Goal: Information Seeking & Learning: Learn about a topic

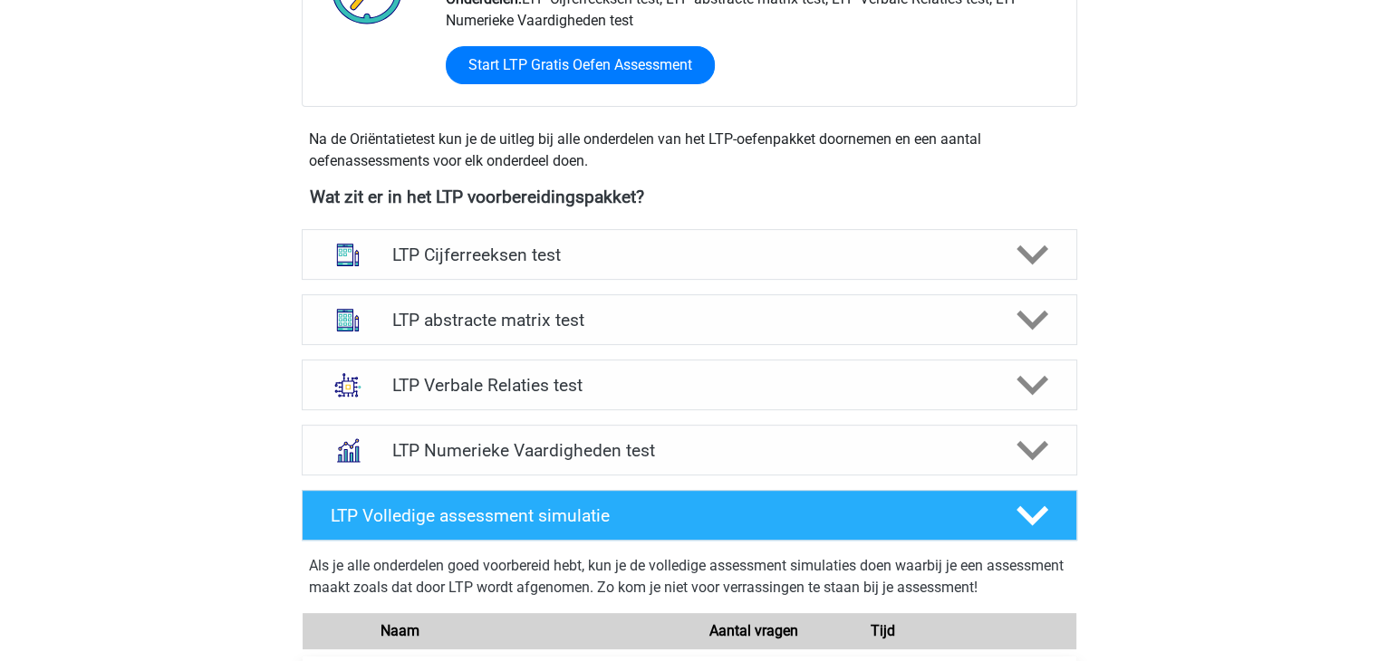
scroll to position [544, 0]
click at [1050, 388] on div at bounding box center [1030, 386] width 62 height 32
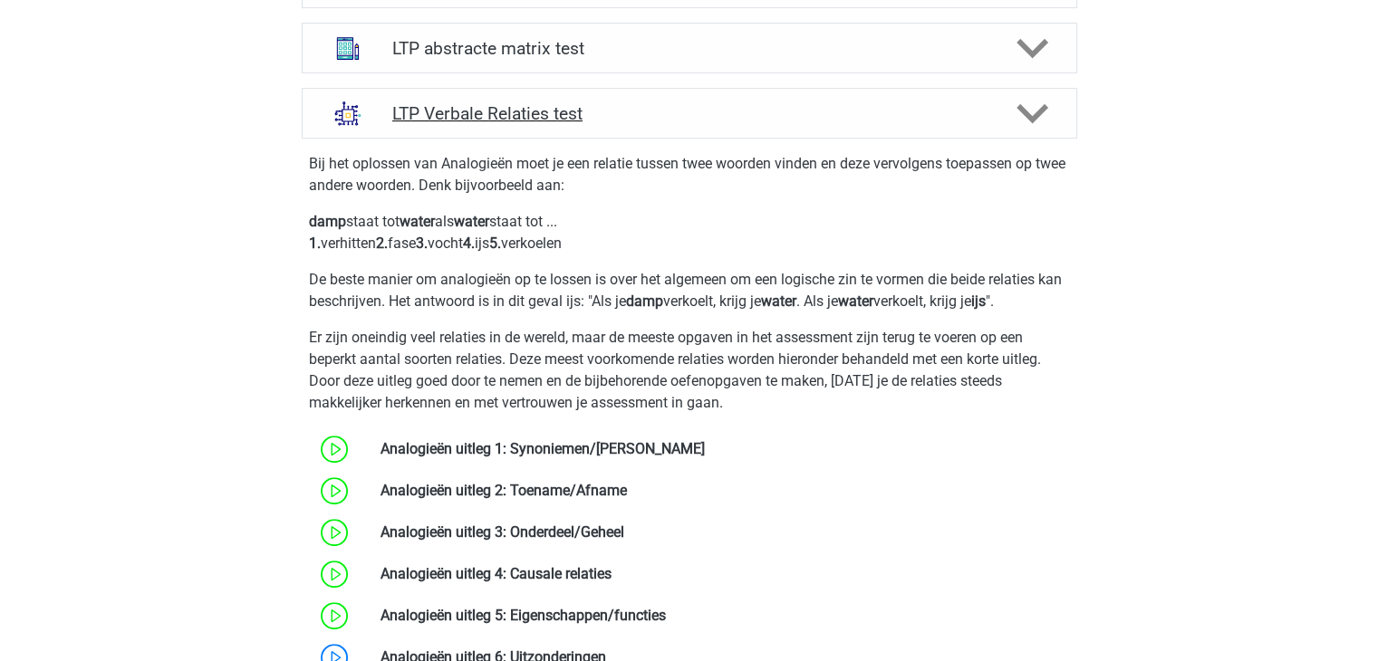
scroll to position [906, 0]
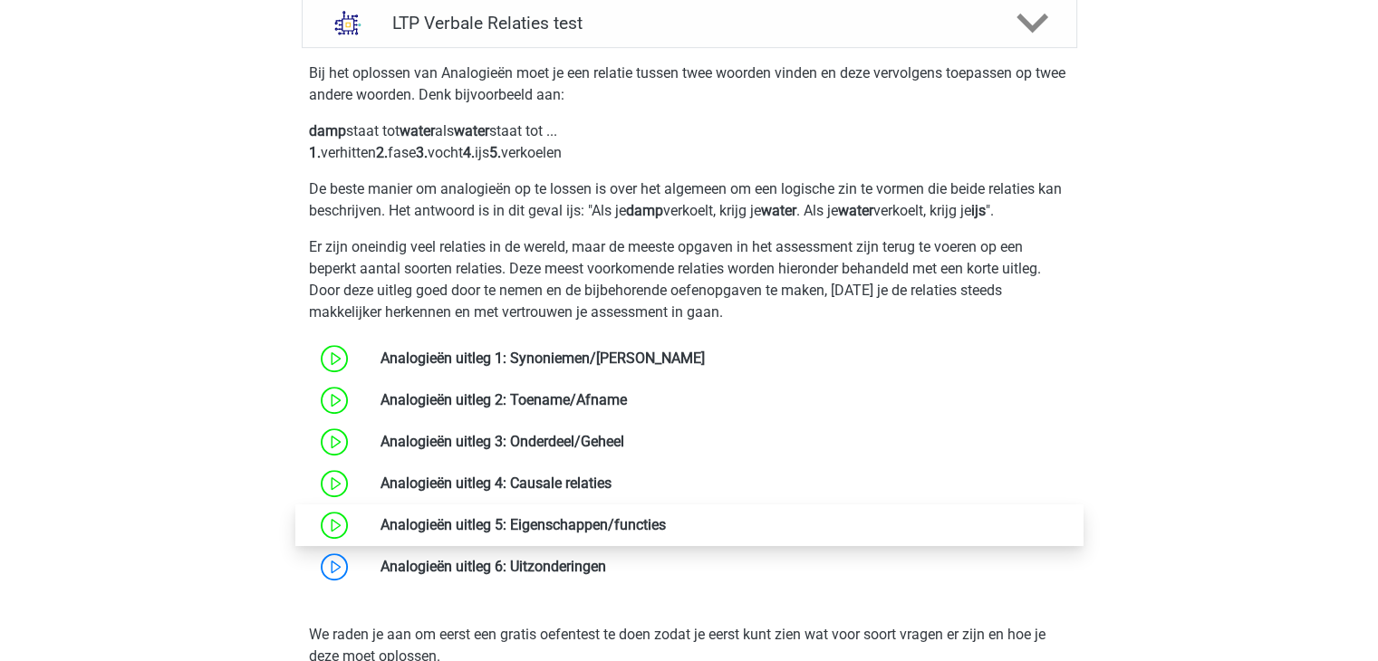
click at [666, 526] on link at bounding box center [666, 524] width 0 height 17
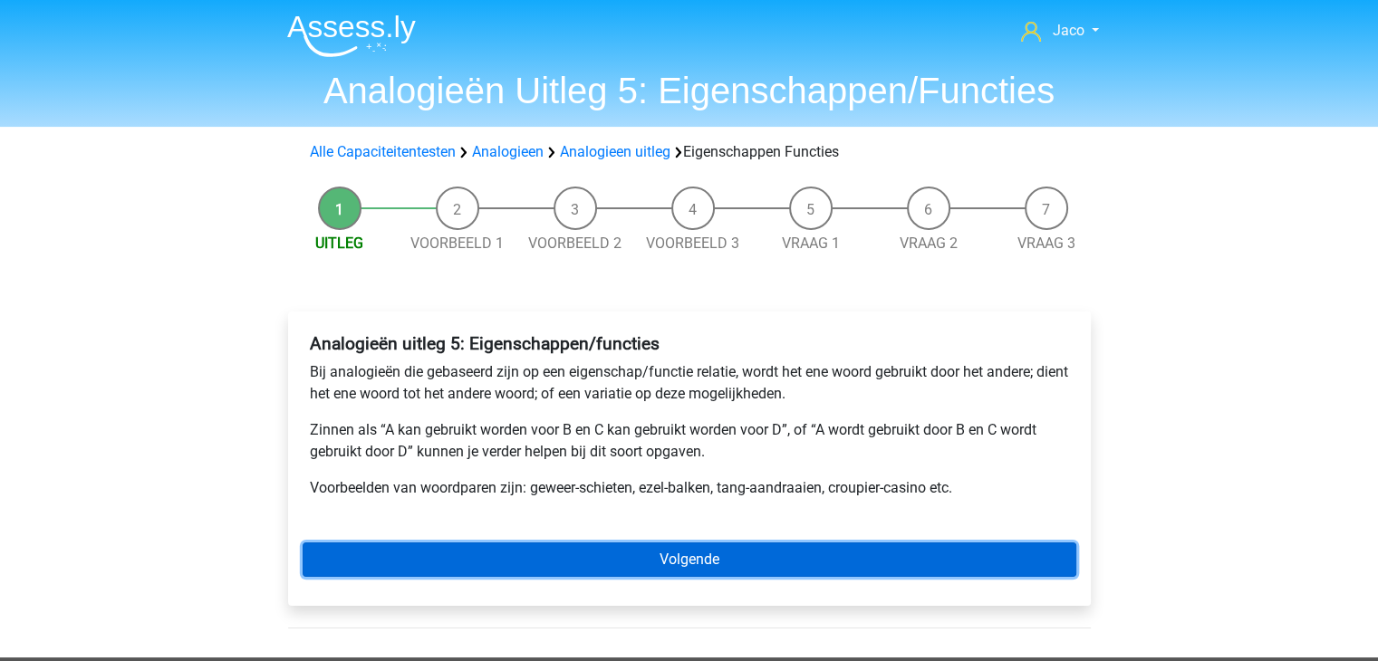
click at [716, 562] on link "Volgende" at bounding box center [690, 560] width 774 height 34
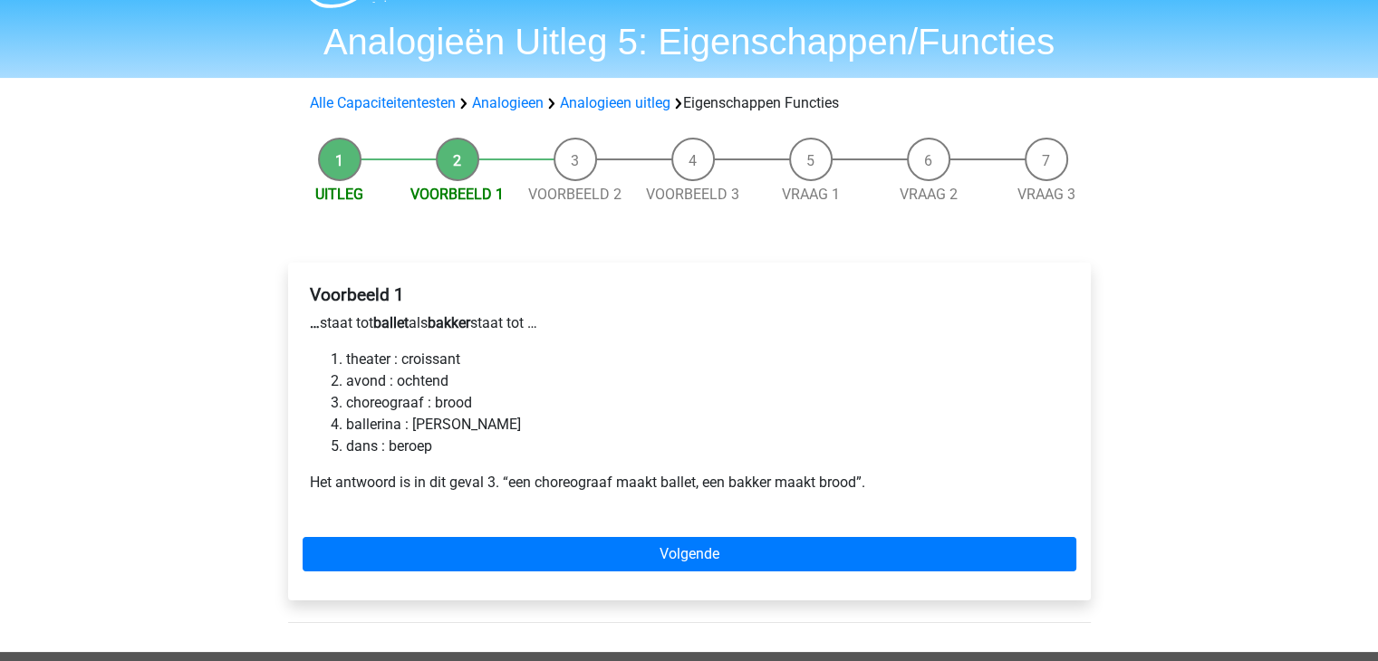
scroll to position [91, 0]
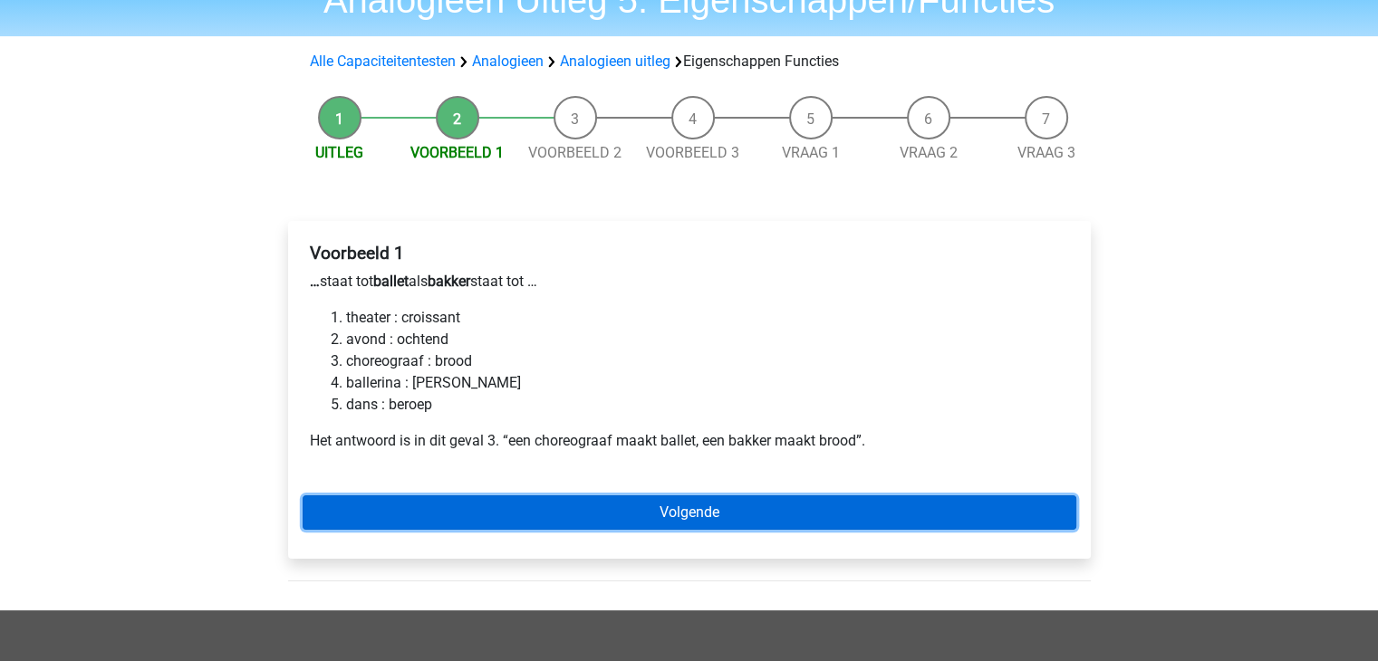
click at [732, 520] on link "Volgende" at bounding box center [690, 513] width 774 height 34
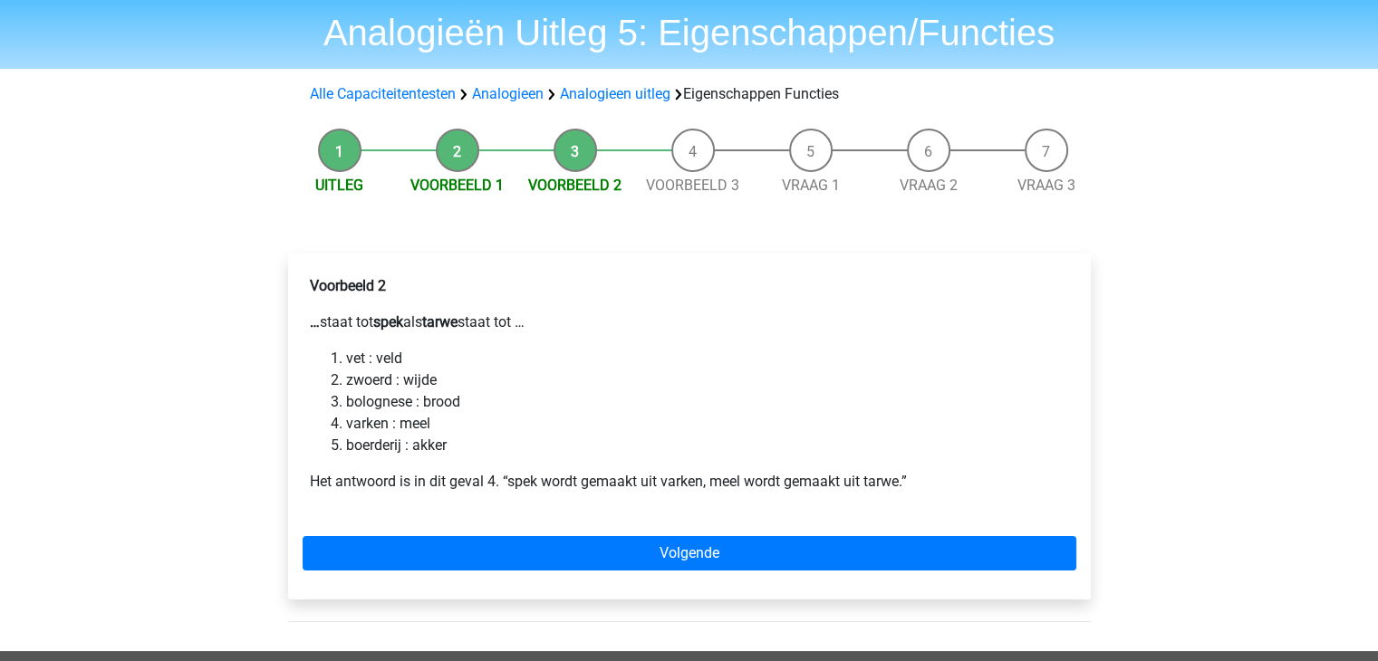
scroll to position [91, 0]
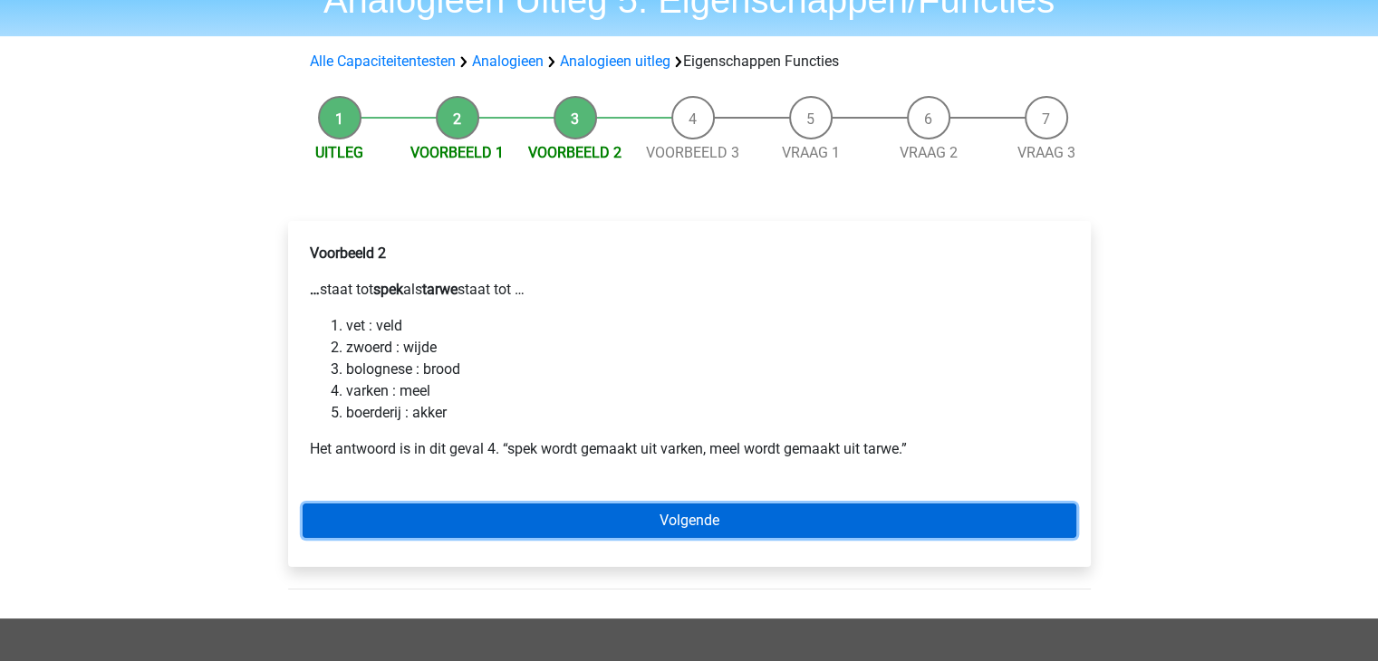
click at [676, 521] on link "Volgende" at bounding box center [690, 521] width 774 height 34
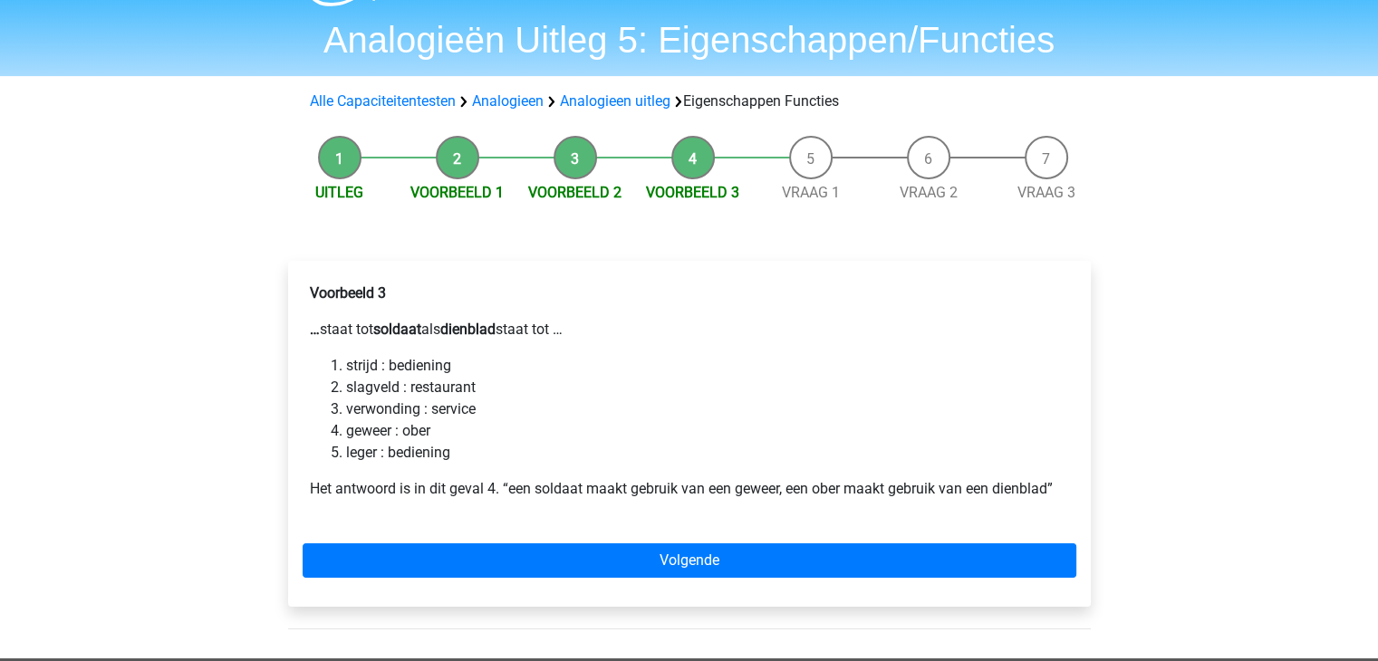
scroll to position [91, 0]
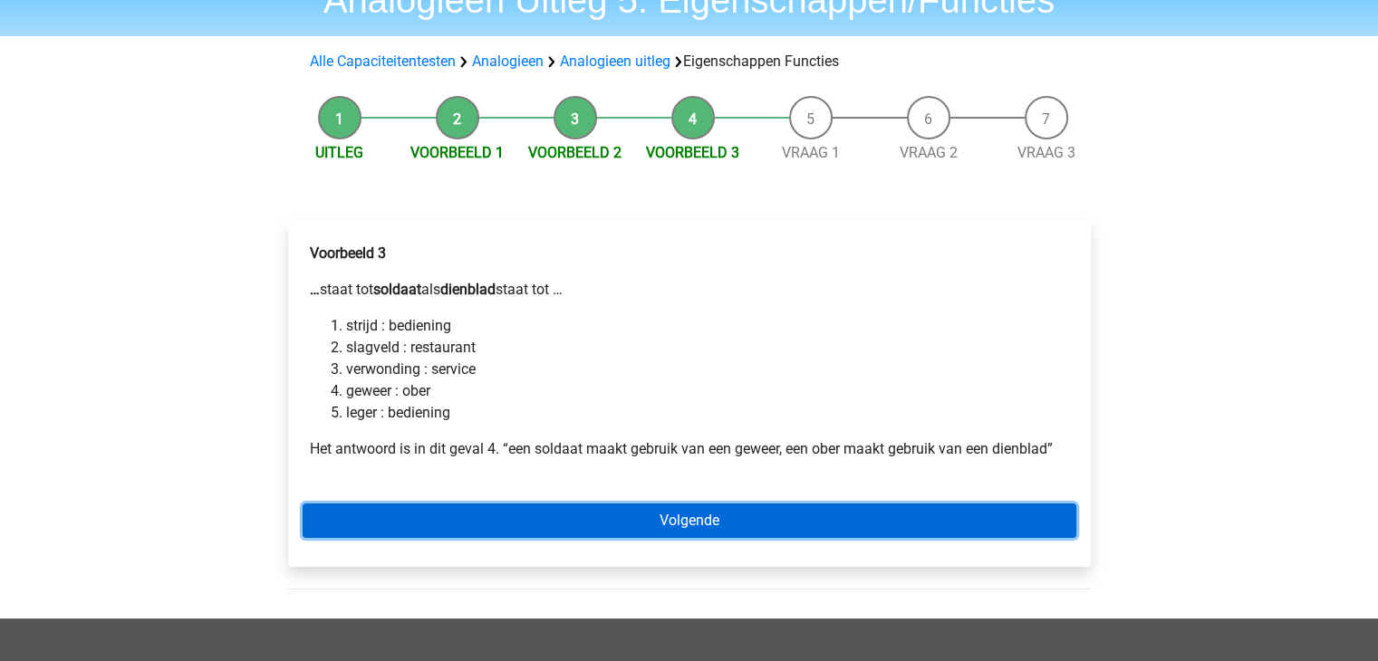
click at [734, 523] on link "Volgende" at bounding box center [690, 521] width 774 height 34
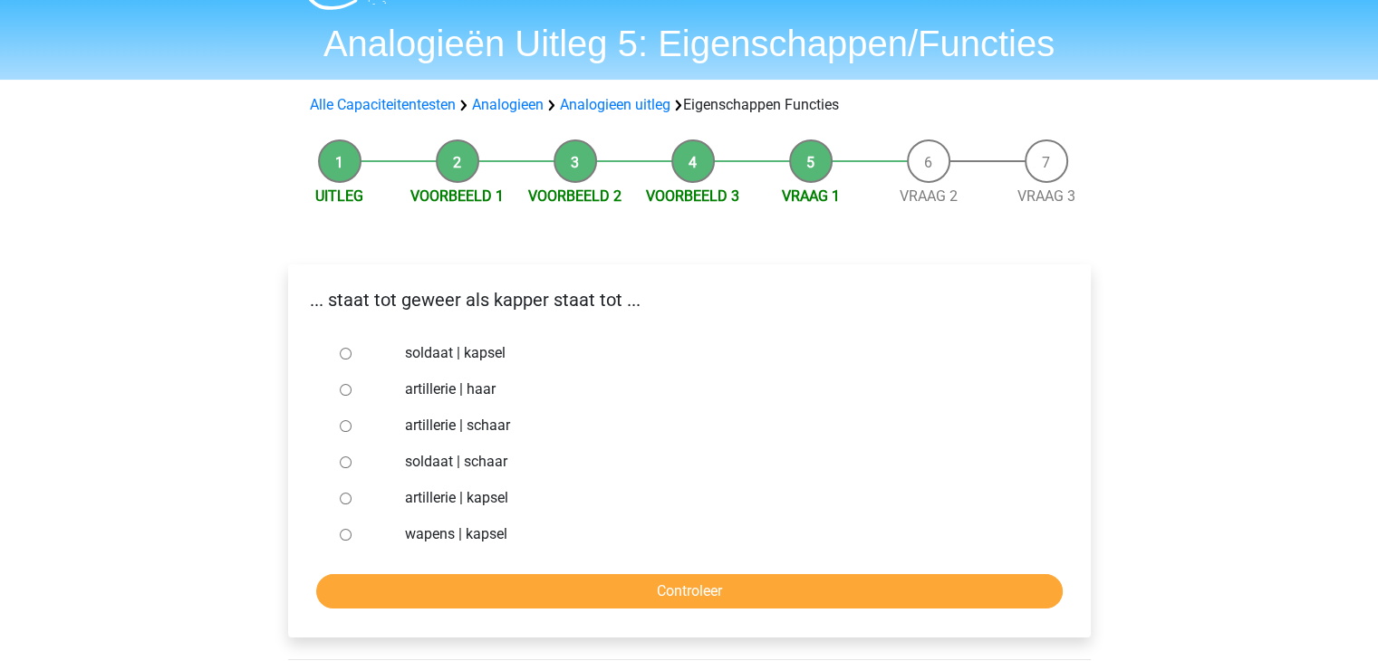
scroll to position [91, 0]
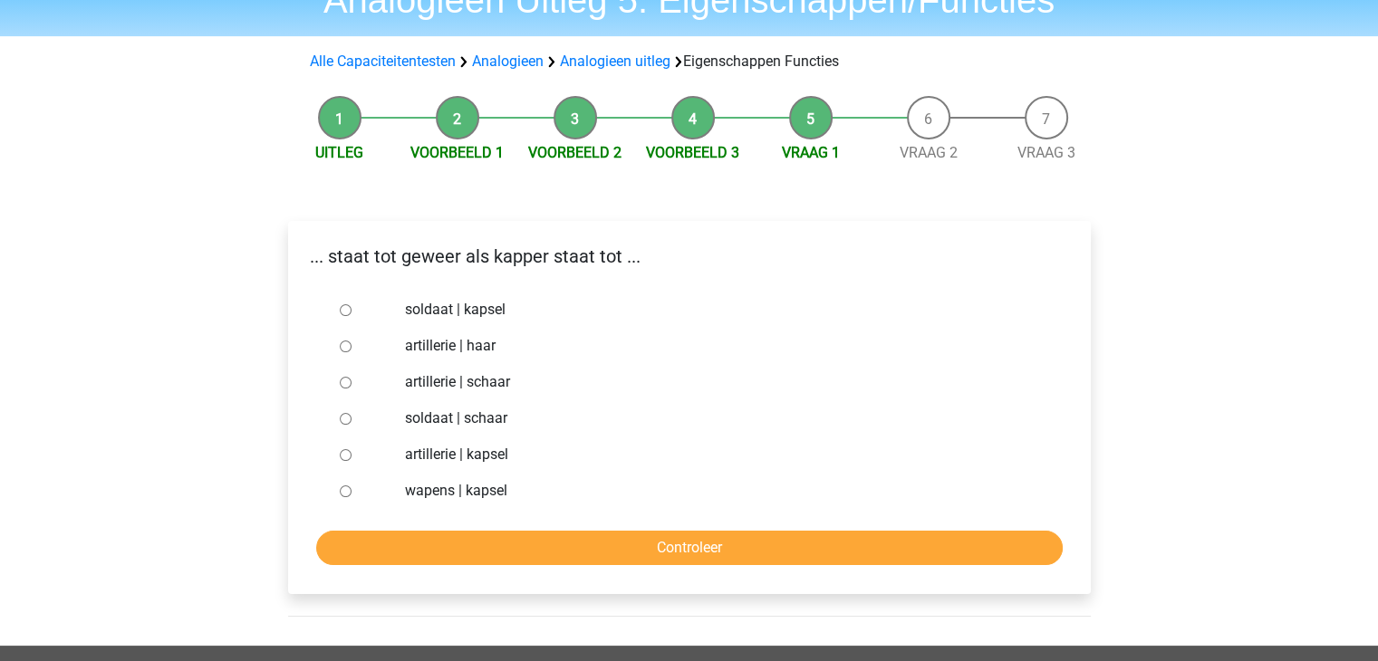
click at [343, 421] on input "soldaat | schaar" at bounding box center [346, 419] width 12 height 12
radio input "true"
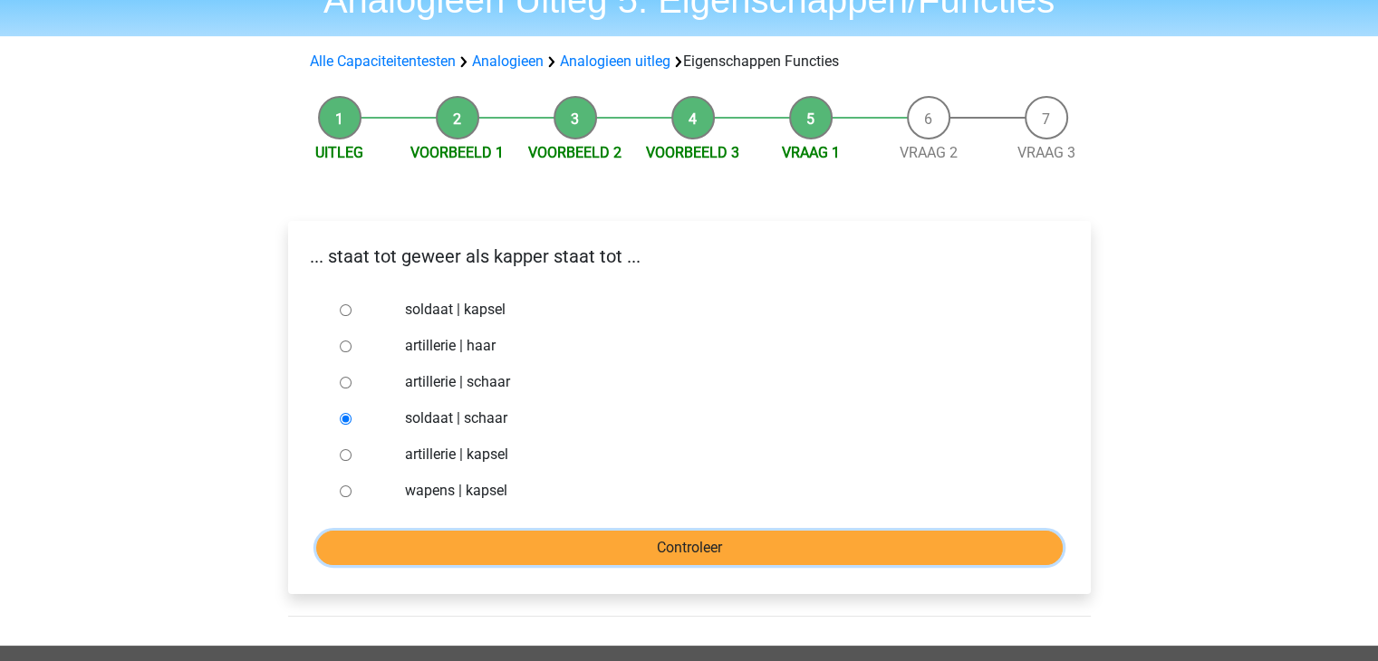
click at [689, 546] on input "Controleer" at bounding box center [689, 548] width 747 height 34
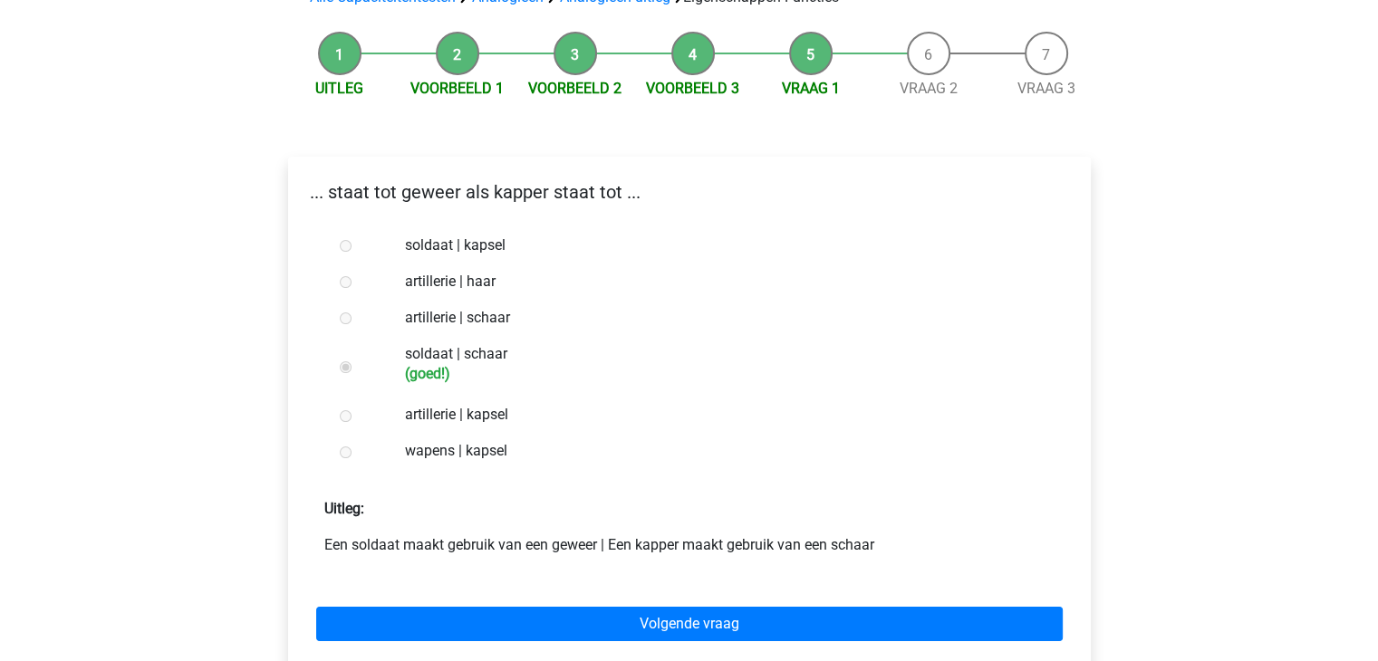
scroll to position [181, 0]
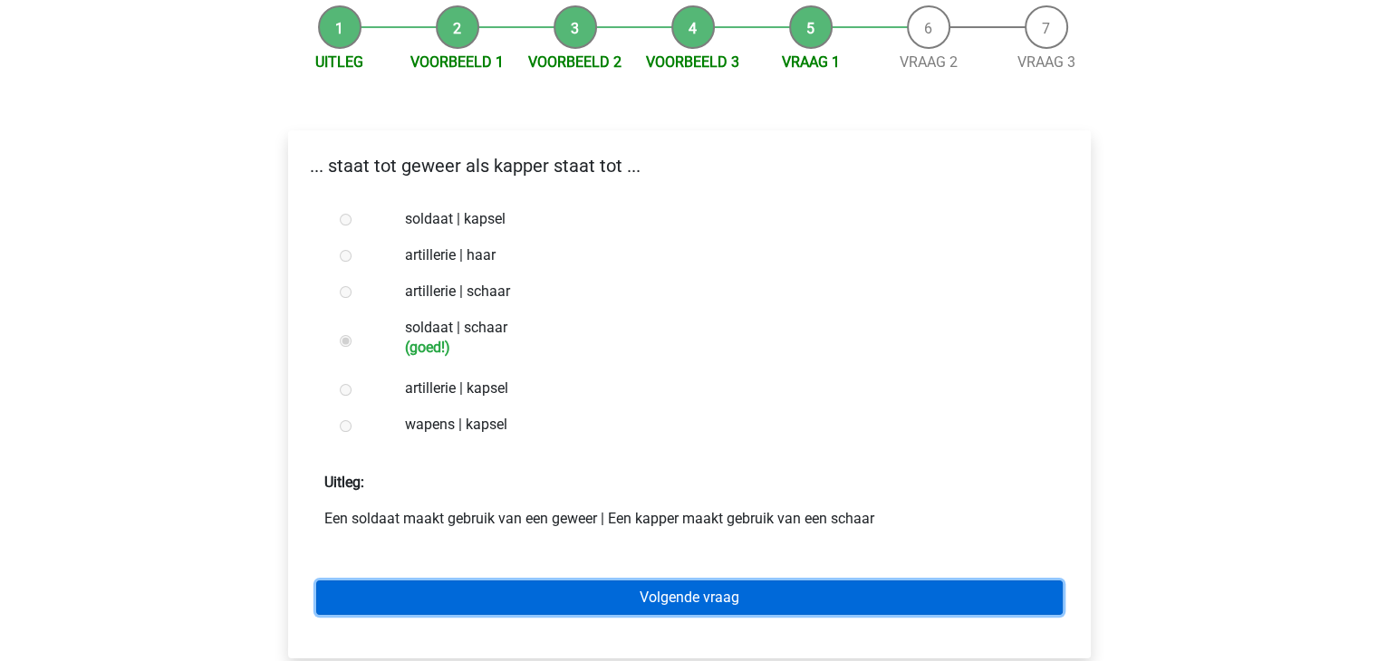
click at [778, 589] on link "Volgende vraag" at bounding box center [689, 598] width 747 height 34
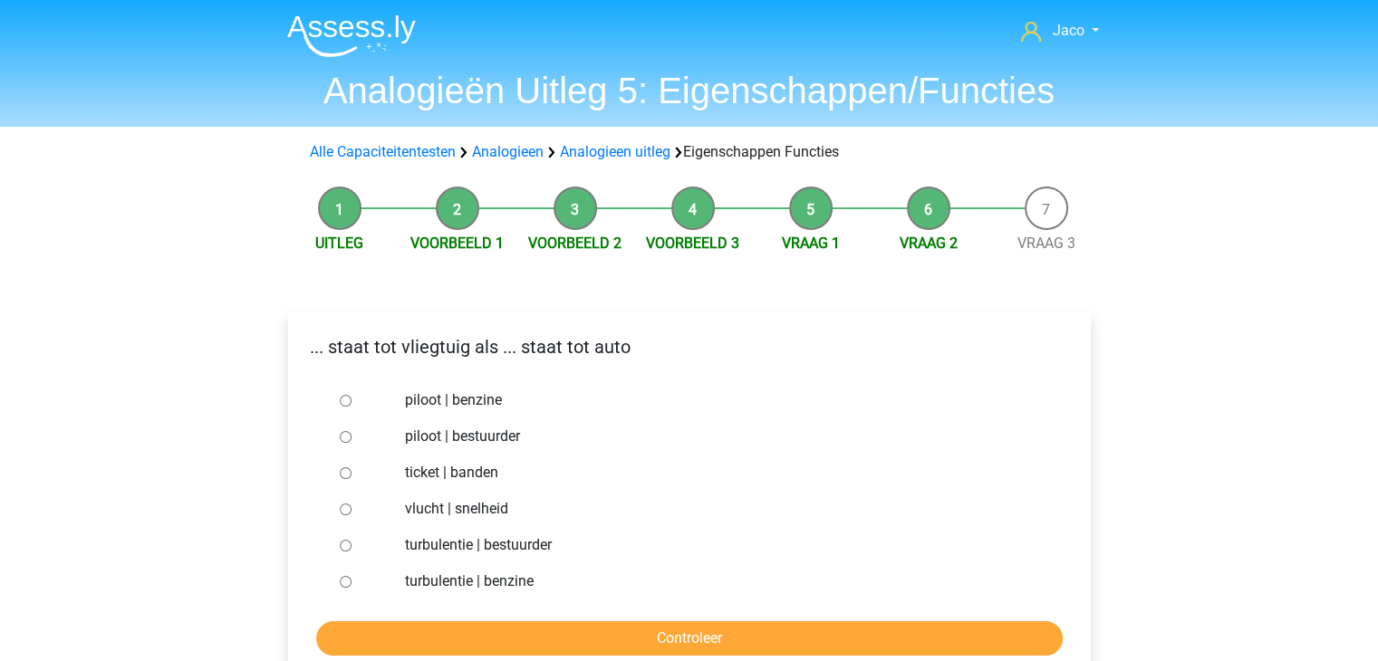
scroll to position [91, 0]
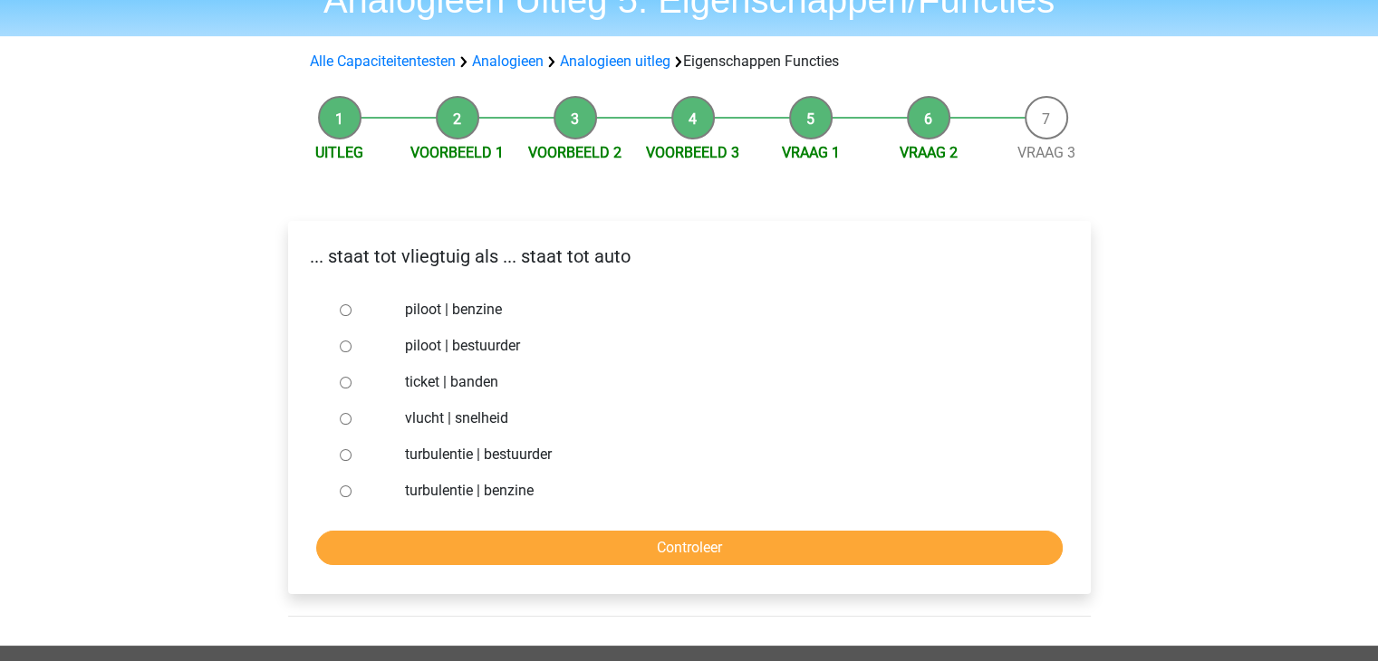
click at [344, 347] on input "piloot | bestuurder" at bounding box center [346, 347] width 12 height 12
radio input "true"
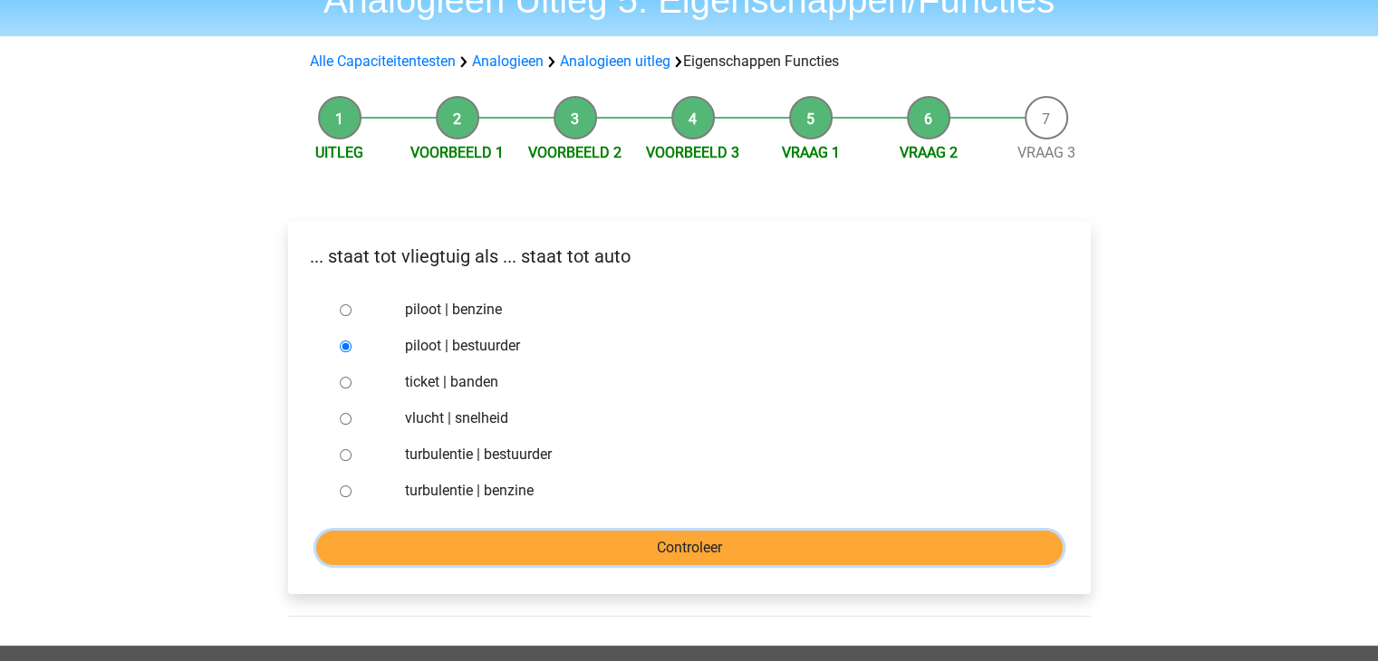
click at [702, 548] on input "Controleer" at bounding box center [689, 548] width 747 height 34
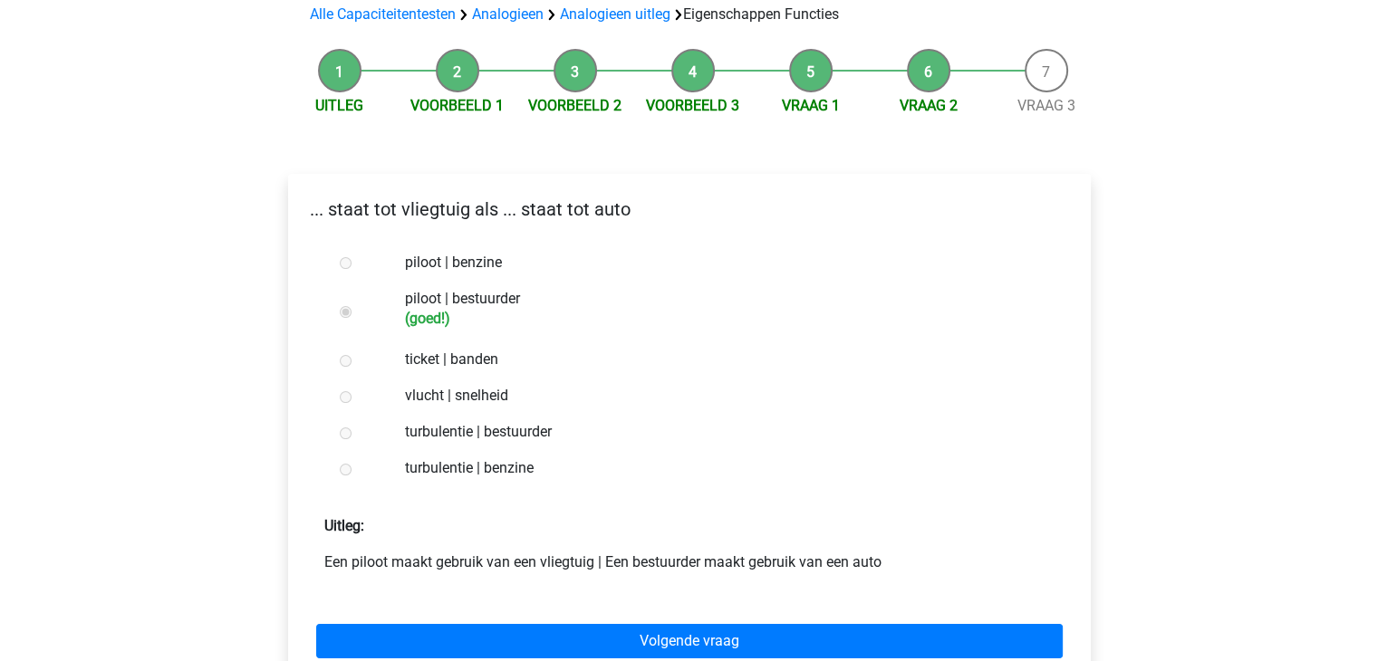
scroll to position [181, 0]
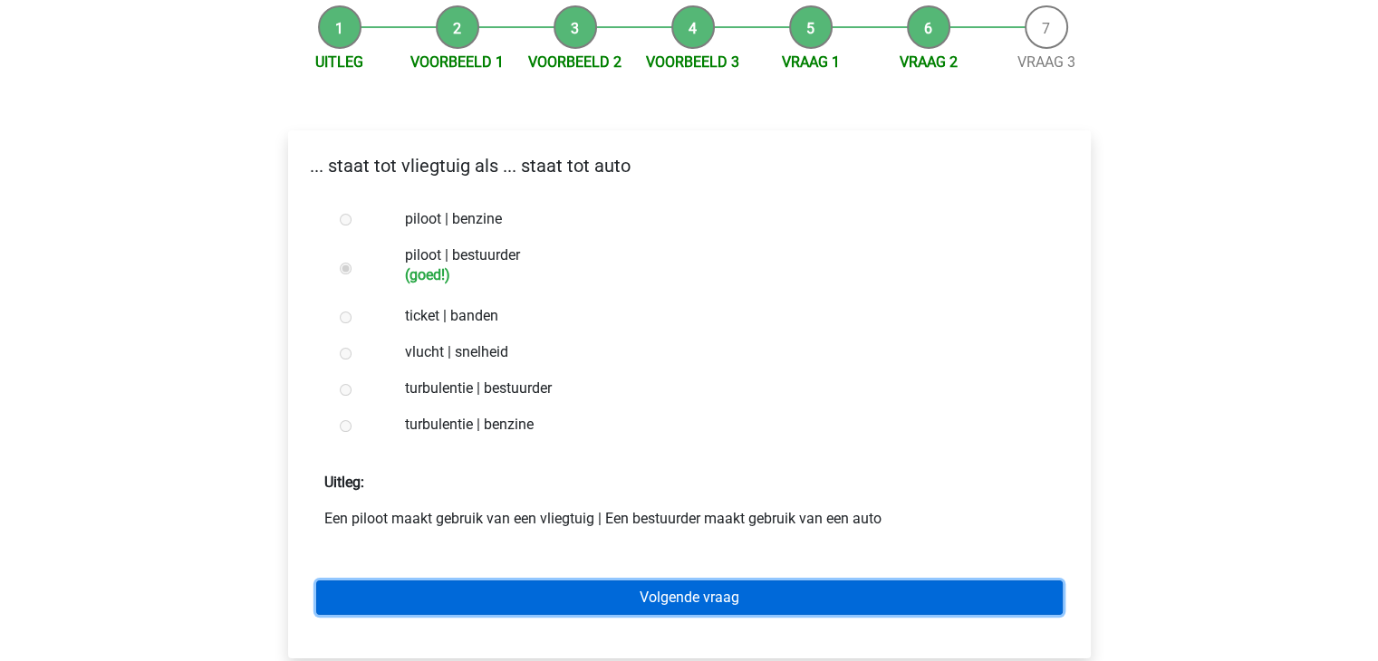
click at [783, 584] on link "Volgende vraag" at bounding box center [689, 598] width 747 height 34
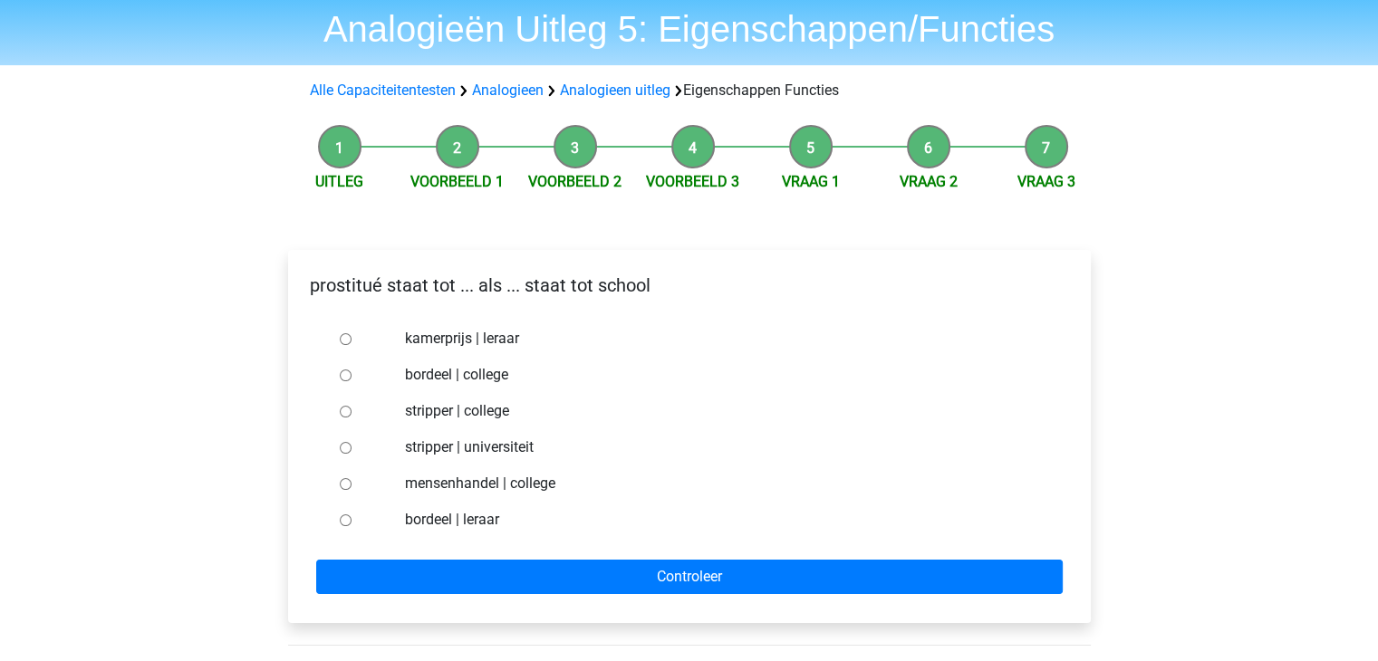
scroll to position [91, 0]
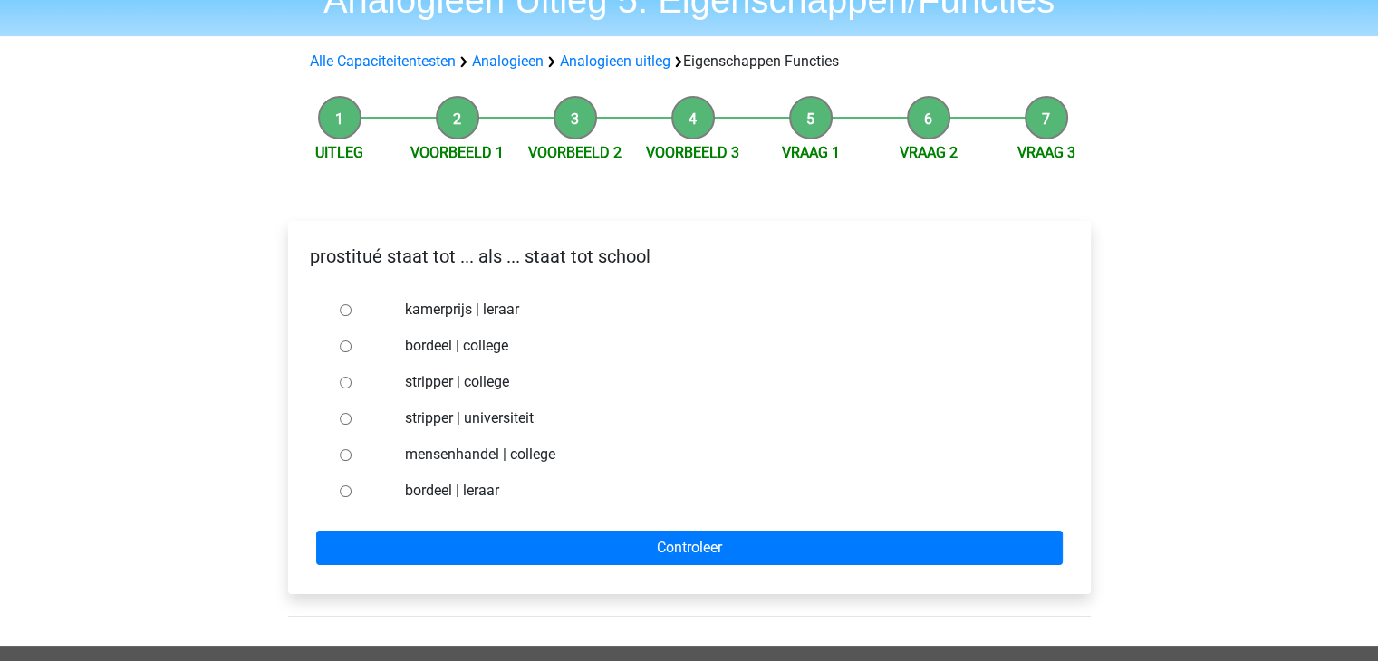
click at [349, 490] on input "bordeel | leraar" at bounding box center [346, 492] width 12 height 12
radio input "true"
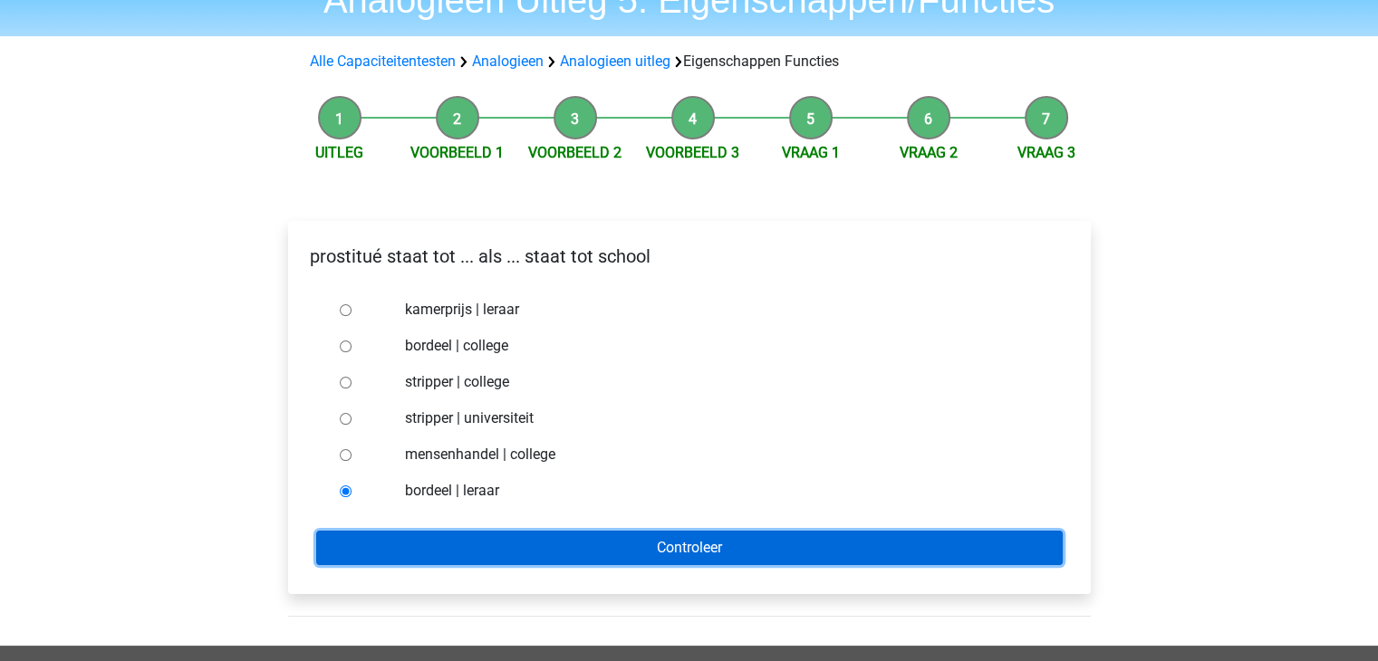
click at [646, 545] on input "Controleer" at bounding box center [689, 548] width 747 height 34
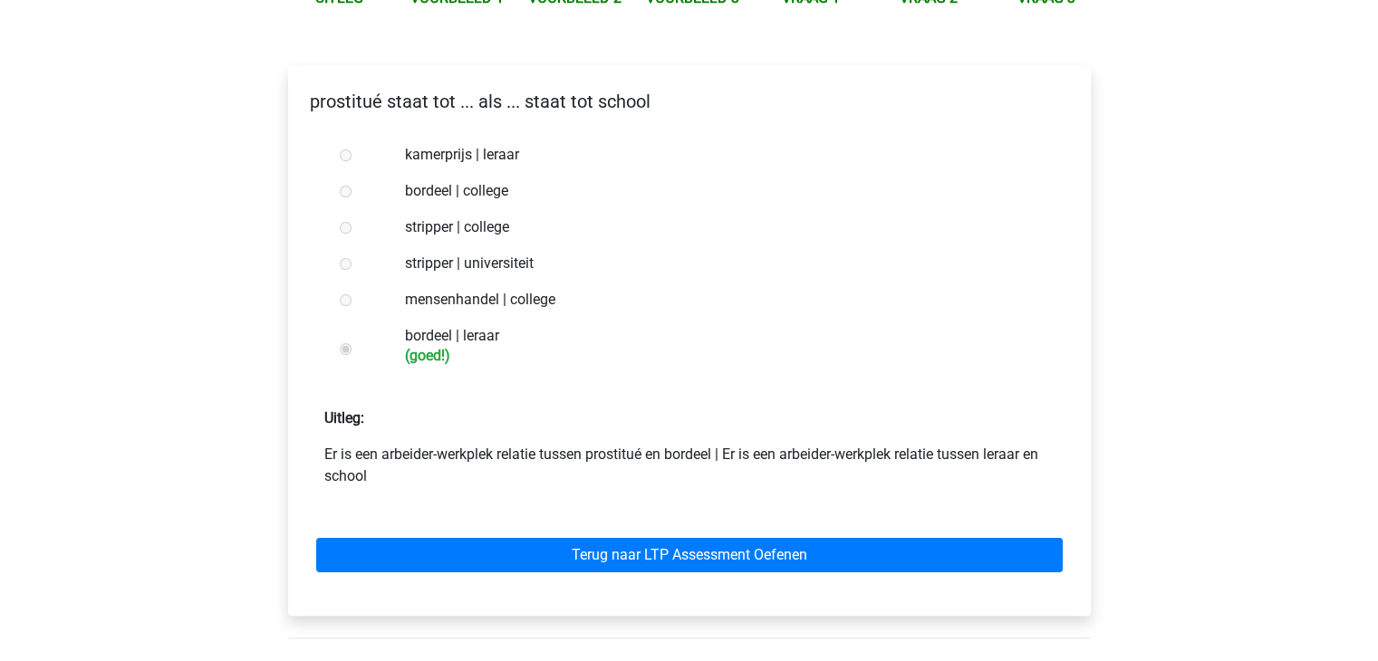
scroll to position [272, 0]
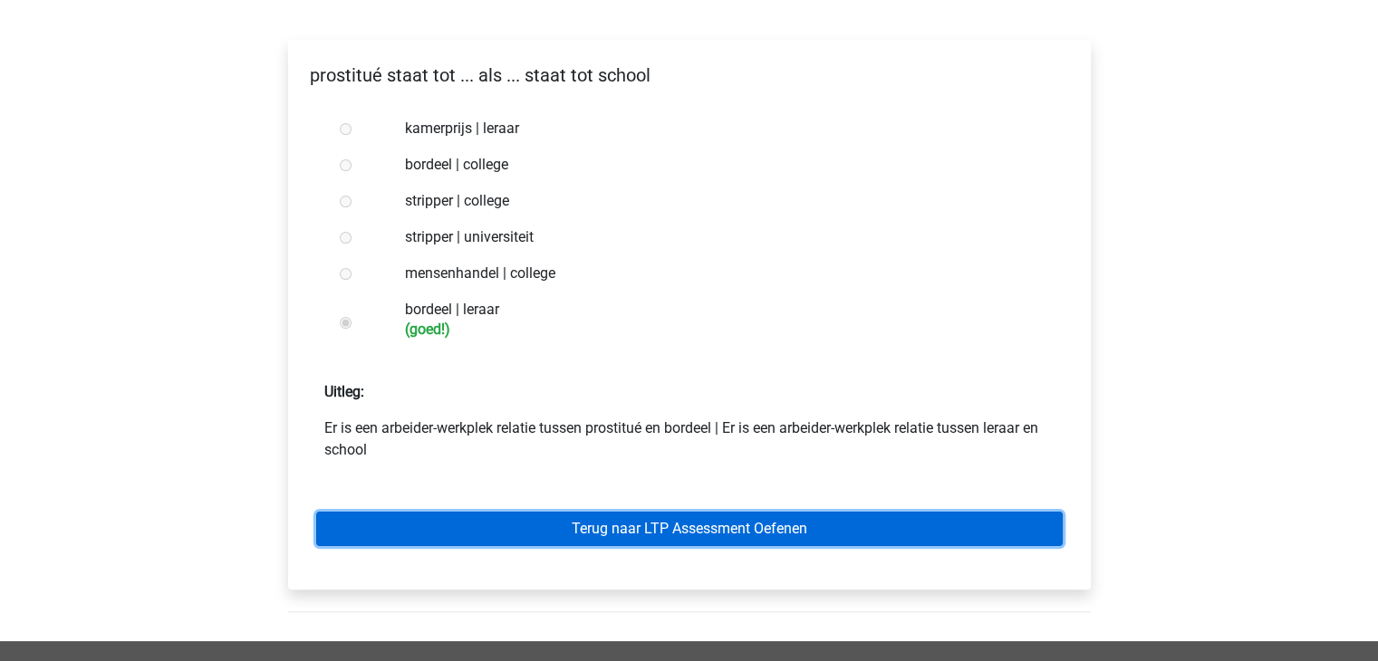
click at [776, 527] on link "Terug naar LTP Assessment Oefenen" at bounding box center [689, 529] width 747 height 34
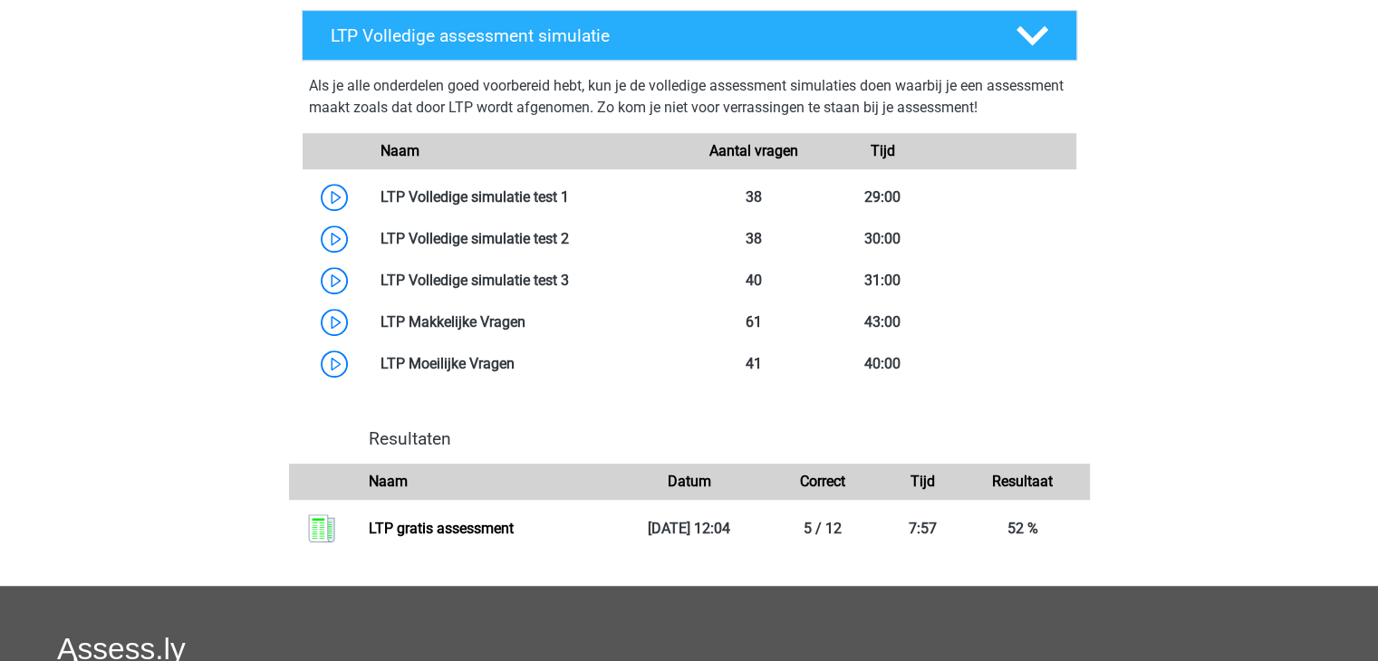
scroll to position [906, 0]
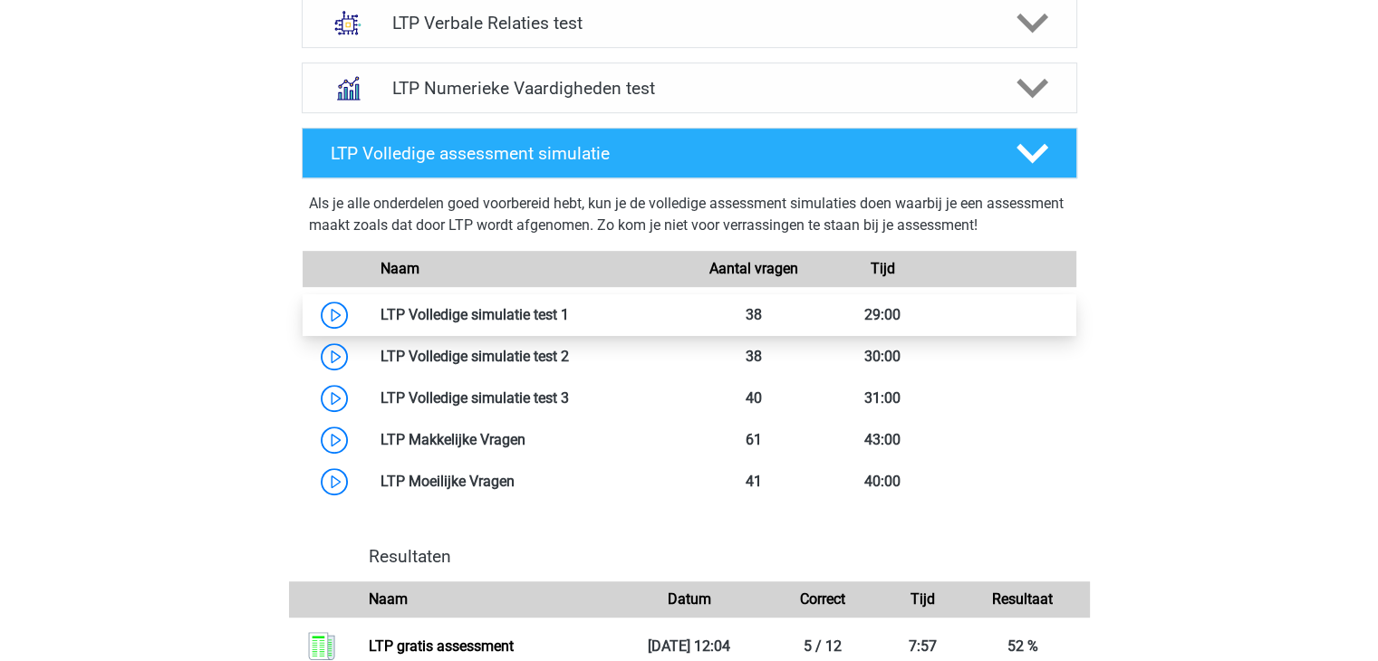
click at [569, 313] on link at bounding box center [569, 314] width 0 height 17
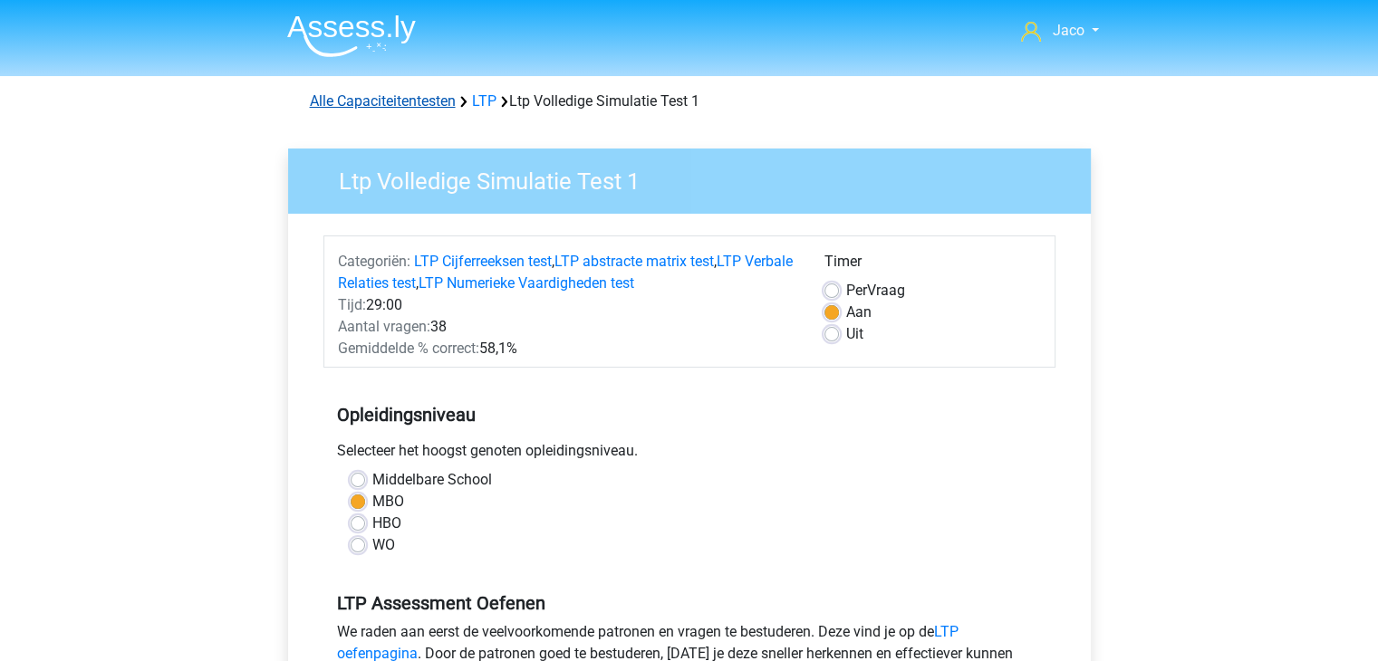
click at [394, 103] on link "Alle Capaciteitentesten" at bounding box center [383, 100] width 146 height 17
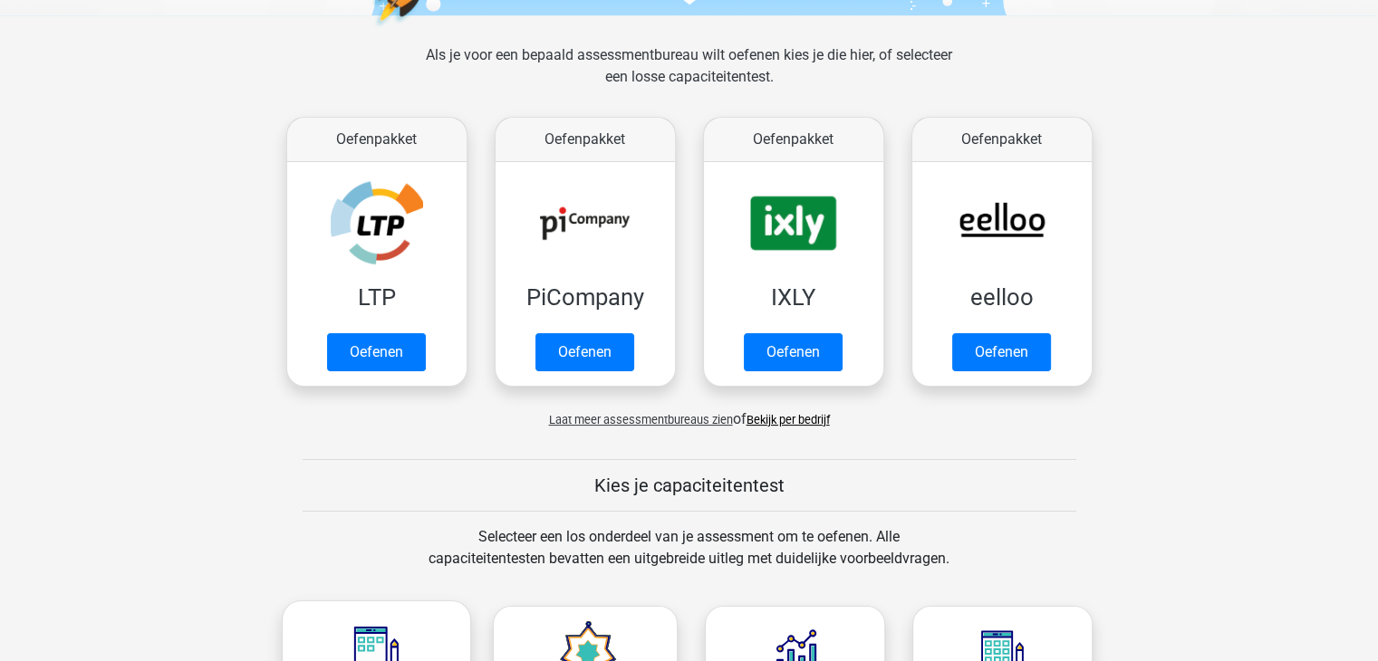
scroll to position [134, 0]
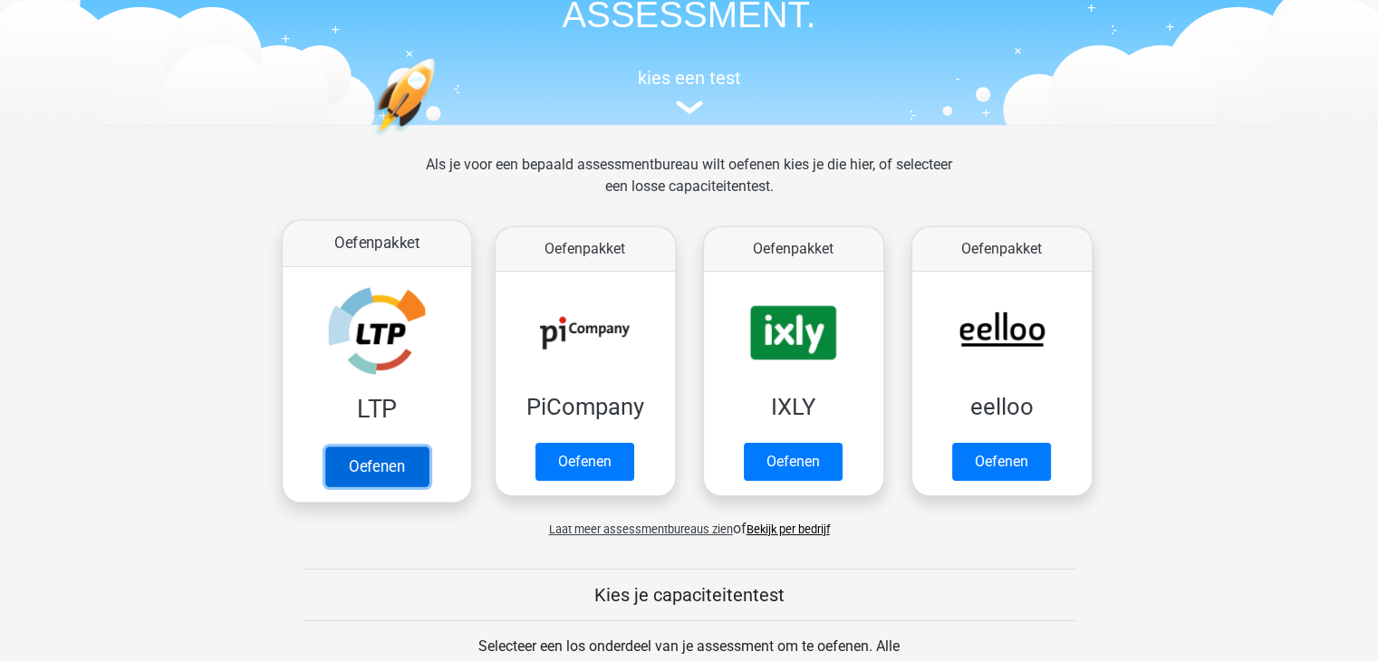
click at [388, 447] on link "Oefenen" at bounding box center [375, 467] width 103 height 40
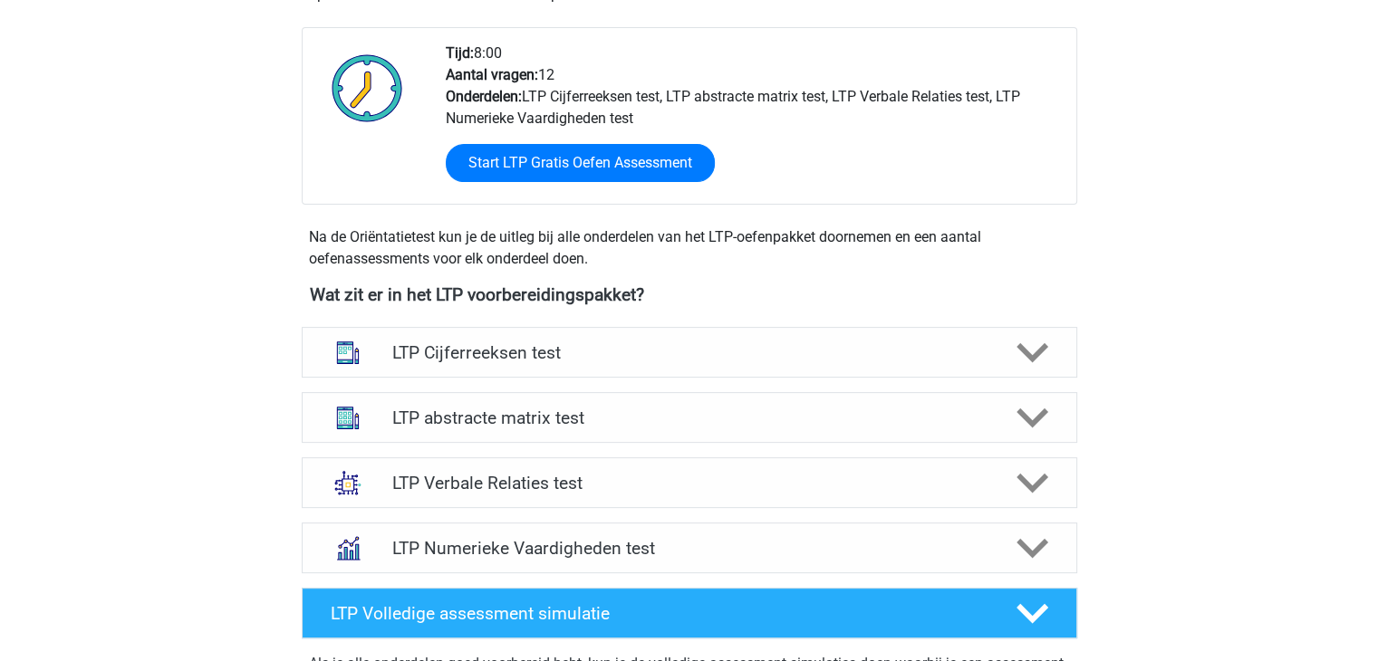
scroll to position [544, 0]
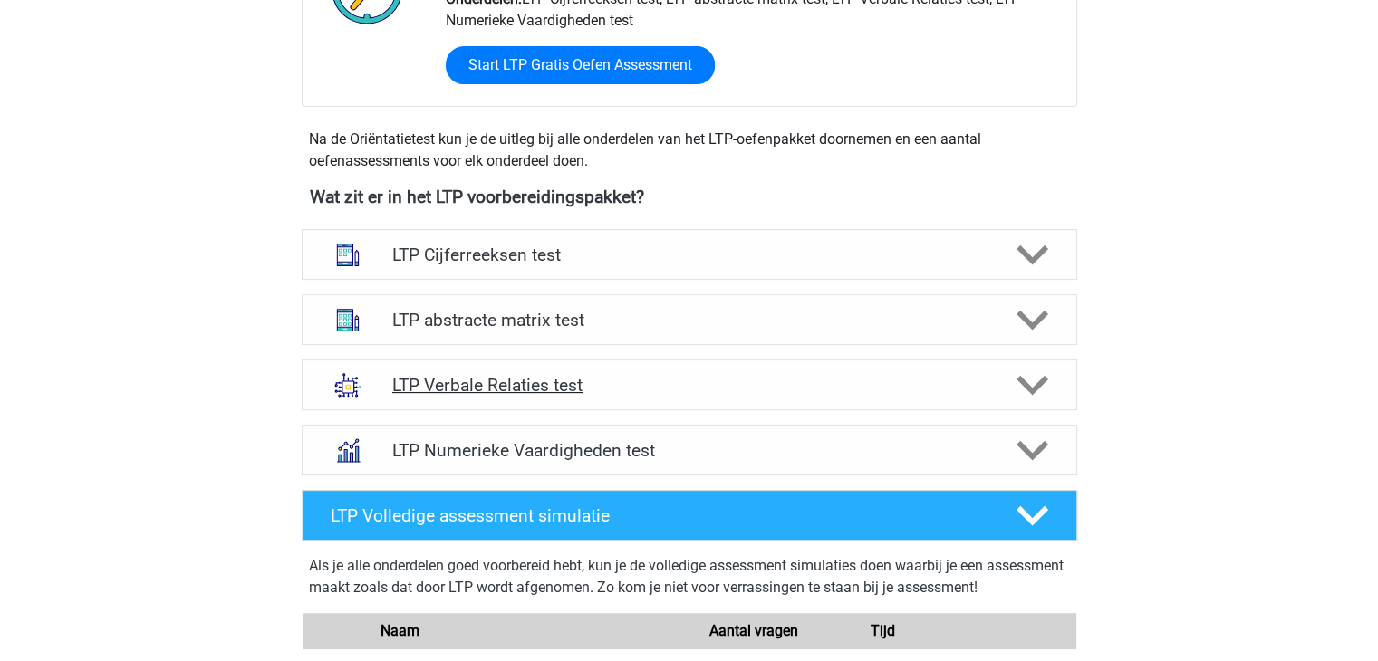
click at [1026, 386] on polygon at bounding box center [1033, 386] width 32 height 20
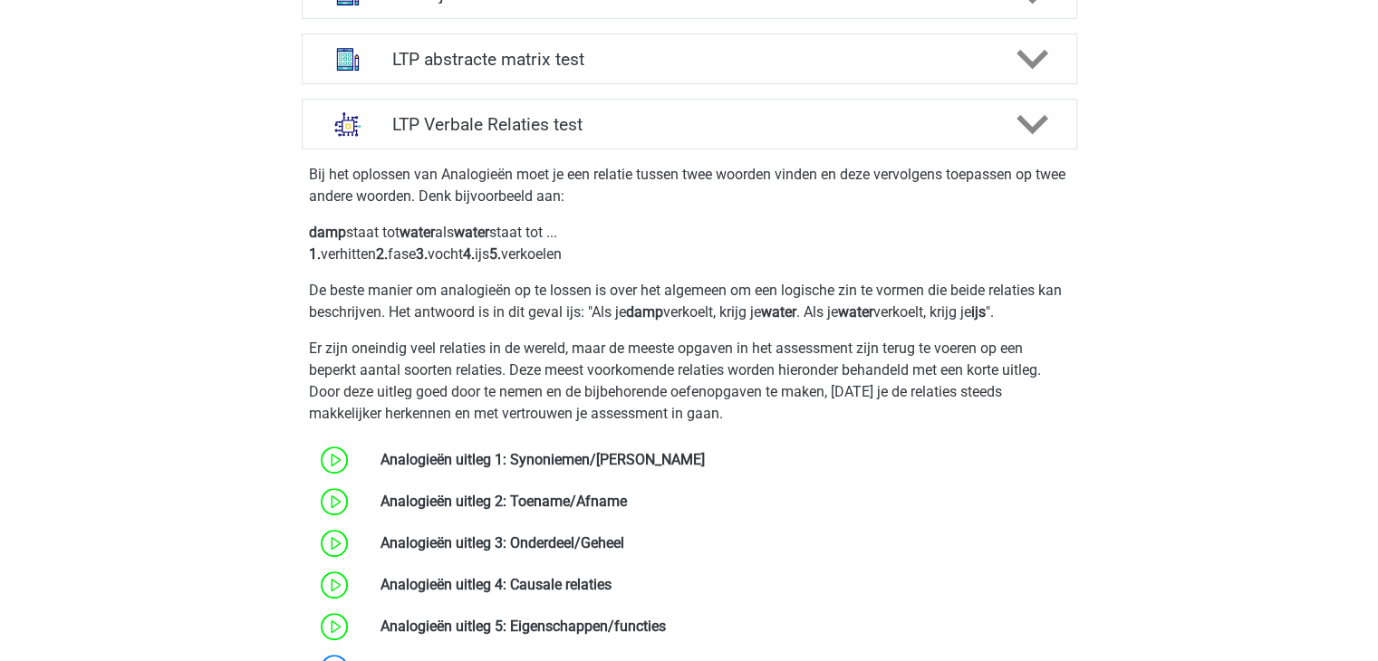
scroll to position [997, 0]
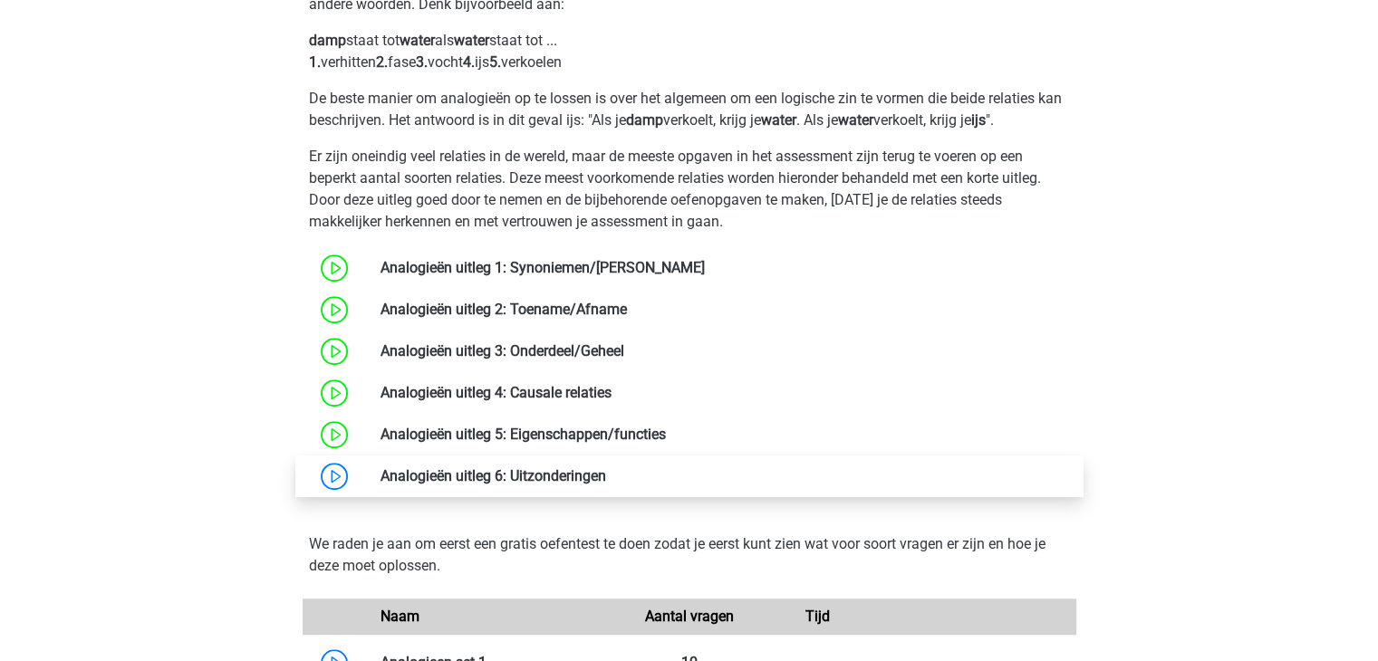
click at [606, 477] on link at bounding box center [606, 476] width 0 height 17
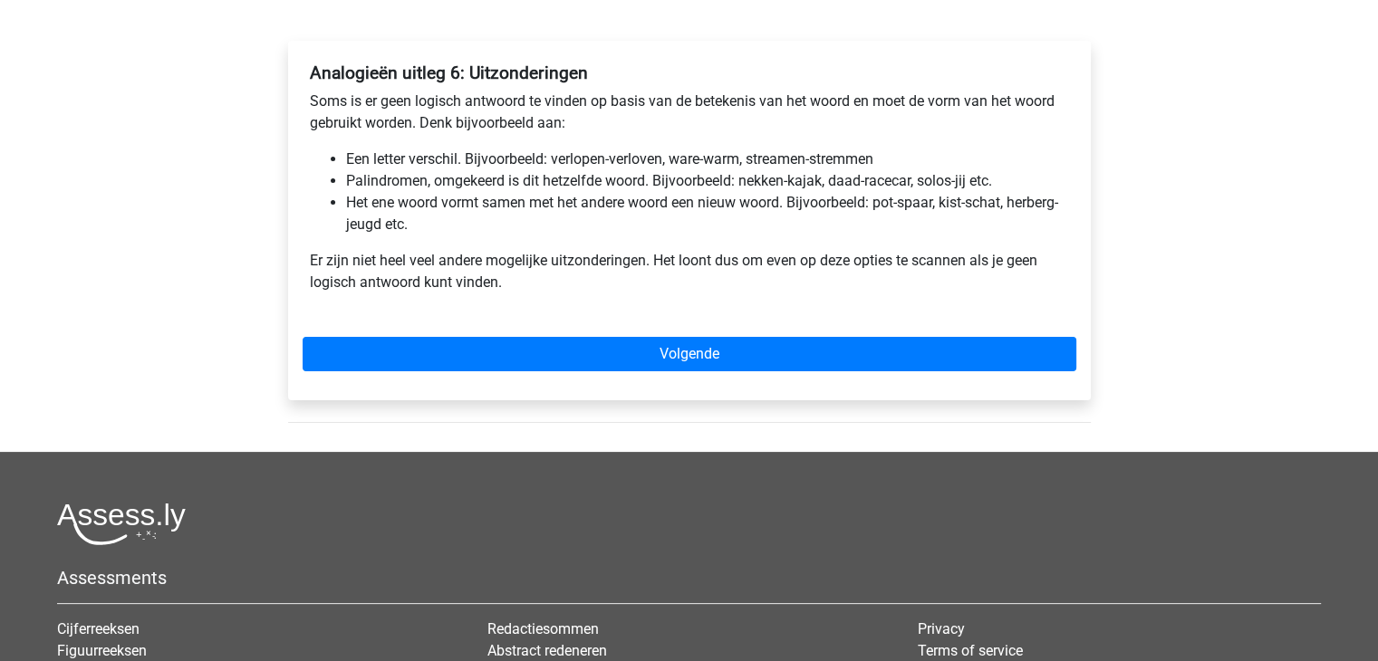
scroll to position [272, 0]
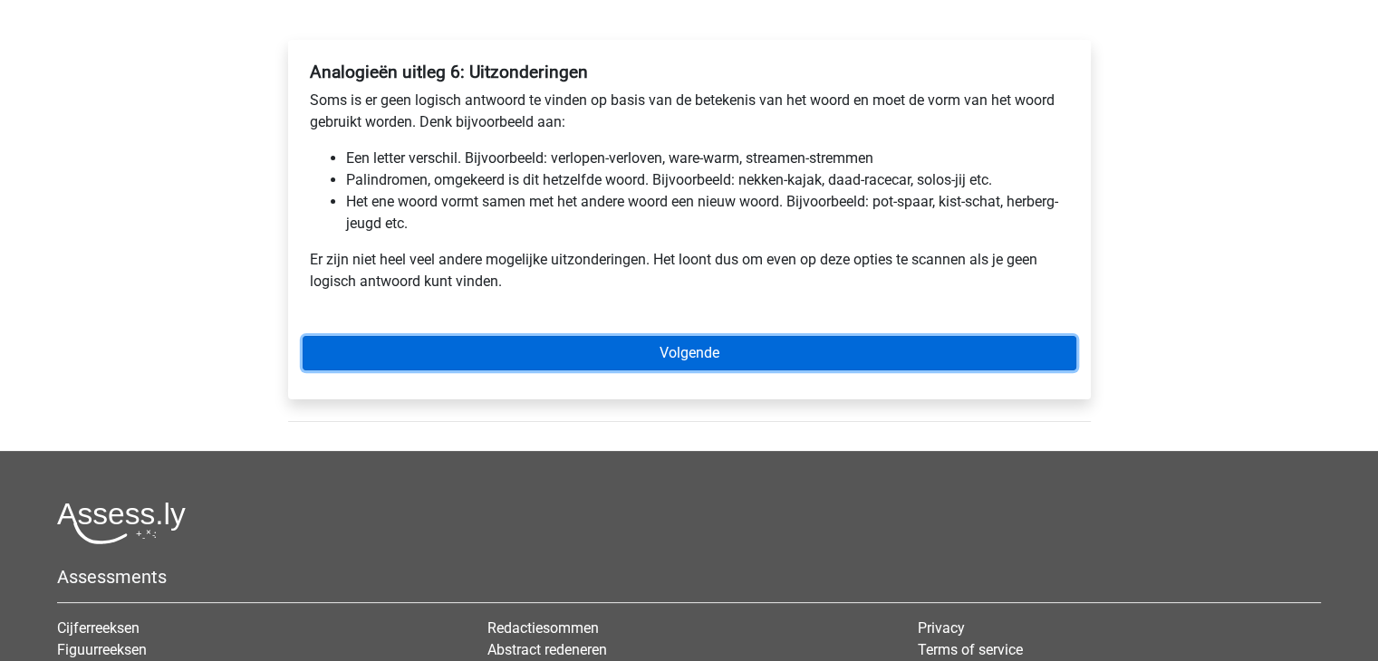
click at [744, 359] on link "Volgende" at bounding box center [690, 353] width 774 height 34
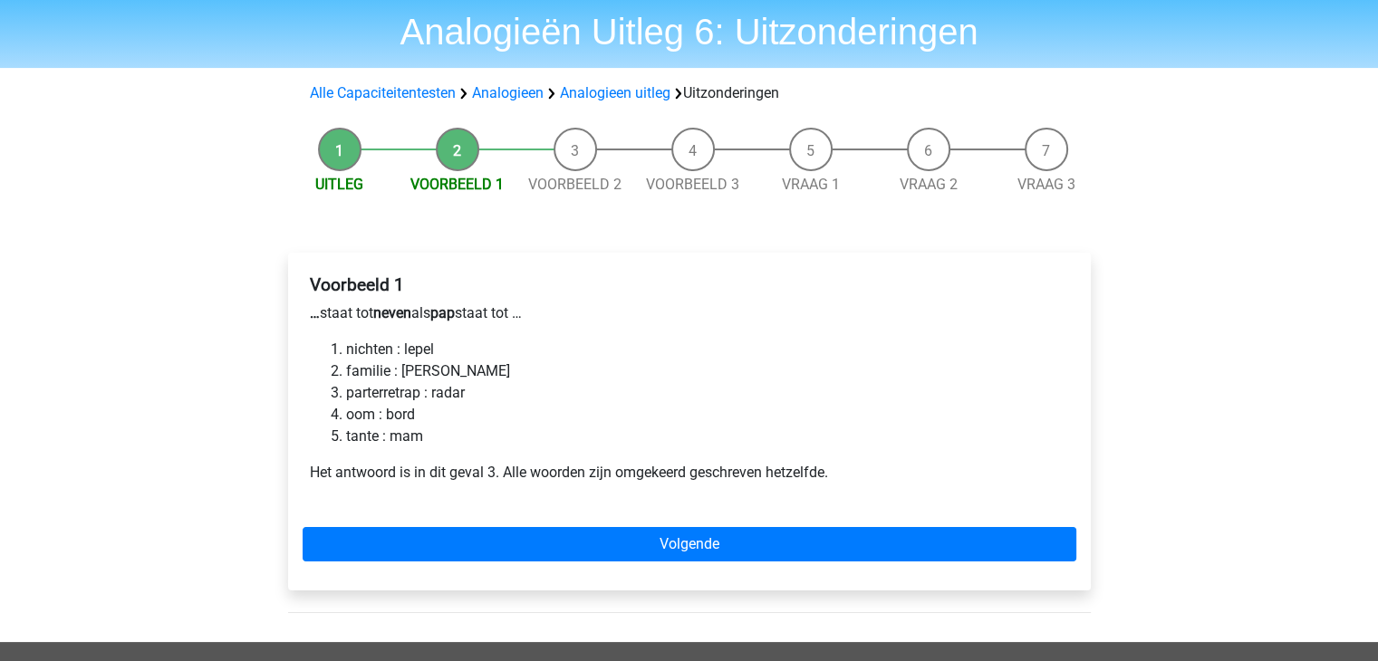
scroll to position [91, 0]
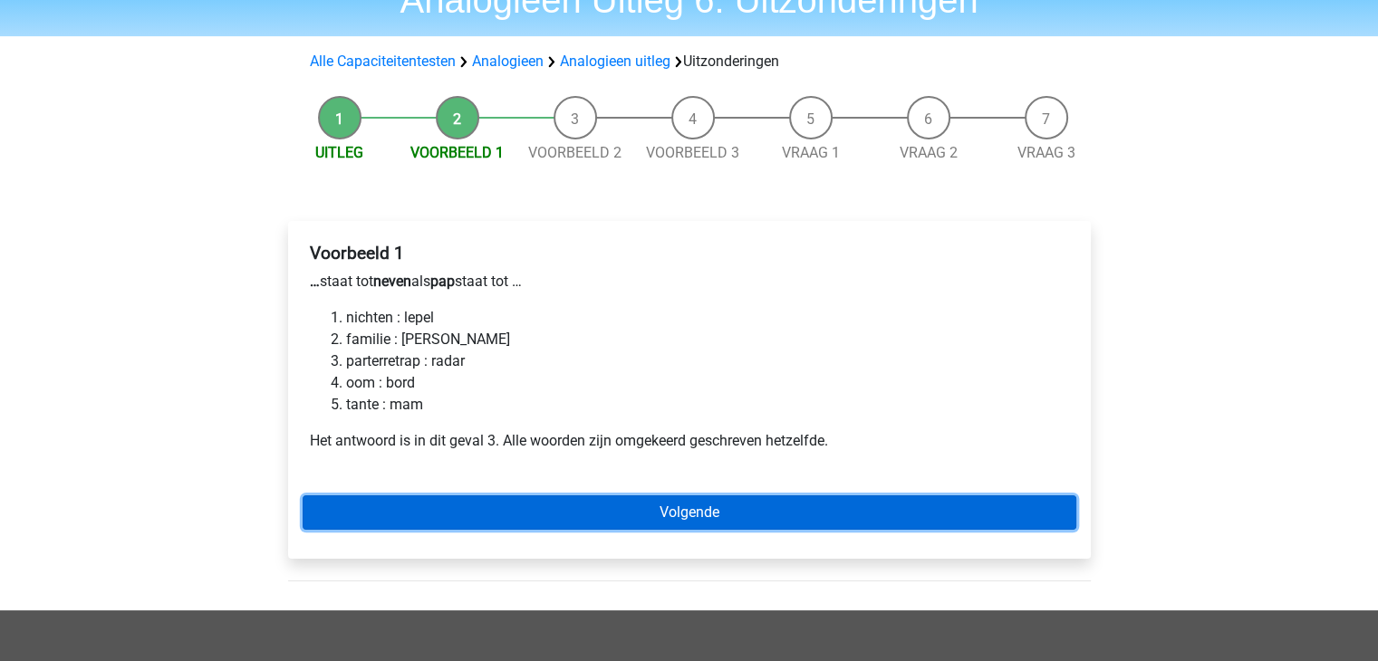
click at [700, 512] on link "Volgende" at bounding box center [690, 513] width 774 height 34
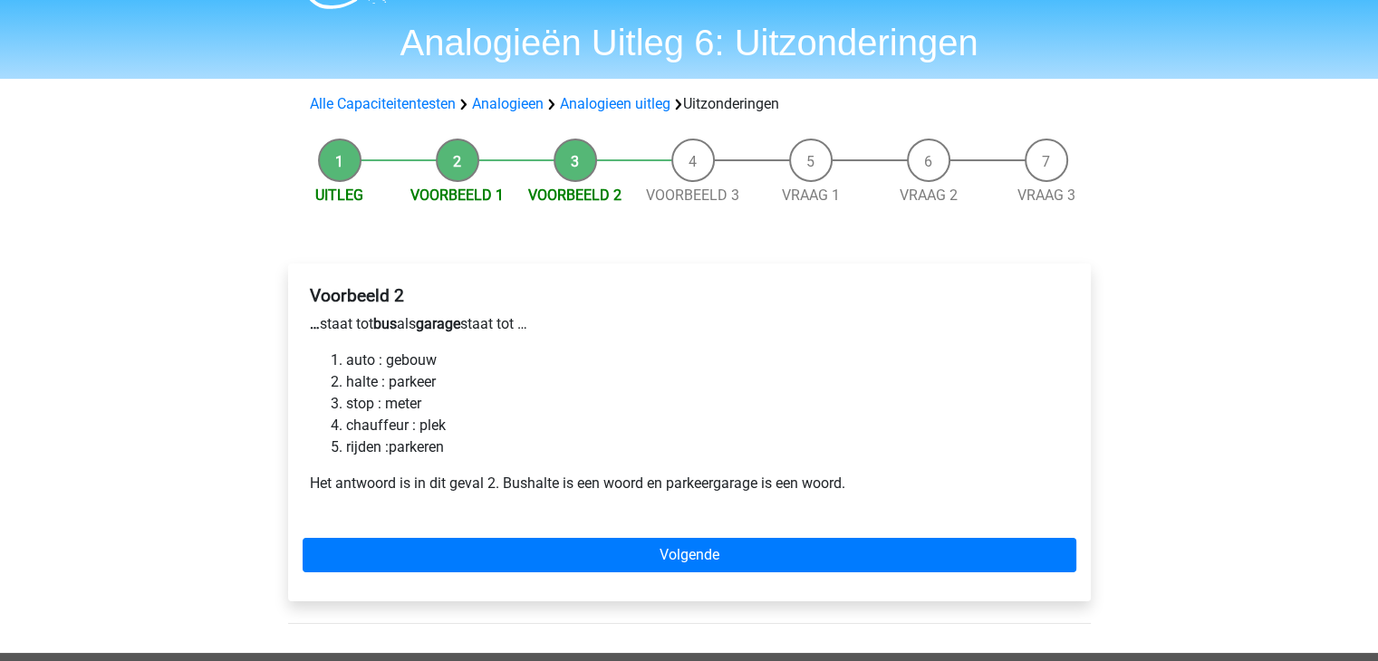
scroll to position [91, 0]
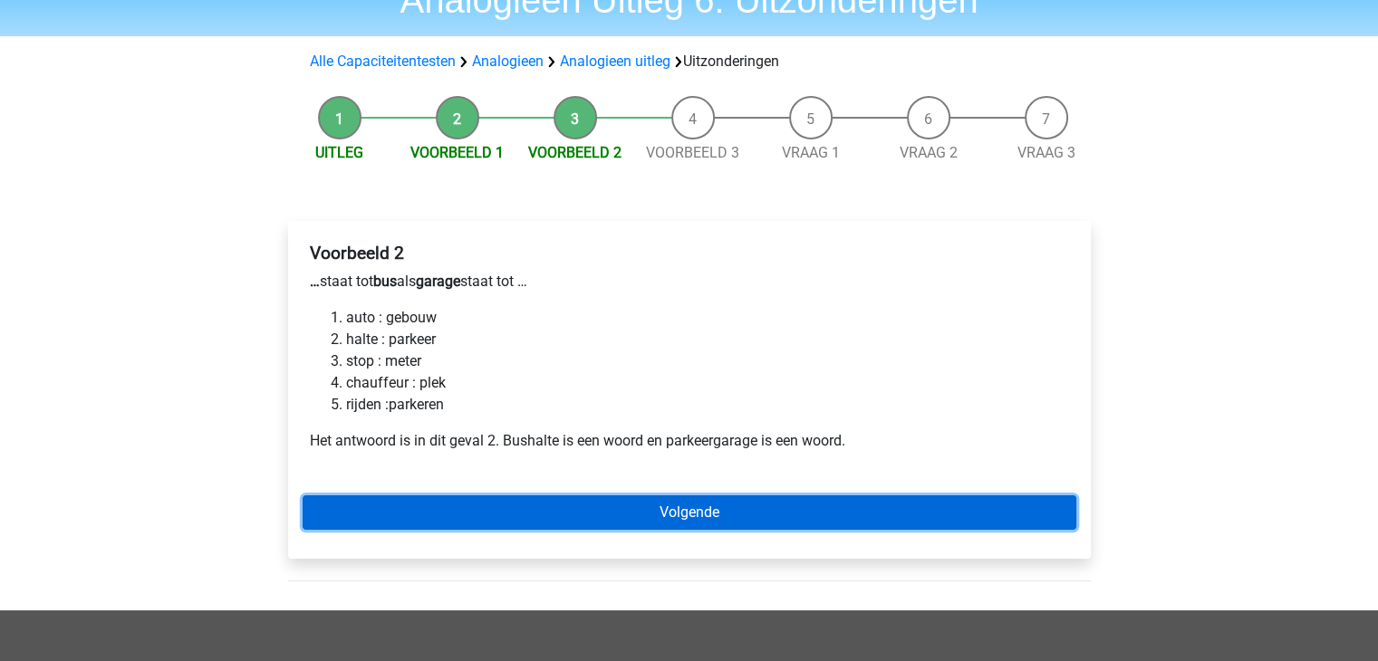
click at [726, 516] on link "Volgende" at bounding box center [690, 513] width 774 height 34
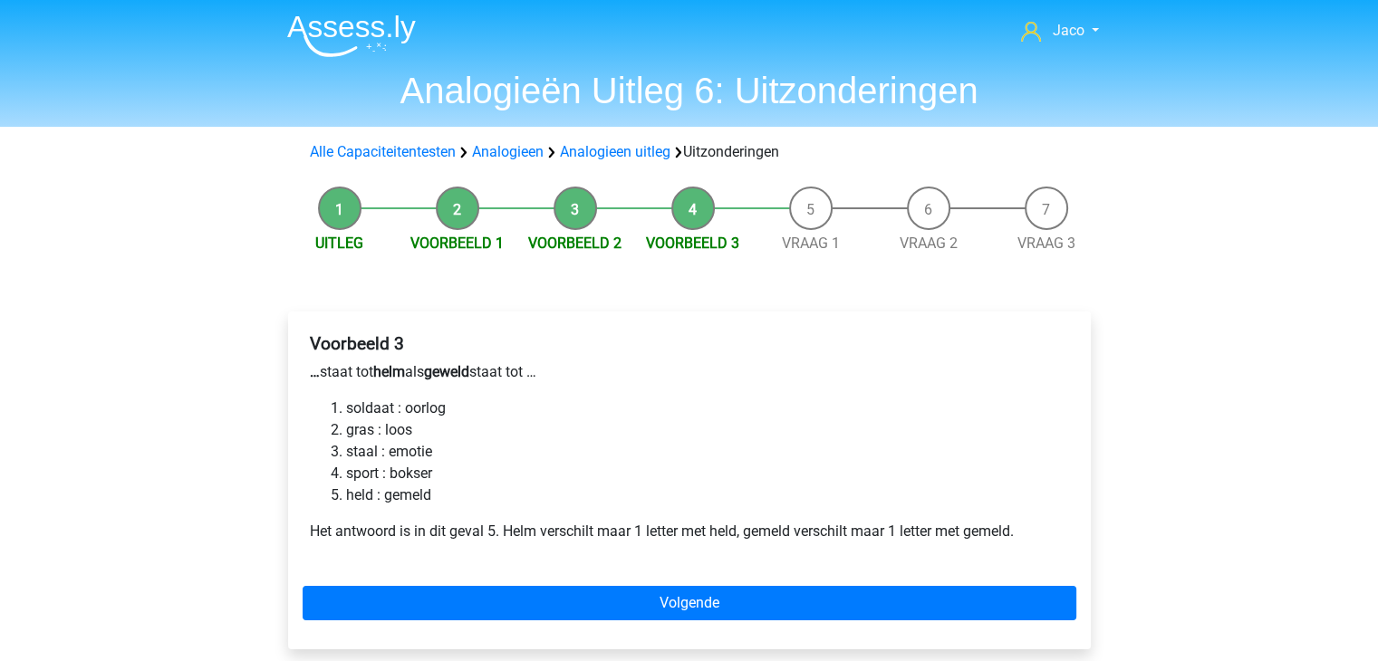
scroll to position [91, 0]
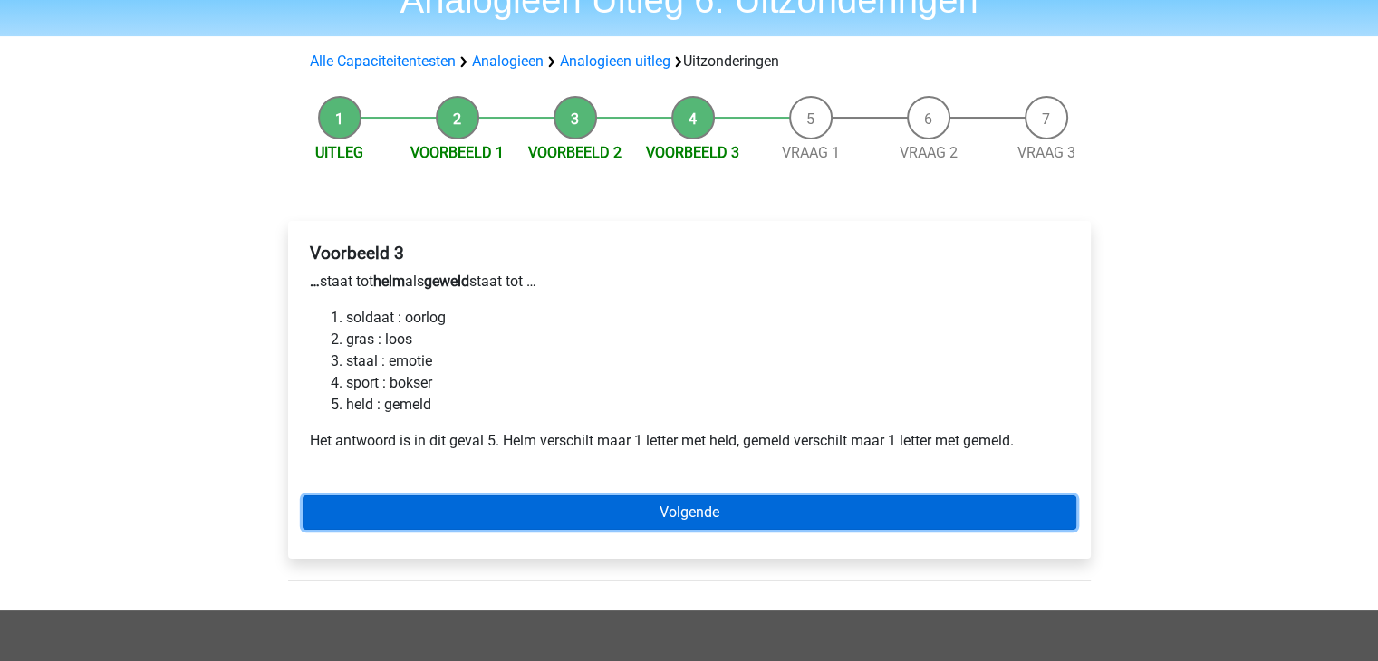
click at [750, 510] on link "Volgende" at bounding box center [690, 513] width 774 height 34
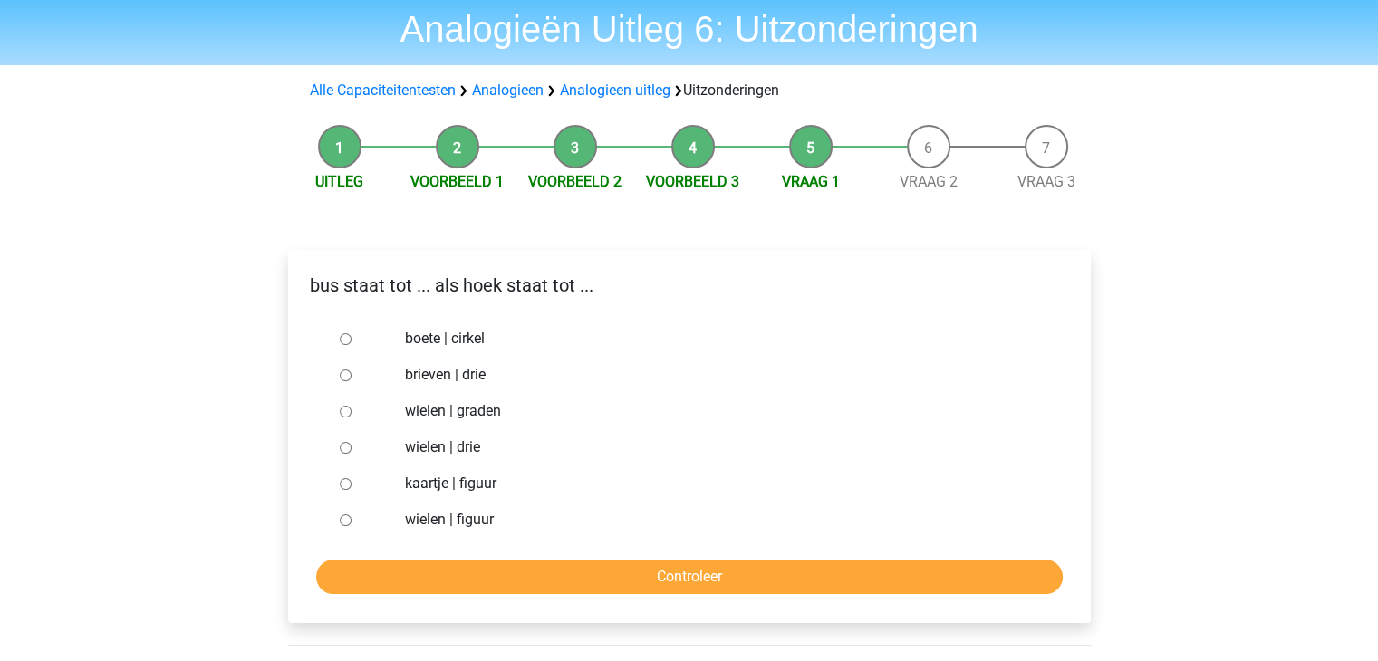
scroll to position [91, 0]
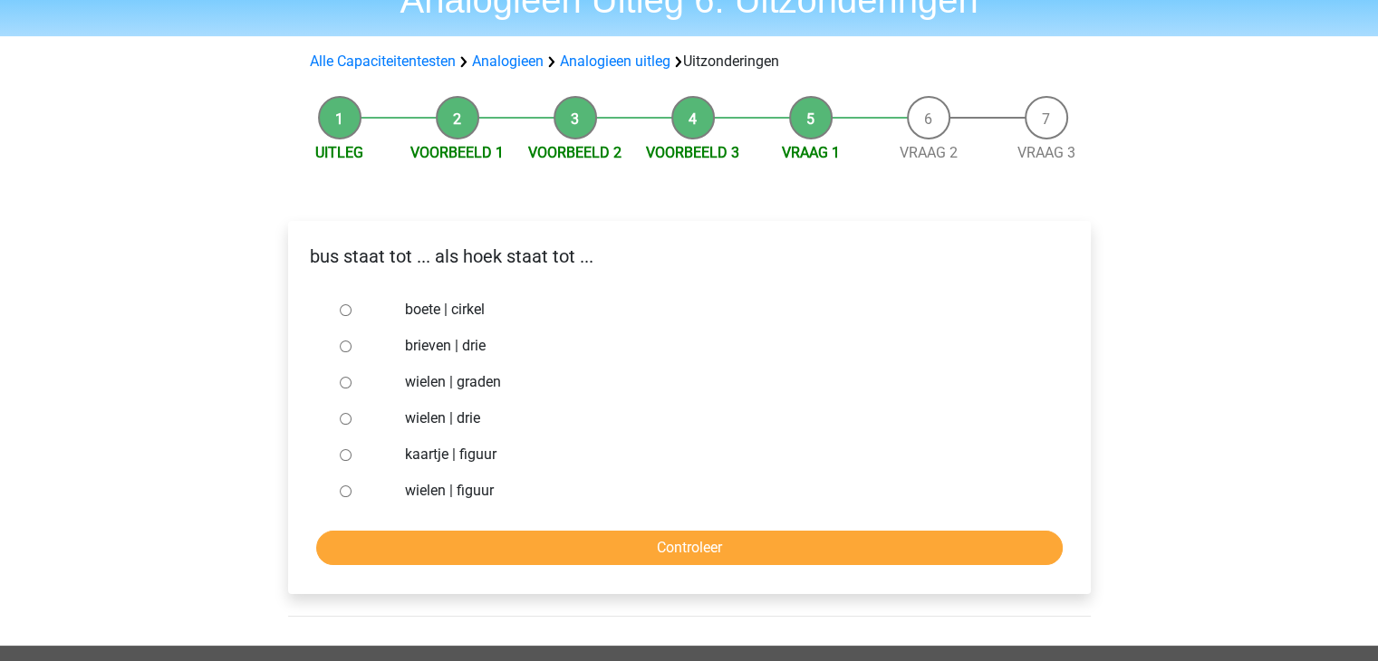
click at [345, 381] on input "wielen | graden" at bounding box center [346, 383] width 12 height 12
radio input "true"
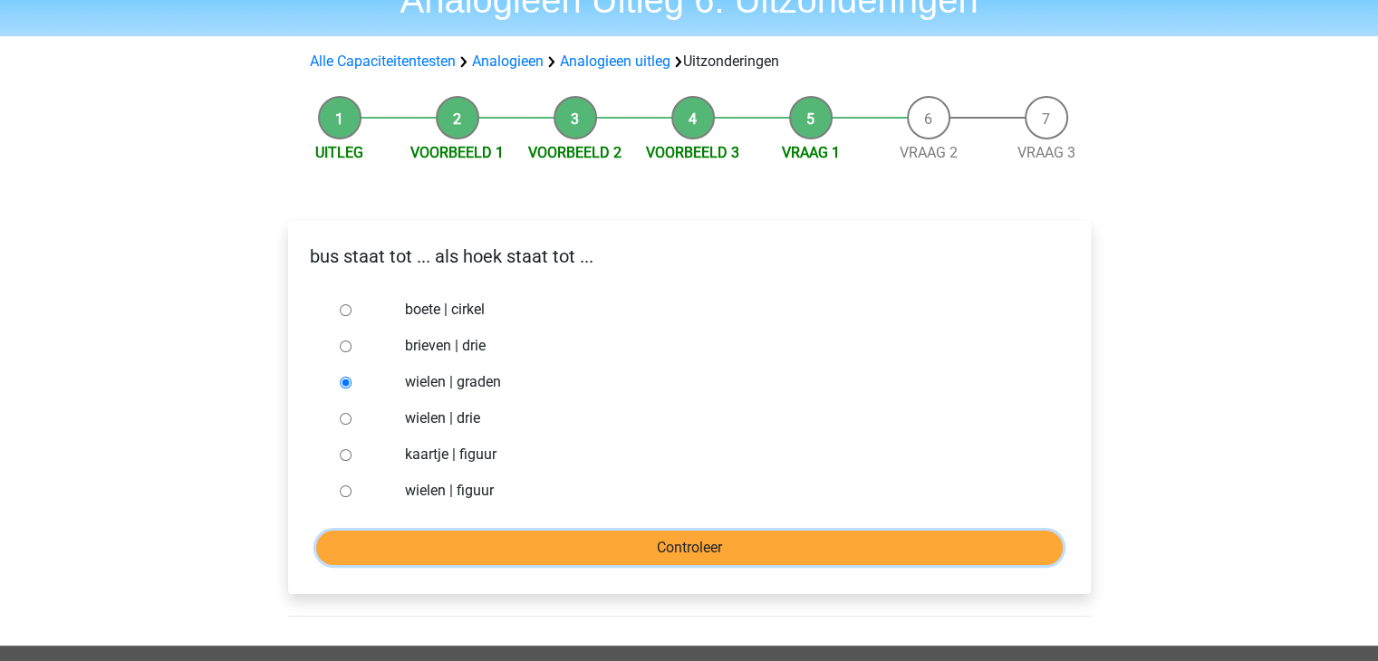
click at [695, 551] on input "Controleer" at bounding box center [689, 548] width 747 height 34
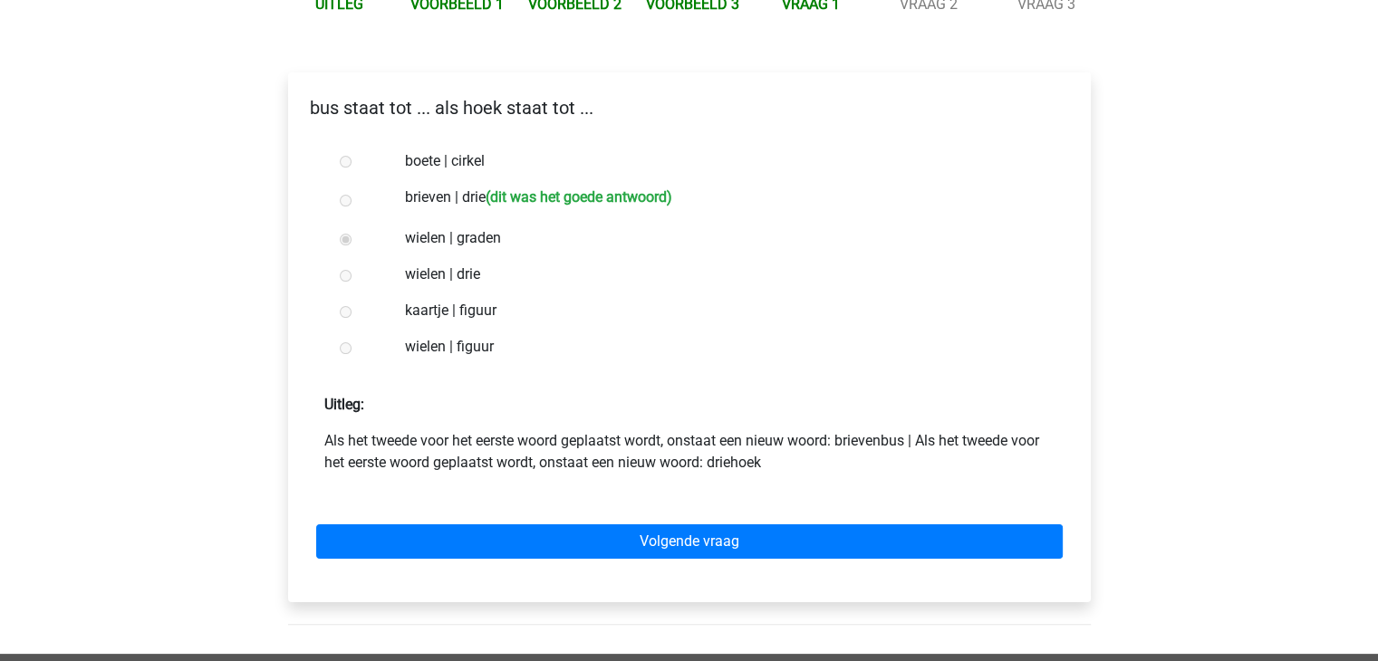
scroll to position [272, 0]
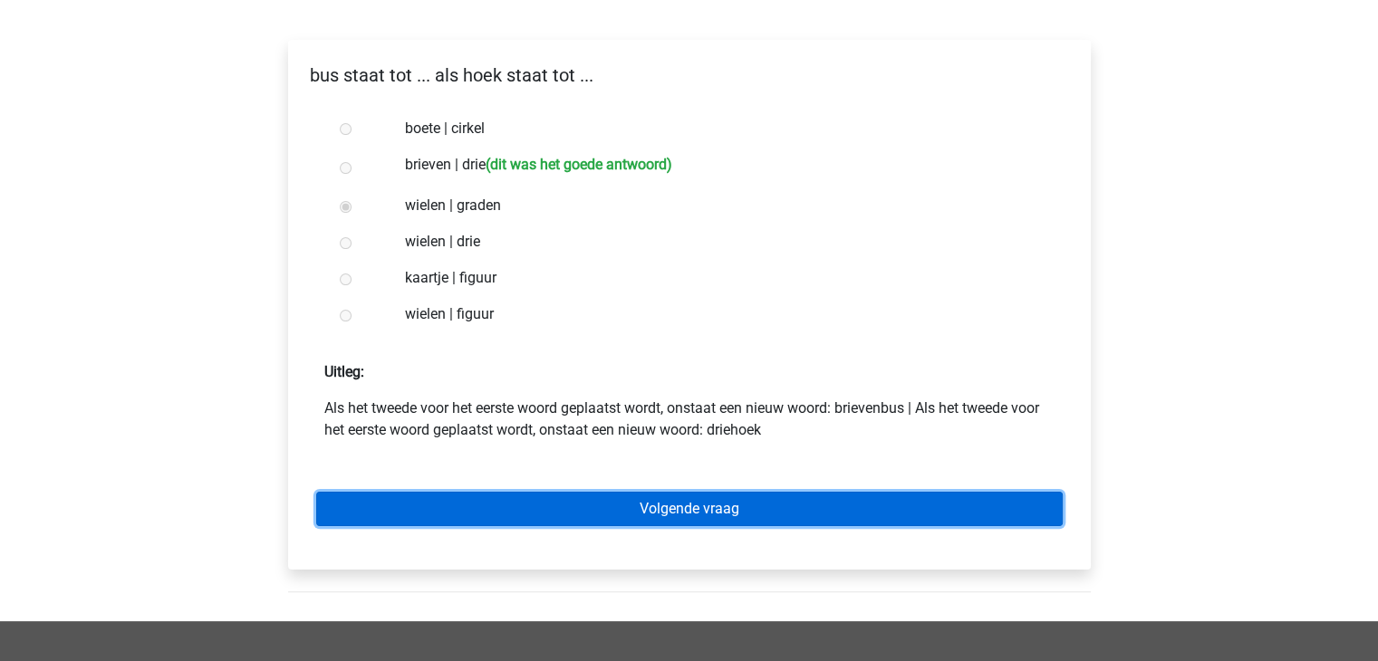
click at [775, 518] on link "Volgende vraag" at bounding box center [689, 509] width 747 height 34
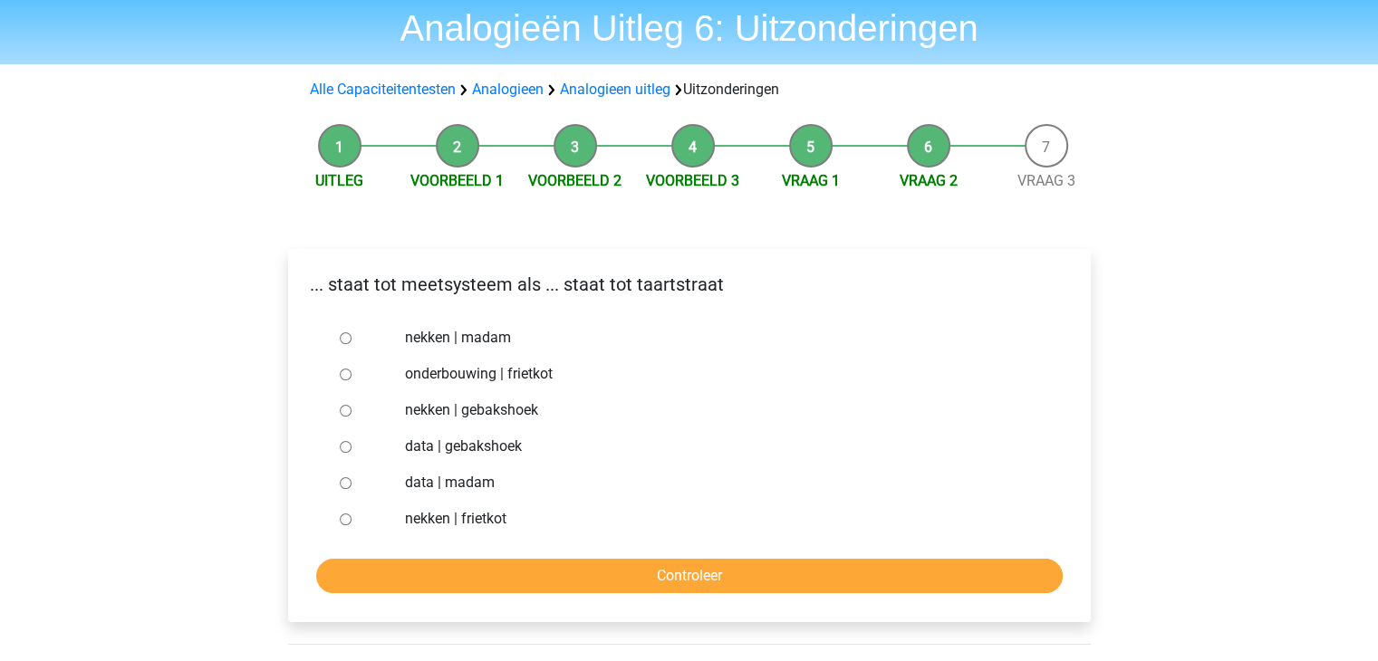
scroll to position [91, 0]
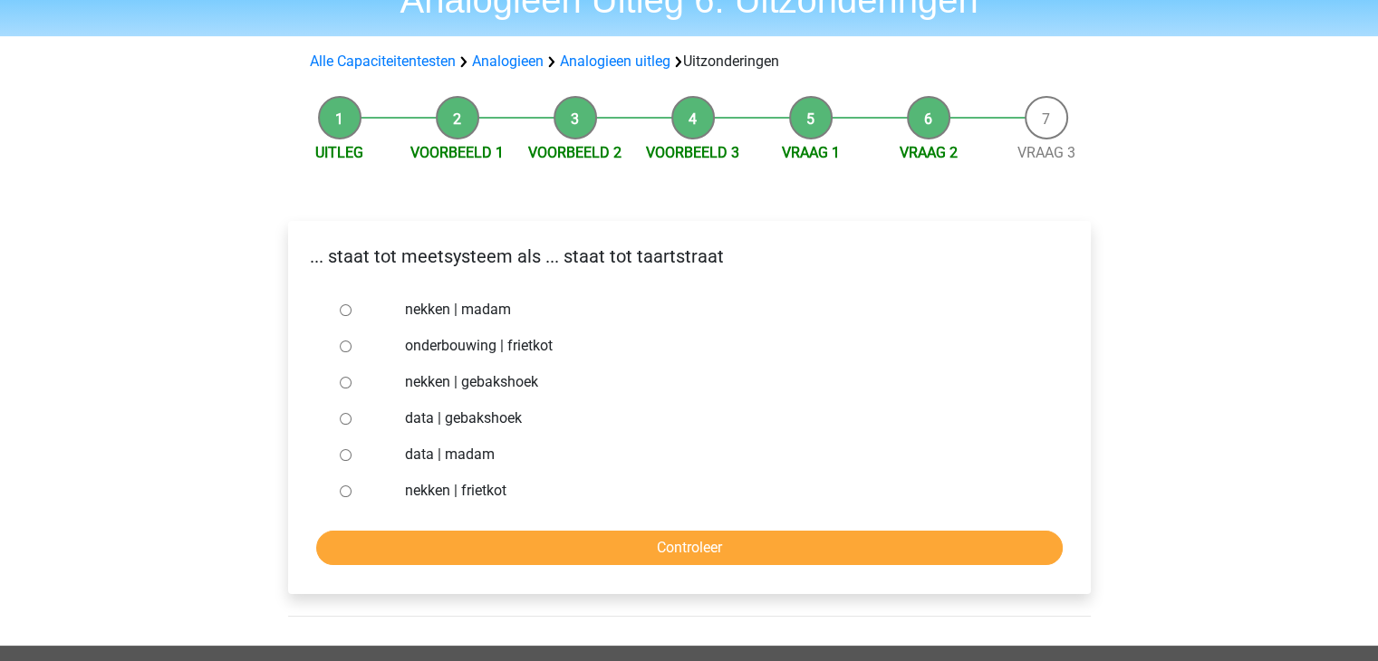
click at [343, 309] on input "nekken | madam" at bounding box center [346, 310] width 12 height 12
radio input "true"
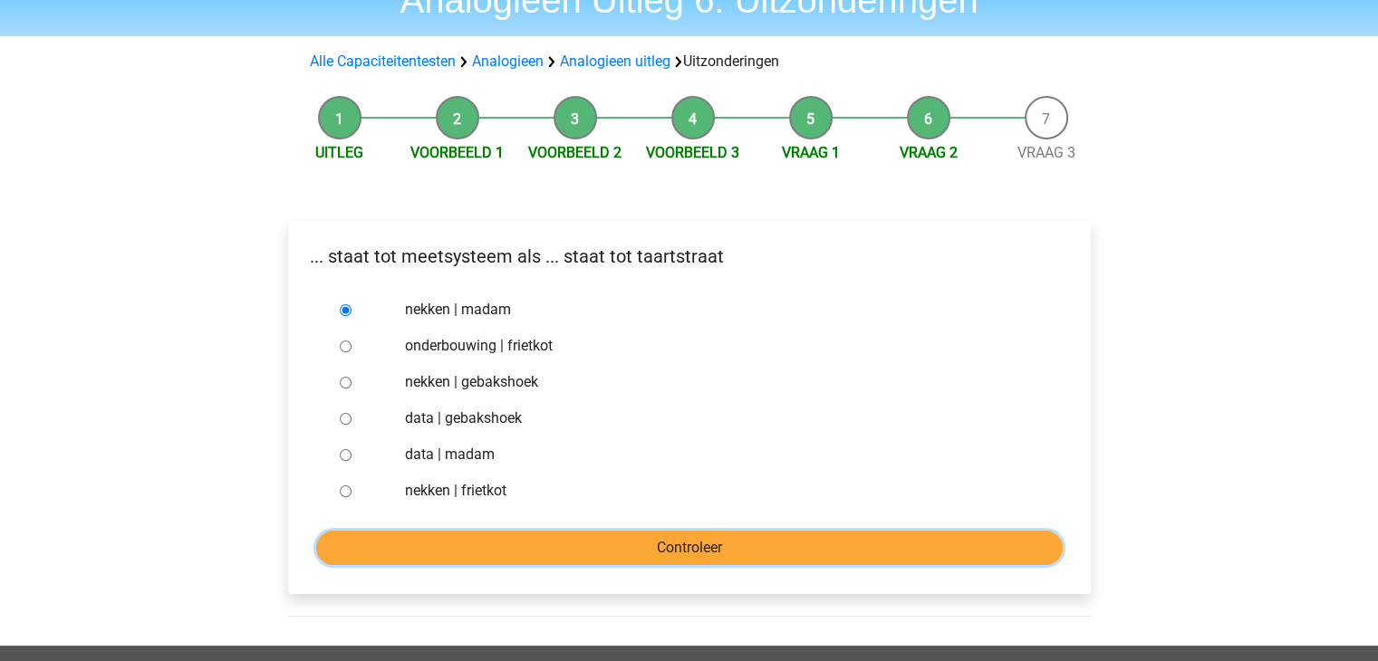
click at [716, 555] on input "Controleer" at bounding box center [689, 548] width 747 height 34
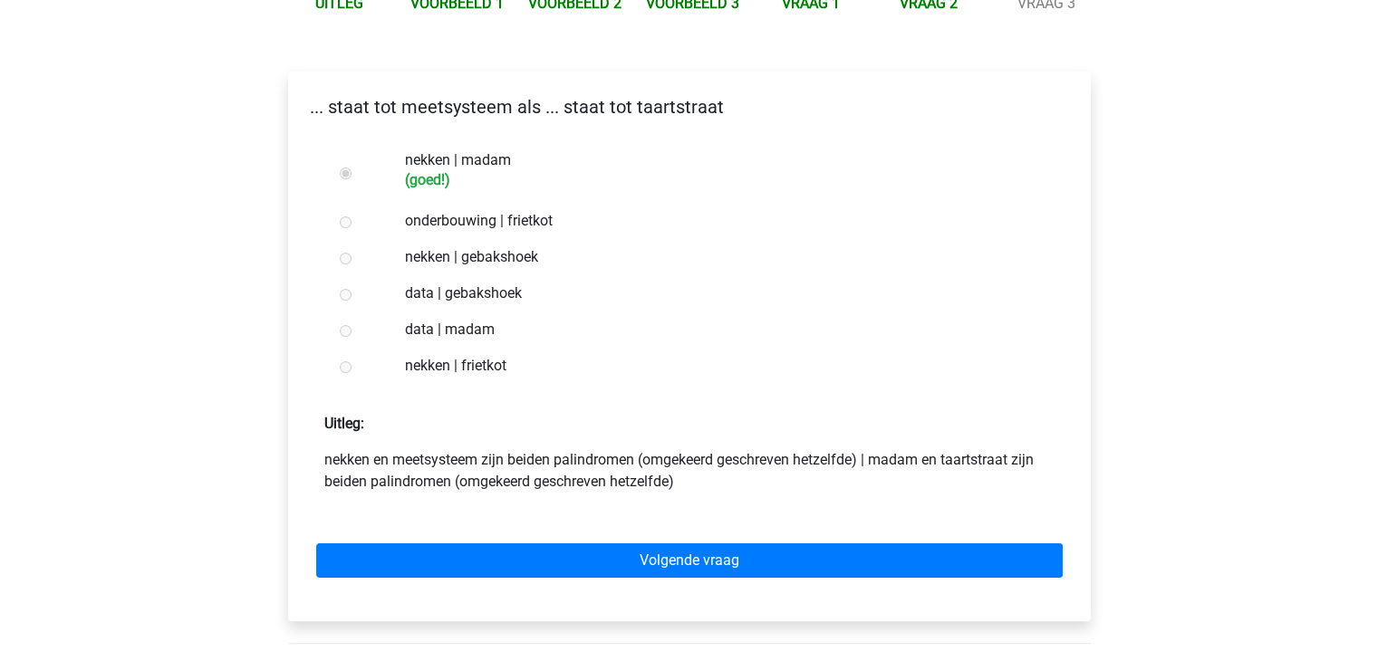
scroll to position [272, 0]
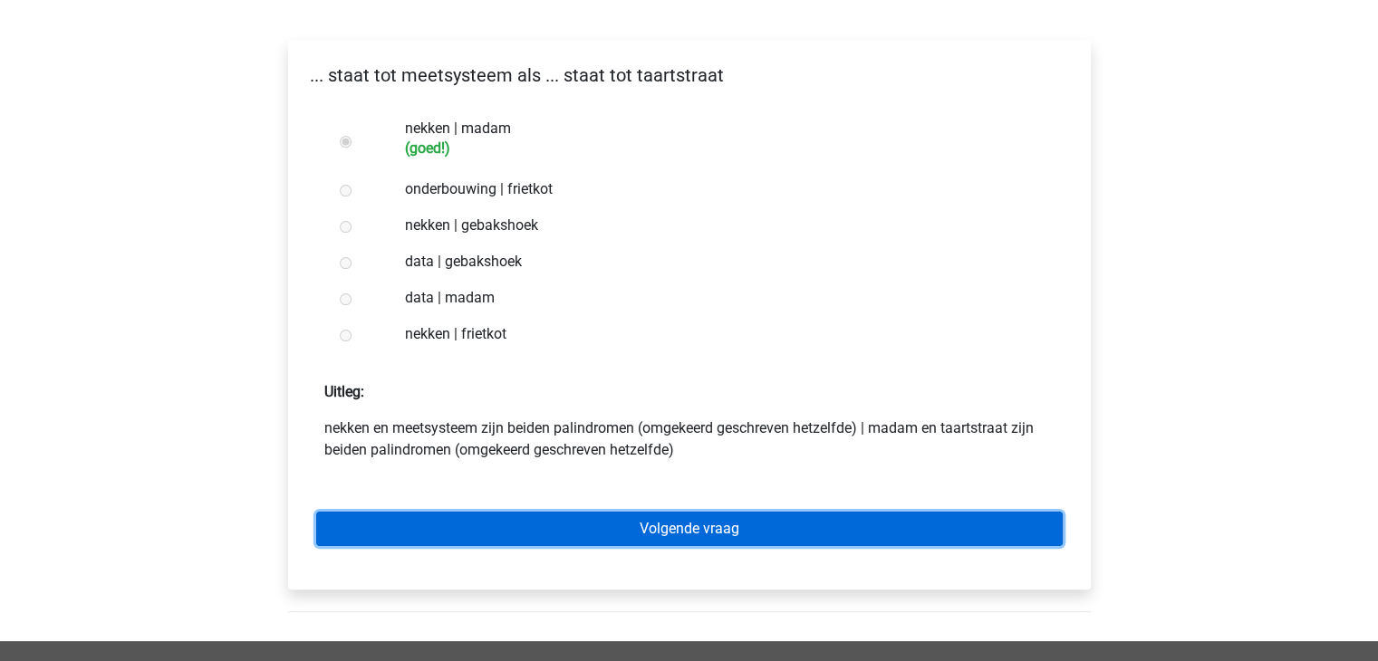
click at [696, 529] on link "Volgende vraag" at bounding box center [689, 529] width 747 height 34
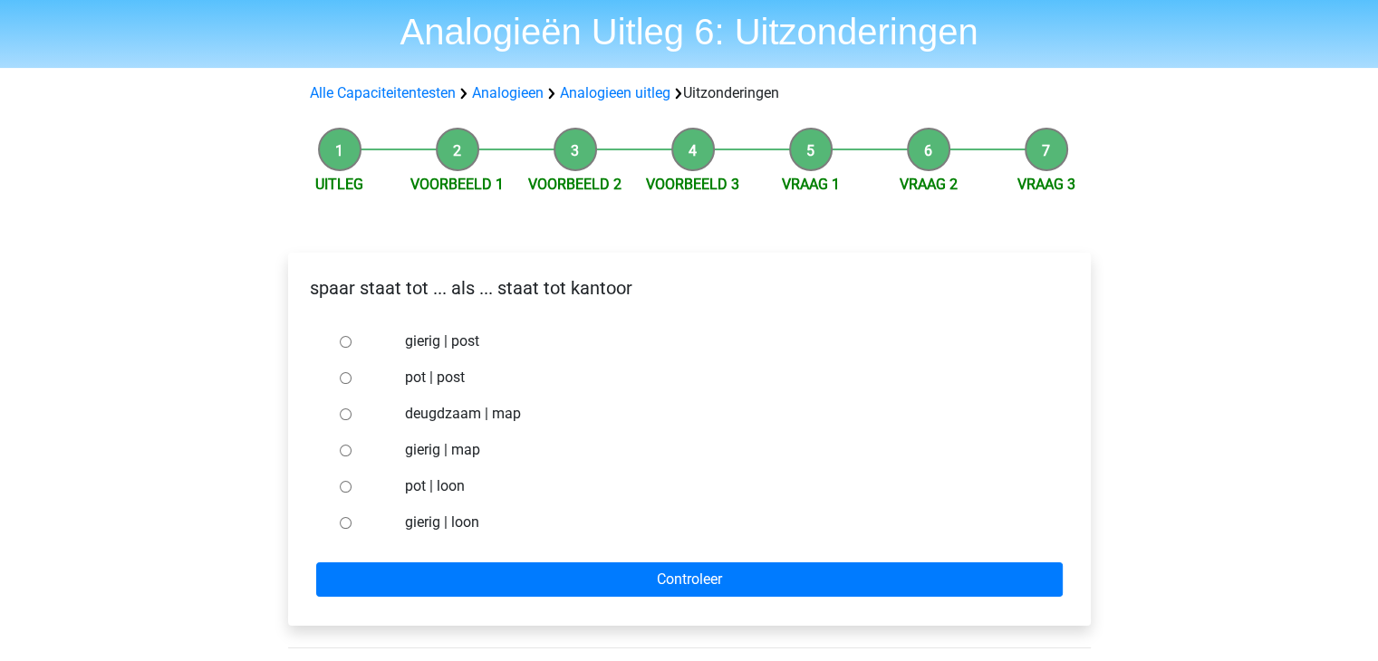
scroll to position [91, 0]
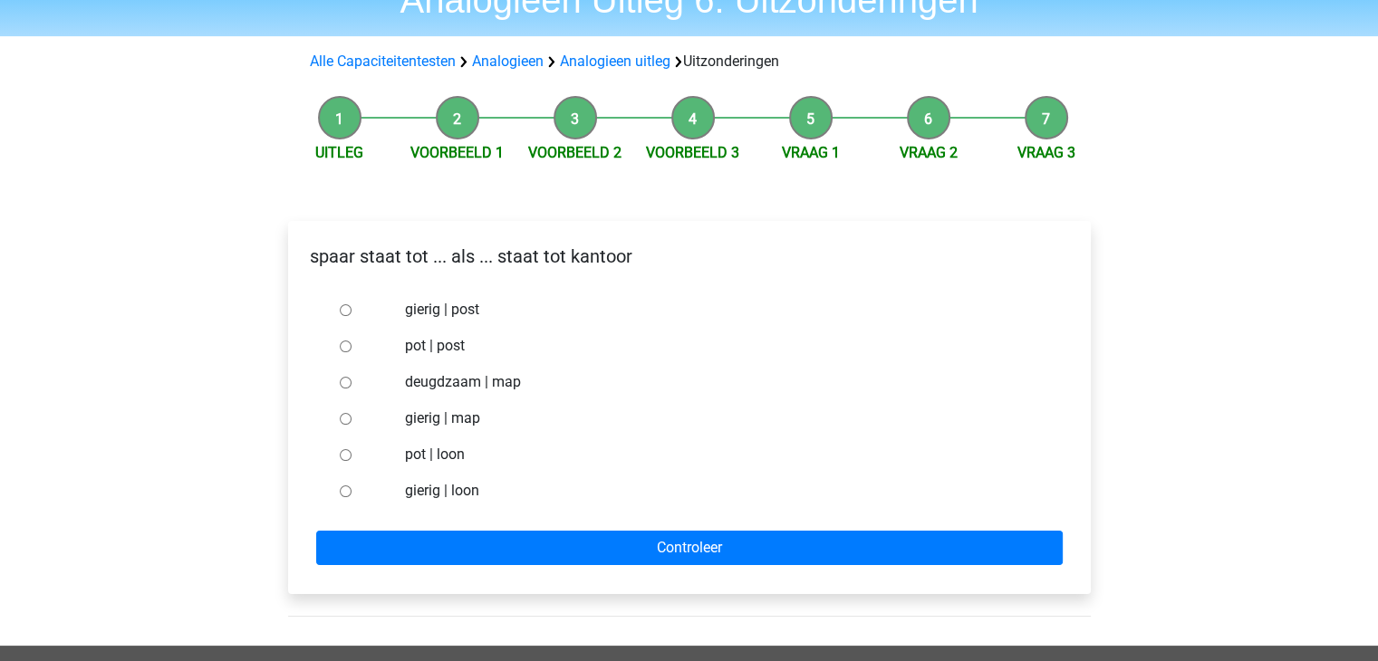
click at [347, 349] on input "pot | post" at bounding box center [346, 347] width 12 height 12
radio input "true"
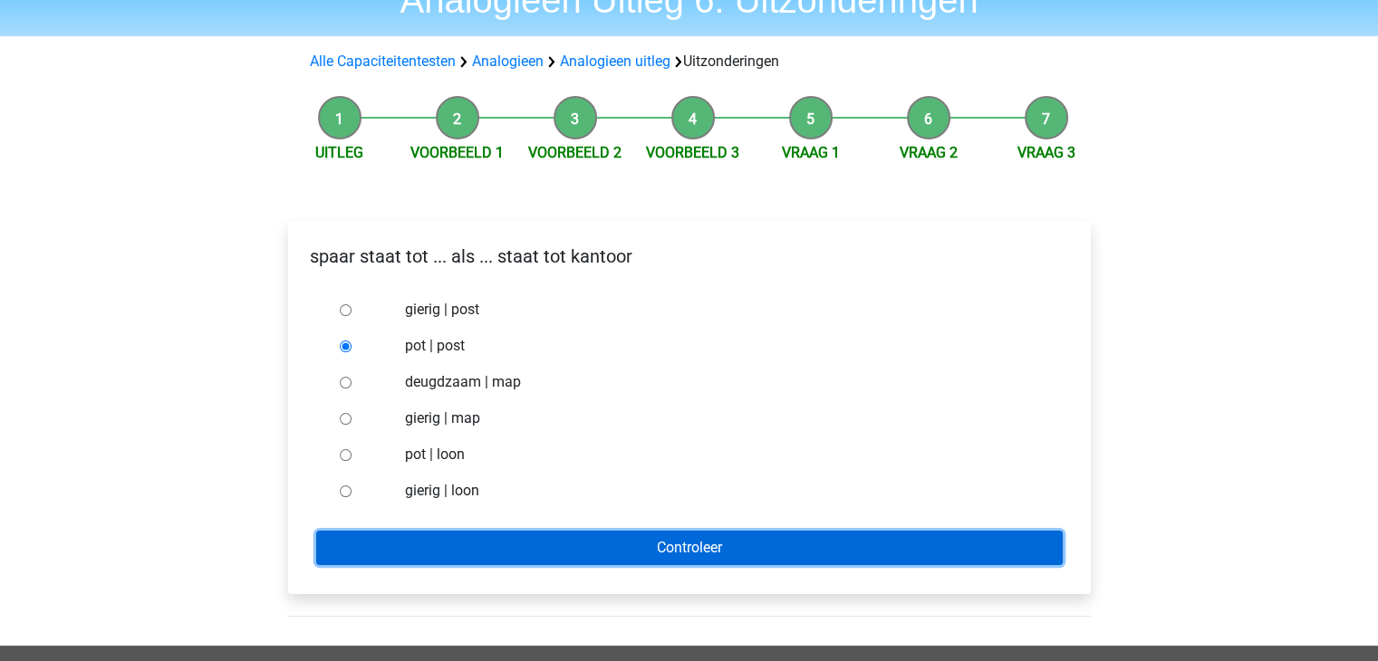
click at [729, 537] on input "Controleer" at bounding box center [689, 548] width 747 height 34
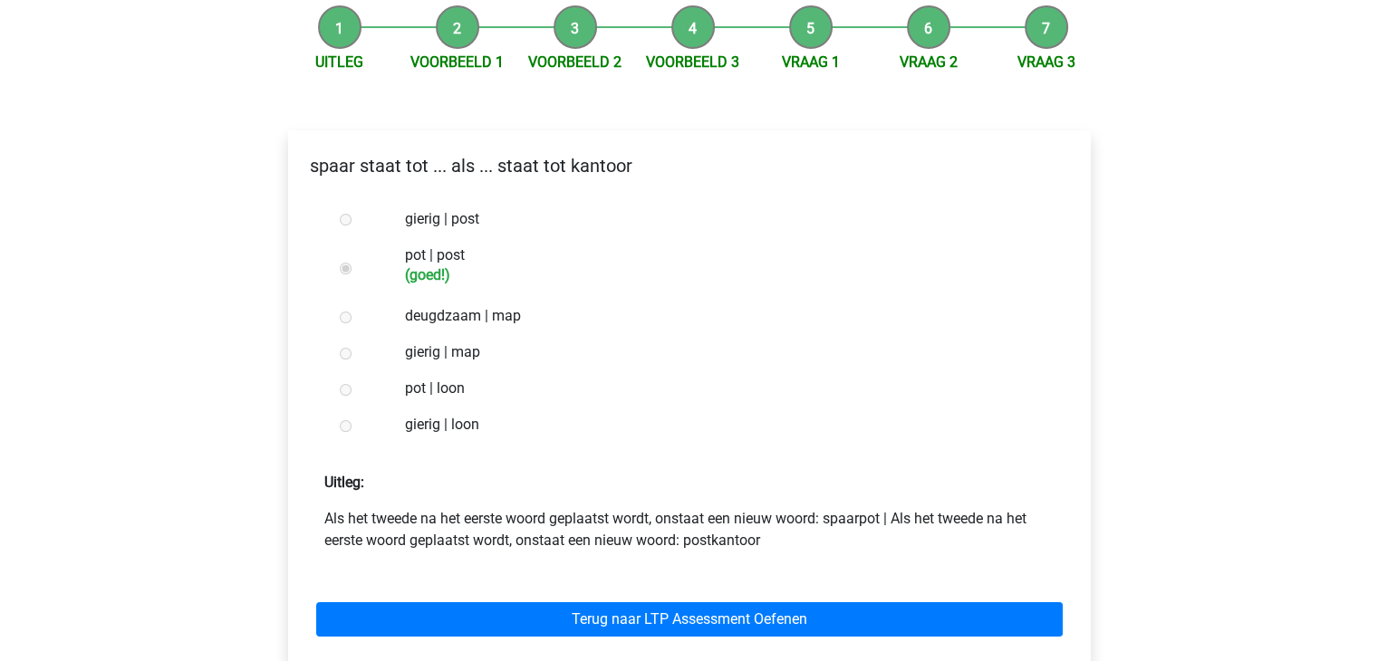
scroll to position [272, 0]
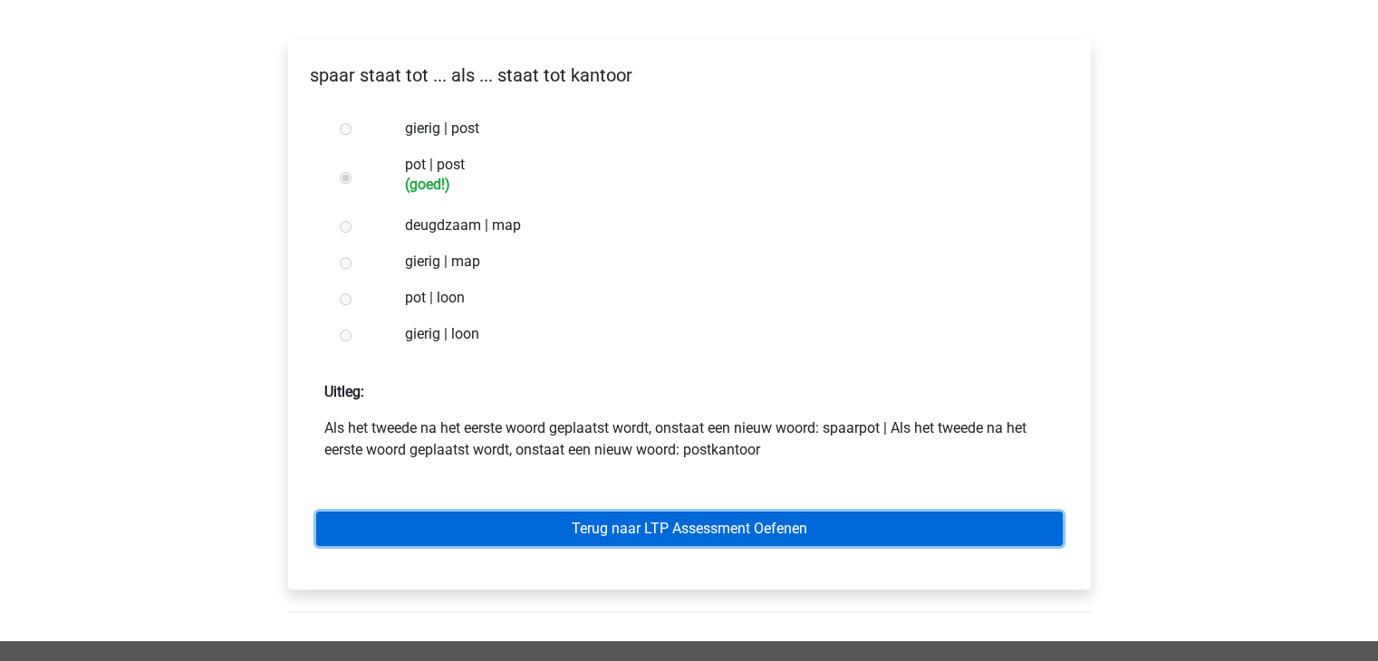
click at [798, 531] on link "Terug naar LTP Assessment Oefenen" at bounding box center [689, 529] width 747 height 34
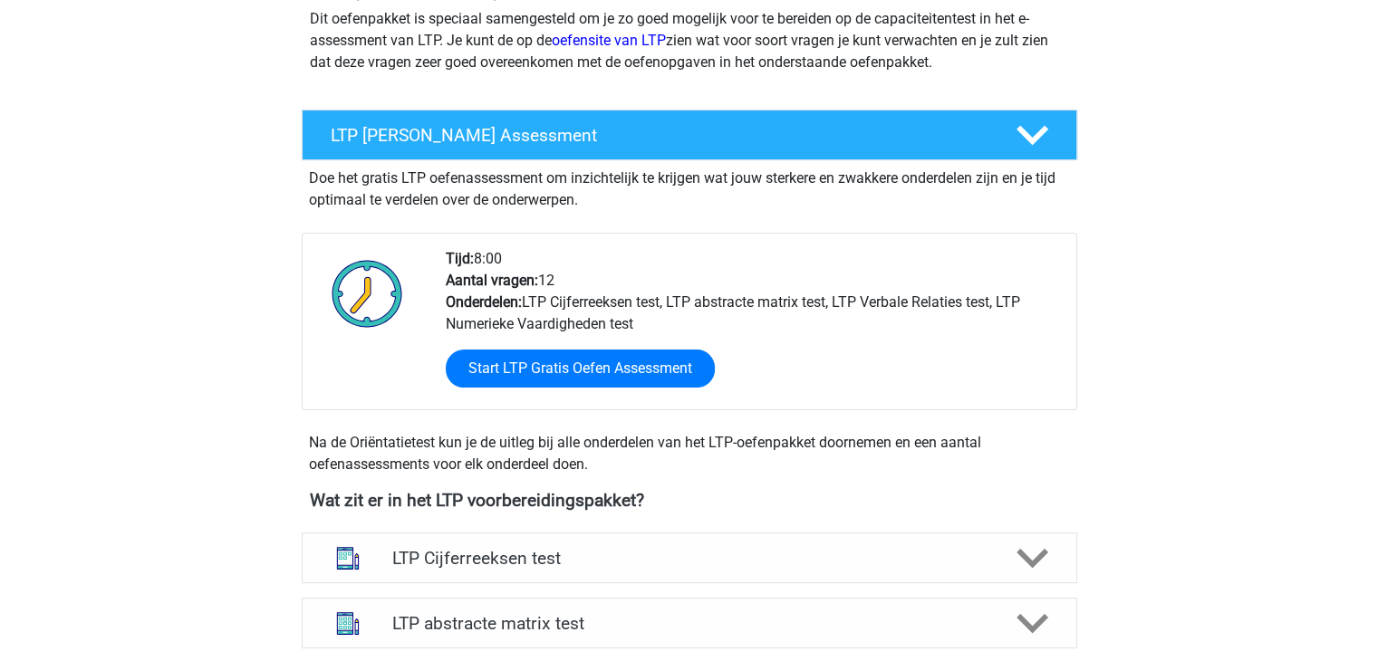
scroll to position [272, 0]
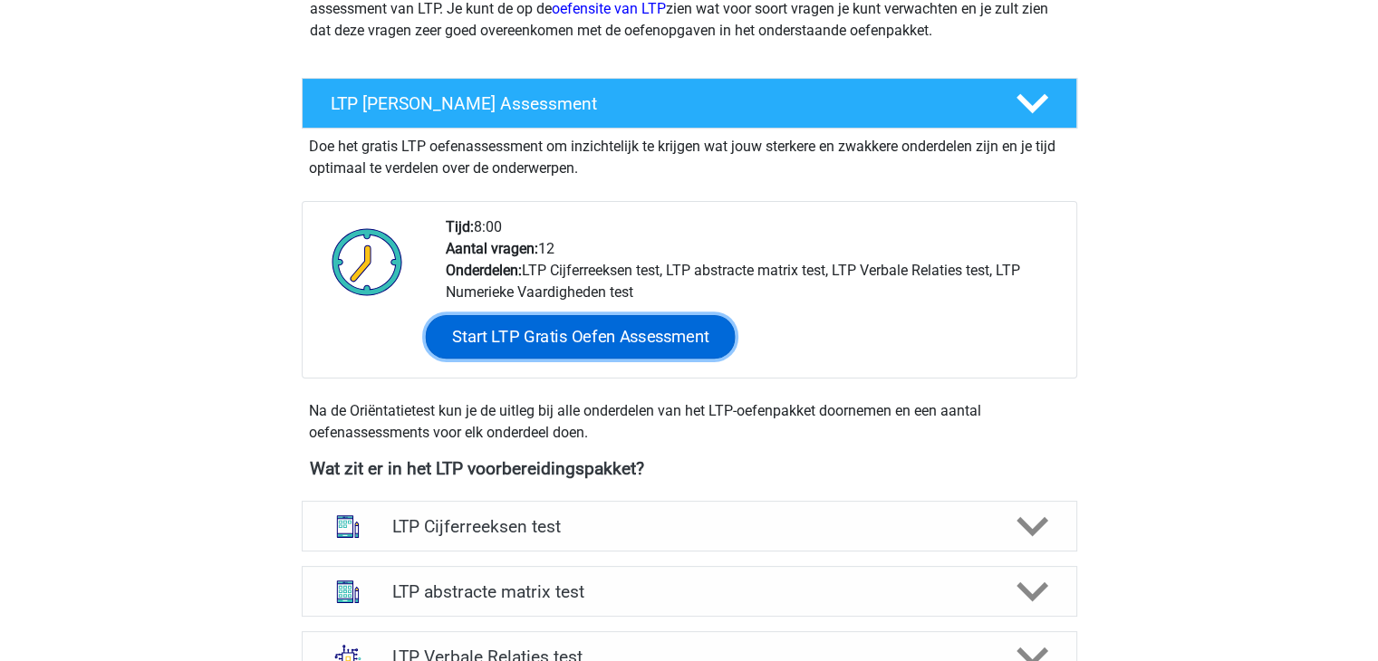
click at [631, 333] on link "Start LTP Gratis Oefen Assessment" at bounding box center [580, 336] width 310 height 43
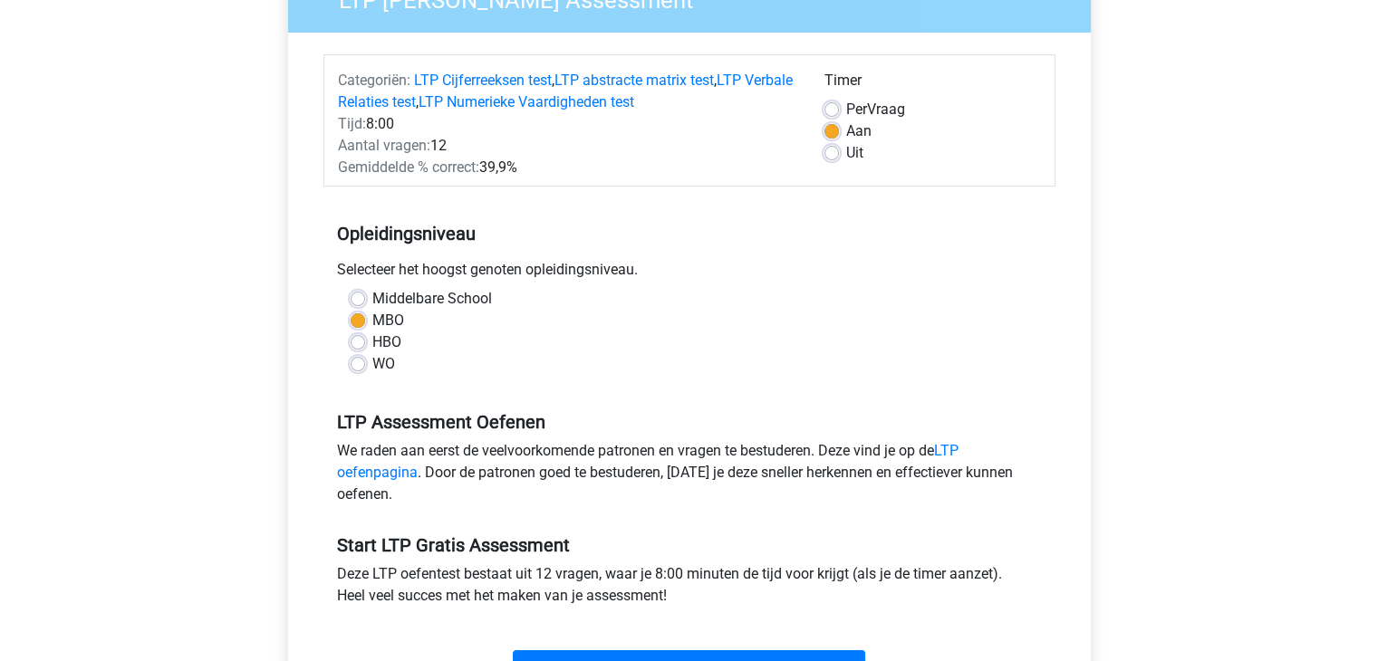
scroll to position [272, 0]
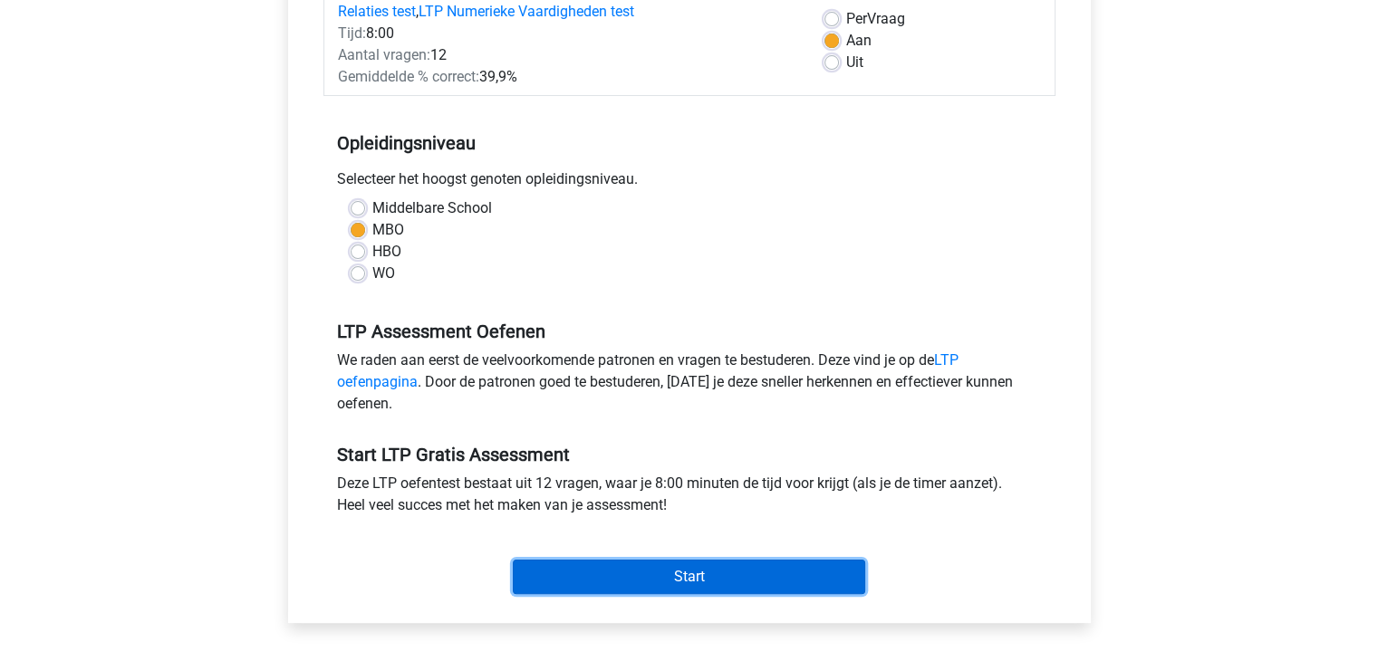
click at [729, 569] on input "Start" at bounding box center [689, 577] width 352 height 34
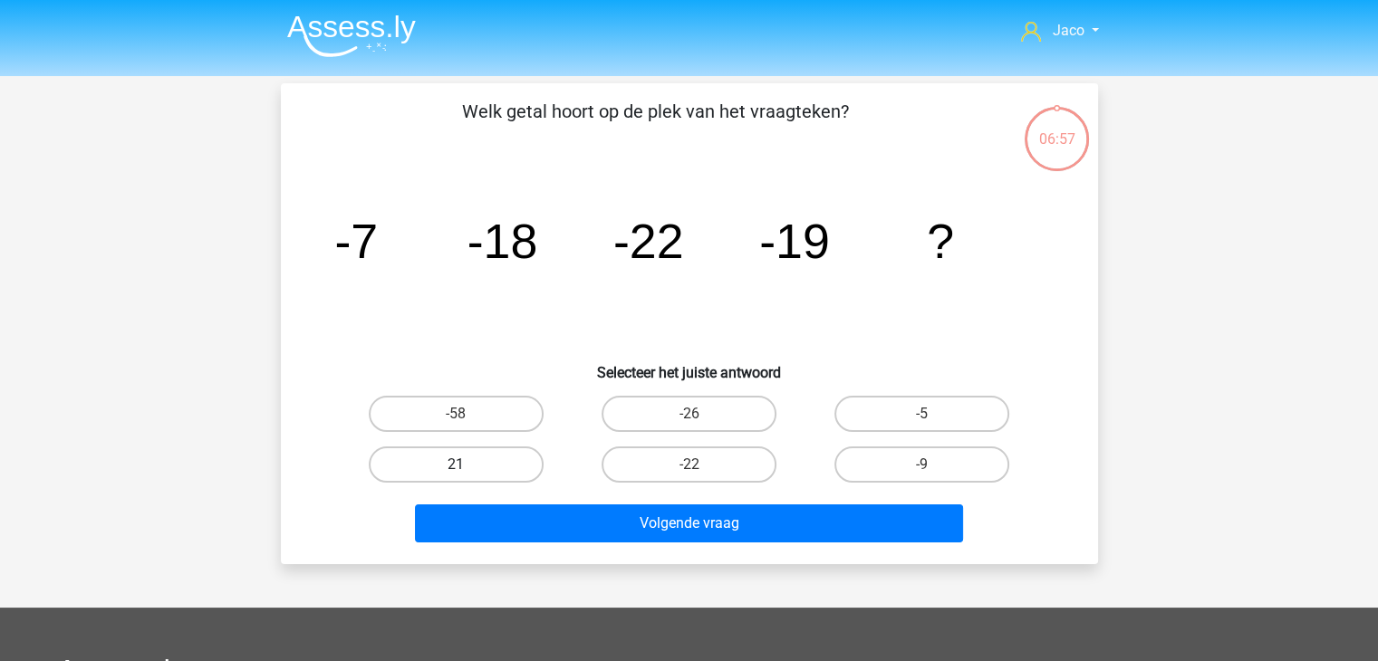
click at [512, 465] on label "21" at bounding box center [456, 465] width 175 height 36
click at [468, 465] on input "21" at bounding box center [462, 471] width 12 height 12
radio input "true"
click at [733, 411] on label "-26" at bounding box center [689, 414] width 175 height 36
click at [700, 414] on input "-26" at bounding box center [695, 420] width 12 height 12
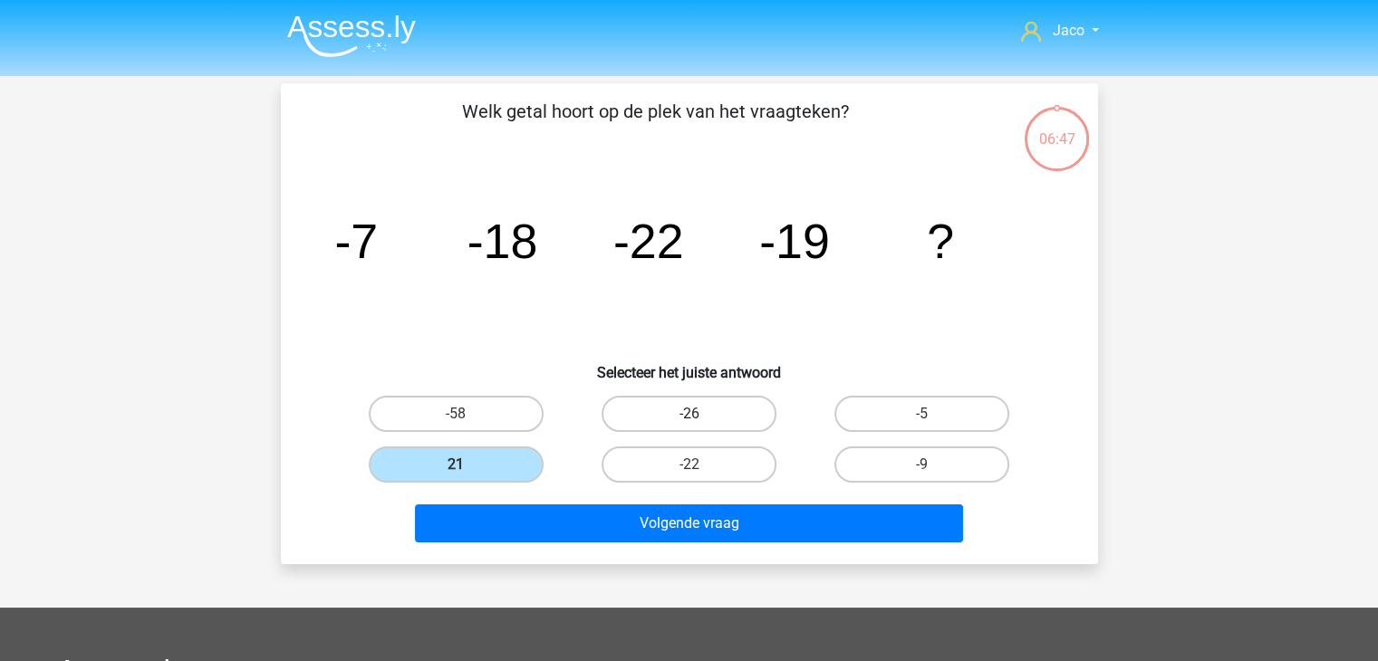
radio input "true"
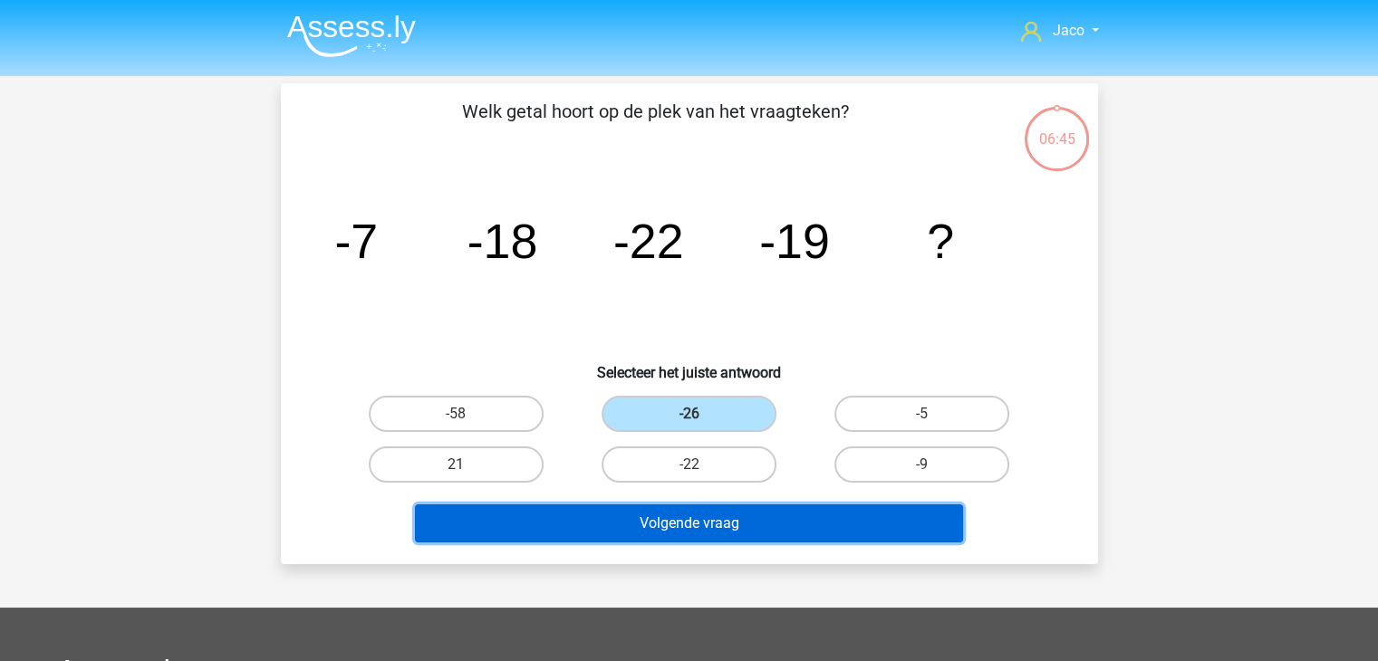
click at [770, 527] on button "Volgende vraag" at bounding box center [689, 524] width 548 height 38
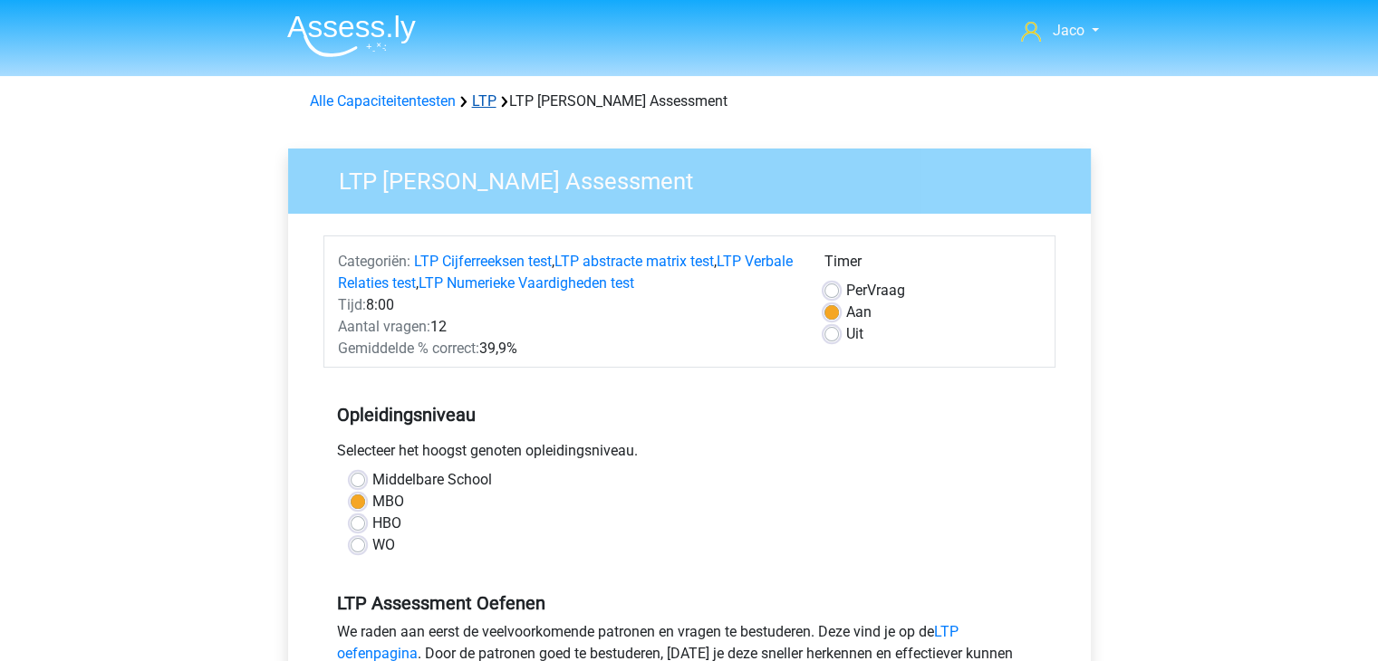
click at [491, 106] on link "LTP" at bounding box center [484, 100] width 24 height 17
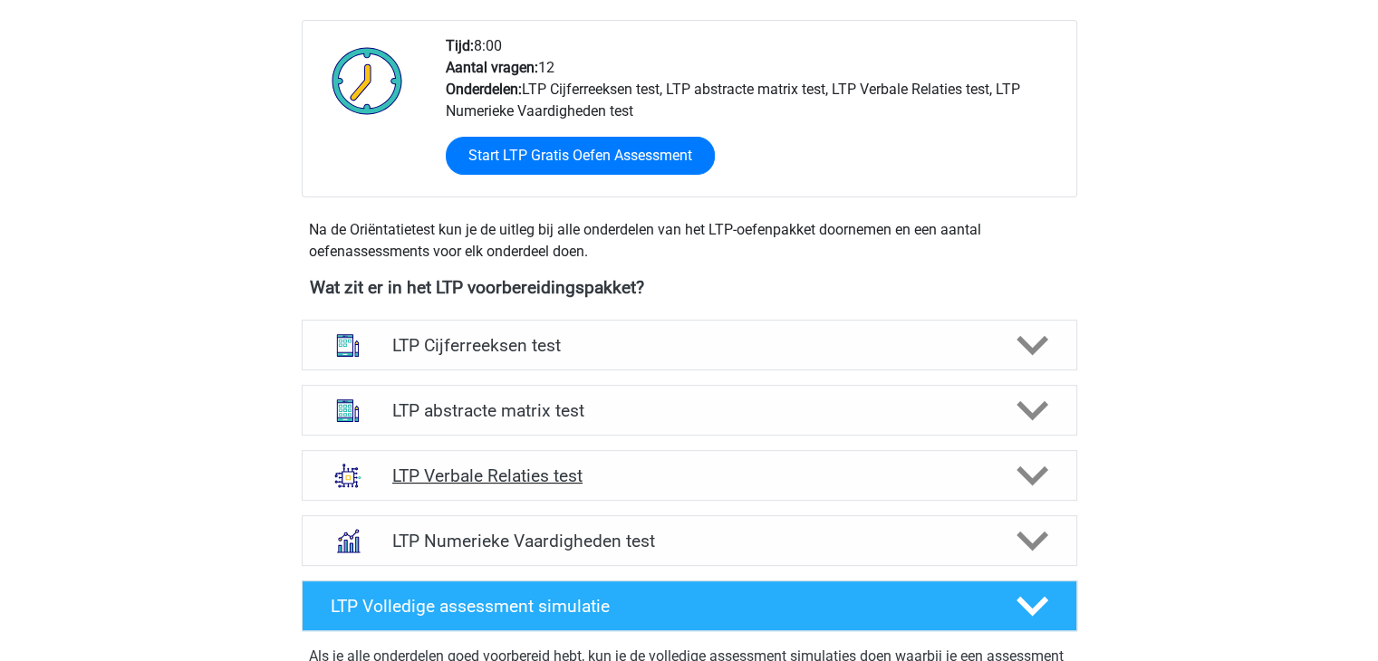
scroll to position [544, 0]
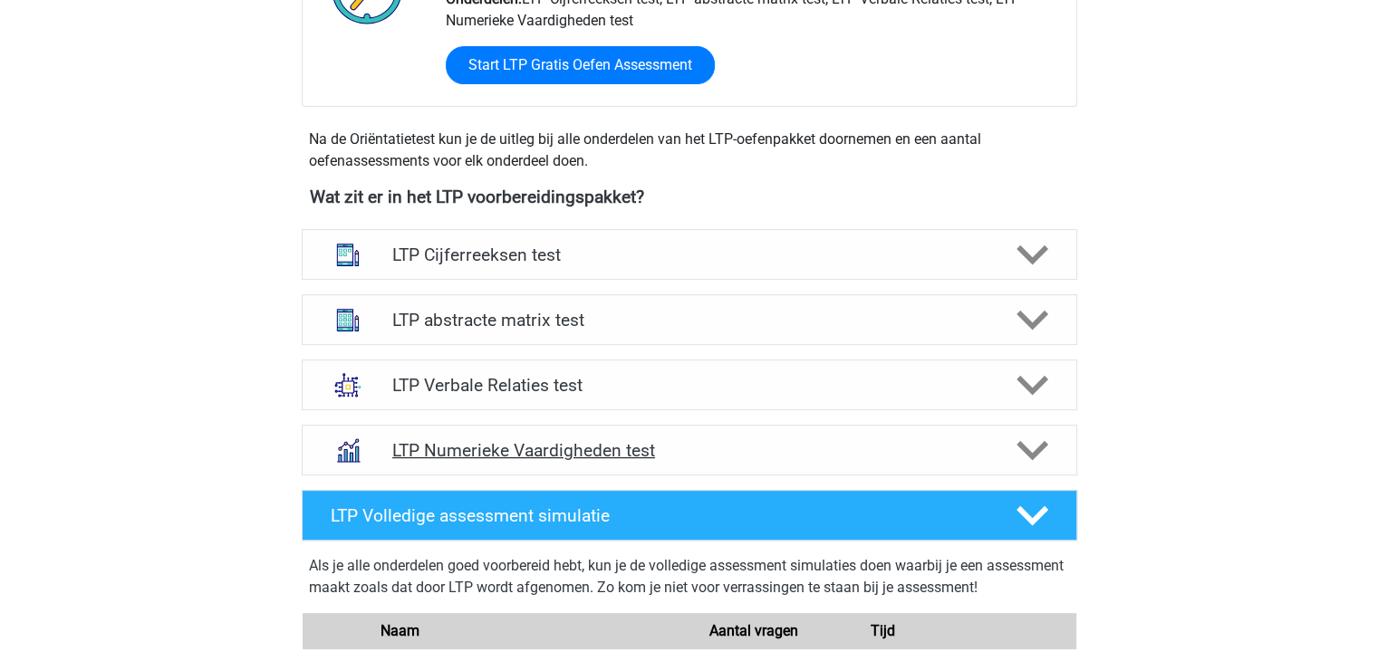
click at [1040, 443] on polygon at bounding box center [1033, 451] width 32 height 20
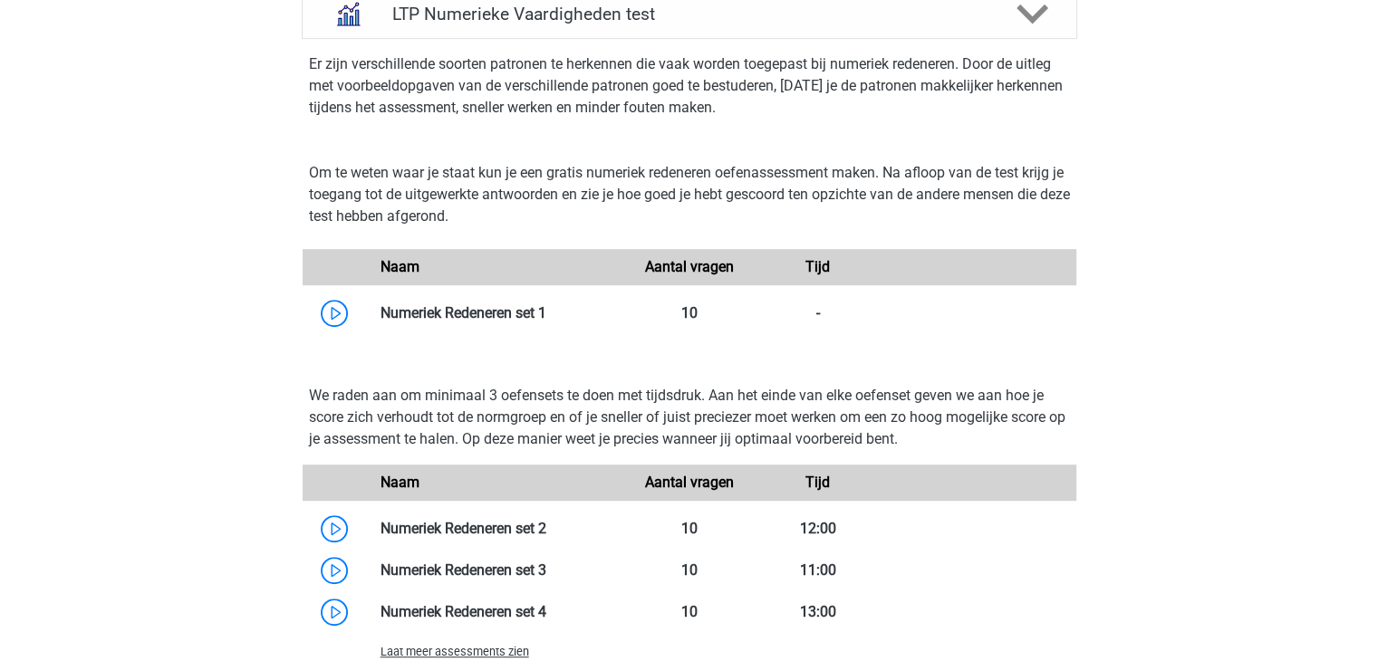
scroll to position [997, 0]
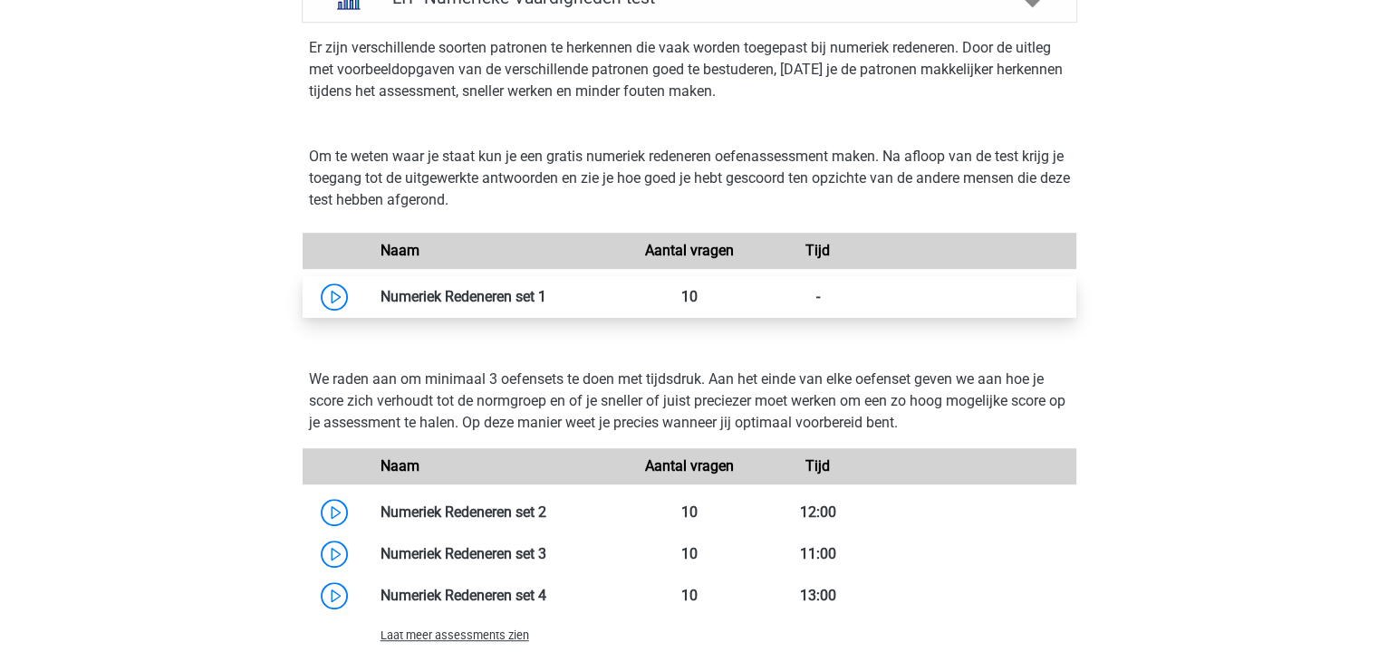
click at [546, 299] on link at bounding box center [546, 296] width 0 height 17
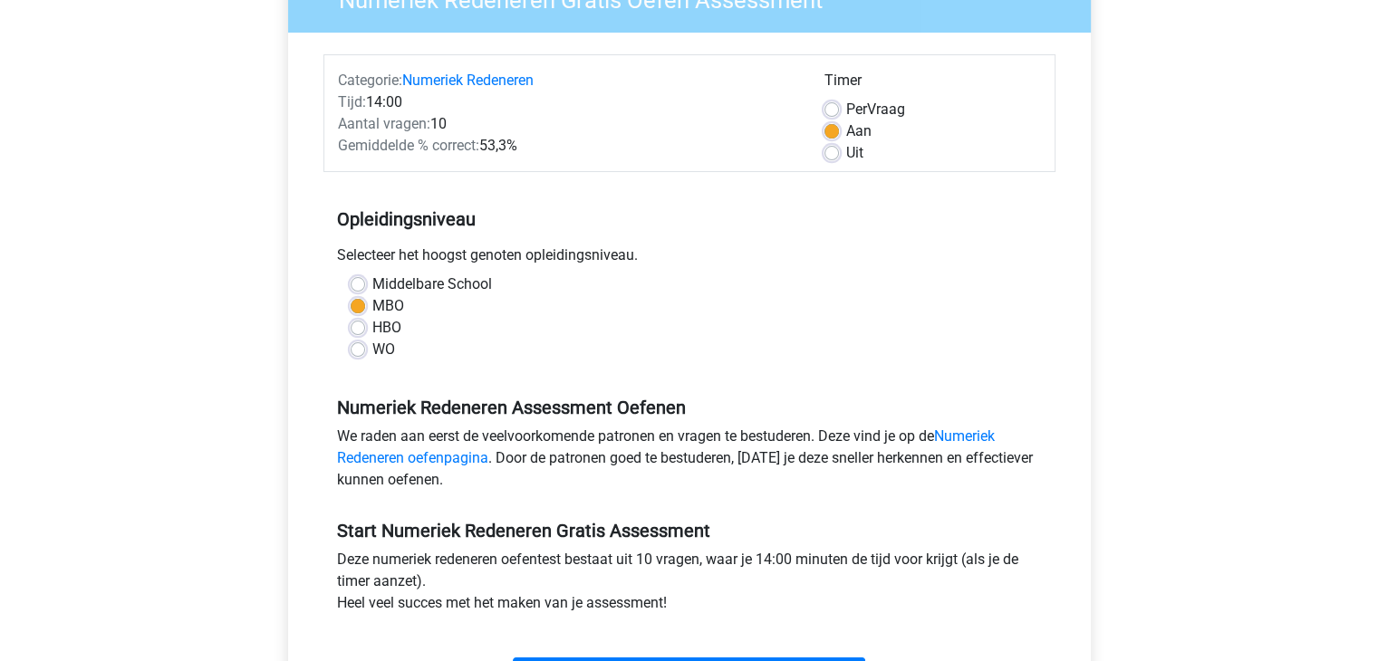
scroll to position [272, 0]
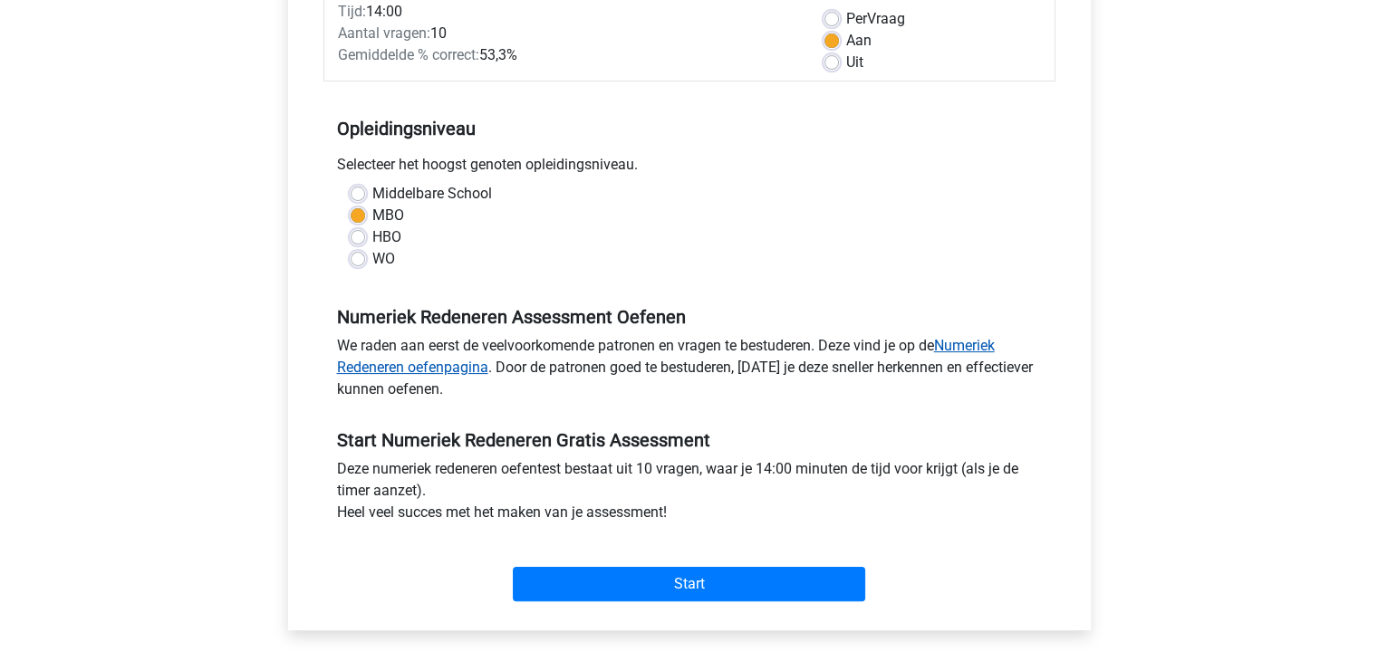
click at [979, 347] on link "Numeriek Redeneren oefenpagina" at bounding box center [666, 356] width 658 height 39
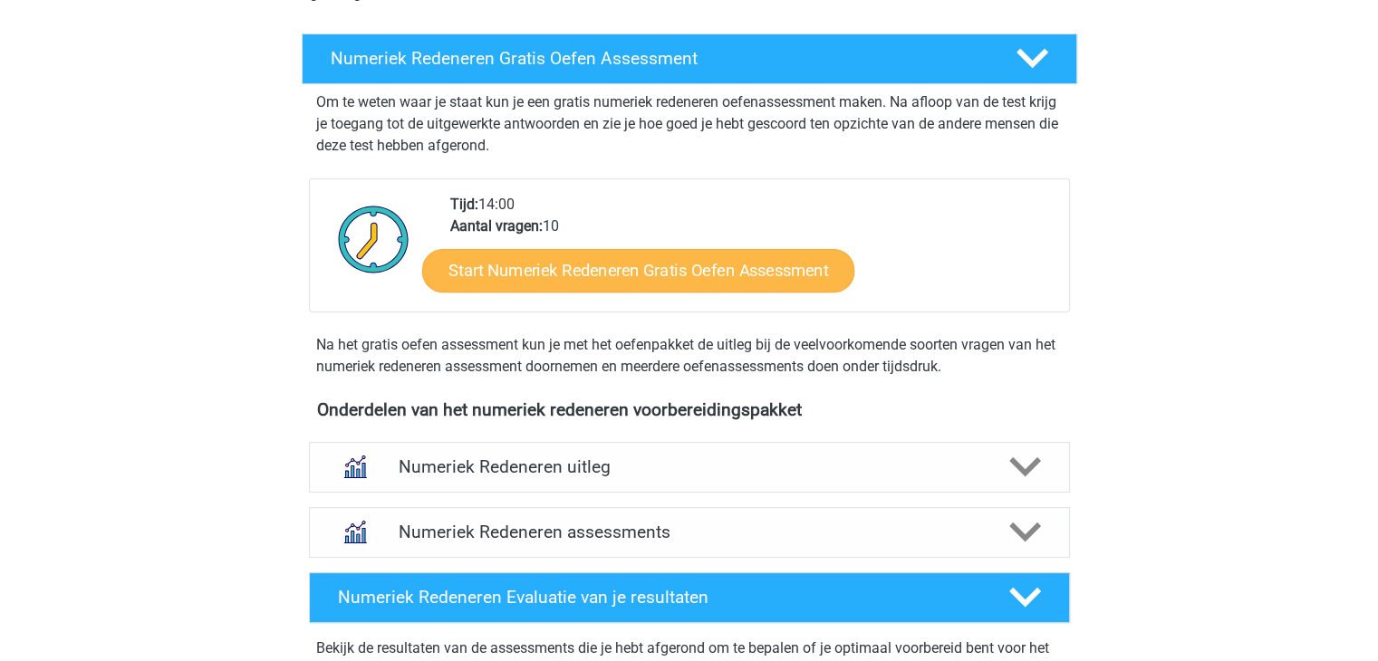
scroll to position [362, 0]
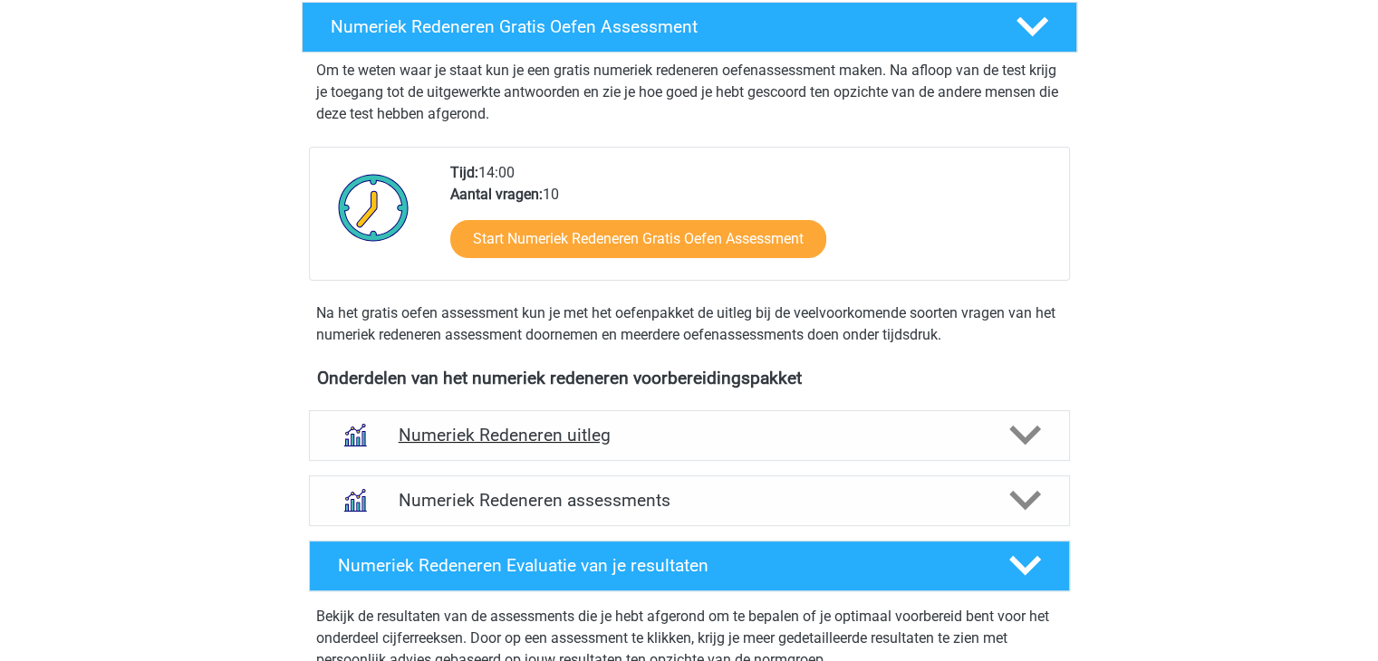
click at [1024, 439] on polygon at bounding box center [1025, 436] width 32 height 20
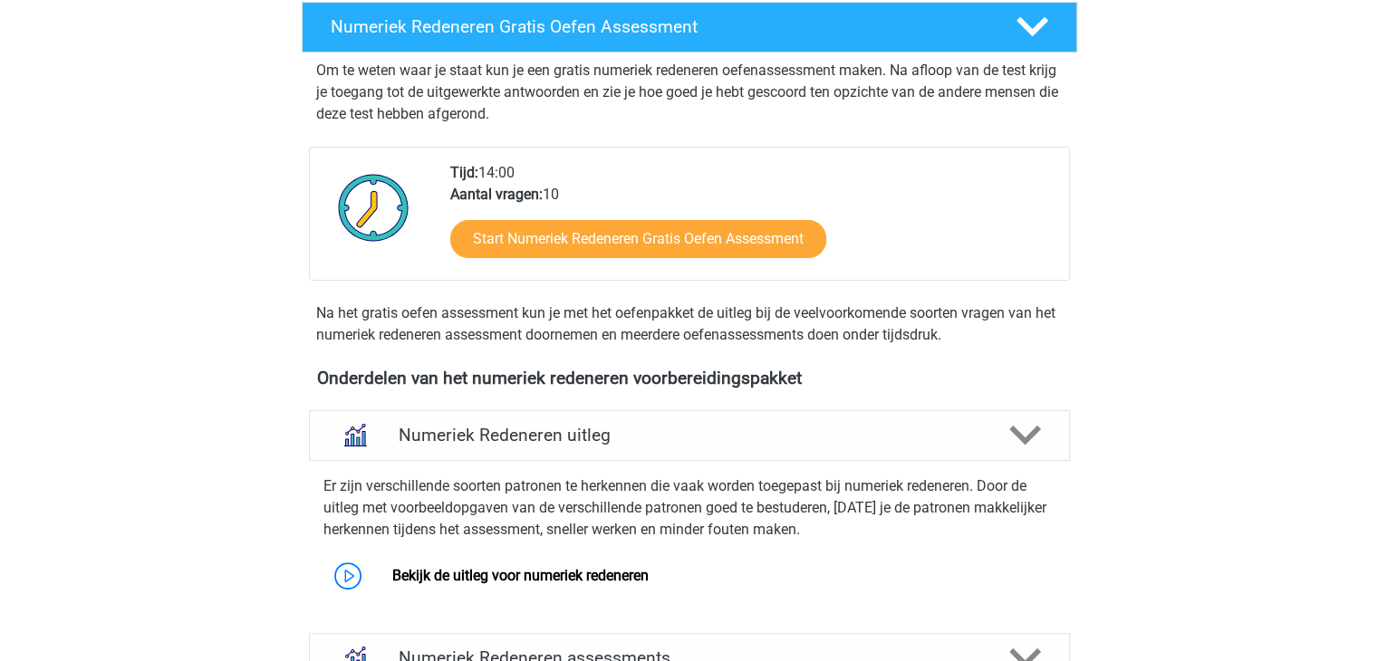
scroll to position [544, 0]
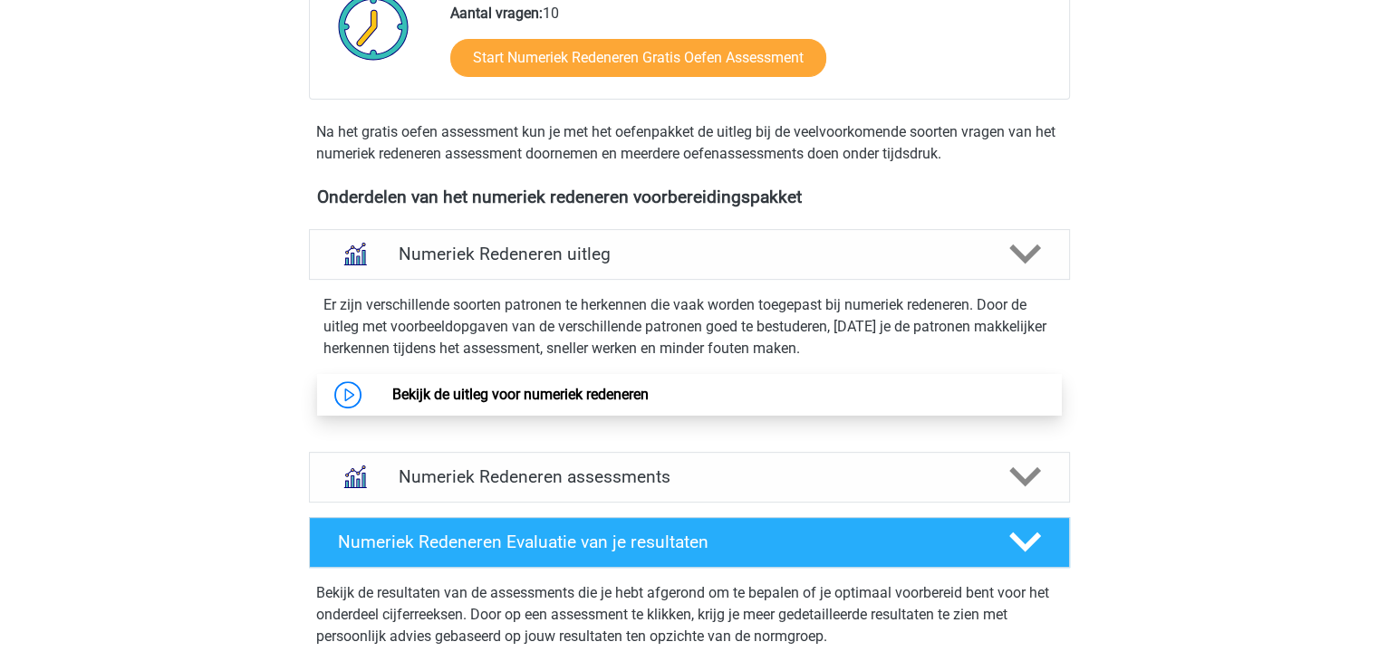
click at [392, 393] on link "Bekijk de uitleg voor numeriek redeneren" at bounding box center [520, 394] width 256 height 17
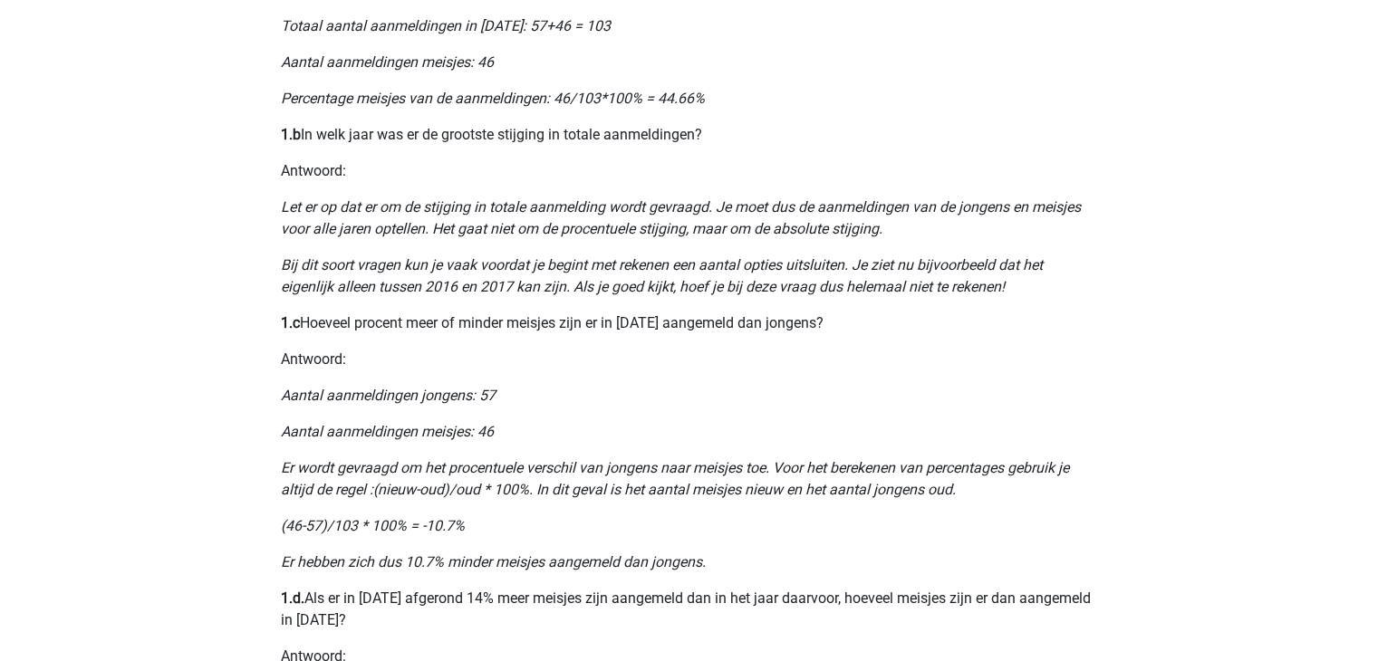
scroll to position [997, 0]
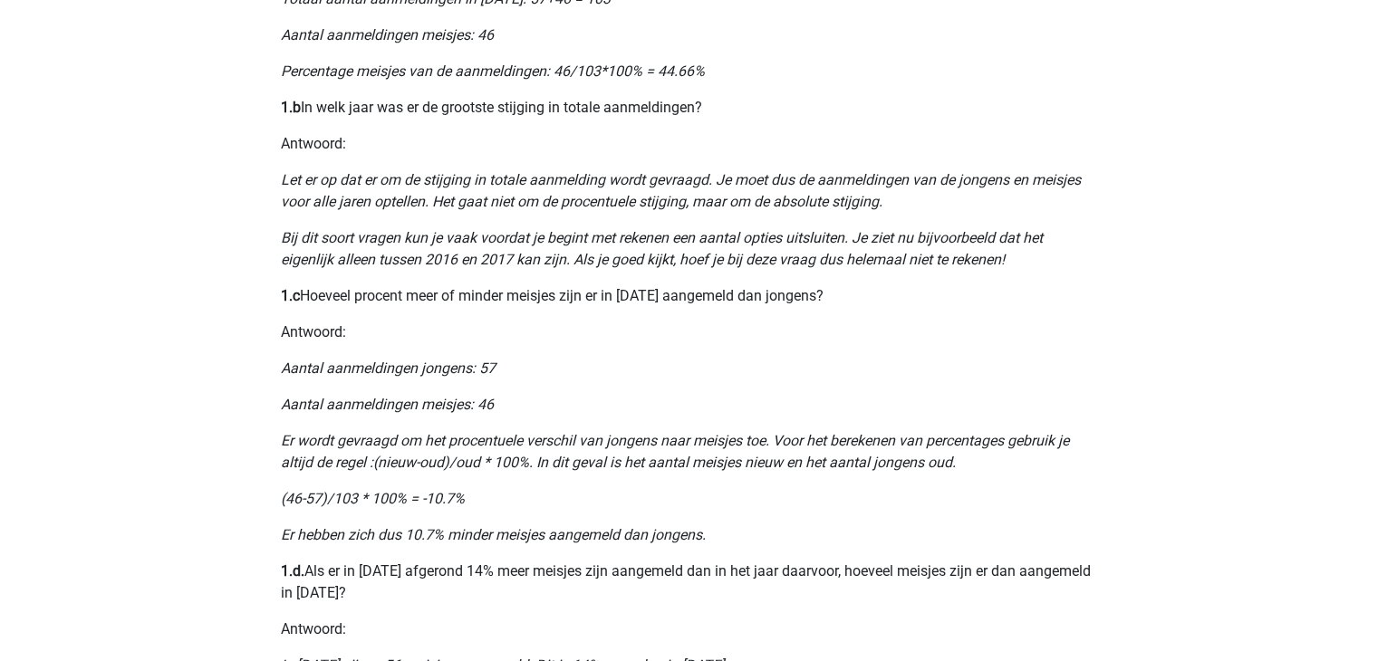
drag, startPoint x: 889, startPoint y: 338, endPoint x: 1250, endPoint y: 146, distance: 409.4
click at [1250, 146] on div "Jaco [EMAIL_ADDRESS][DOMAIN_NAME] Nederlands English" at bounding box center [689, 227] width 1378 height 2448
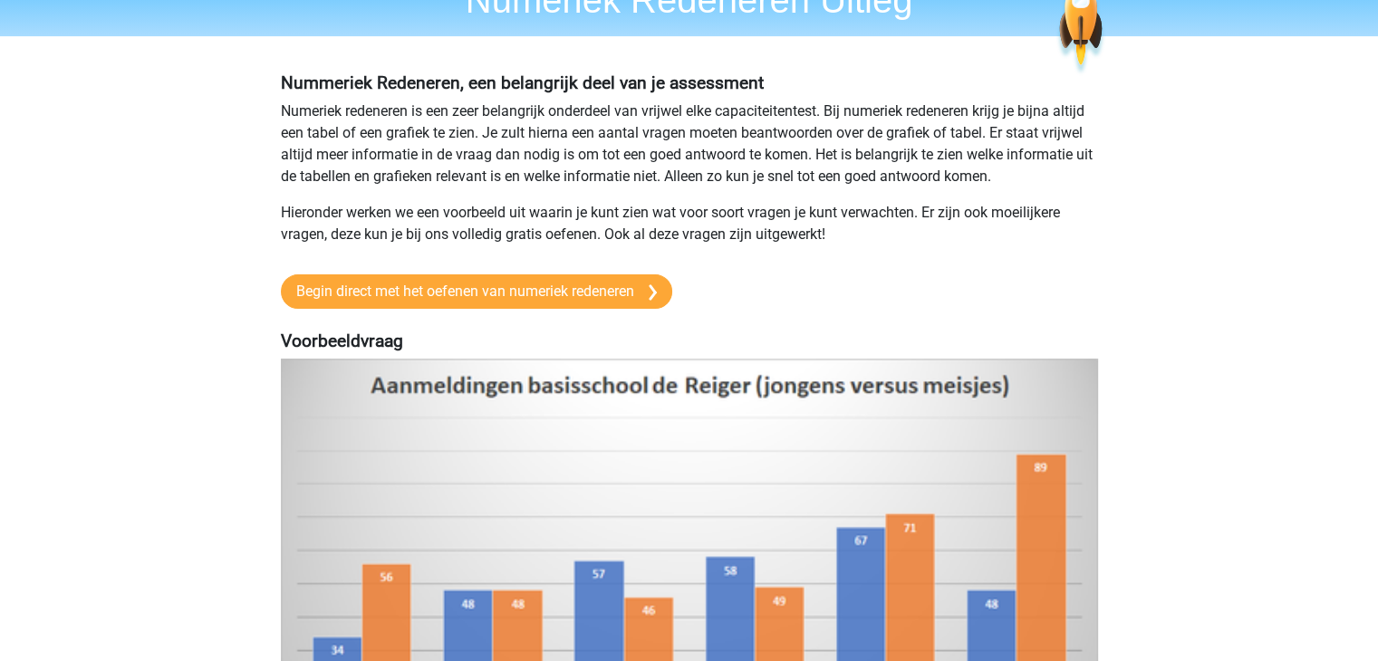
scroll to position [0, 0]
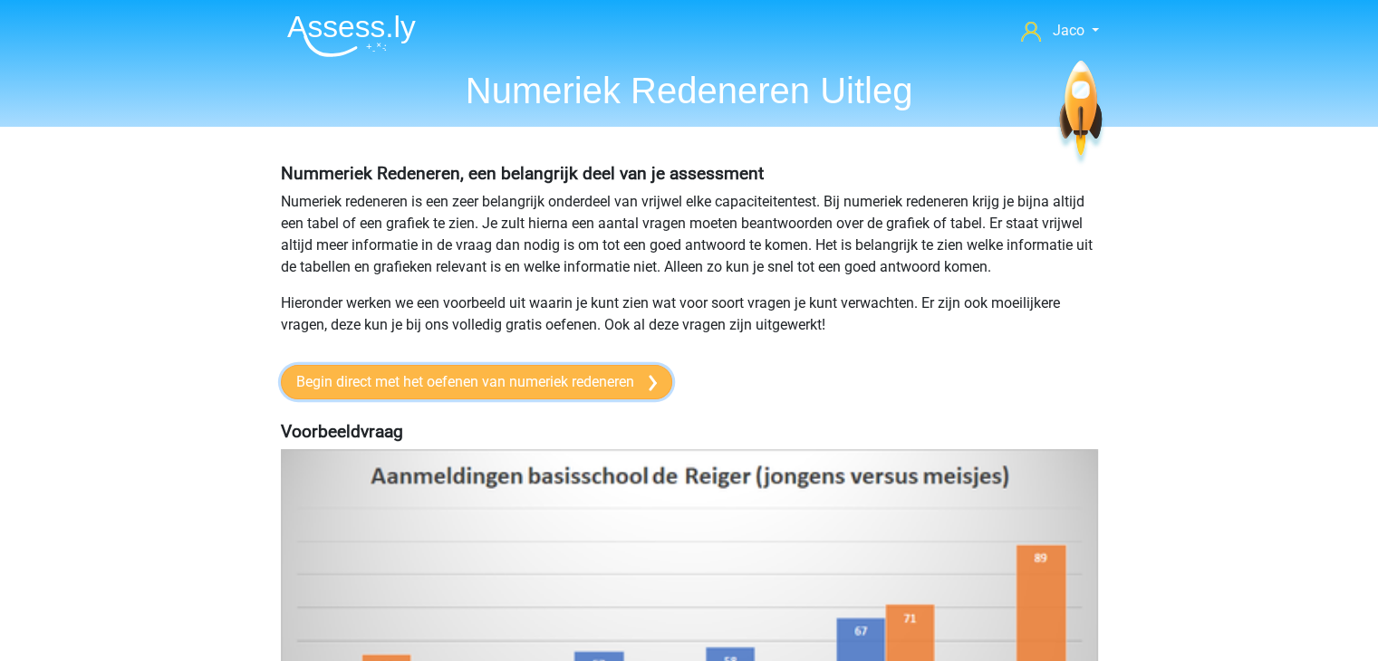
click at [653, 389] on img at bounding box center [653, 383] width 8 height 16
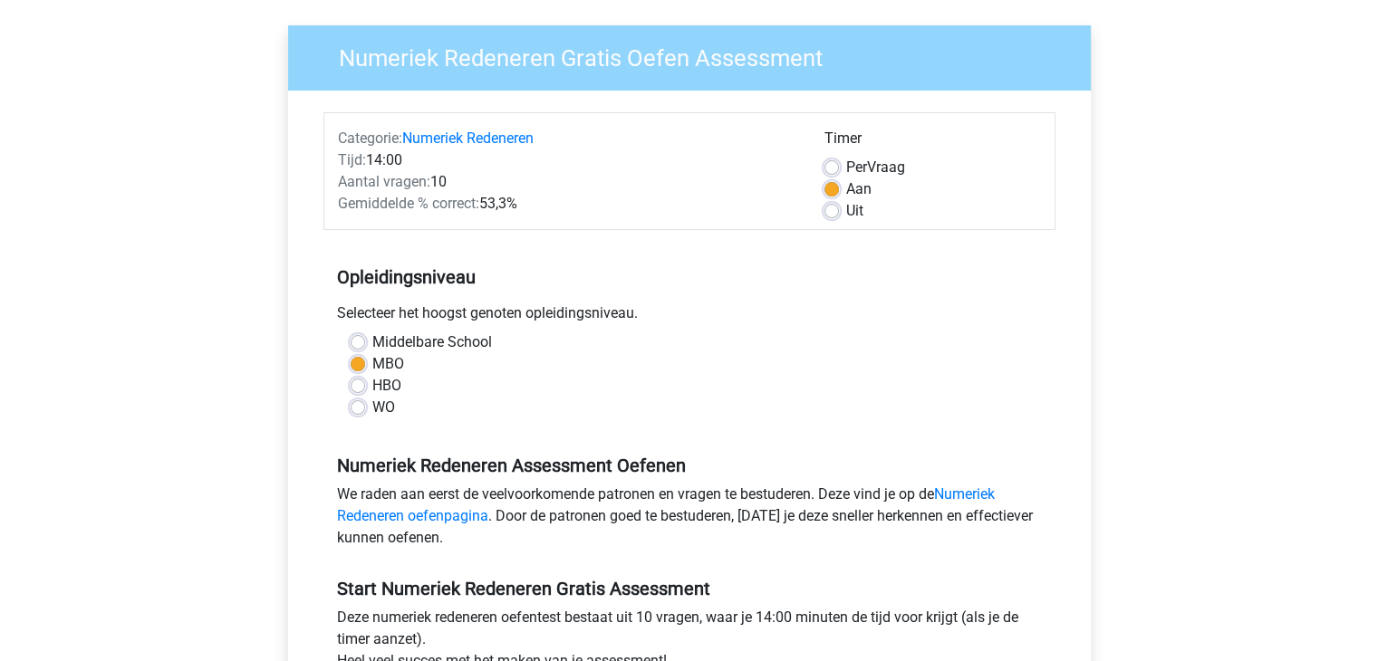
scroll to position [272, 0]
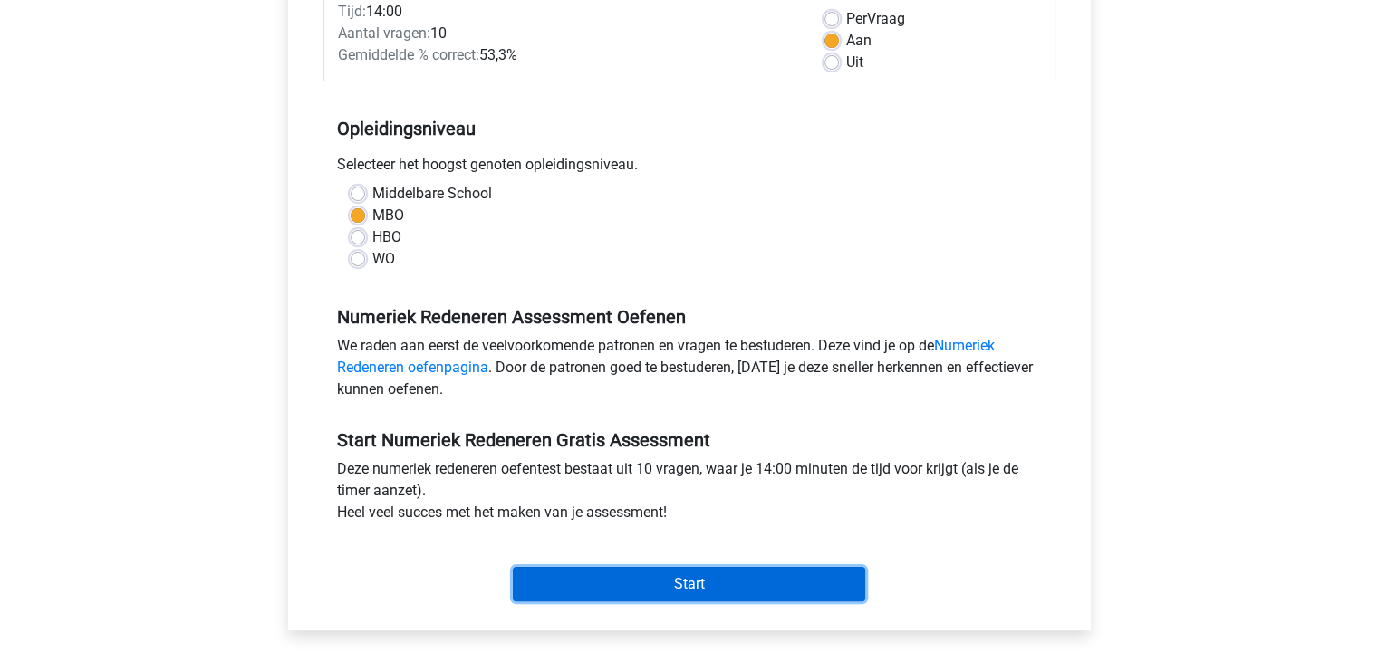
click at [703, 582] on input "Start" at bounding box center [689, 584] width 352 height 34
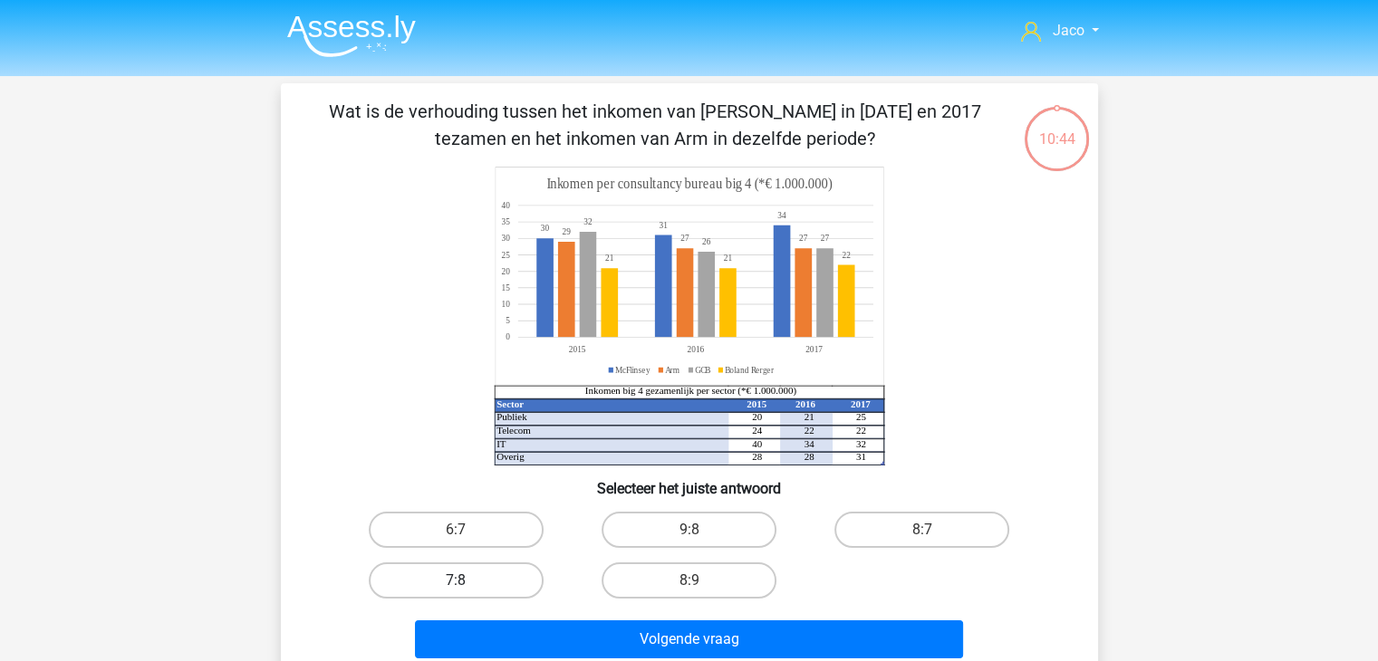
click at [494, 585] on label "7:8" at bounding box center [456, 581] width 175 height 36
click at [468, 585] on input "7:8" at bounding box center [462, 587] width 12 height 12
radio input "true"
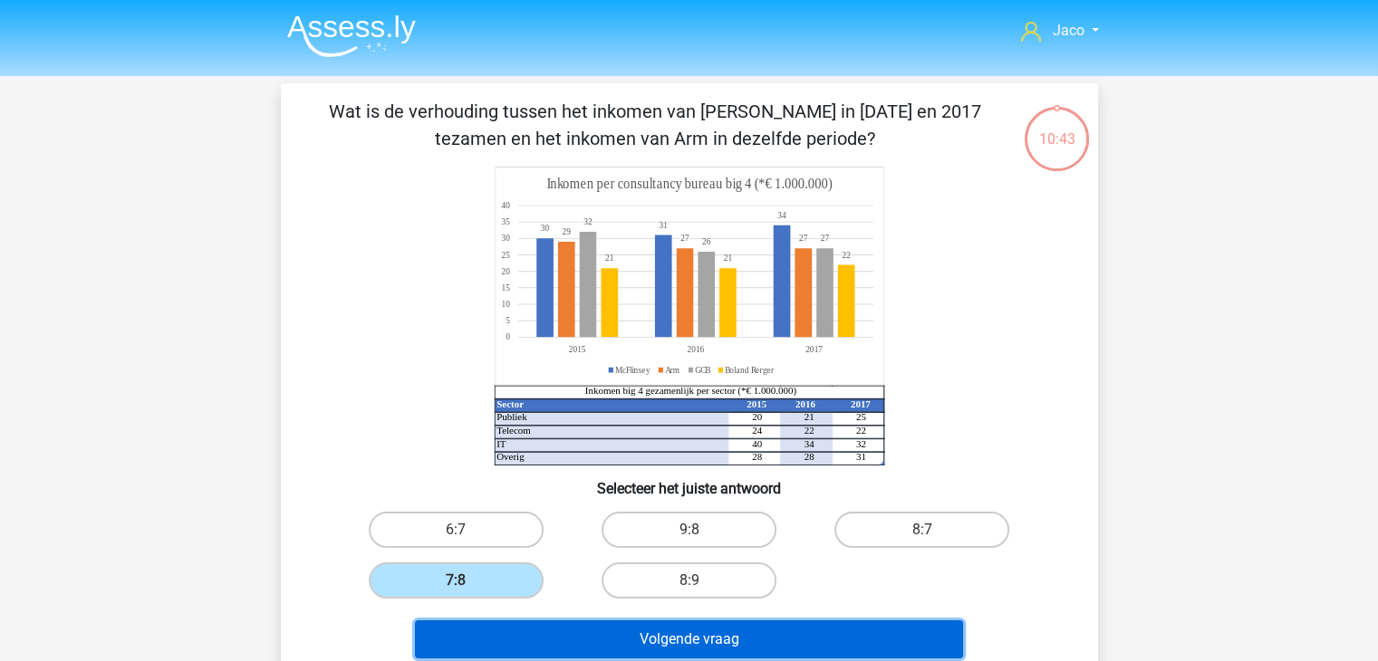
click at [794, 642] on button "Volgende vraag" at bounding box center [689, 640] width 548 height 38
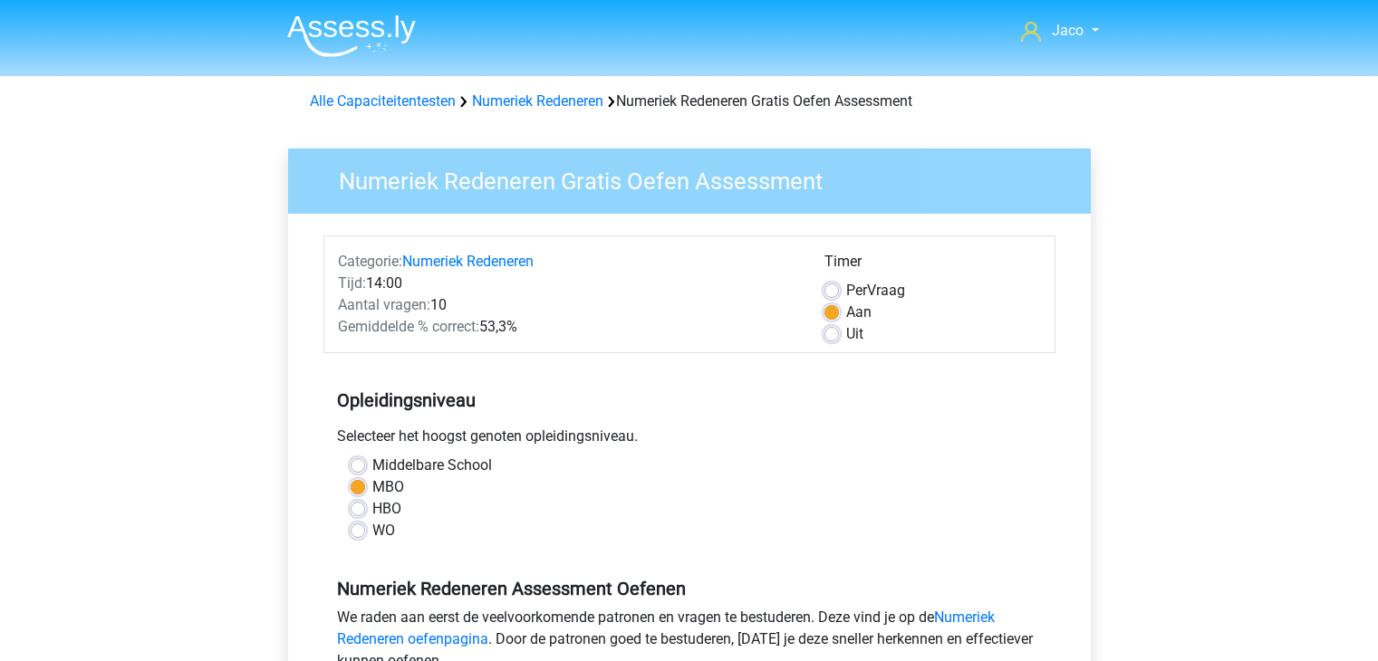
scroll to position [272, 0]
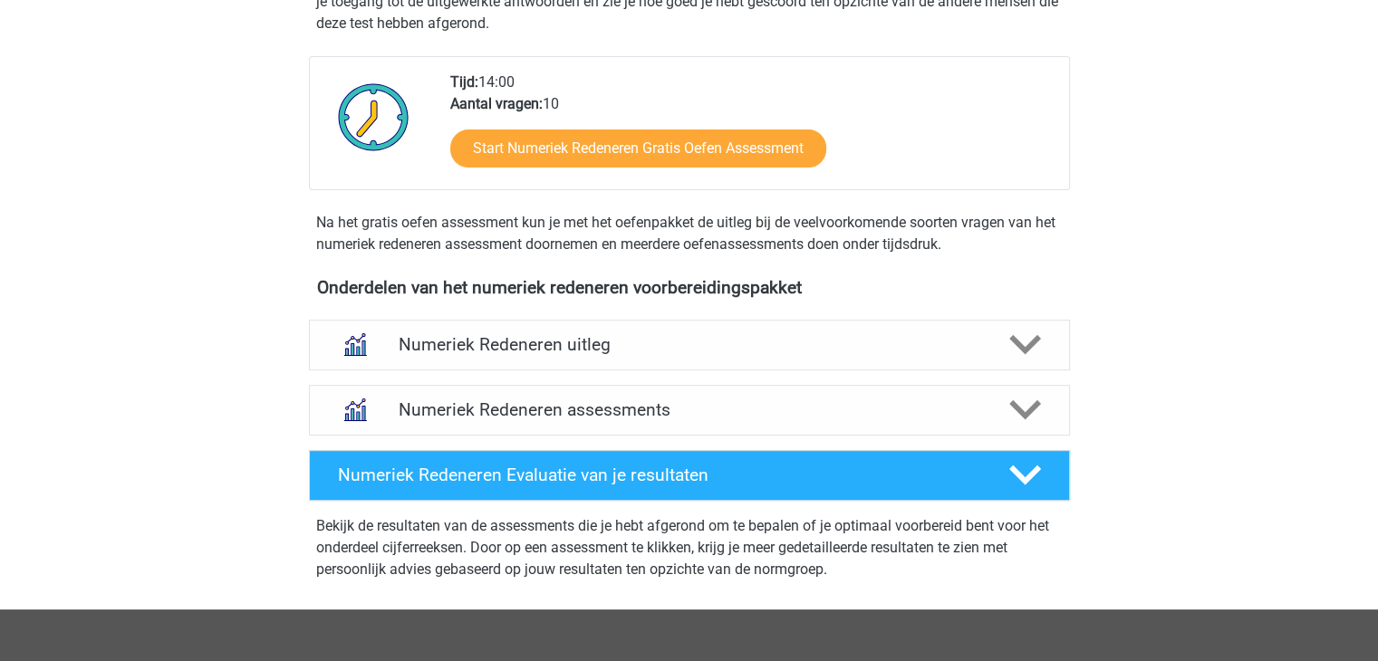
scroll to position [272, 0]
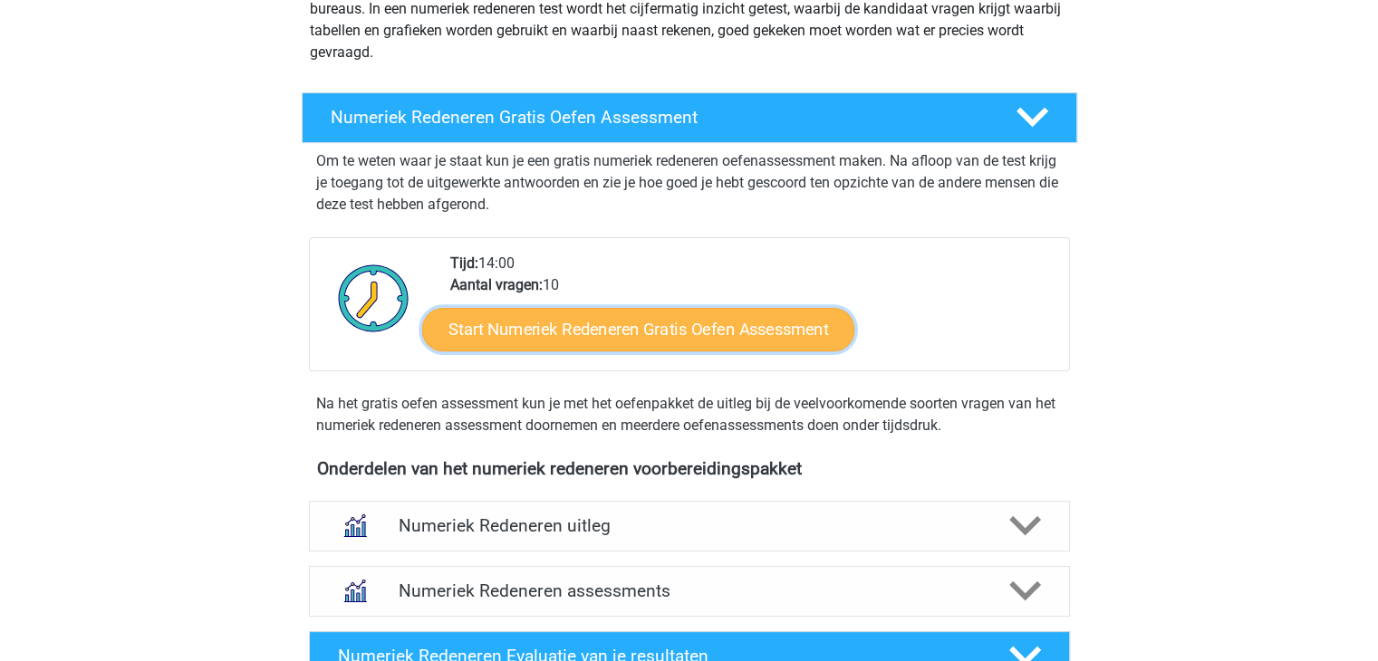
click at [663, 321] on link "Start Numeriek Redeneren Gratis Oefen Assessment" at bounding box center [638, 328] width 432 height 43
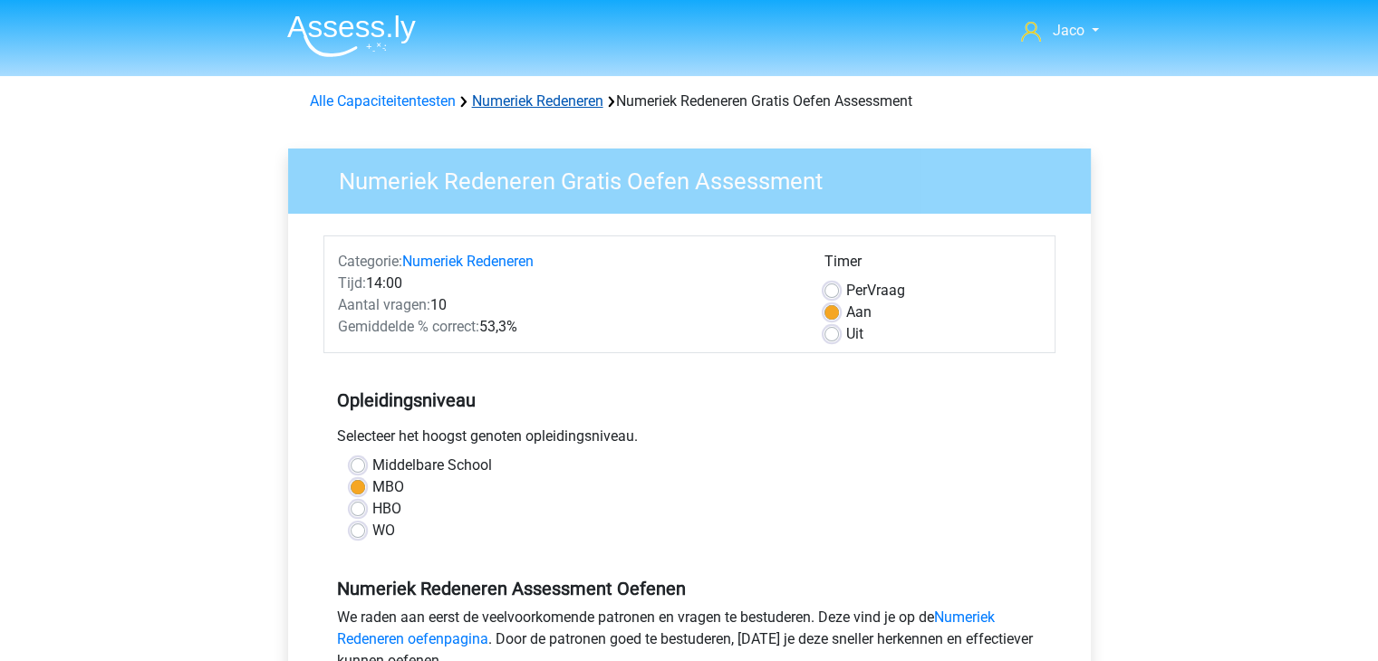
click at [536, 106] on link "Numeriek Redeneren" at bounding box center [537, 100] width 131 height 17
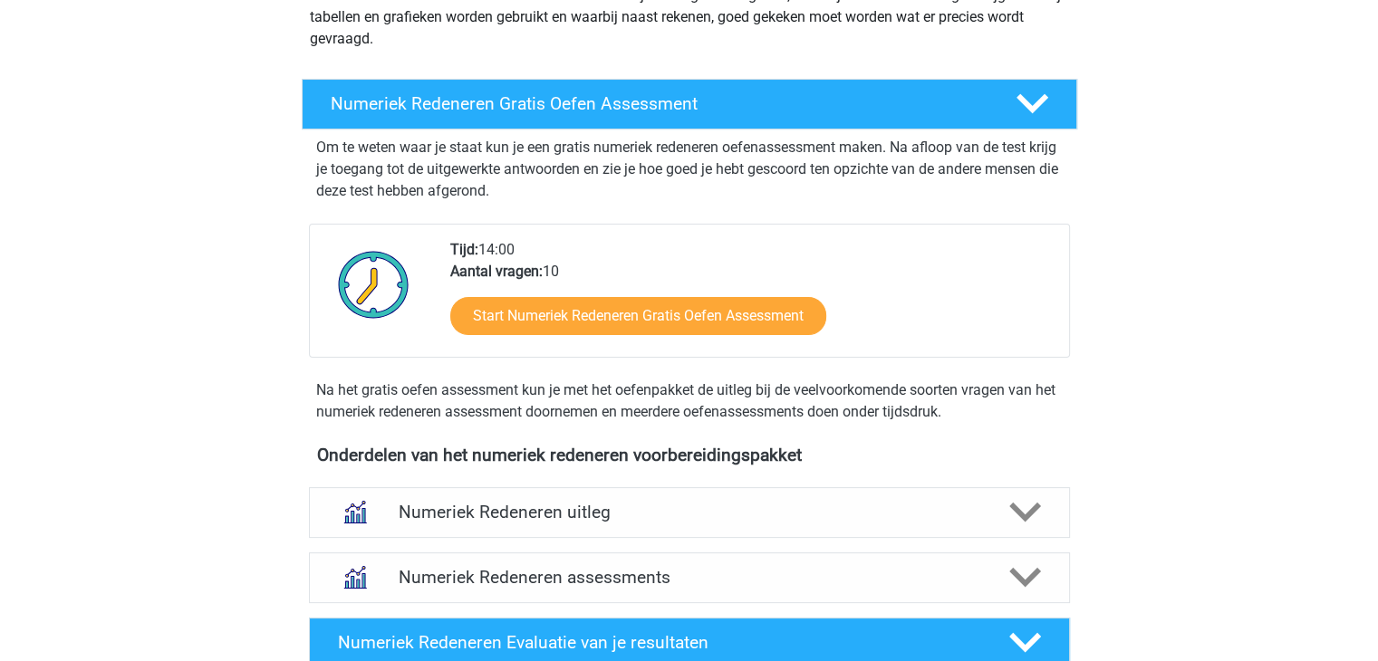
scroll to position [362, 0]
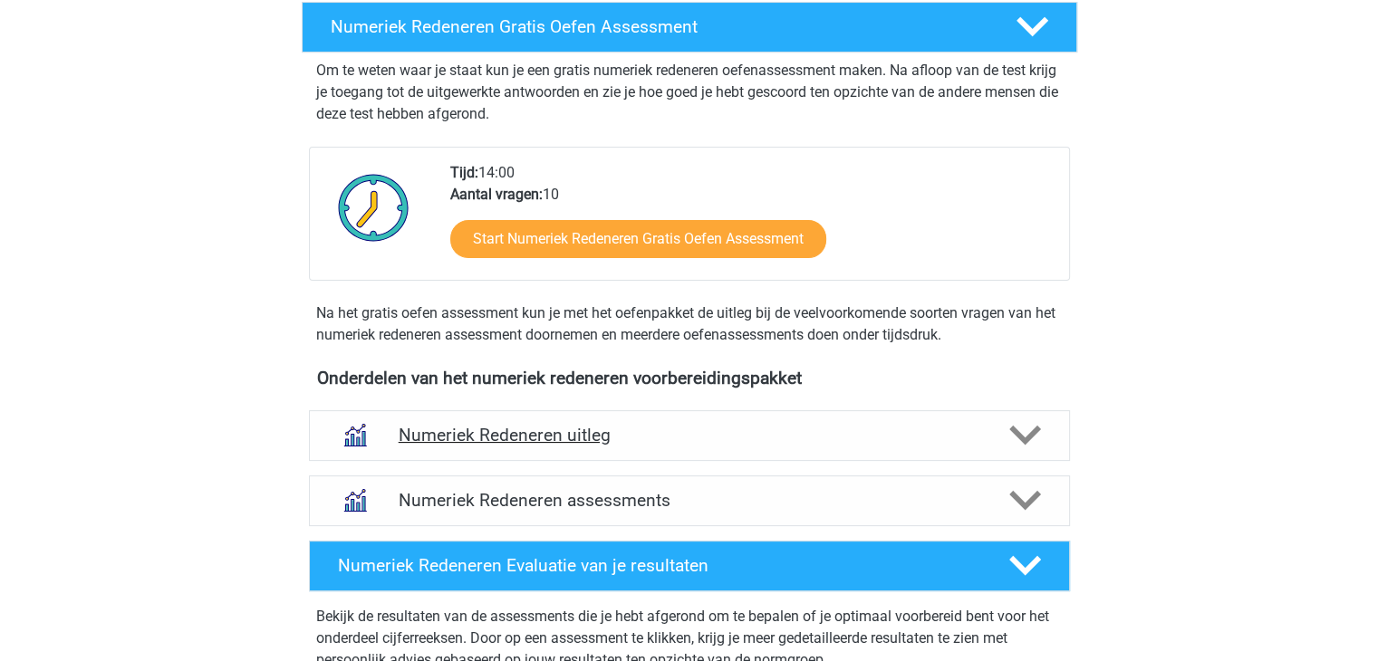
click at [1021, 435] on polygon at bounding box center [1025, 436] width 32 height 20
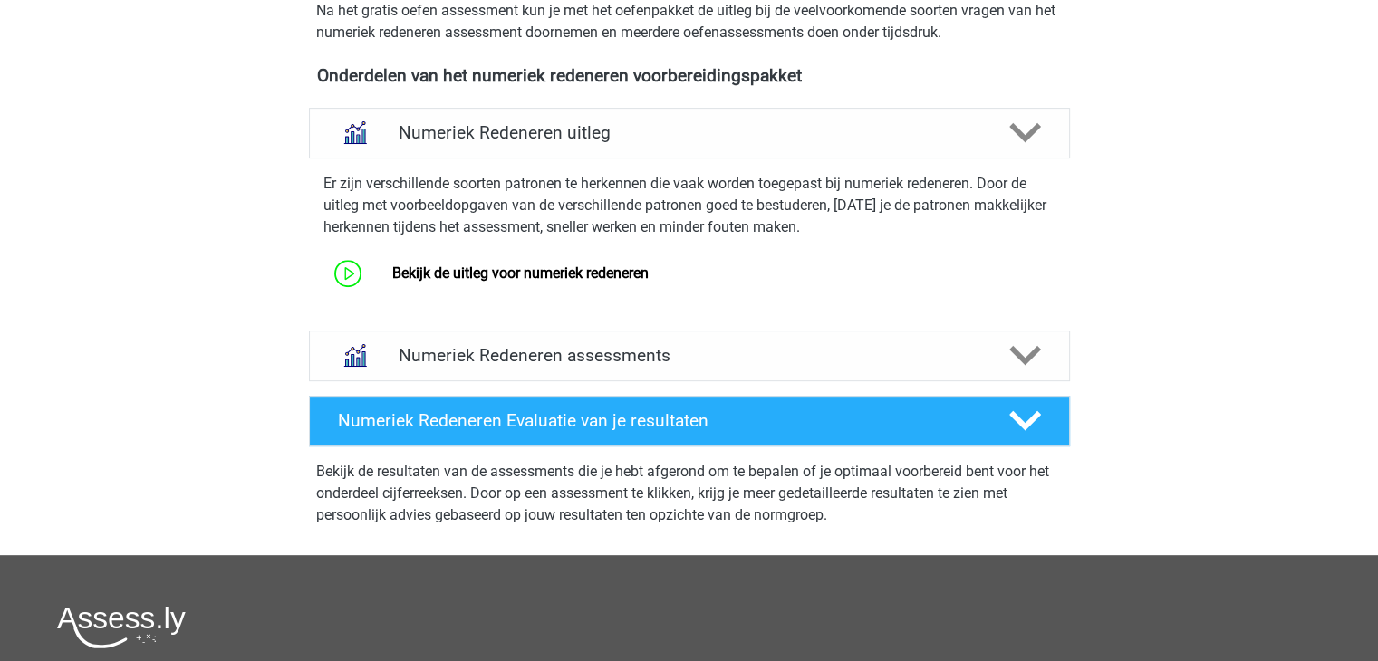
scroll to position [634, 0]
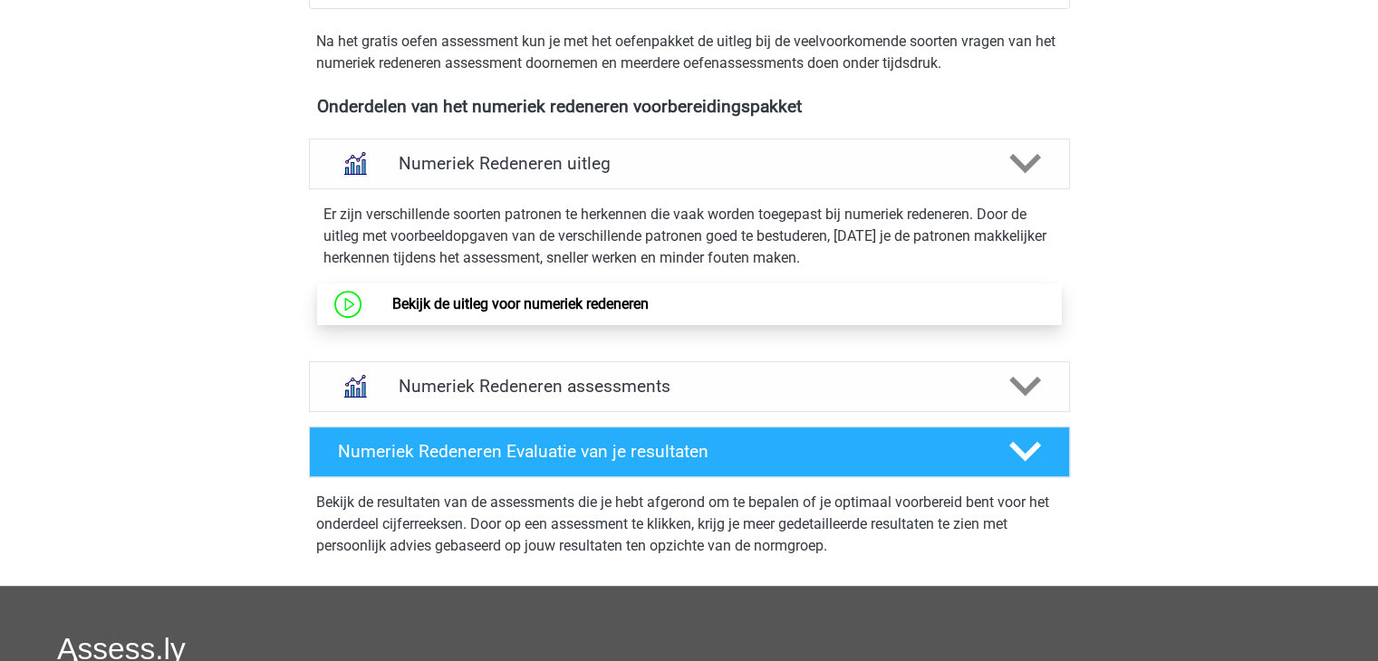
click at [392, 307] on link "Bekijk de uitleg voor numeriek redeneren" at bounding box center [520, 303] width 256 height 17
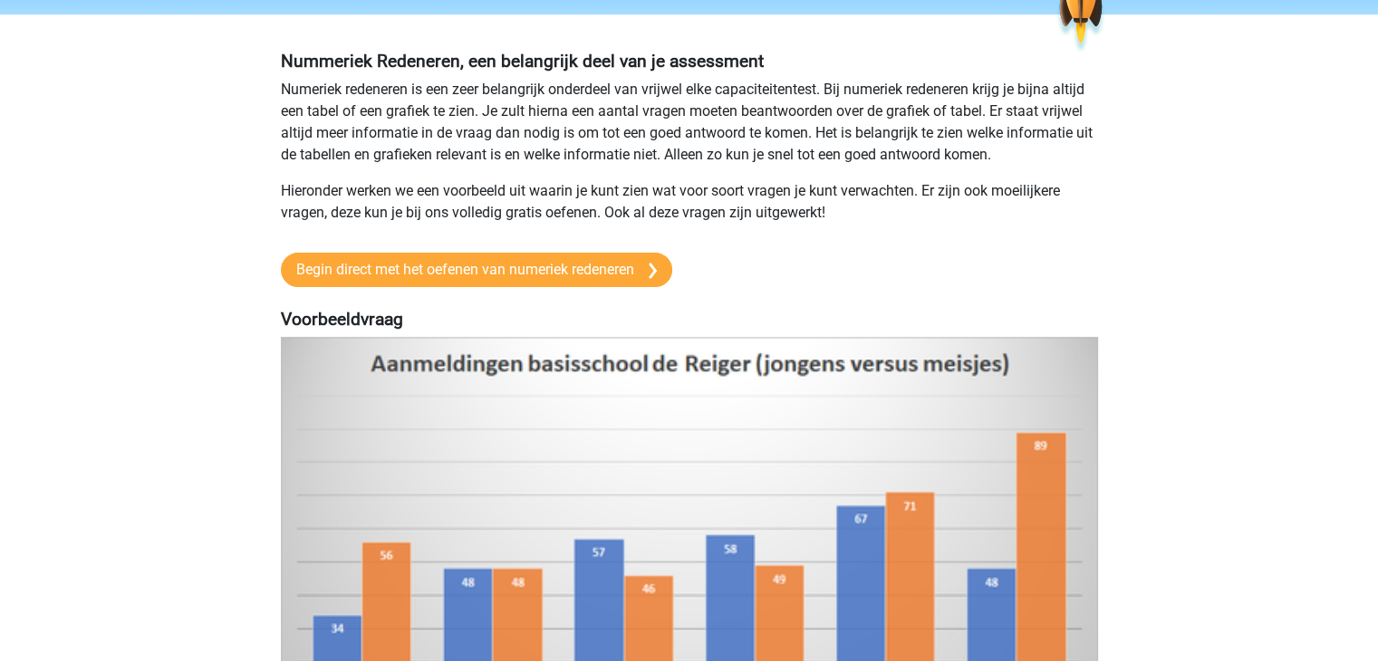
scroll to position [91, 0]
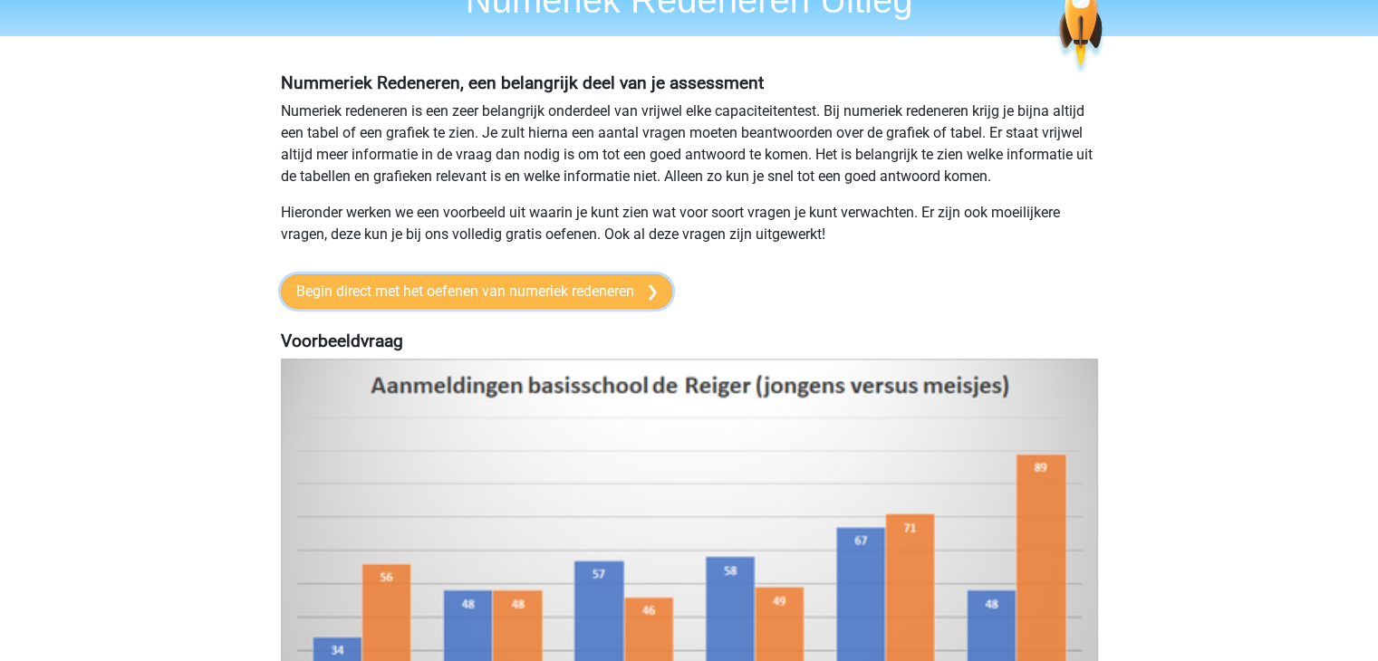
click at [653, 294] on img at bounding box center [653, 293] width 8 height 16
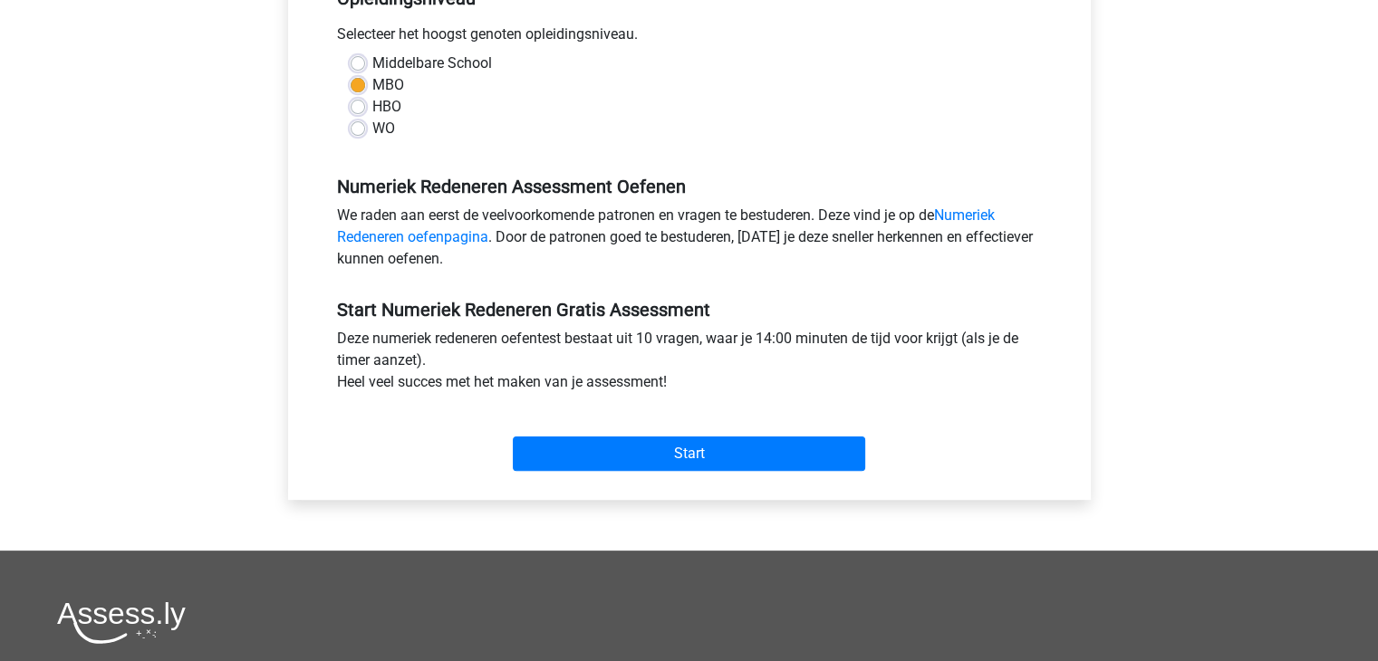
scroll to position [362, 0]
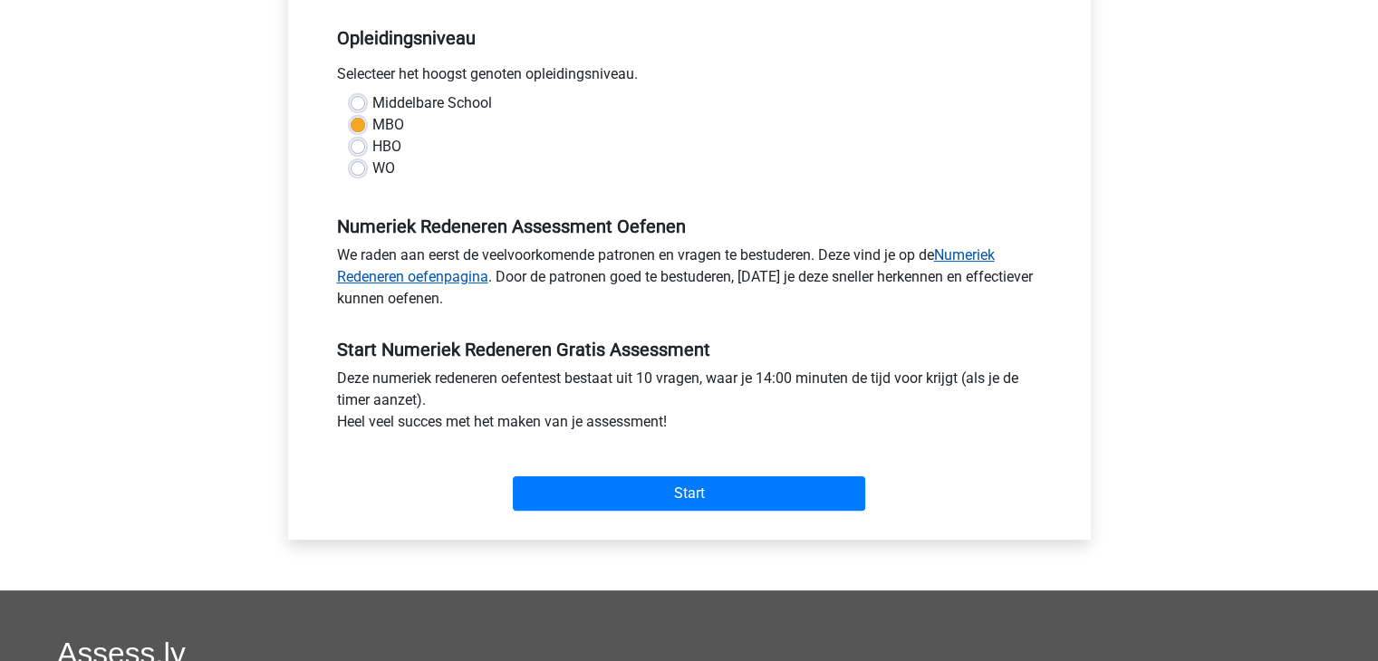
click at [983, 251] on link "Numeriek Redeneren oefenpagina" at bounding box center [666, 265] width 658 height 39
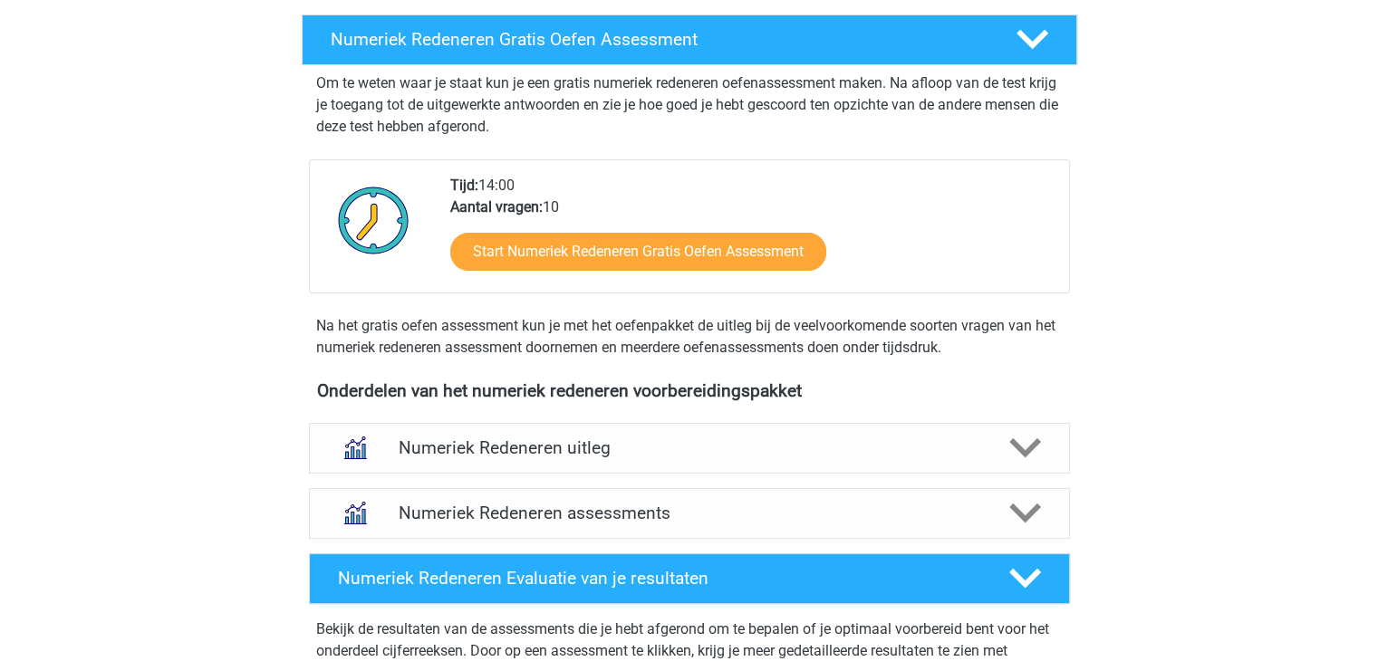
scroll to position [362, 0]
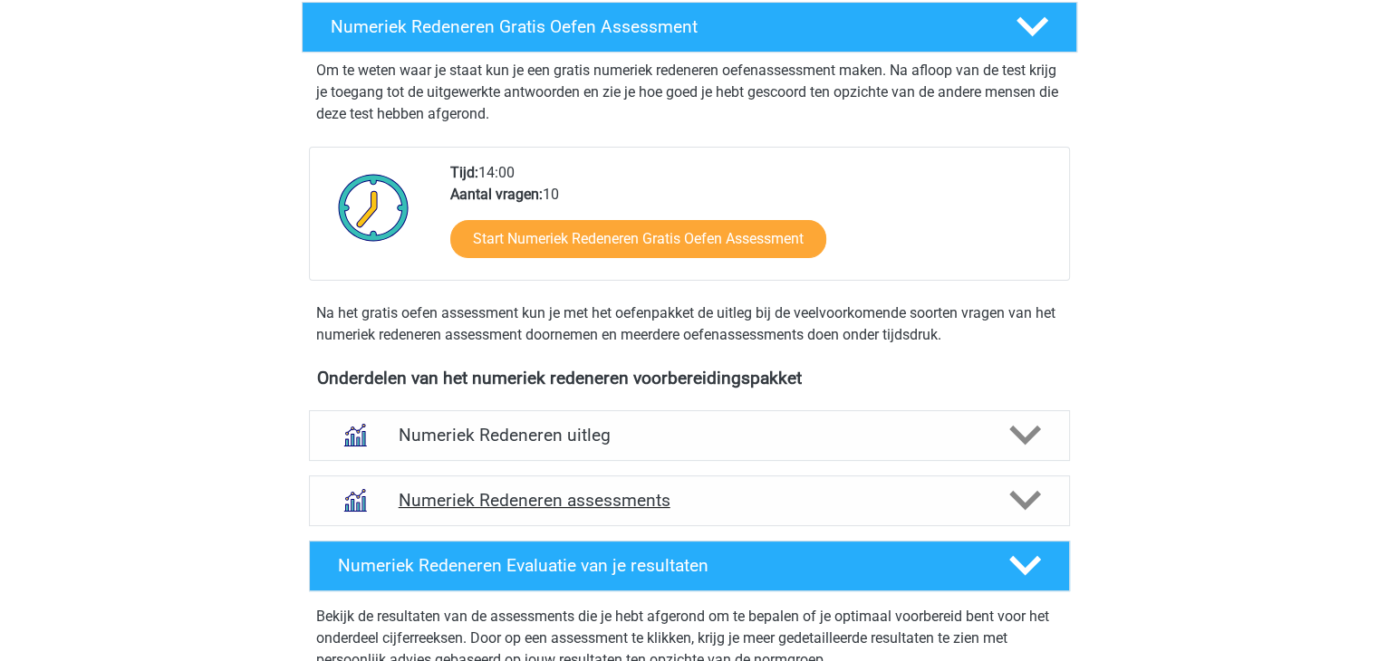
click at [1023, 498] on icon at bounding box center [1025, 501] width 32 height 32
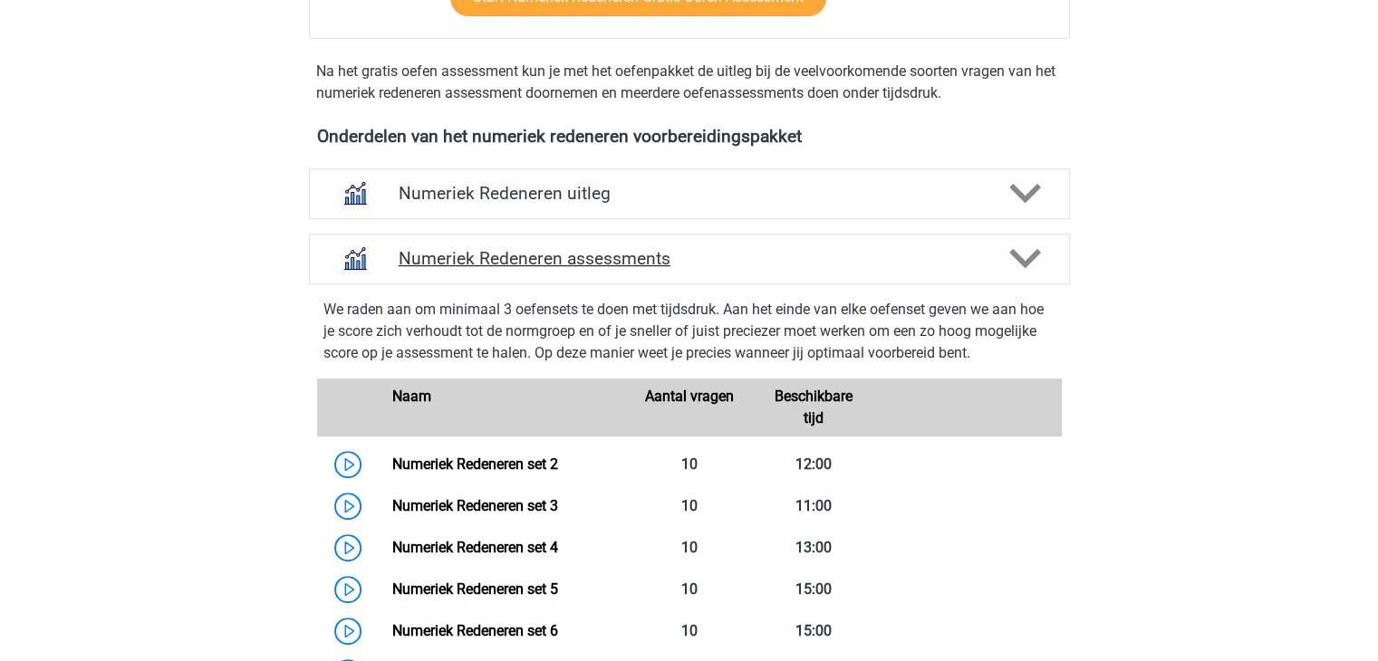
scroll to position [634, 0]
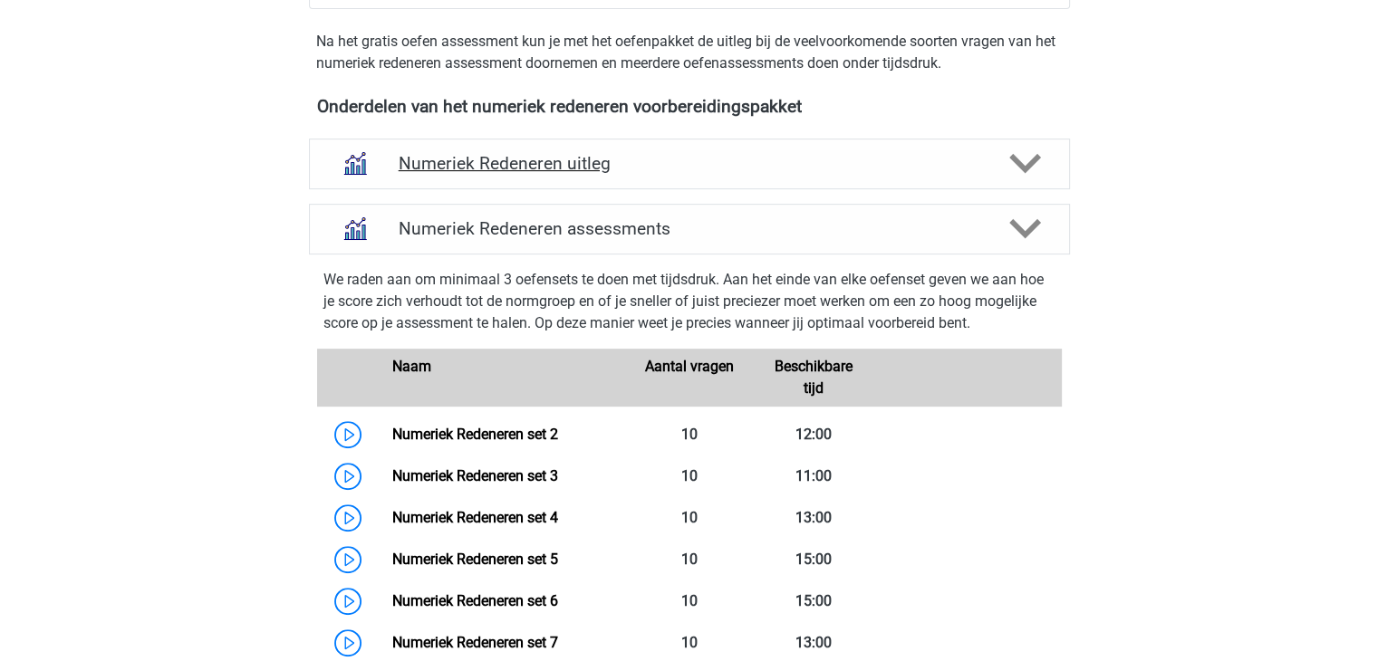
click at [1028, 175] on icon at bounding box center [1025, 164] width 32 height 32
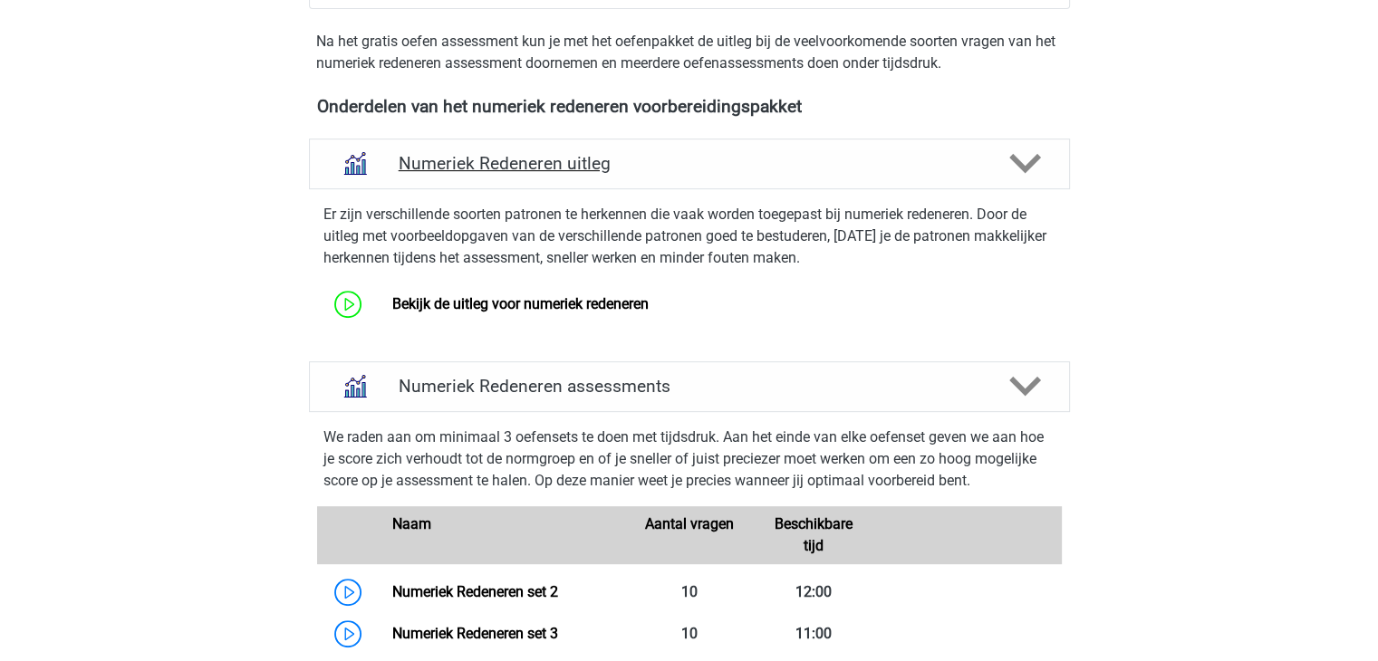
click at [1028, 175] on icon at bounding box center [1025, 164] width 32 height 32
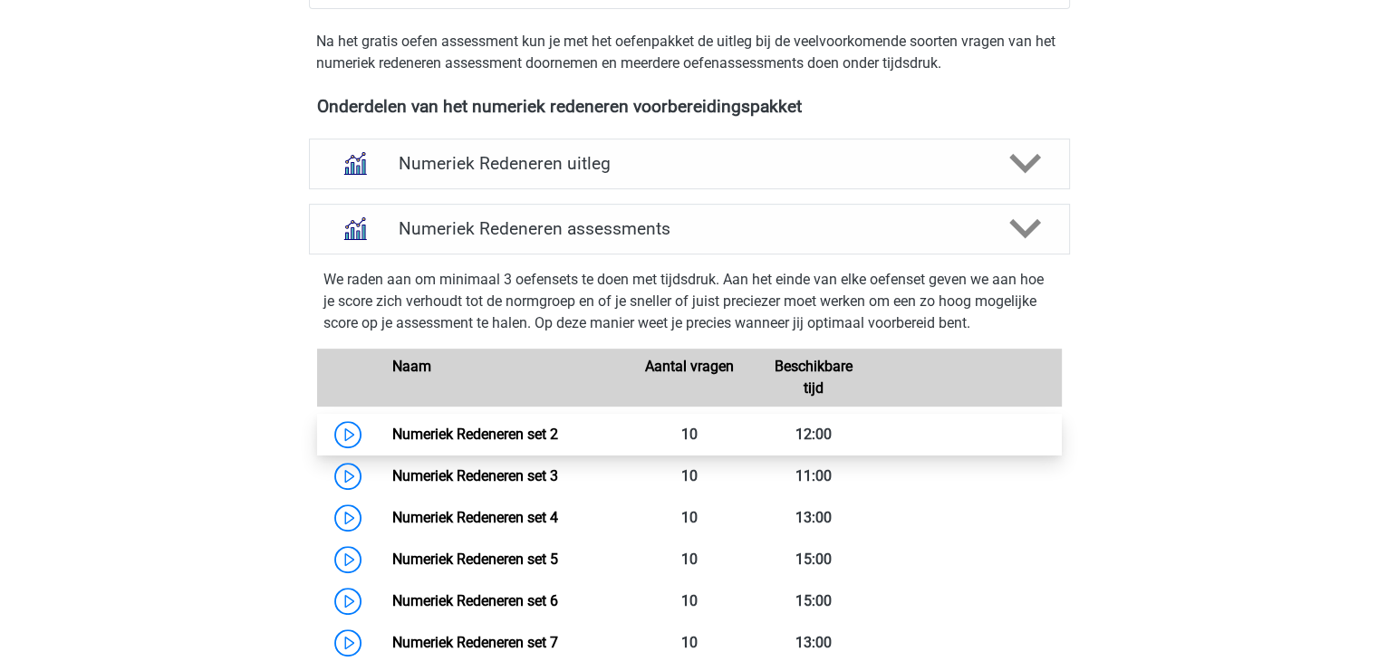
click at [392, 440] on link "Numeriek Redeneren set 2" at bounding box center [475, 434] width 166 height 17
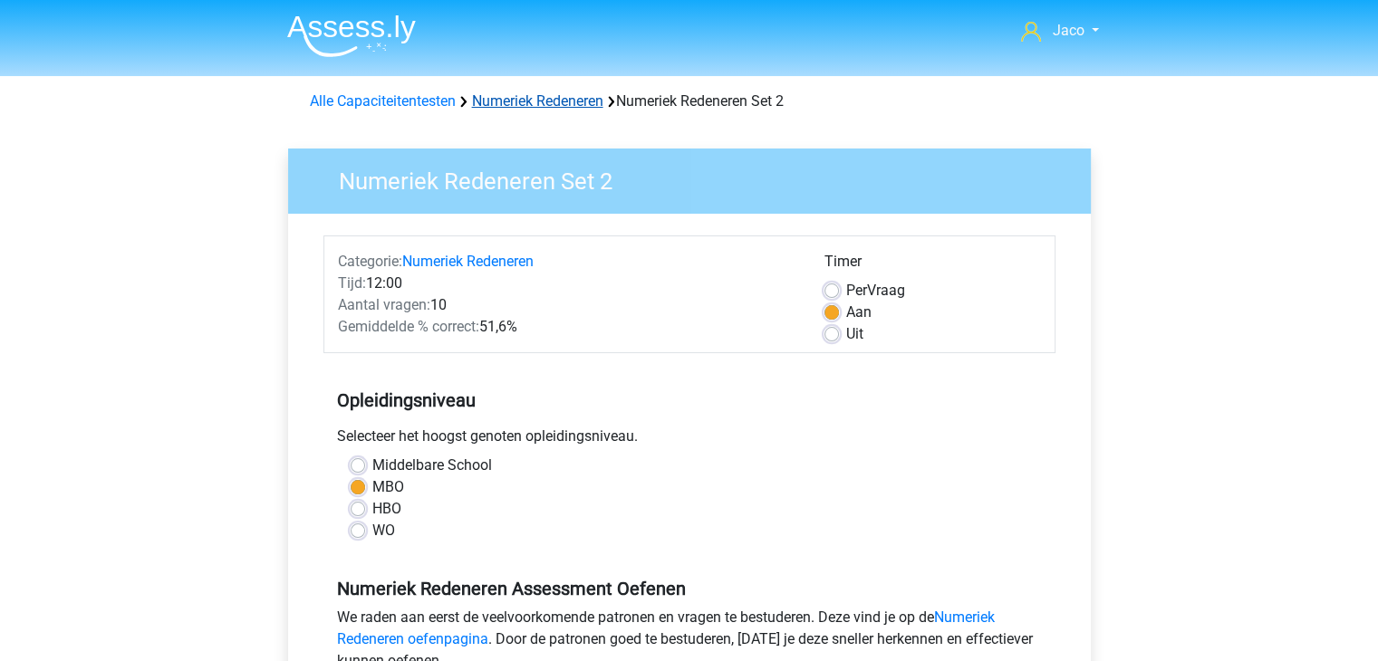
click at [571, 102] on link "Numeriek Redeneren" at bounding box center [537, 100] width 131 height 17
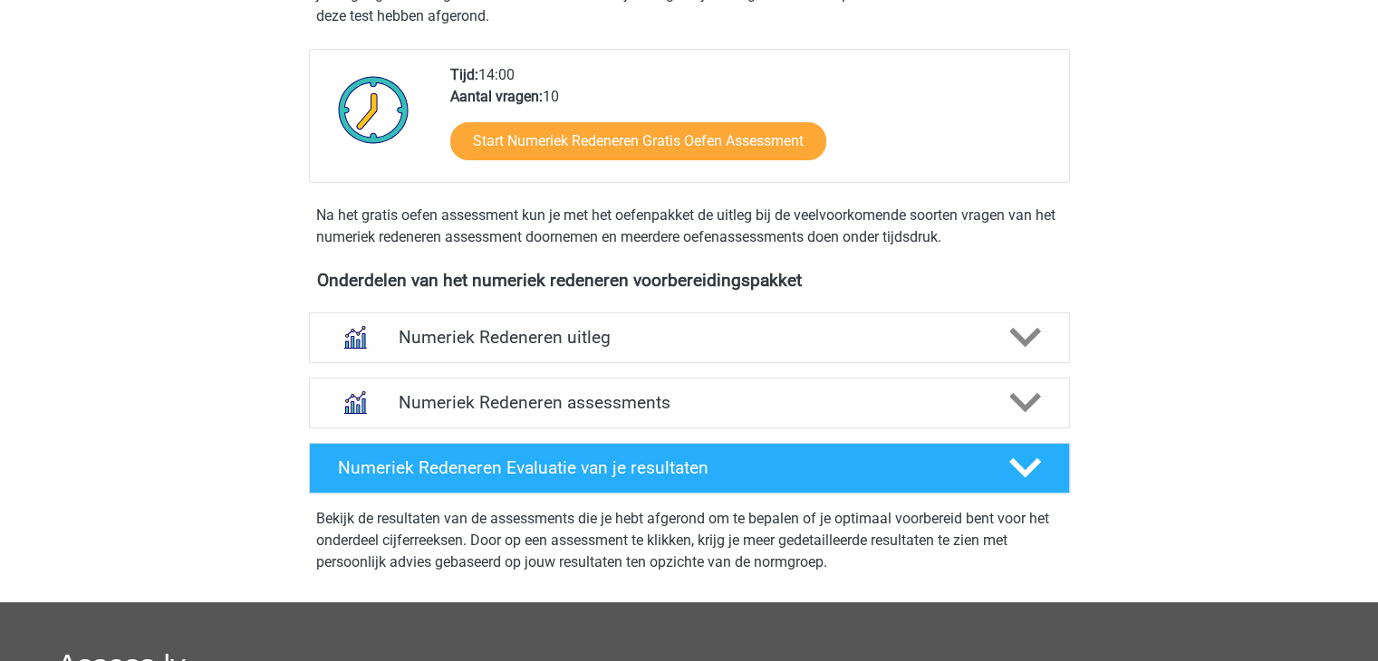
scroll to position [272, 0]
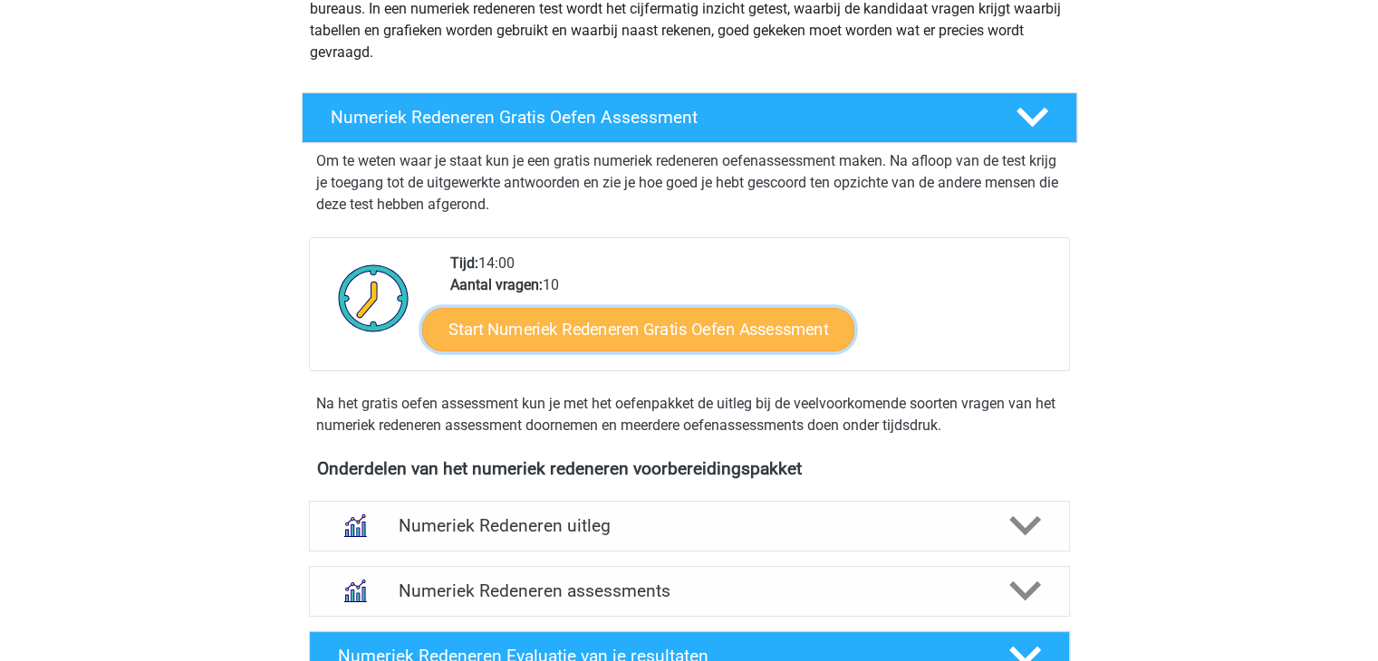
click at [688, 323] on link "Start Numeriek Redeneren Gratis Oefen Assessment" at bounding box center [638, 328] width 432 height 43
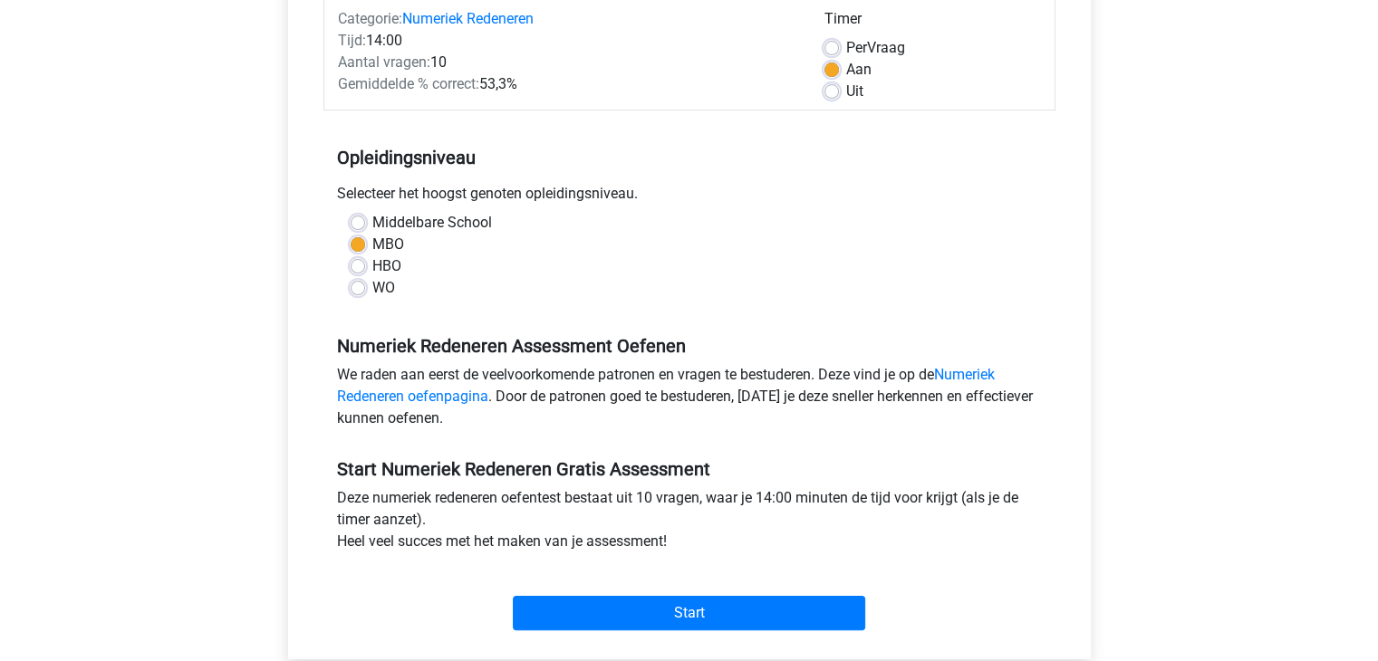
scroll to position [272, 0]
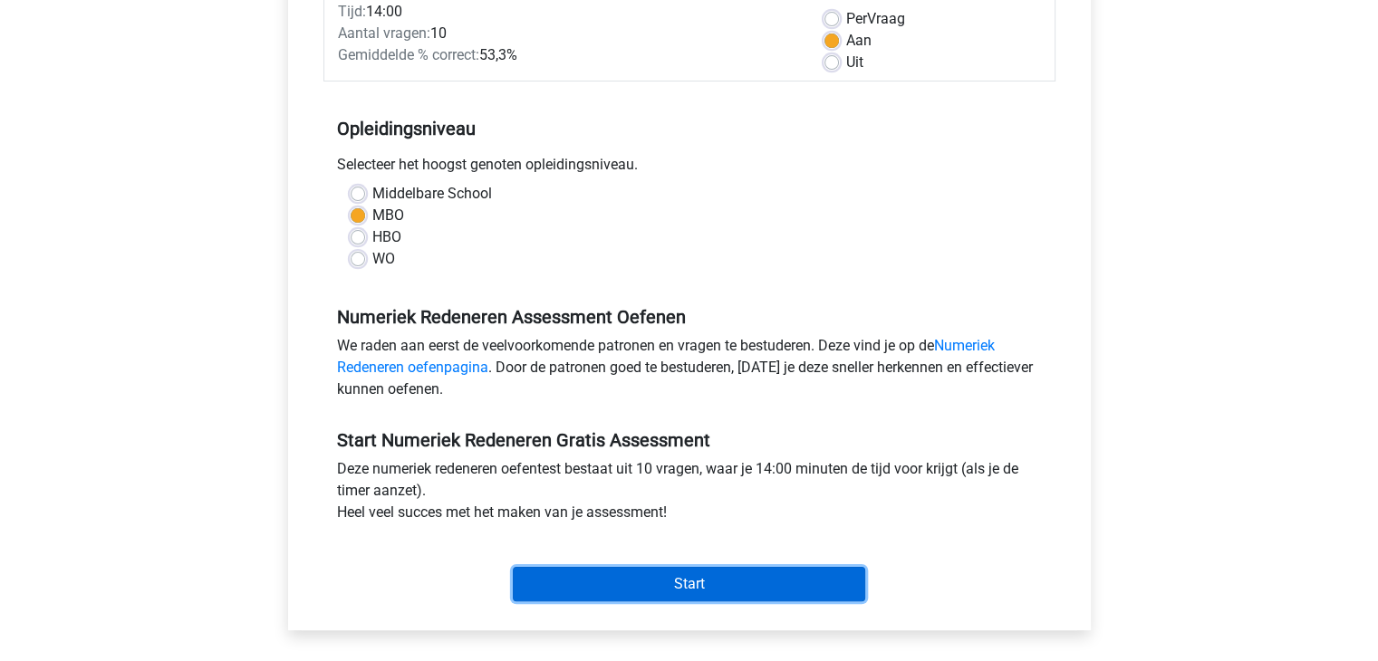
click at [721, 588] on input "Start" at bounding box center [689, 584] width 352 height 34
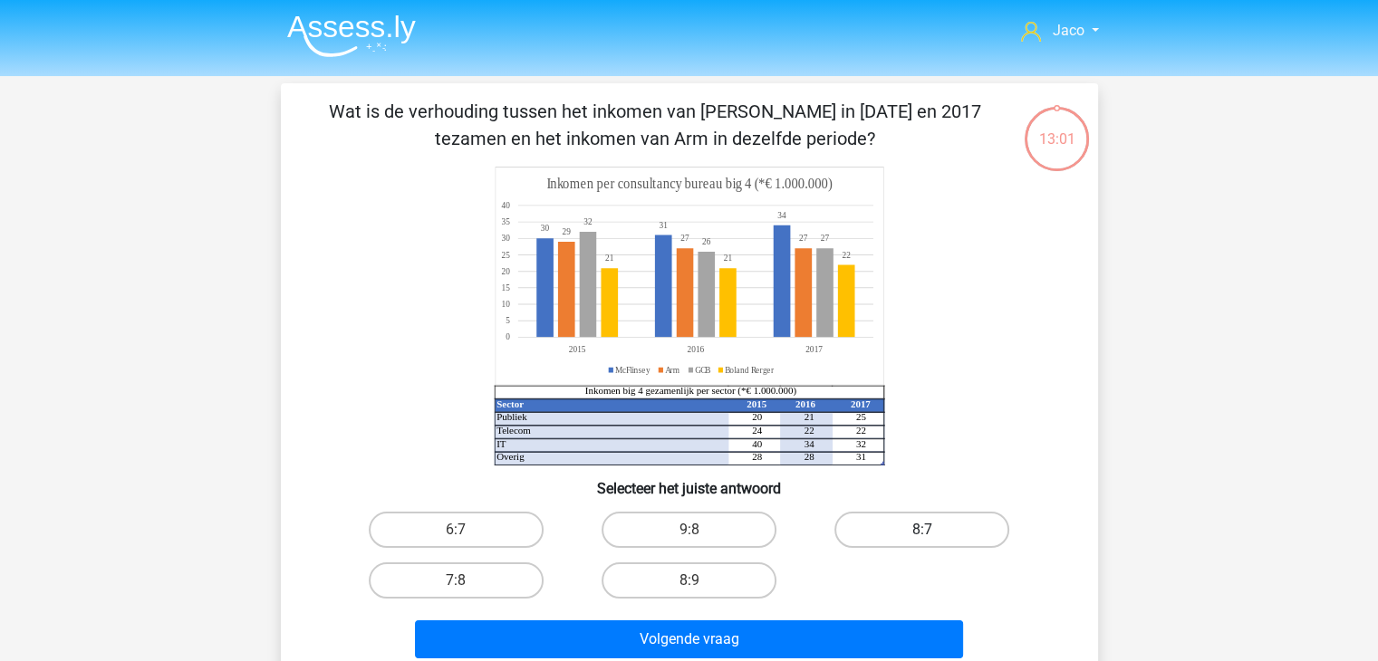
click at [943, 535] on label "8:7" at bounding box center [922, 530] width 175 height 36
click at [934, 535] on input "8:7" at bounding box center [928, 536] width 12 height 12
radio input "true"
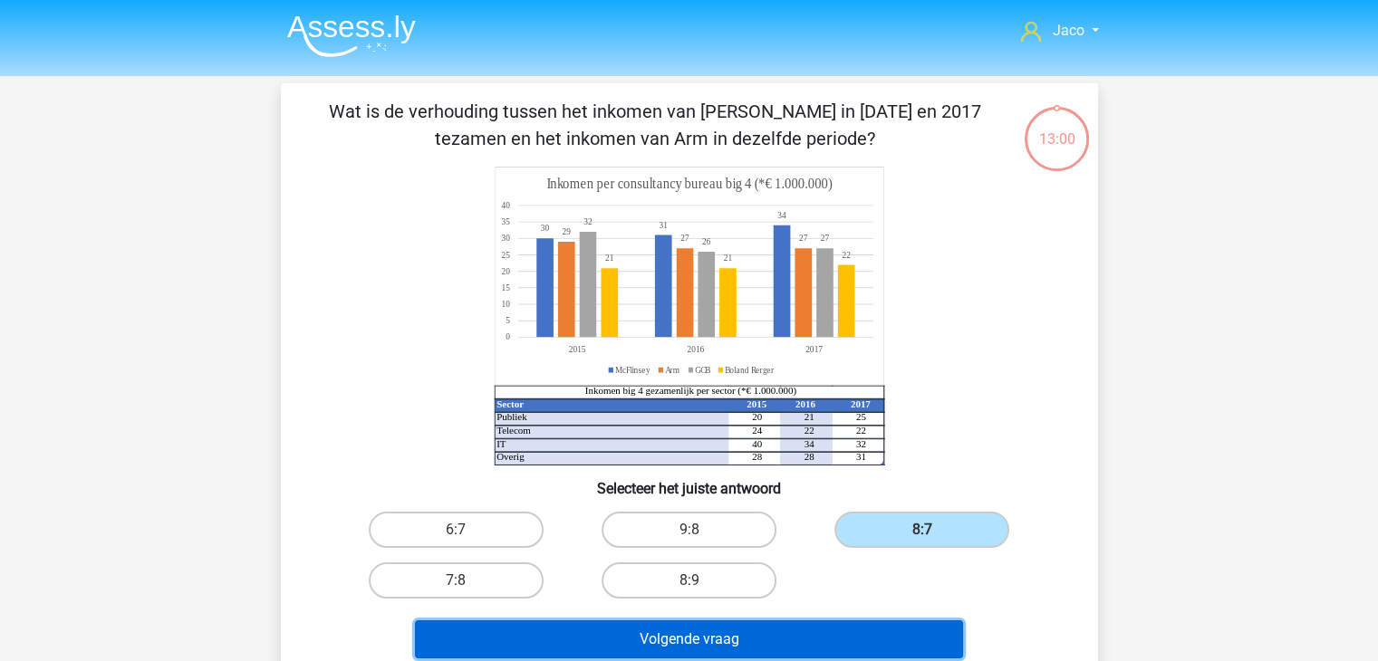
click at [881, 634] on button "Volgende vraag" at bounding box center [689, 640] width 548 height 38
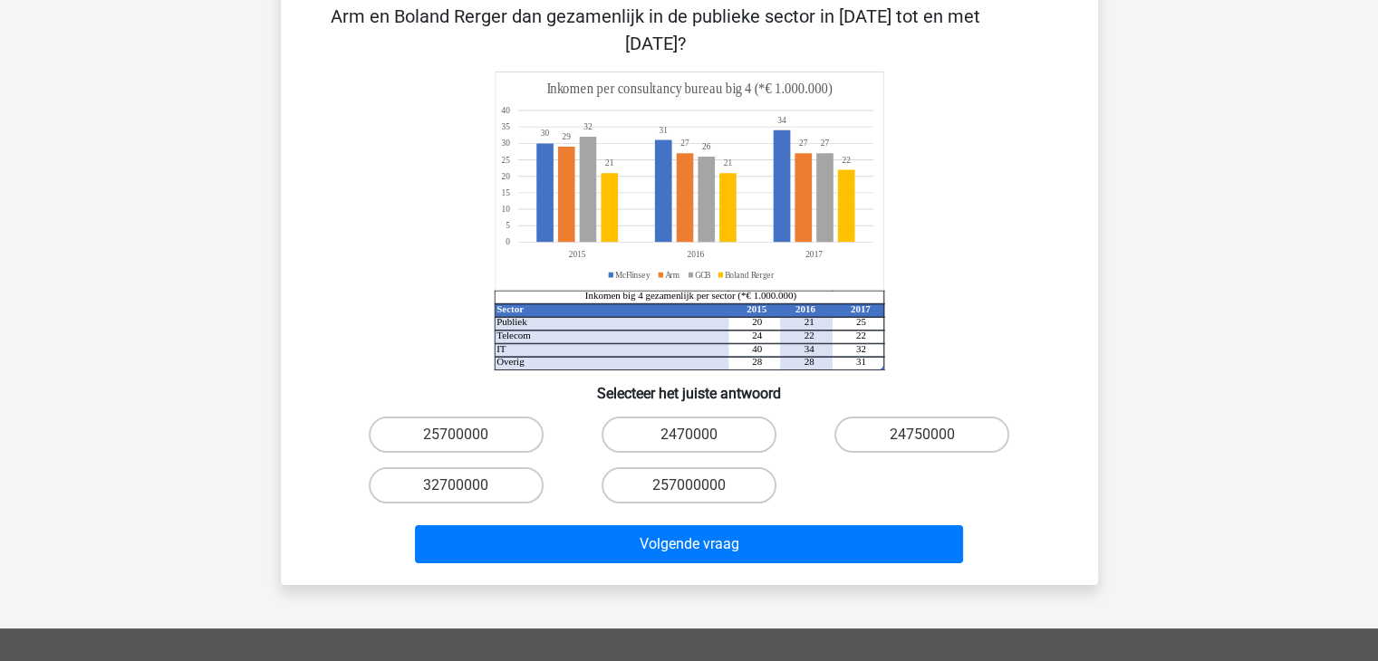
scroll to position [181, 0]
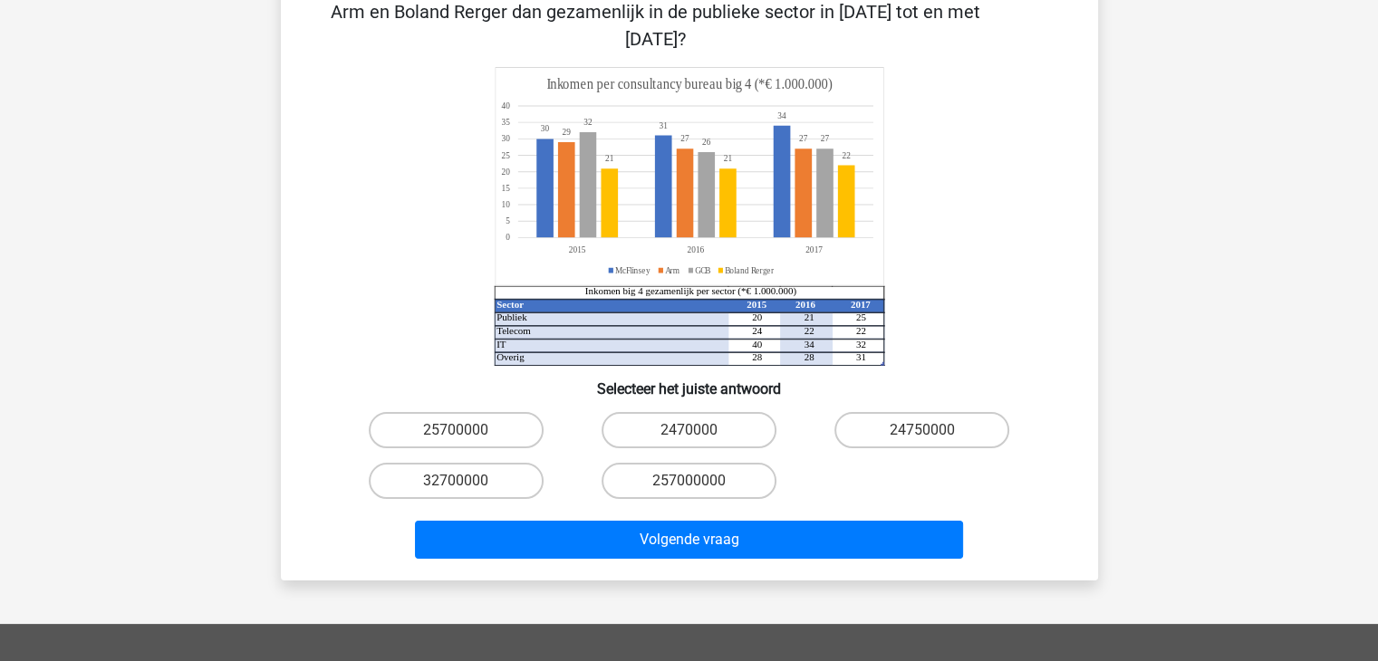
click at [932, 430] on input "24750000" at bounding box center [928, 436] width 12 height 12
radio input "true"
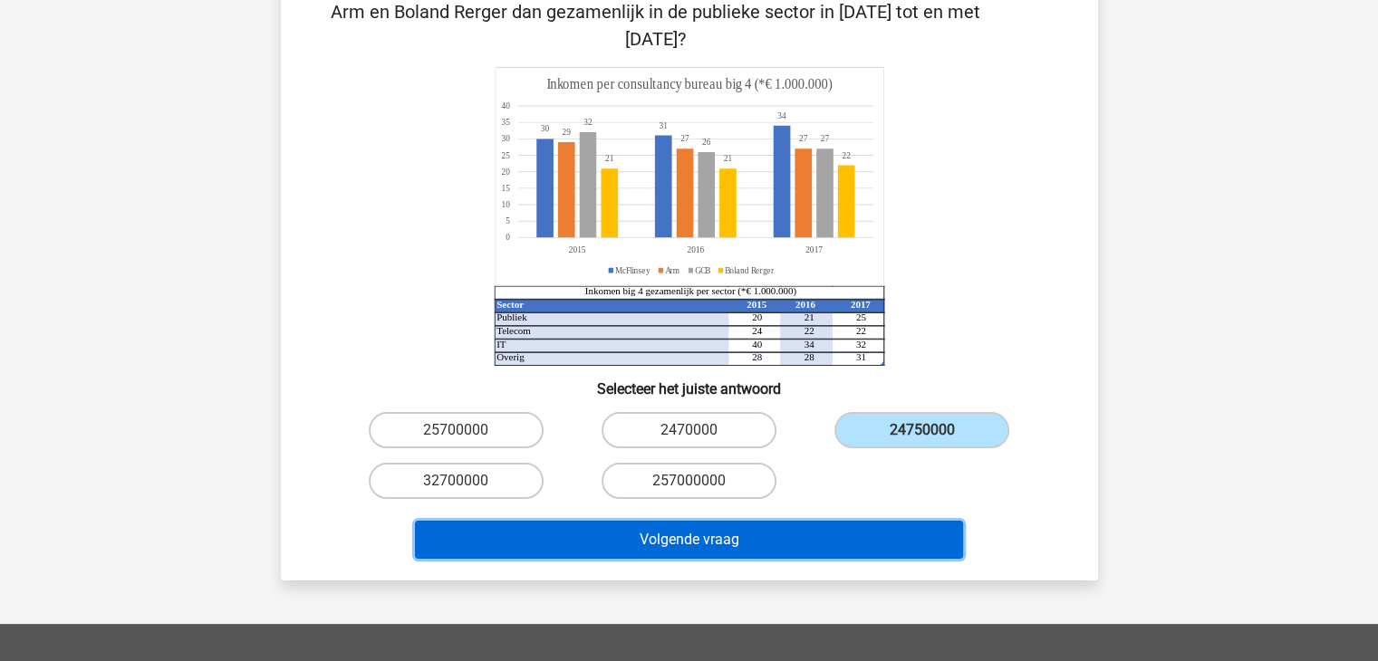
click at [754, 521] on button "Volgende vraag" at bounding box center [689, 540] width 548 height 38
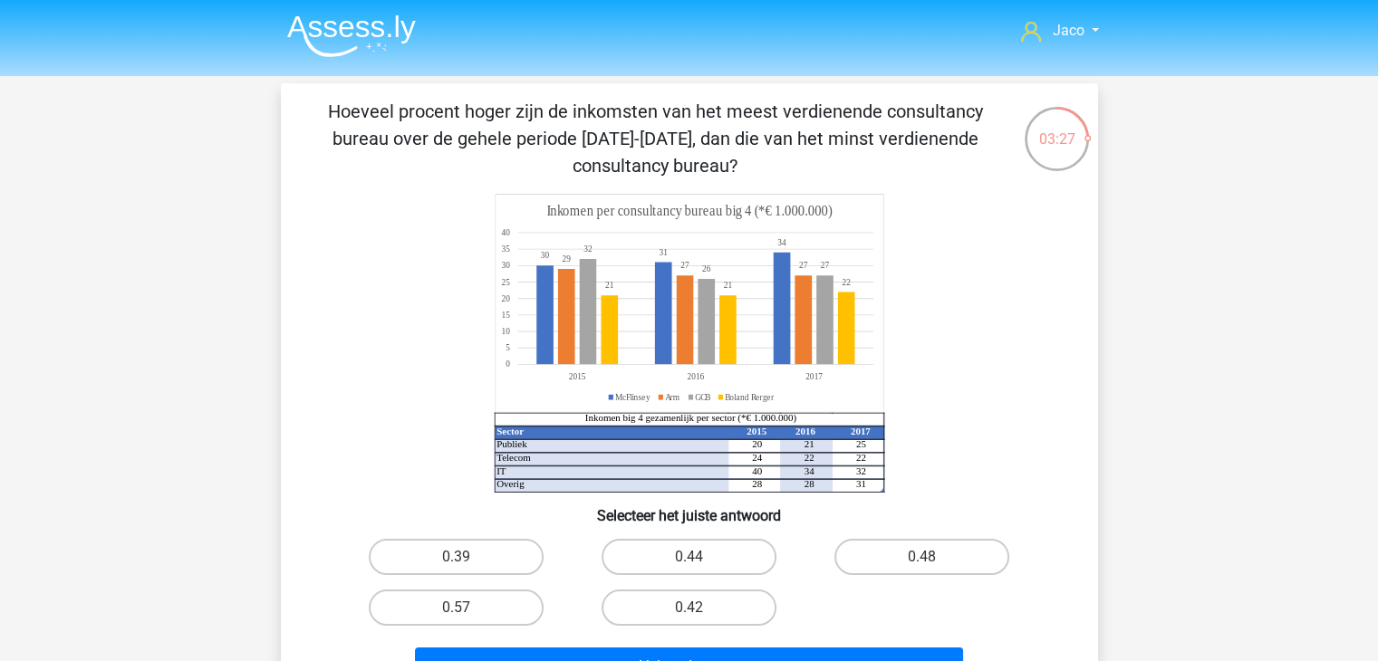
scroll to position [91, 0]
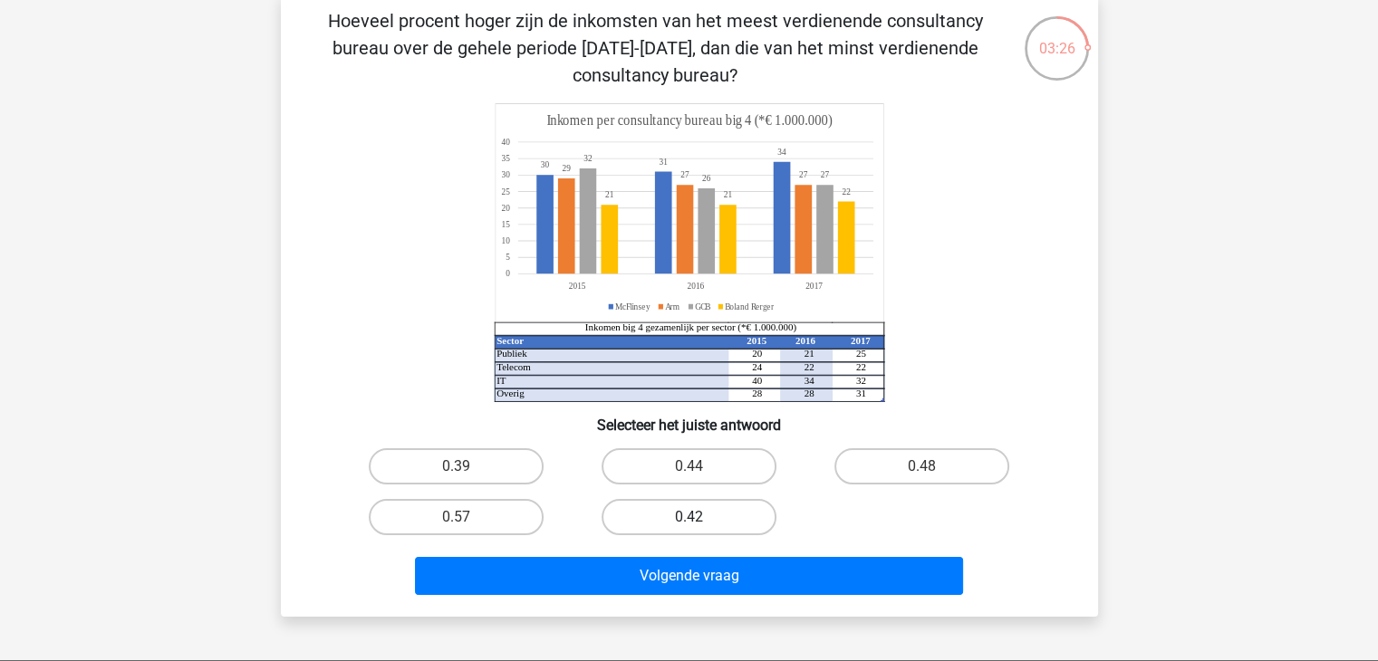
click at [673, 510] on label "0.42" at bounding box center [689, 517] width 175 height 36
click at [689, 517] on input "0.42" at bounding box center [695, 523] width 12 height 12
radio input "true"
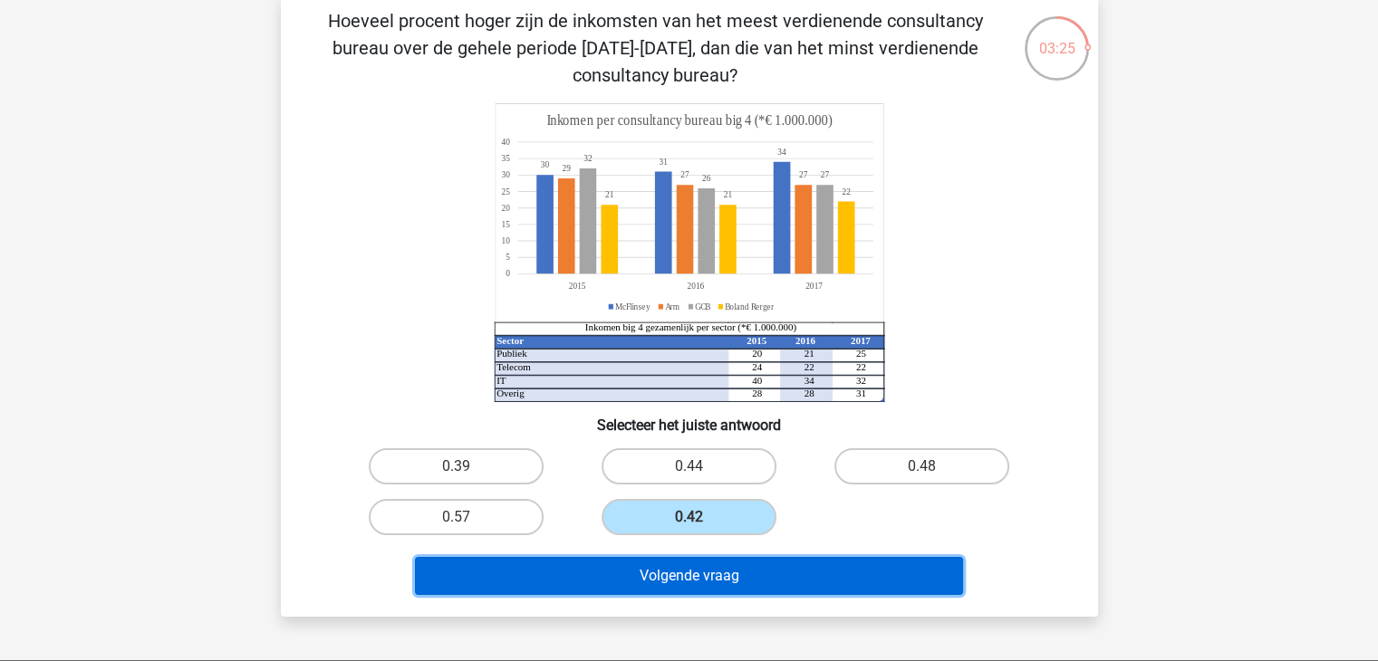
click at [768, 566] on button "Volgende vraag" at bounding box center [689, 576] width 548 height 38
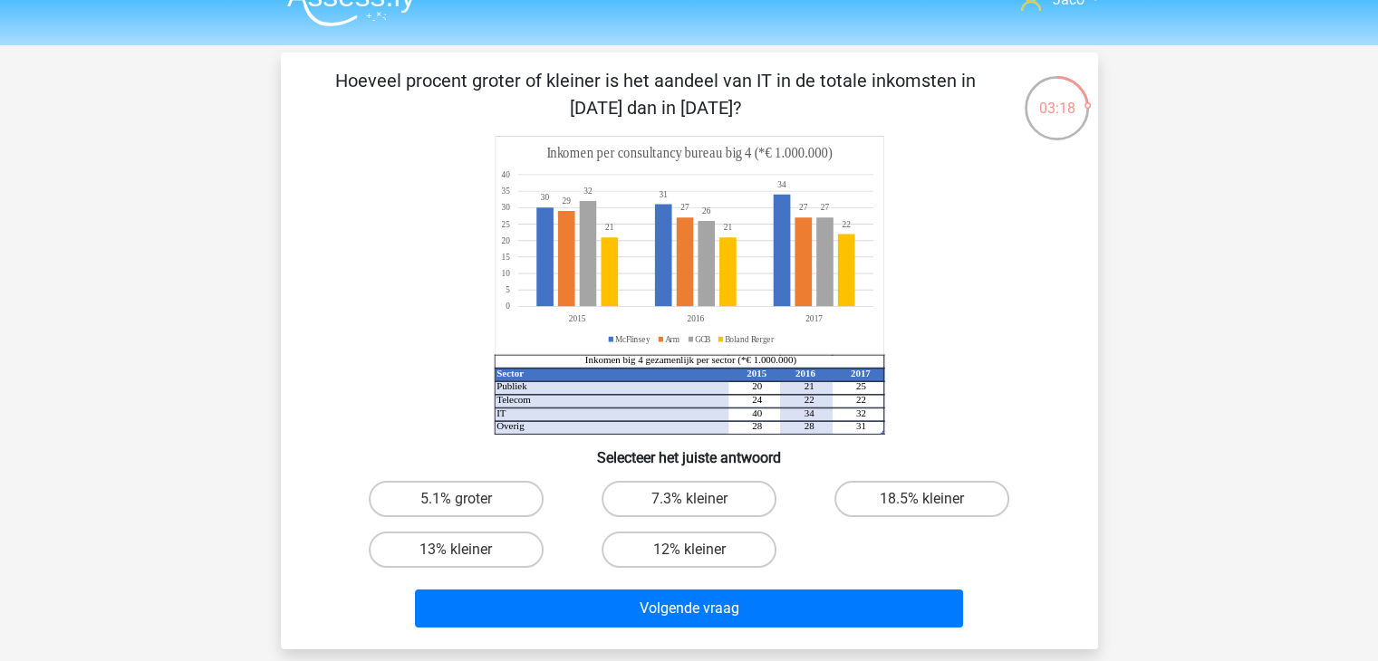
scroll to position [0, 0]
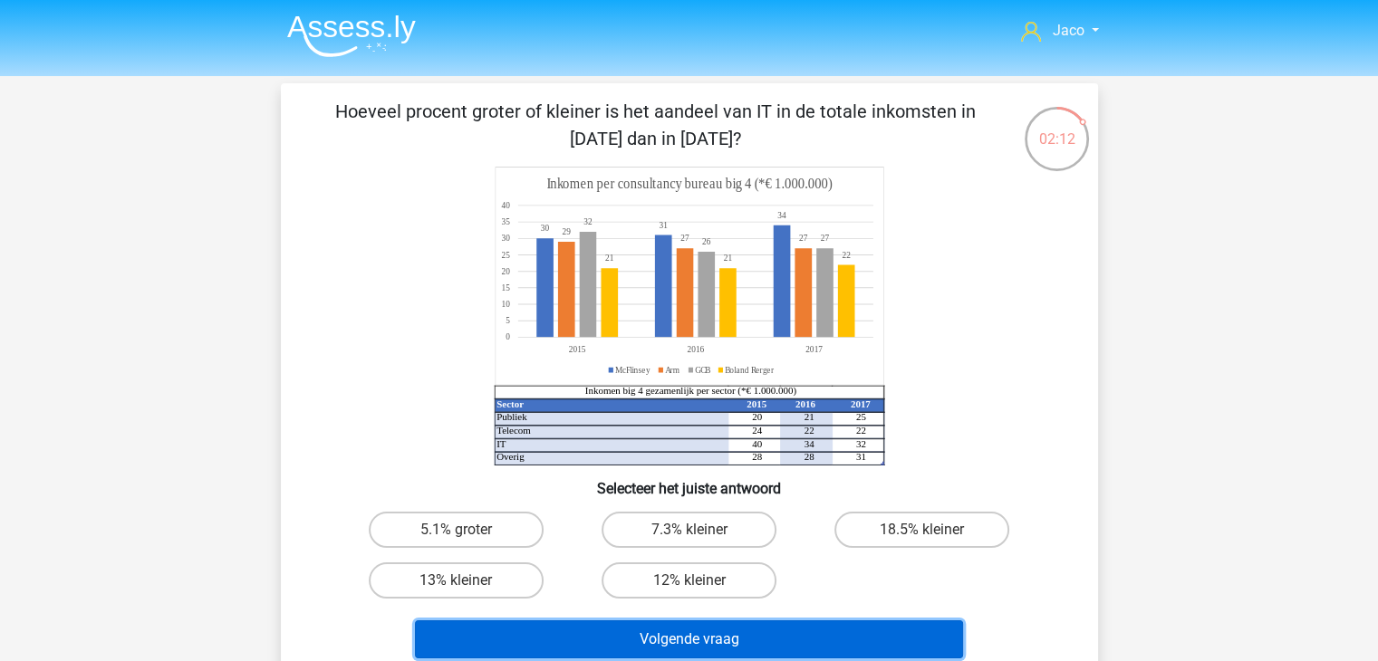
click at [782, 641] on button "Volgende vraag" at bounding box center [689, 640] width 548 height 38
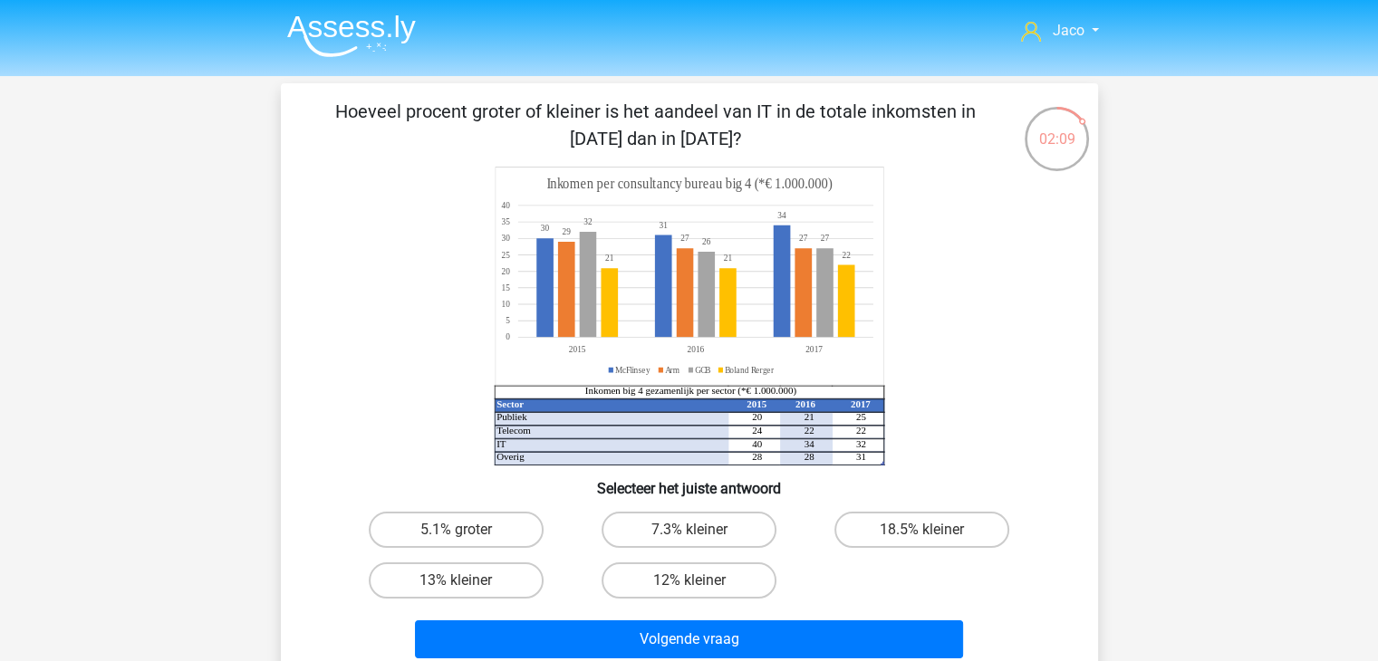
click at [993, 429] on icon "Sector 2015 2016 2017 Publiek 20 21 25 Telecom 24 22 22 IT 40 34 32 Overig 28 2…" at bounding box center [689, 316] width 730 height 299
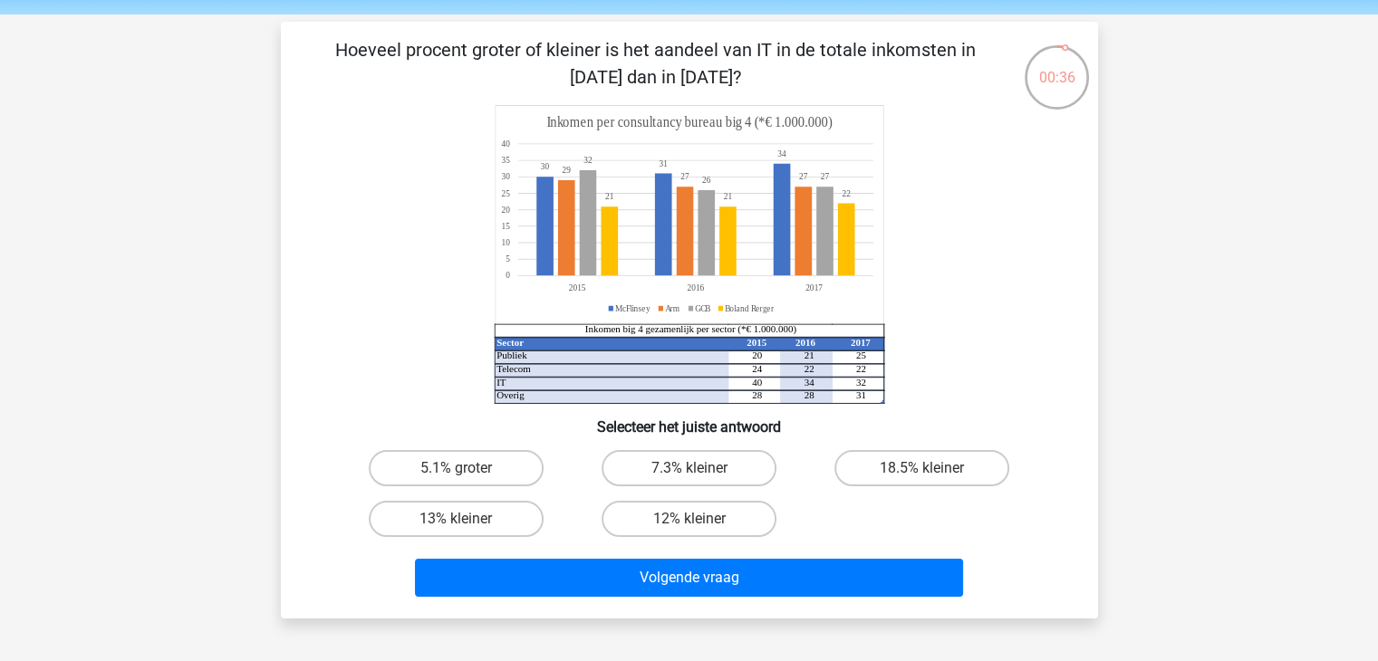
scroll to position [91, 0]
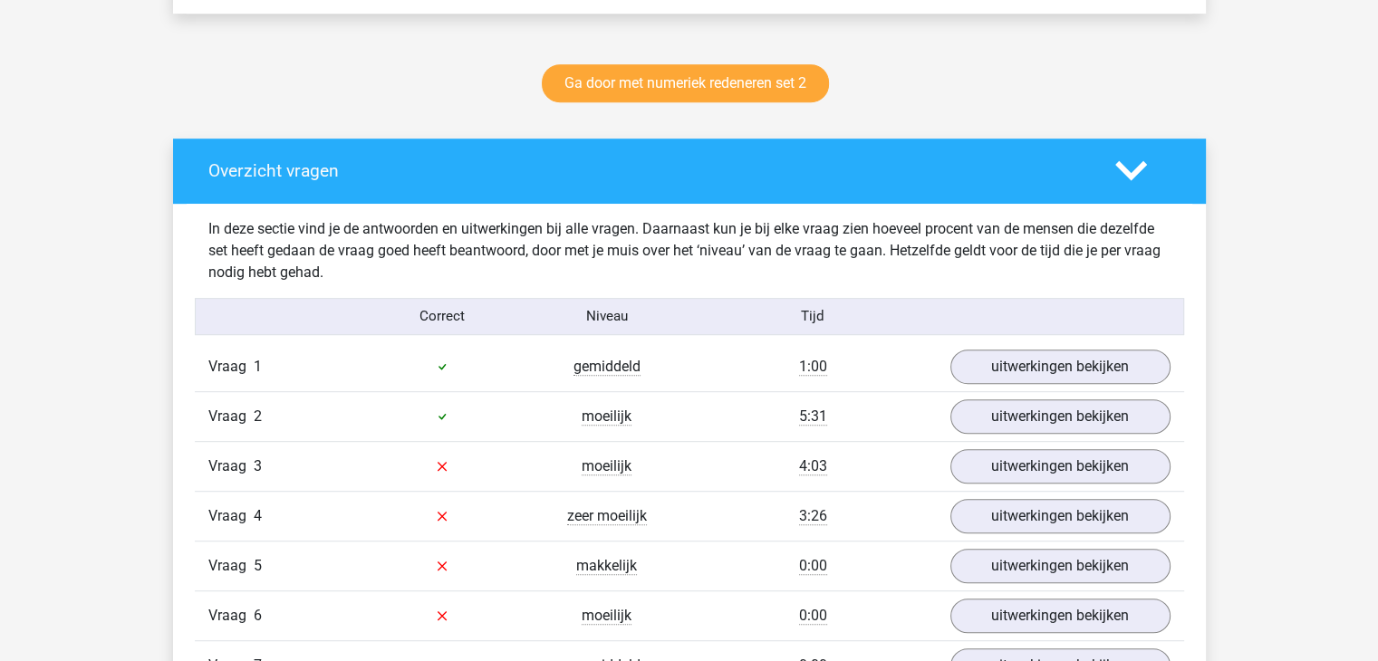
scroll to position [997, 0]
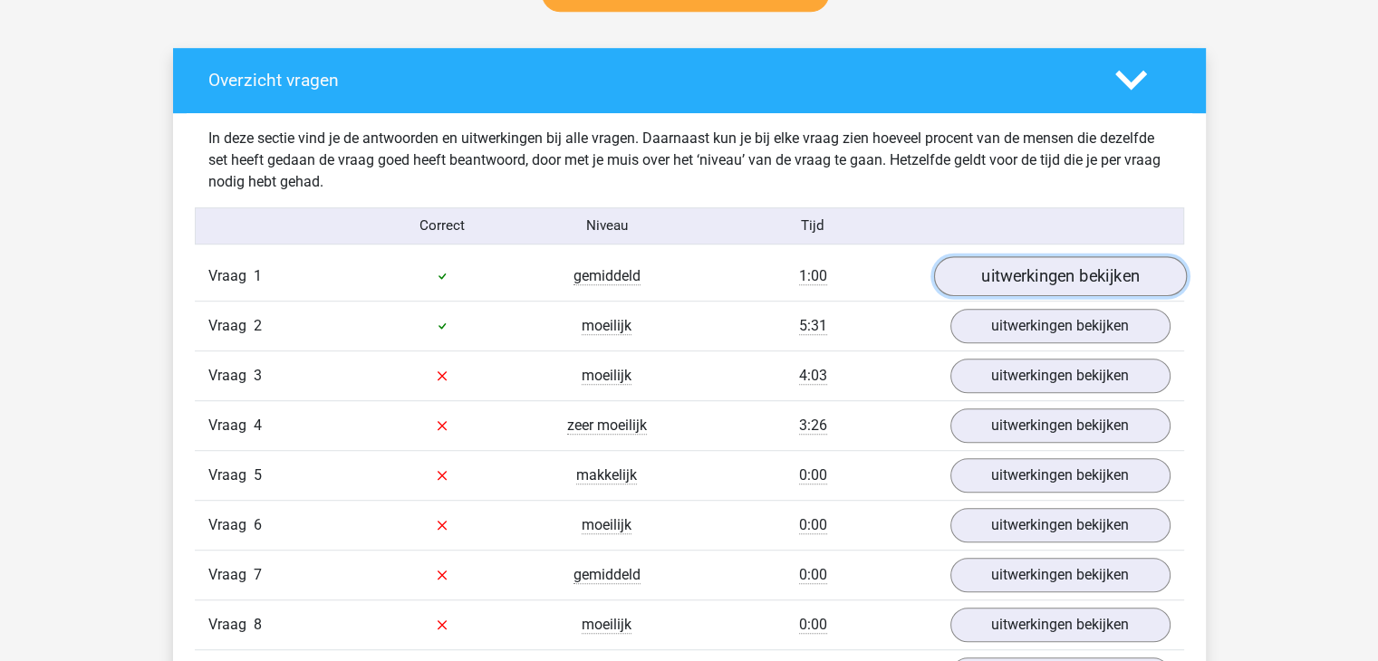
click at [1066, 278] on link "uitwerkingen bekijken" at bounding box center [1059, 276] width 253 height 40
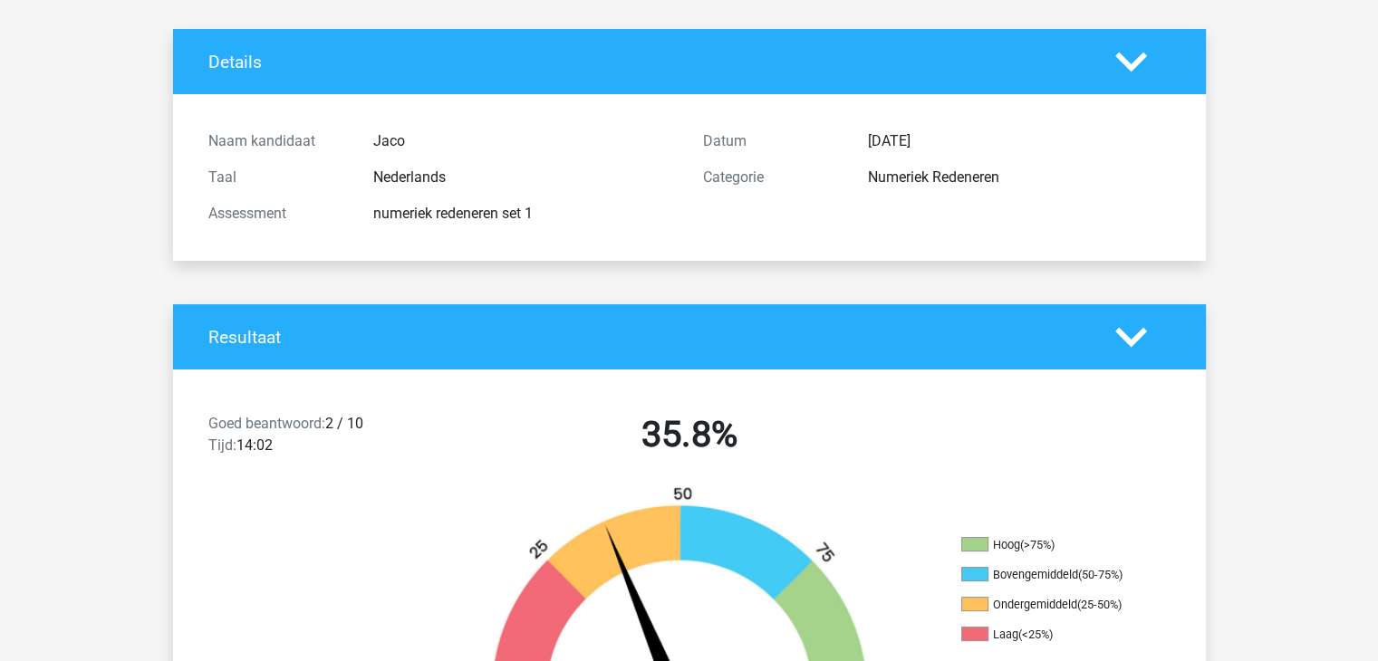
scroll to position [0, 0]
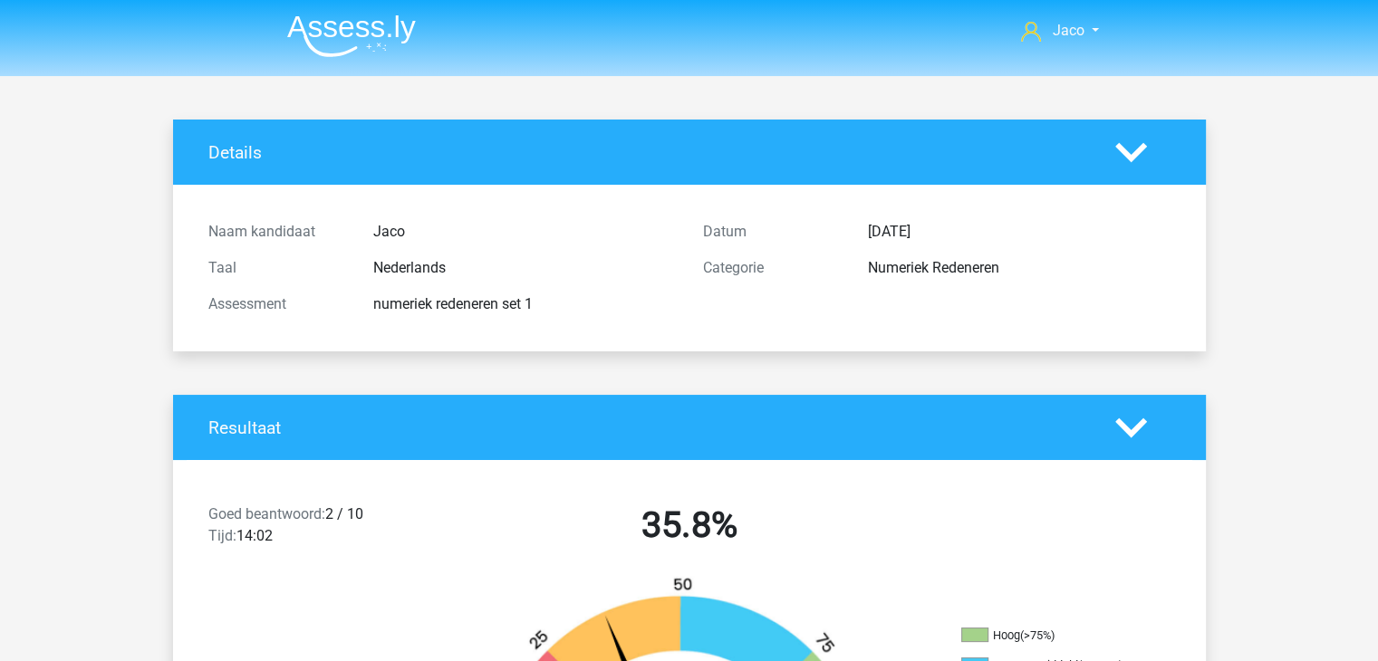
click at [1127, 159] on icon at bounding box center [1131, 153] width 32 height 32
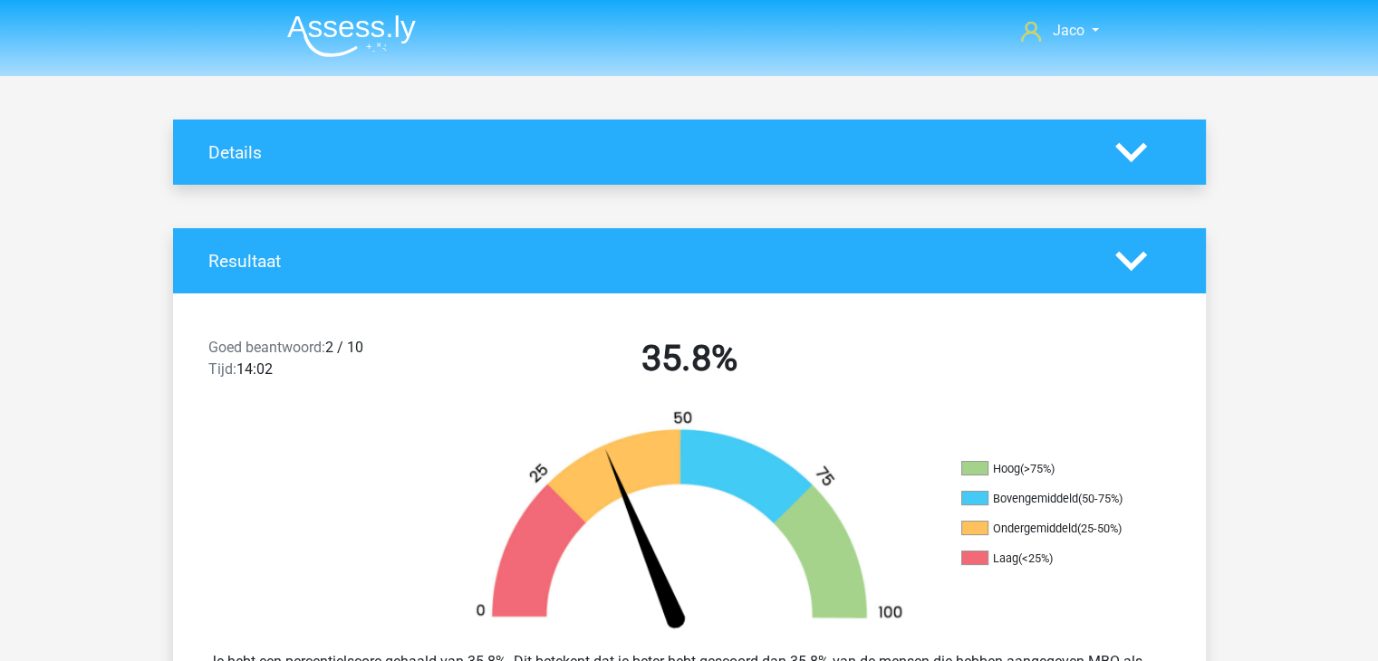
click at [1127, 159] on icon at bounding box center [1131, 153] width 32 height 32
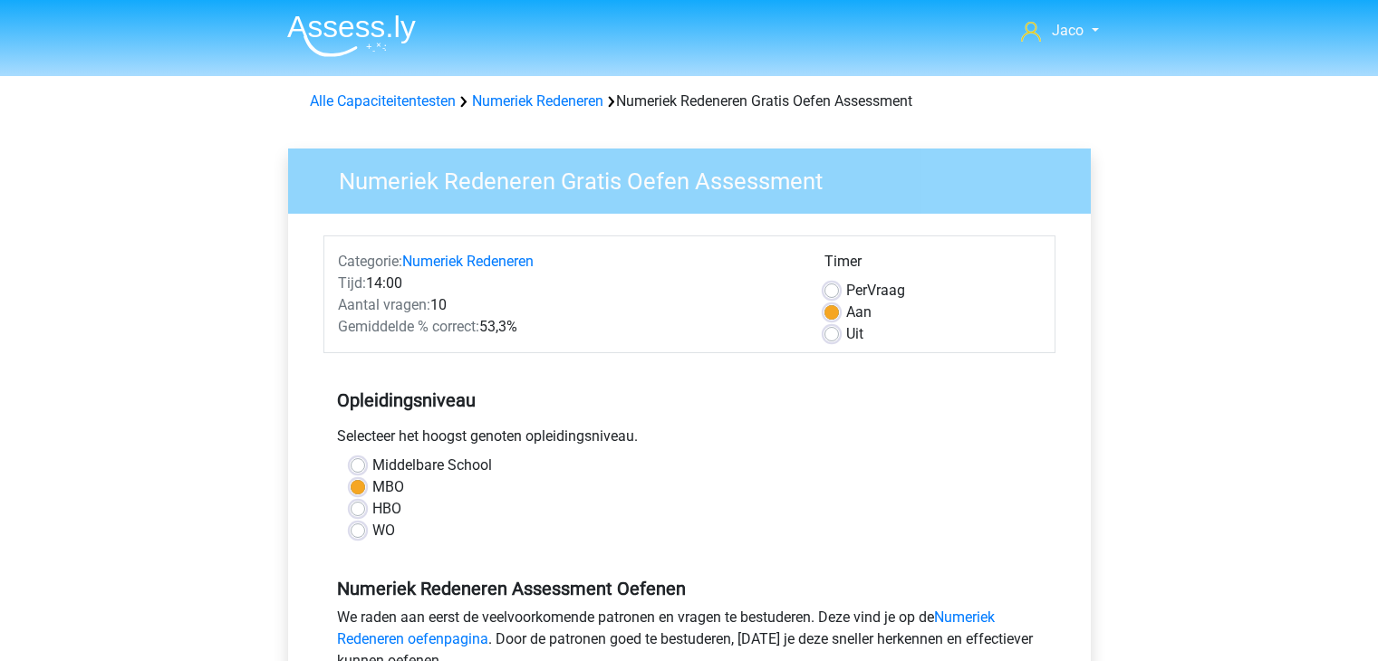
scroll to position [272, 0]
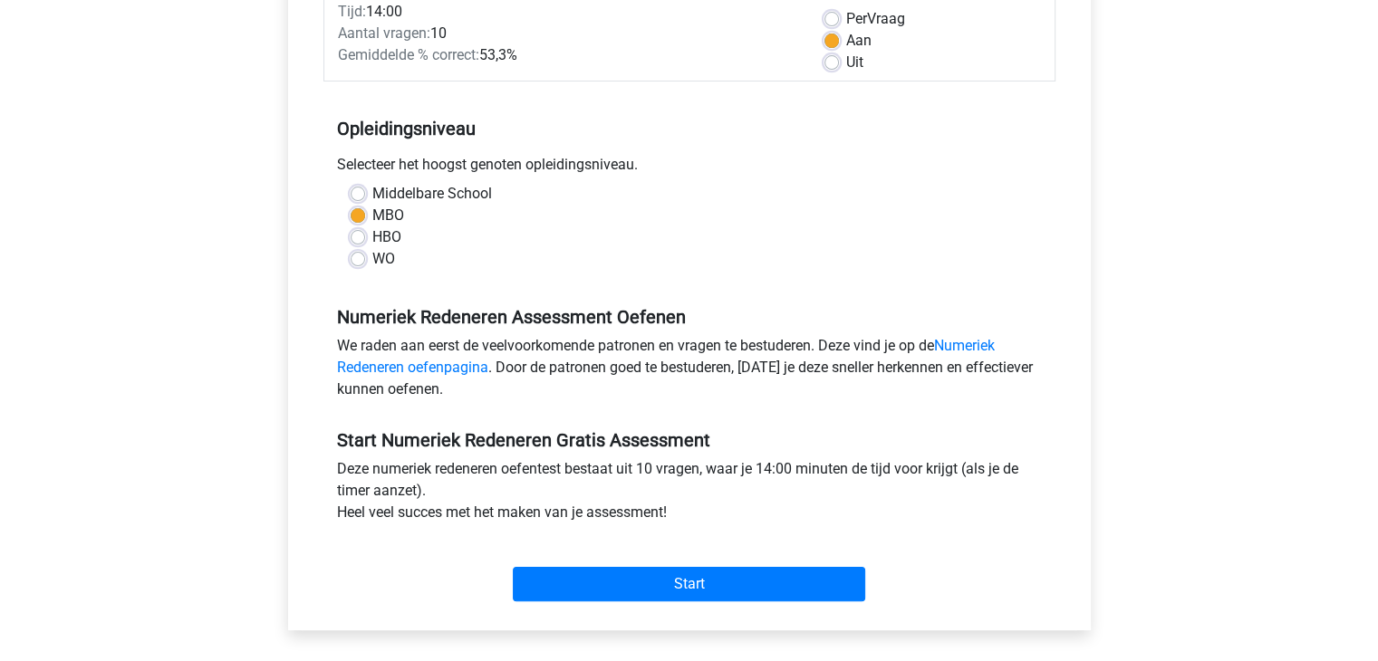
click at [372, 194] on label "Middelbare School" at bounding box center [432, 194] width 120 height 22
click at [357, 194] on input "Middelbare School" at bounding box center [358, 192] width 14 height 18
radio input "true"
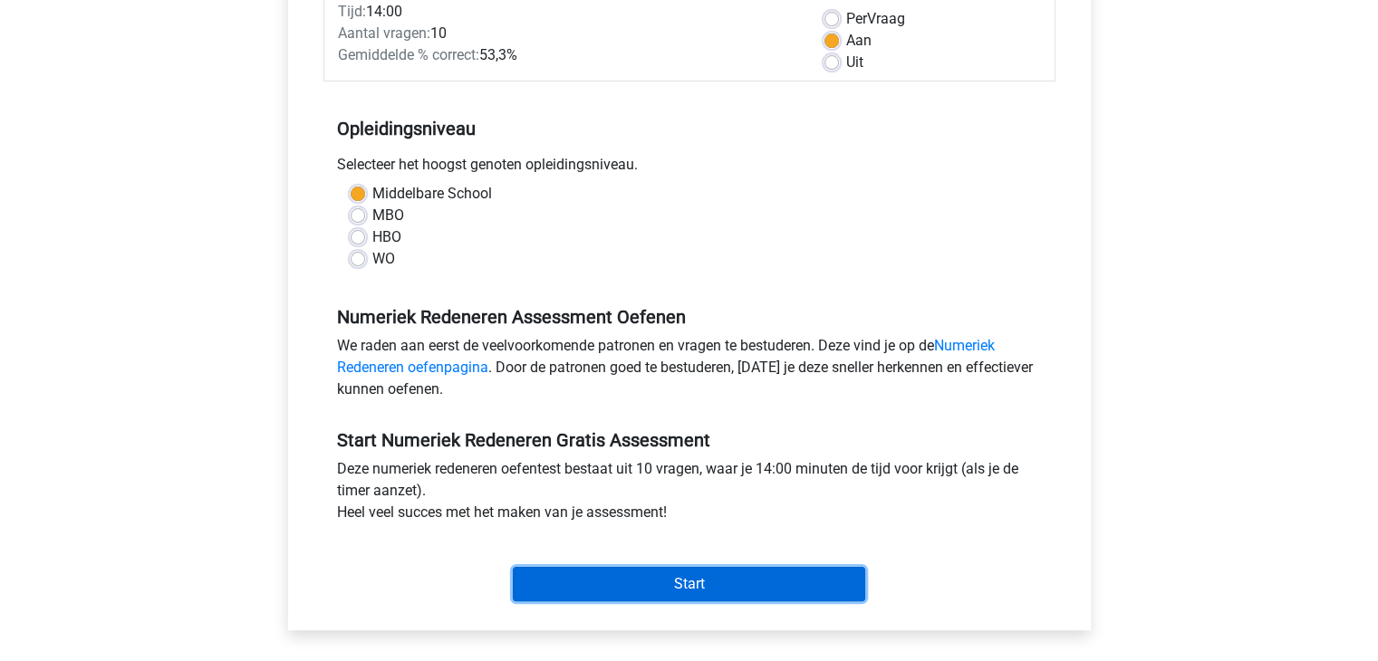
click at [706, 583] on input "Start" at bounding box center [689, 584] width 352 height 34
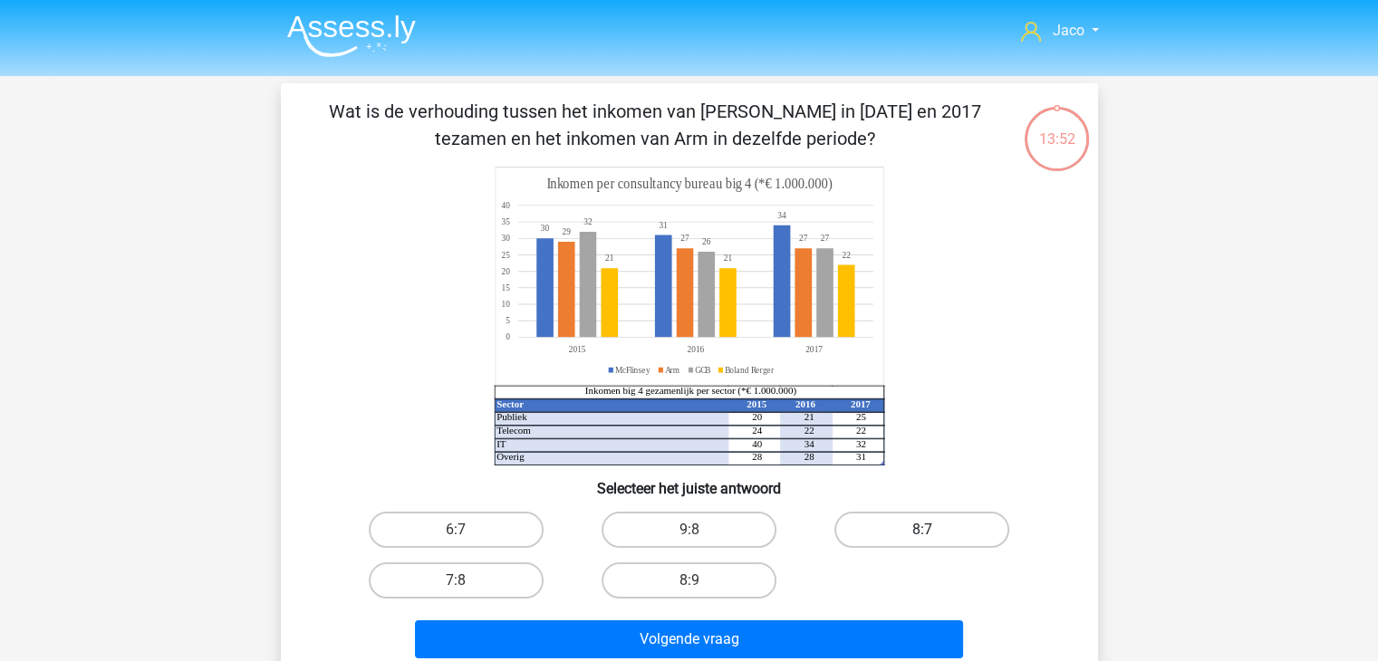
click at [930, 527] on label "8:7" at bounding box center [922, 530] width 175 height 36
click at [930, 530] on input "8:7" at bounding box center [928, 536] width 12 height 12
radio input "true"
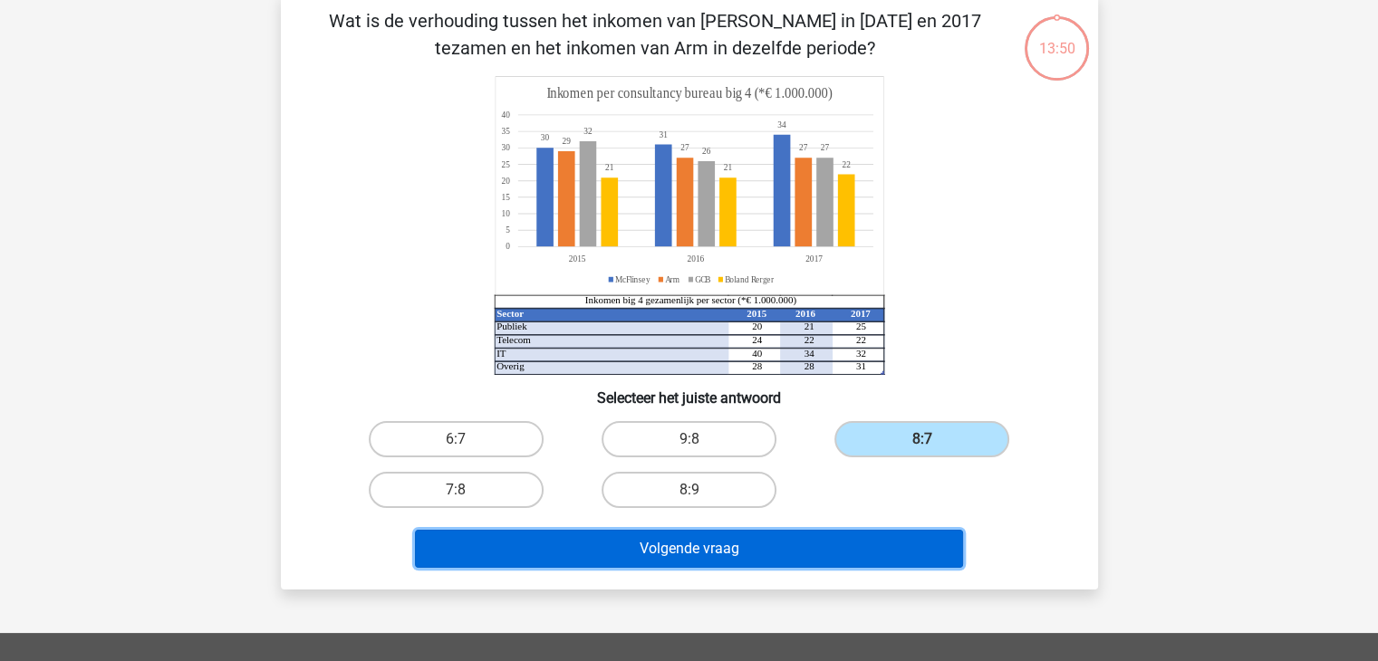
click at [801, 548] on button "Volgende vraag" at bounding box center [689, 549] width 548 height 38
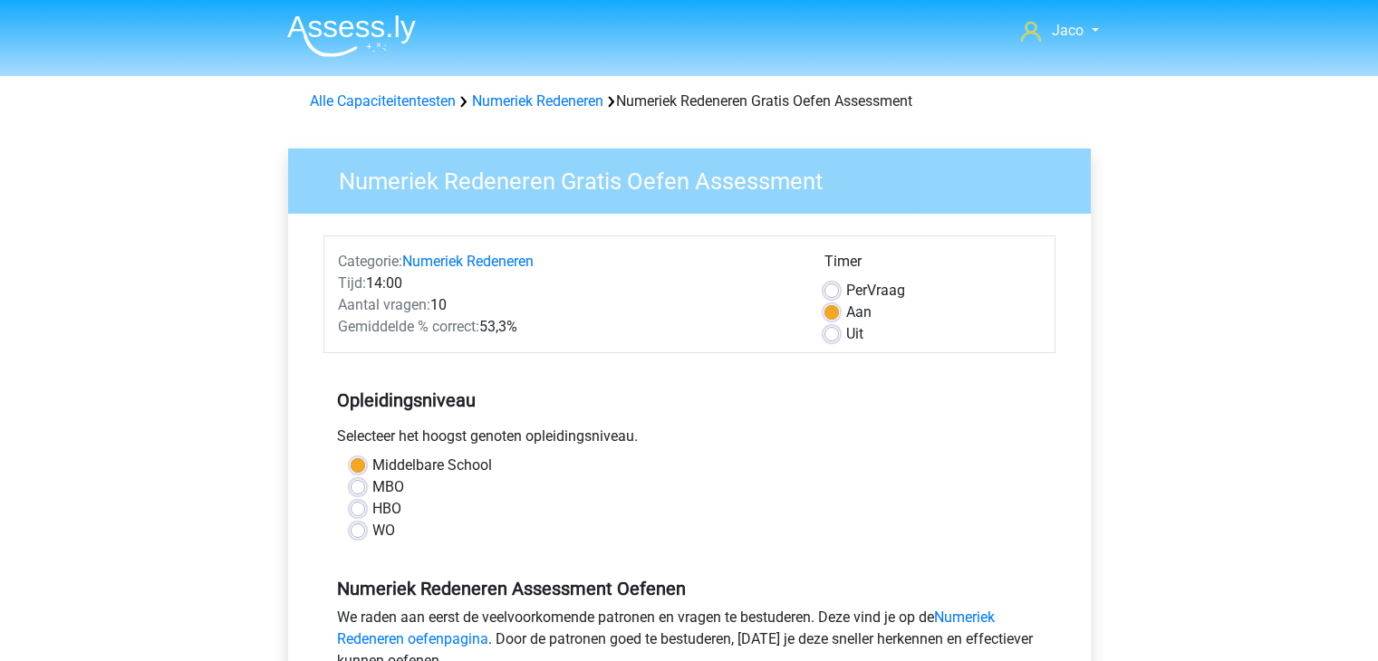
scroll to position [272, 0]
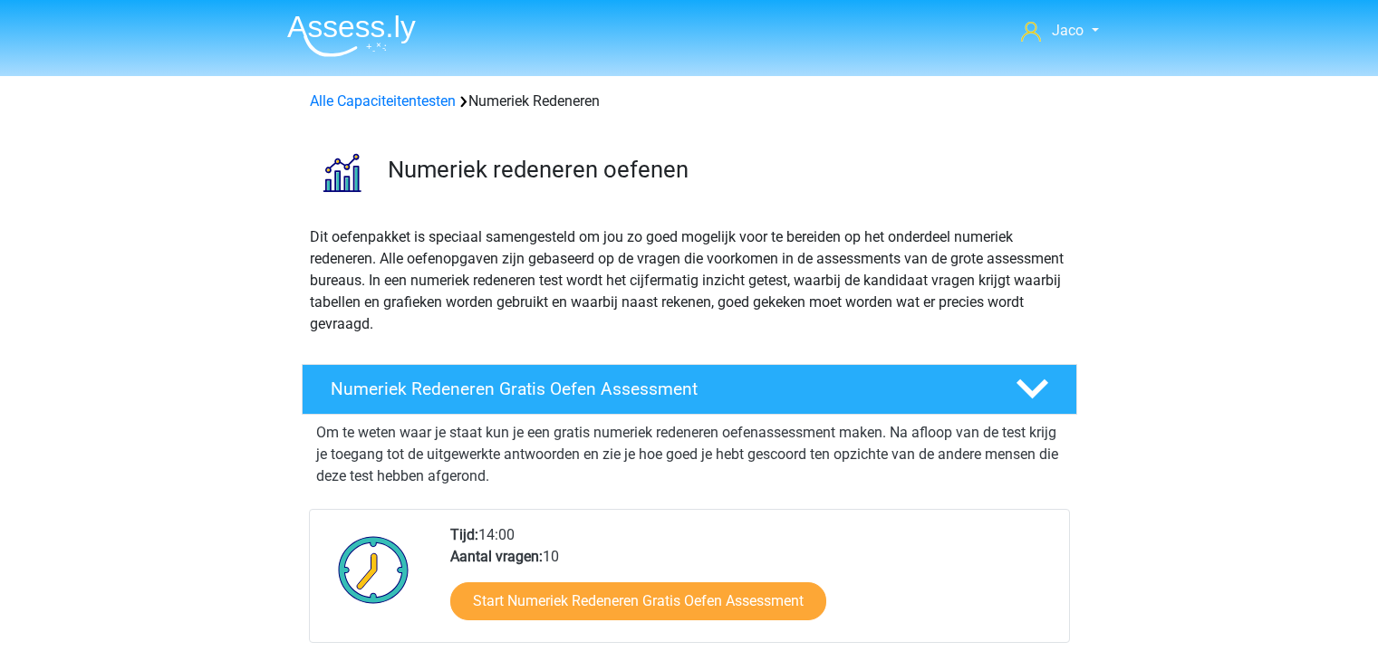
scroll to position [634, 0]
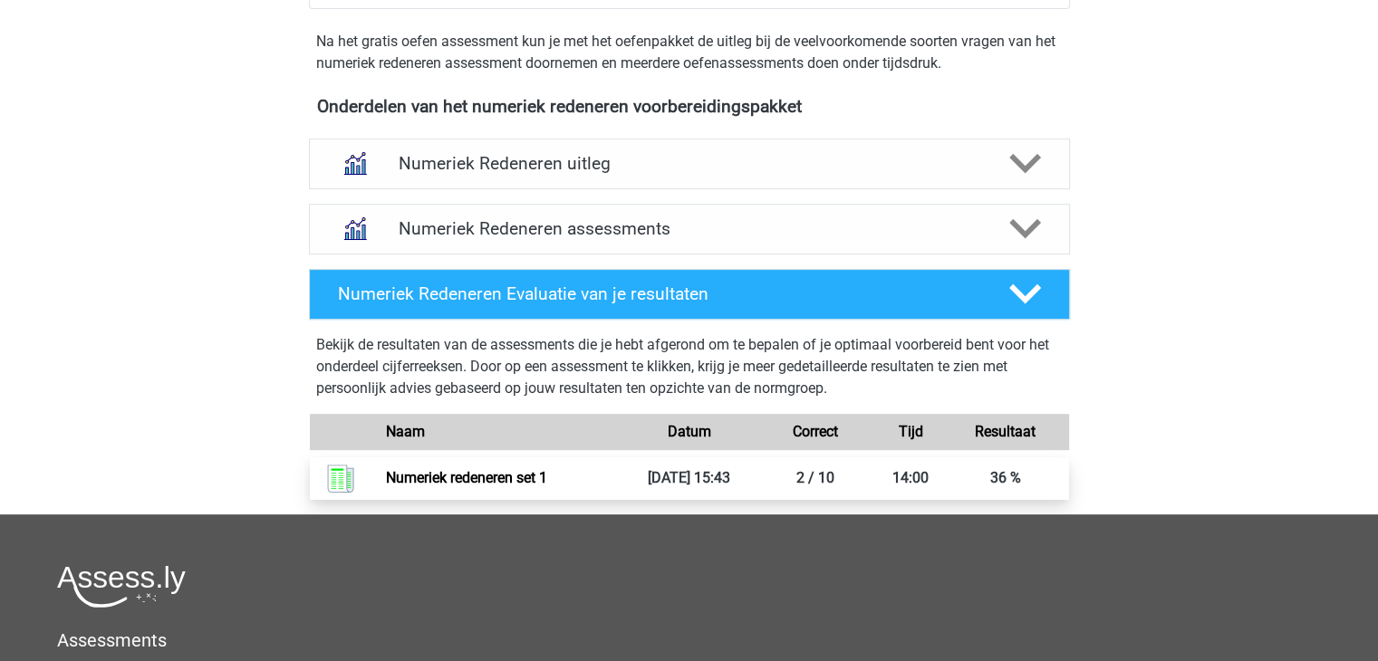
click at [230, 247] on div "Jaco jevr69@gmail.com Nederlands English" at bounding box center [689, 179] width 1378 height 1627
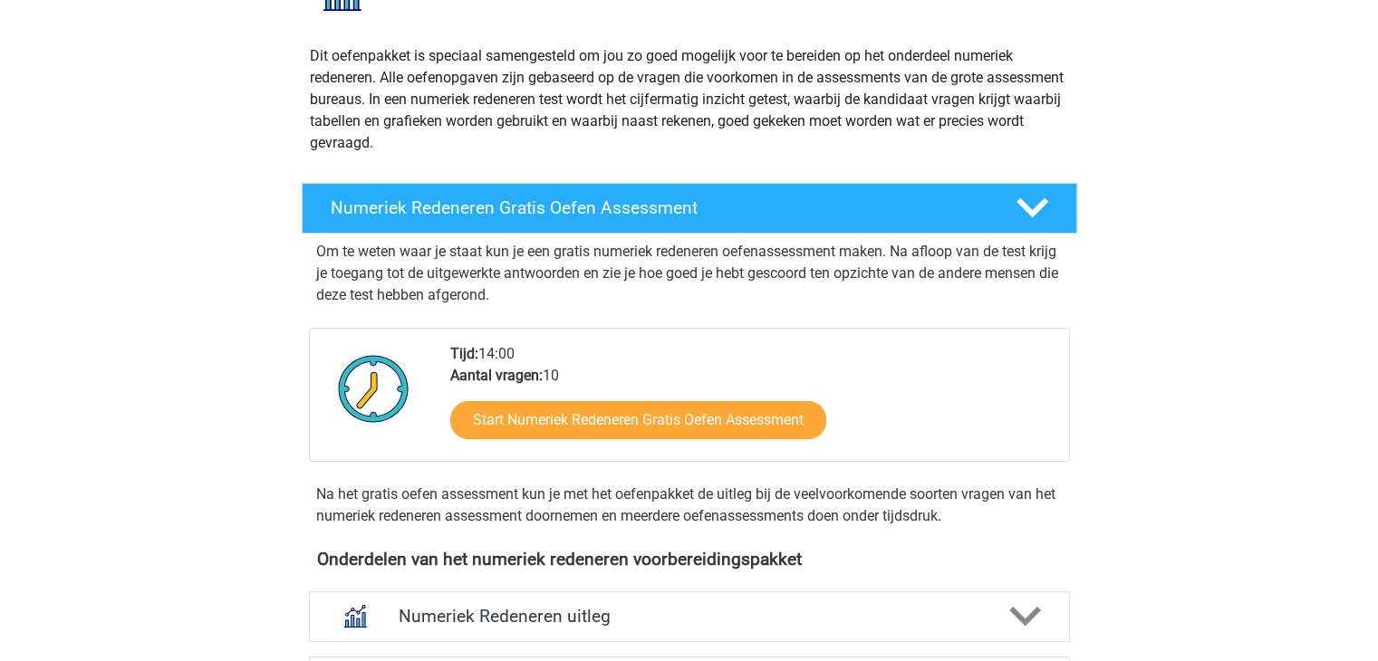
scroll to position [0, 0]
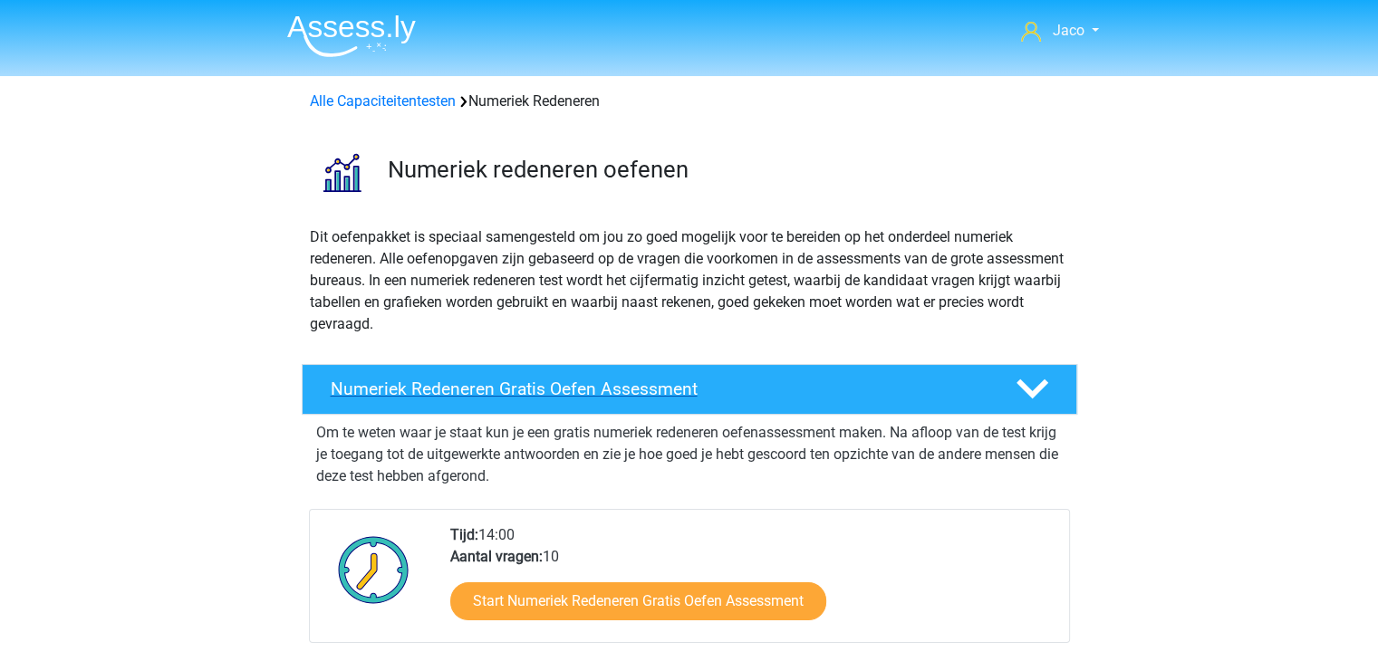
click at [1033, 391] on polygon at bounding box center [1033, 390] width 32 height 20
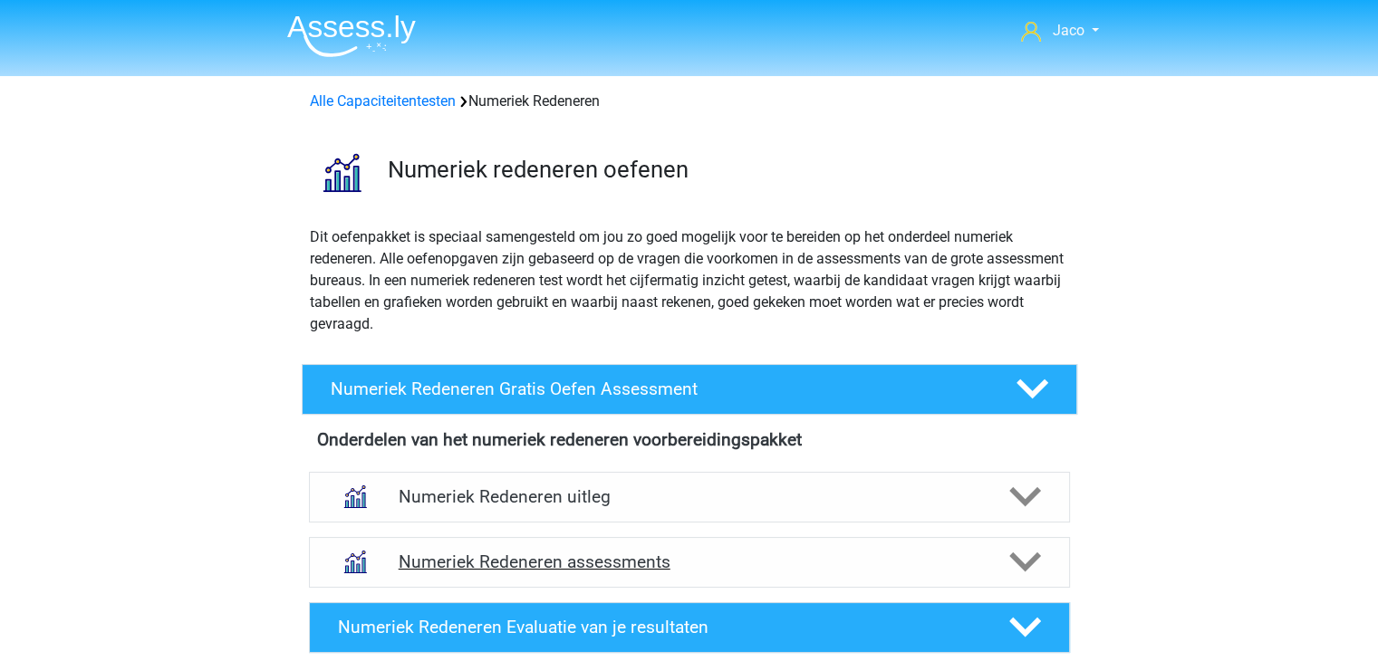
click at [1033, 565] on icon at bounding box center [1025, 562] width 32 height 32
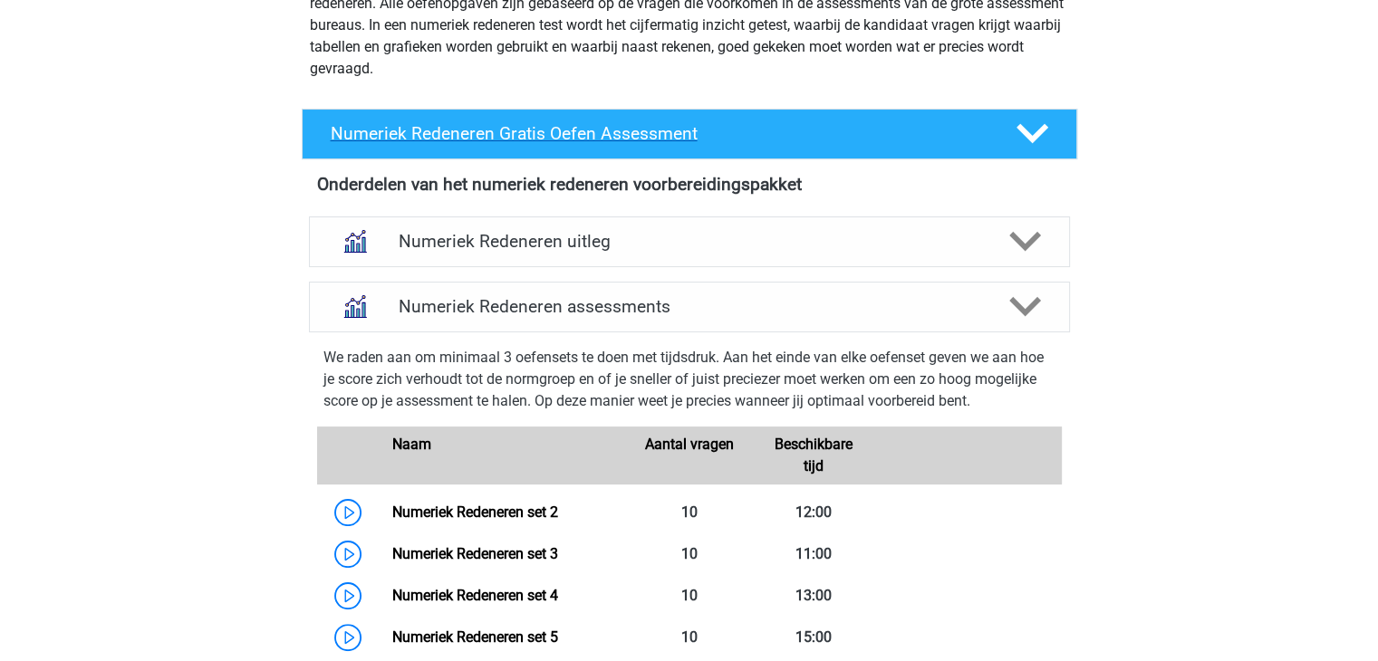
scroll to position [272, 0]
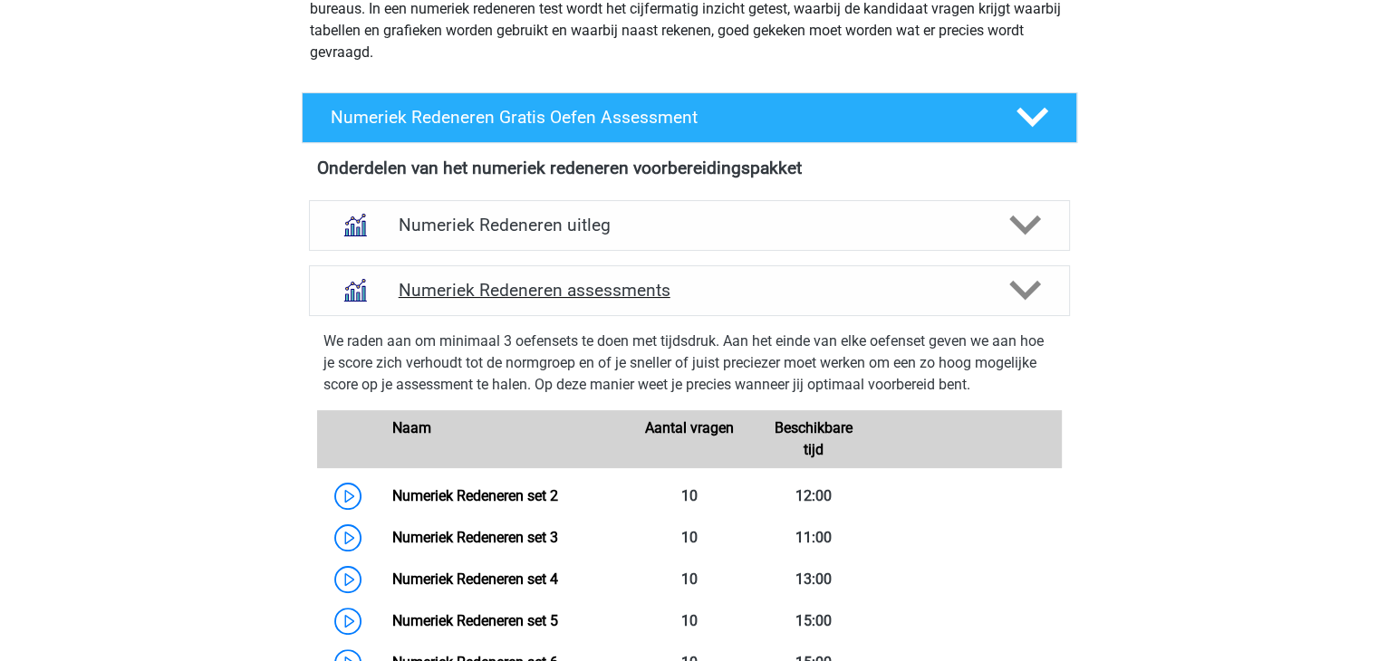
click at [1026, 298] on polygon at bounding box center [1025, 291] width 32 height 20
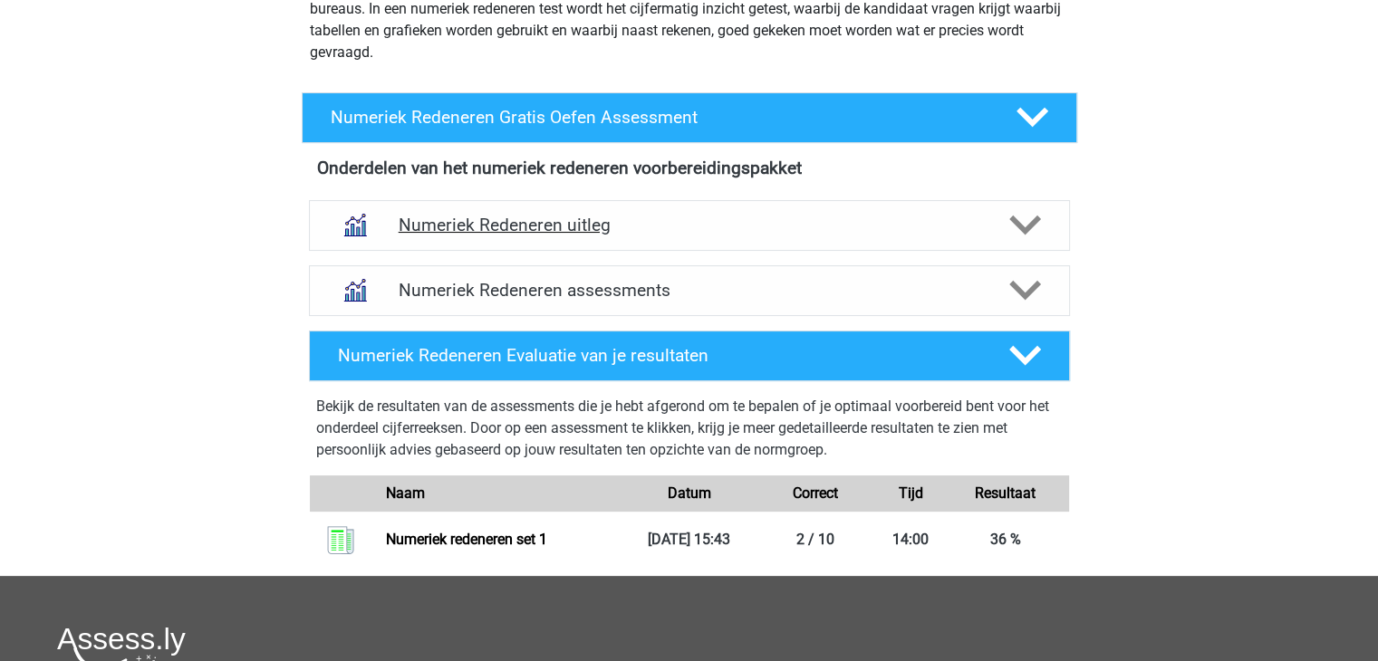
click at [1027, 226] on polygon at bounding box center [1025, 226] width 32 height 20
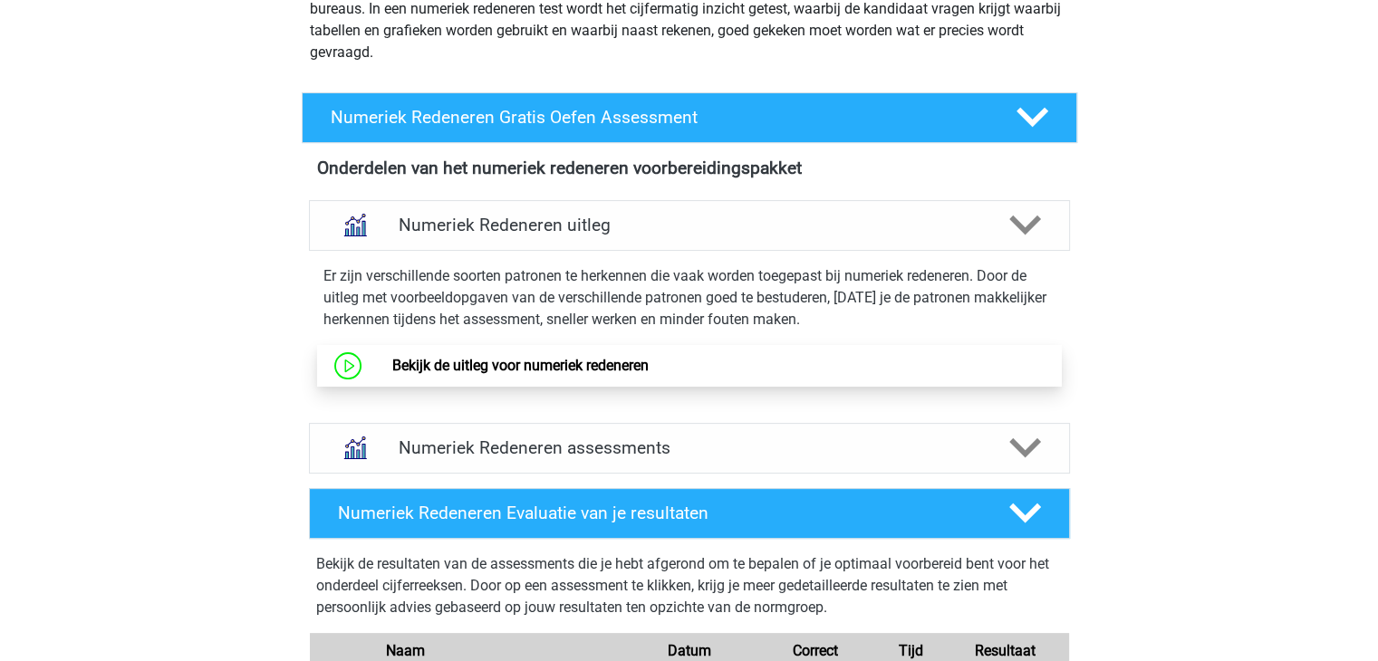
click at [392, 371] on link "Bekijk de uitleg voor numeriek redeneren" at bounding box center [520, 365] width 256 height 17
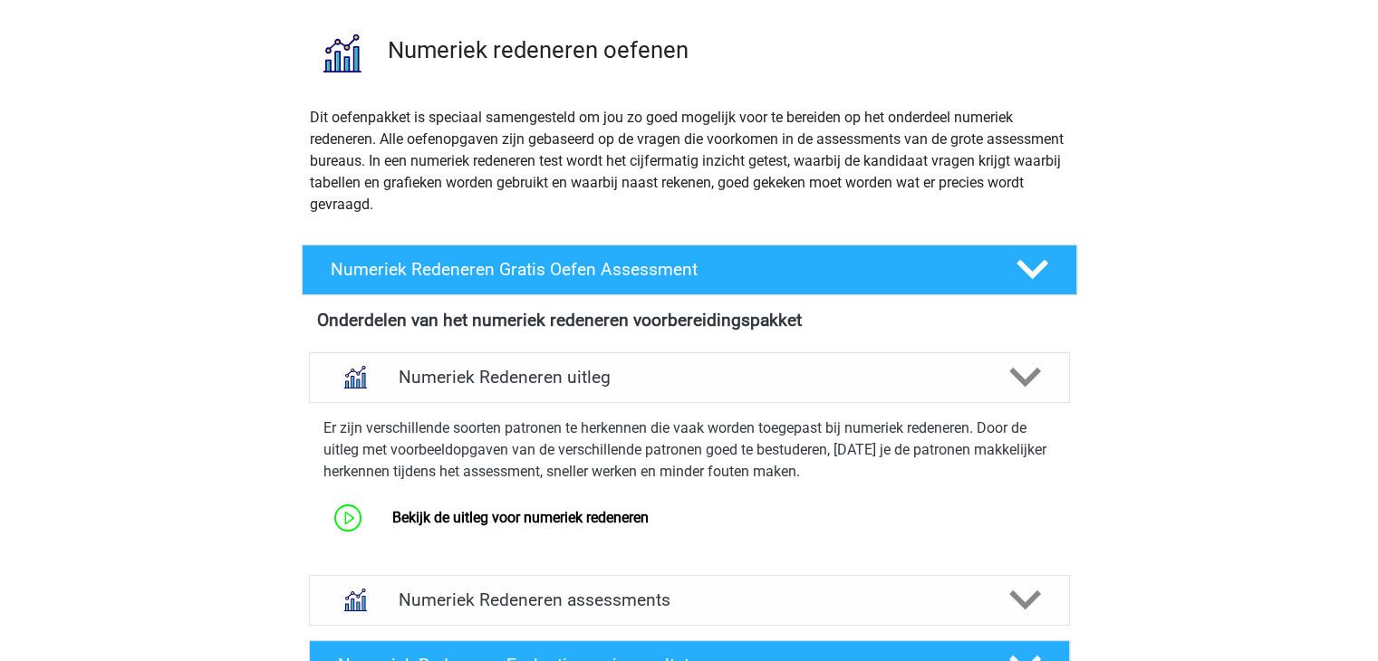
scroll to position [0, 0]
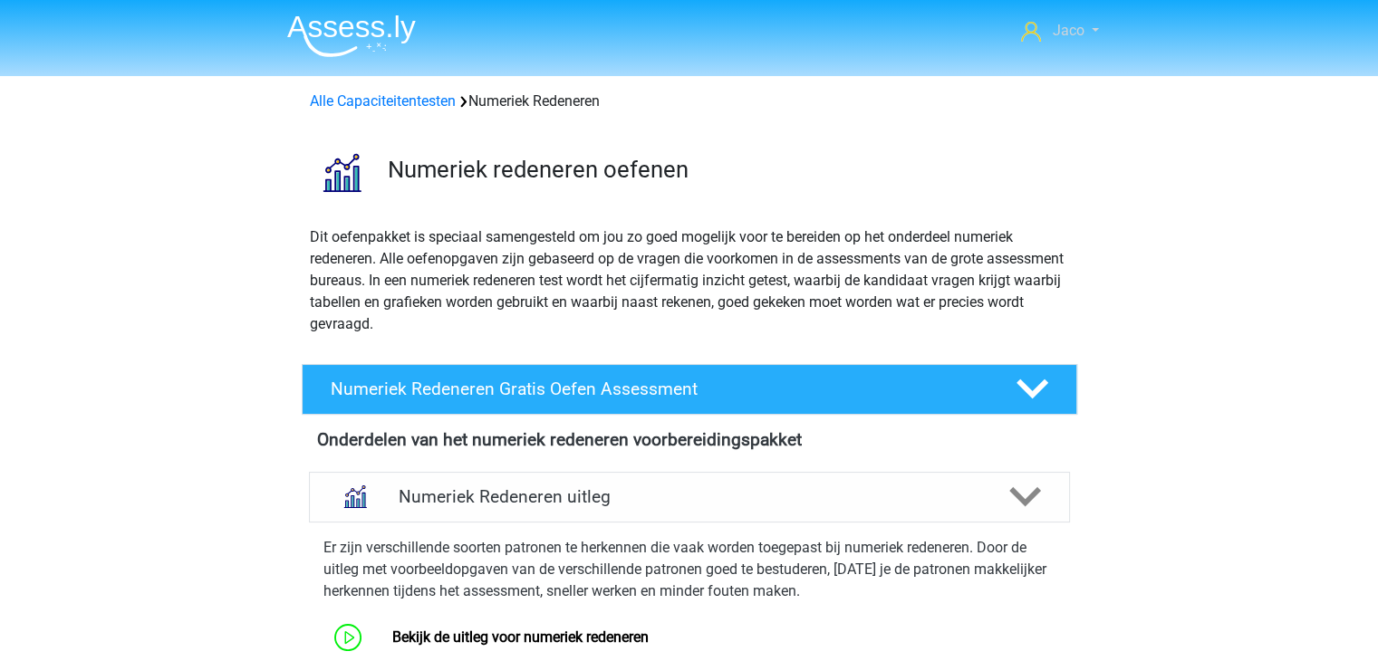
click at [1087, 34] on link "Jaco" at bounding box center [1060, 31] width 92 height 22
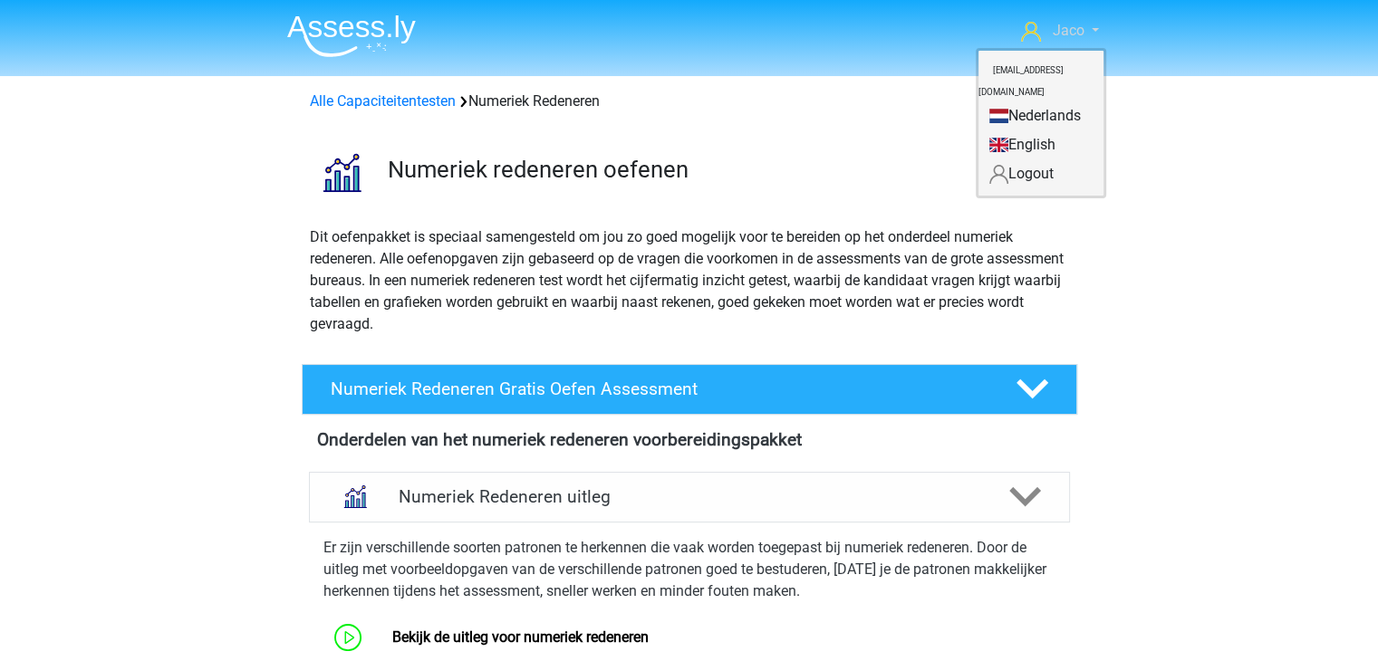
click at [1087, 34] on link "Jaco" at bounding box center [1060, 31] width 92 height 22
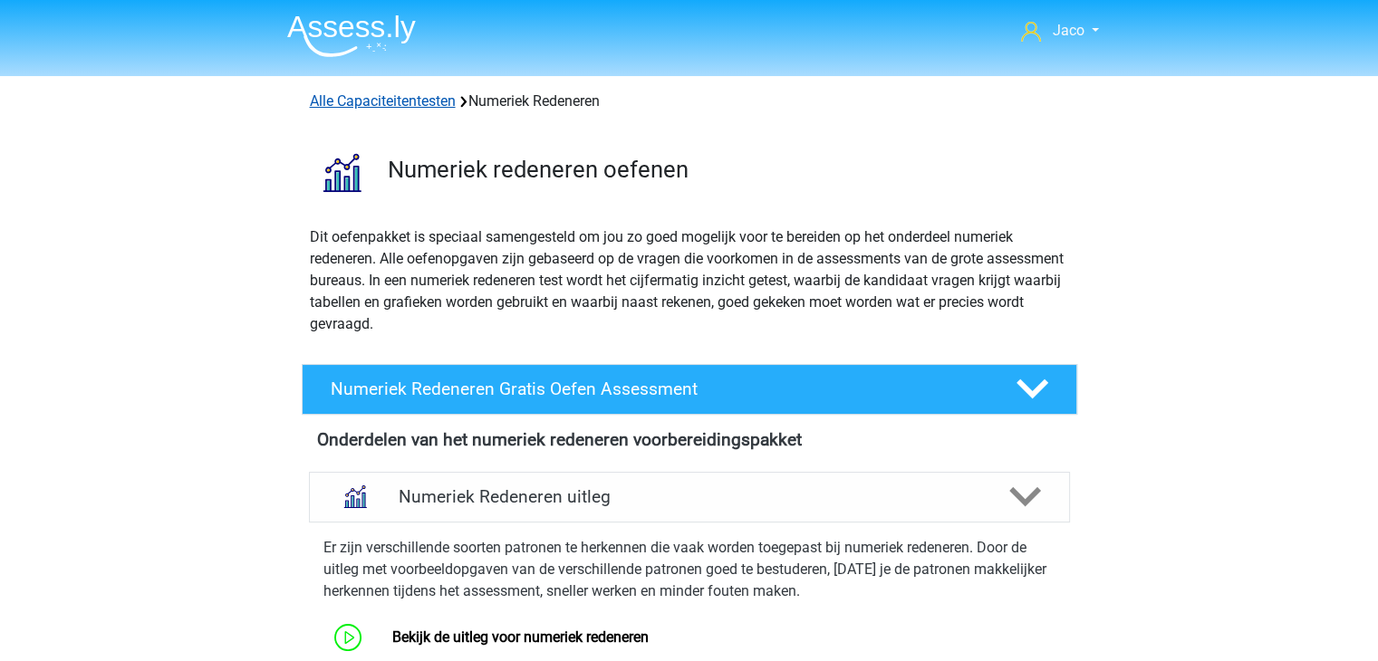
click at [380, 106] on link "Alle Capaciteitentesten" at bounding box center [383, 100] width 146 height 17
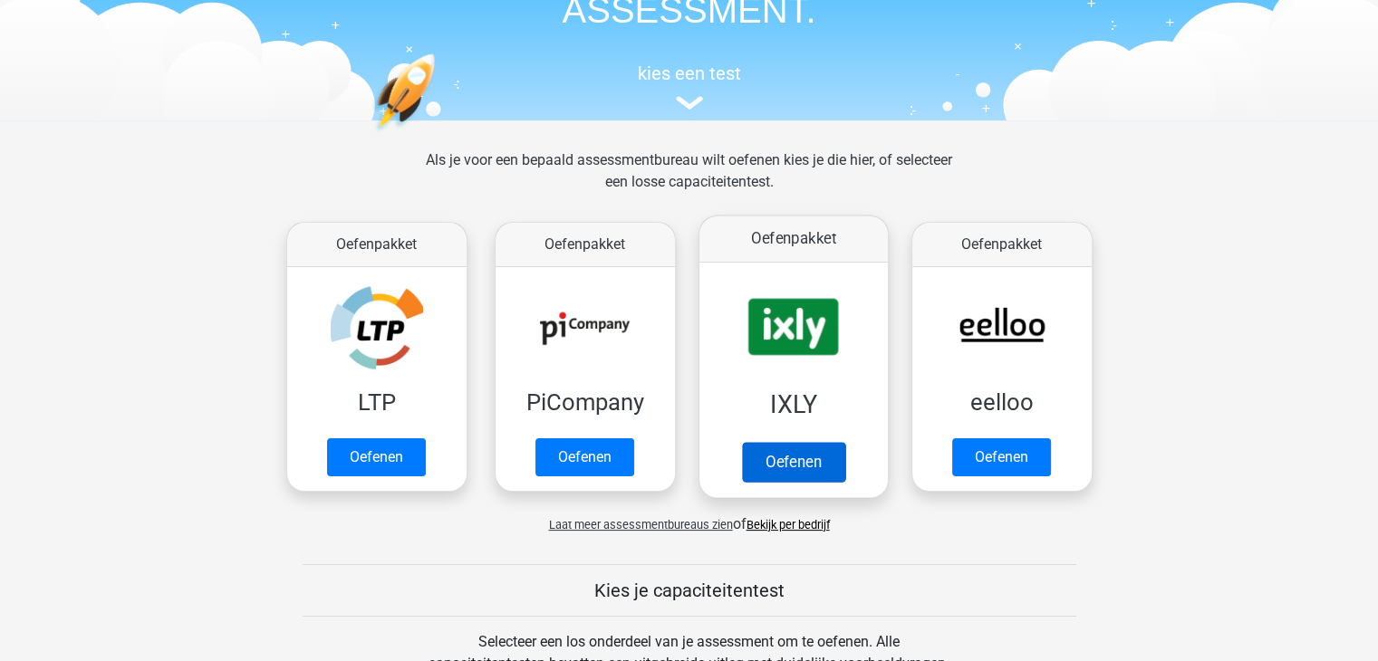
scroll to position [134, 0]
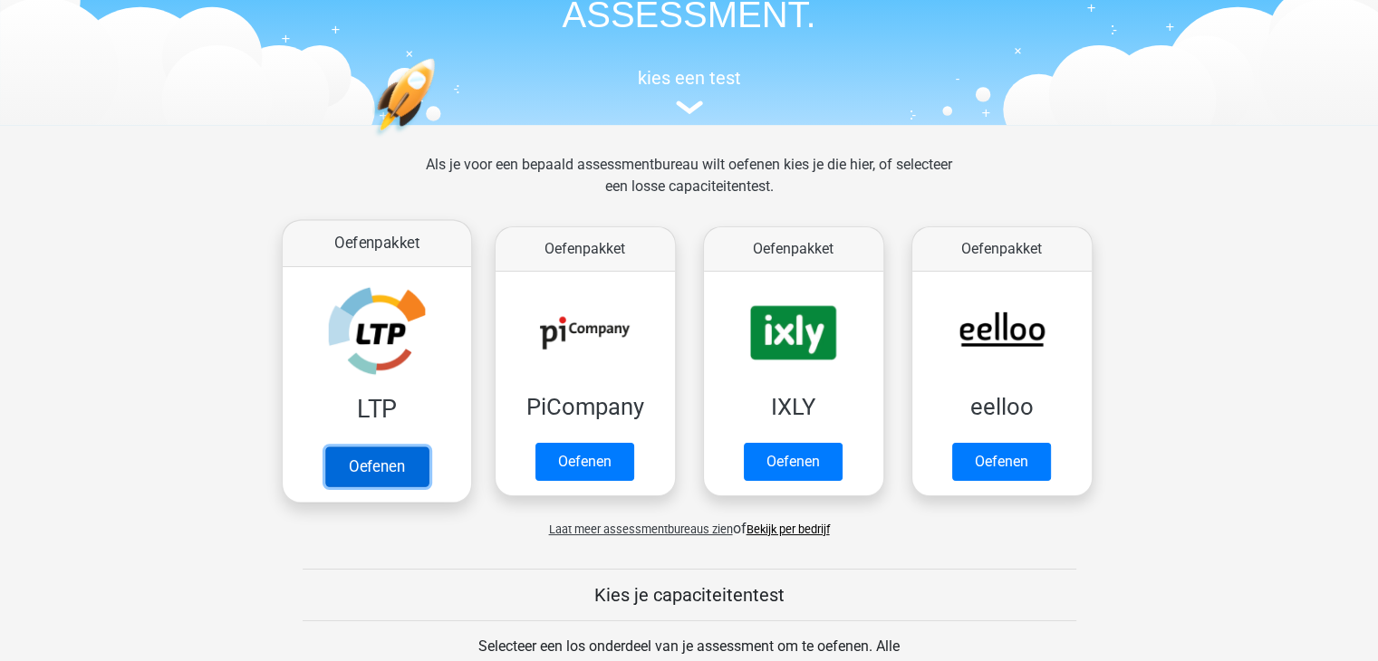
click at [412, 447] on link "Oefenen" at bounding box center [375, 467] width 103 height 40
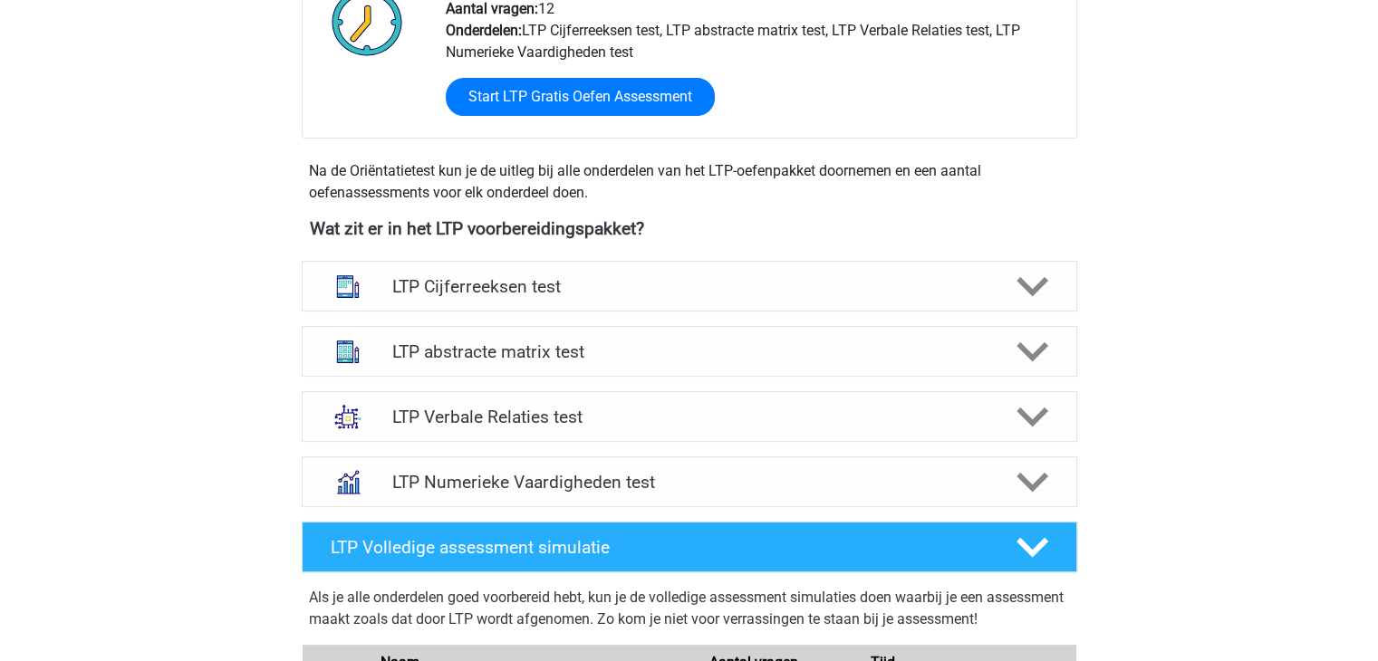
scroll to position [544, 0]
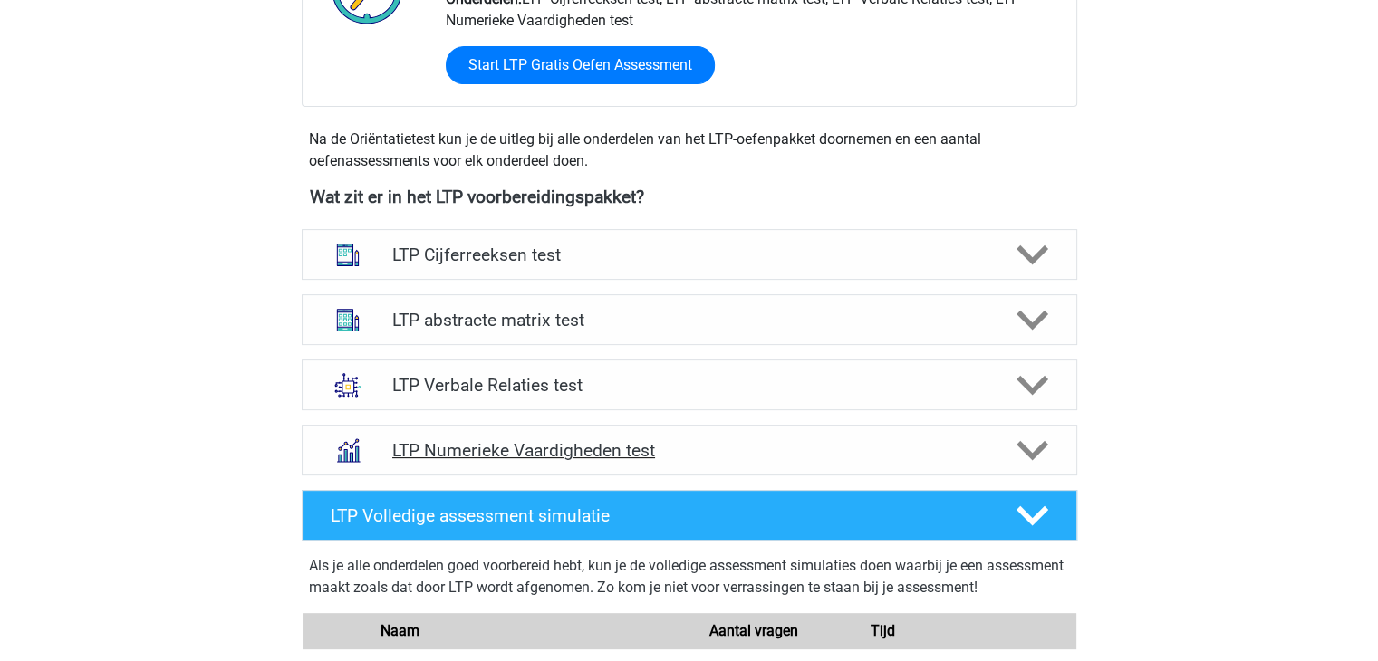
click at [1037, 456] on icon at bounding box center [1033, 451] width 32 height 32
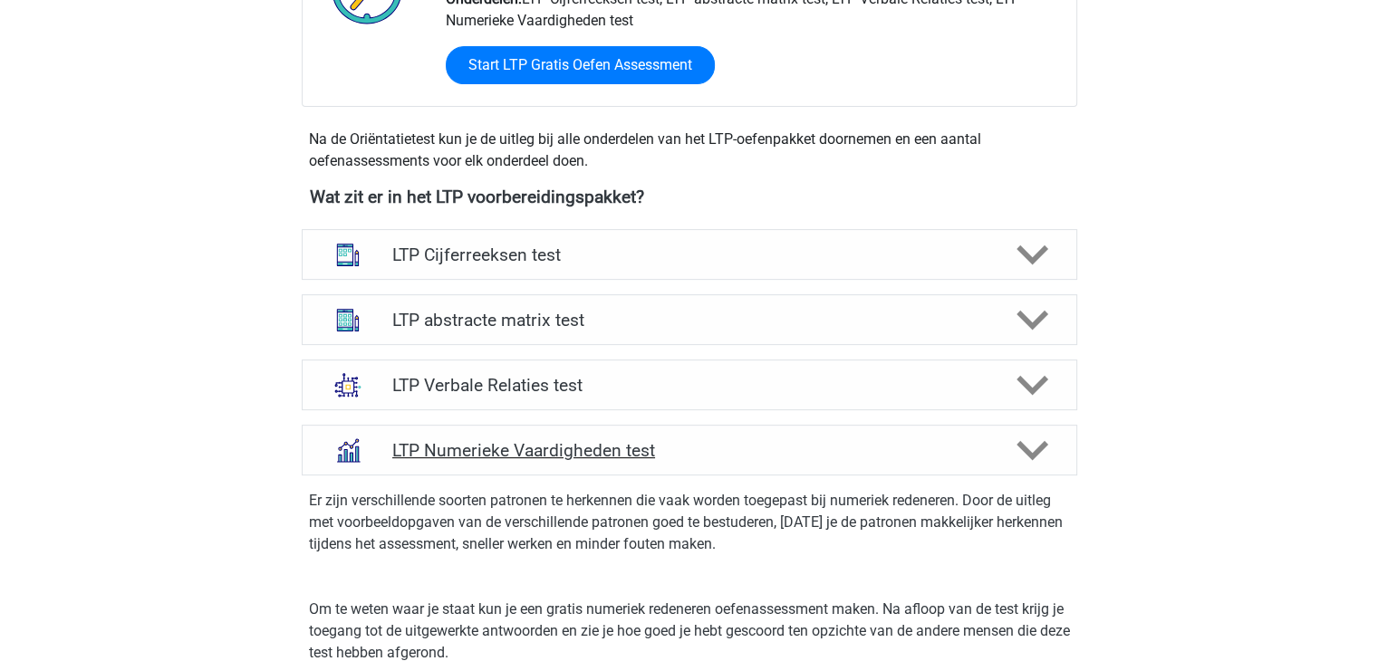
click at [1037, 456] on icon at bounding box center [1033, 451] width 32 height 32
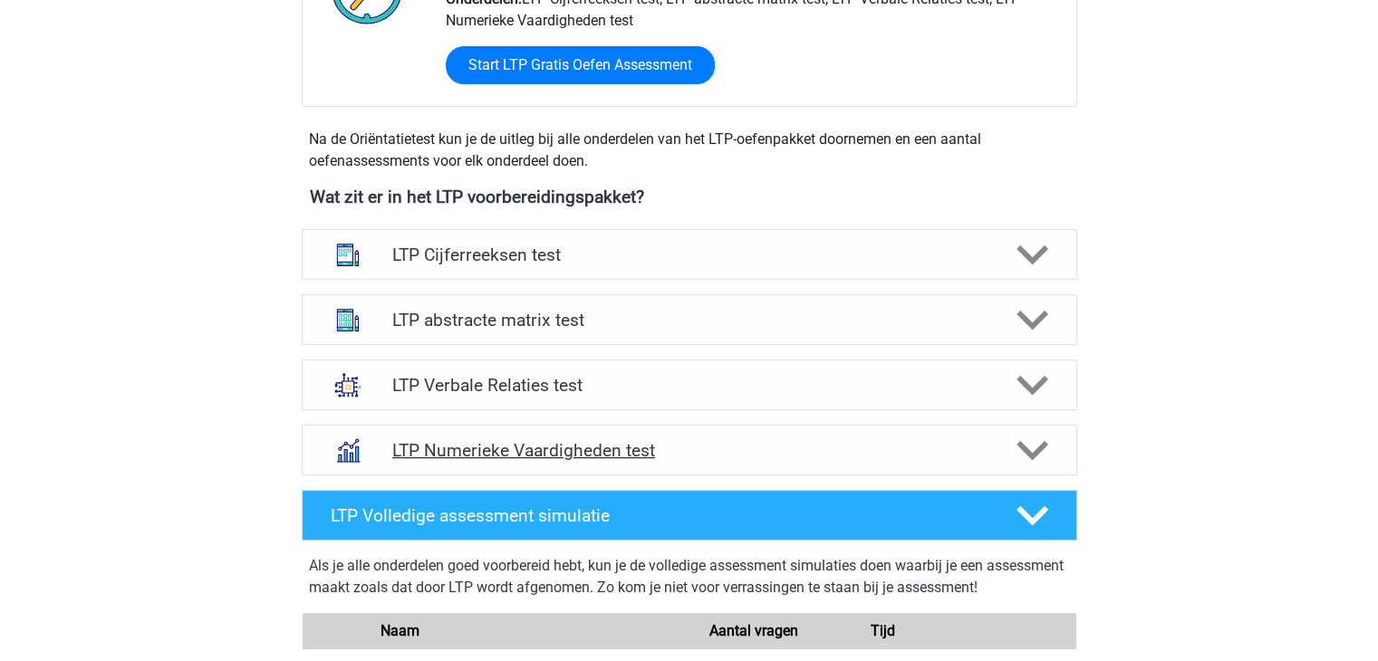
click at [1037, 456] on icon at bounding box center [1033, 451] width 32 height 32
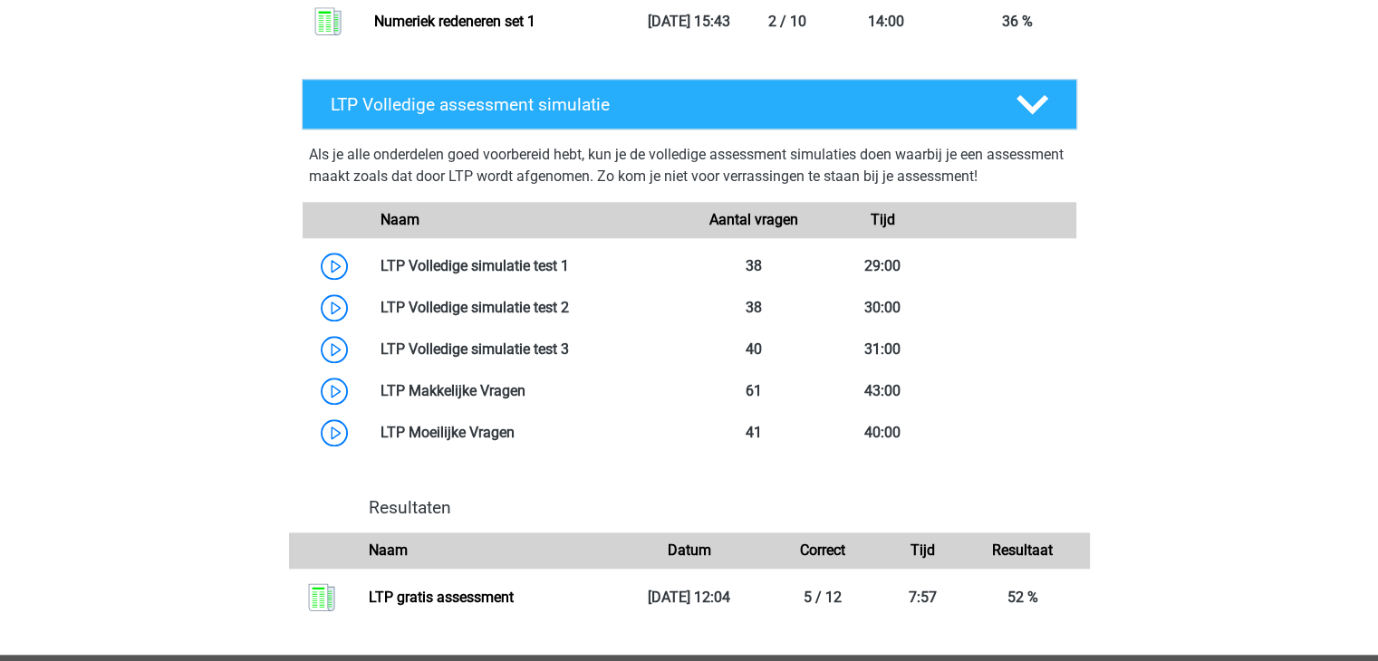
scroll to position [1903, 0]
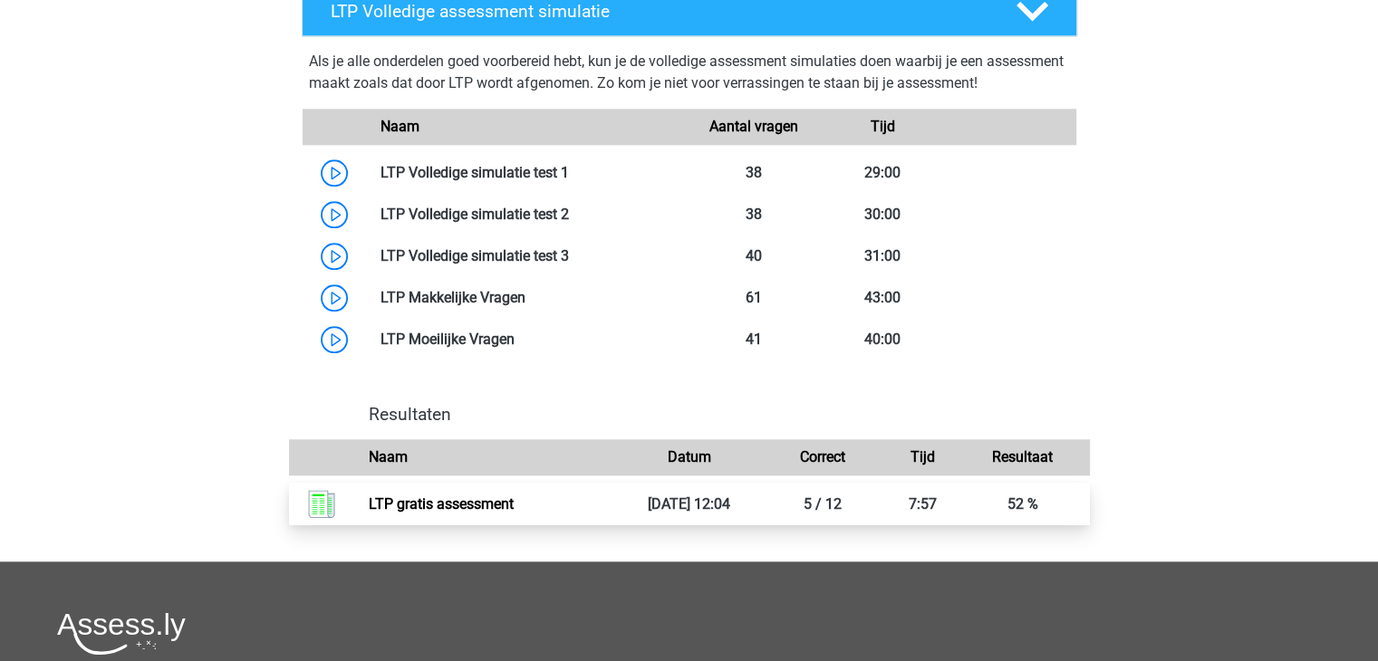
click at [455, 506] on link "LTP gratis assessment" at bounding box center [441, 504] width 145 height 17
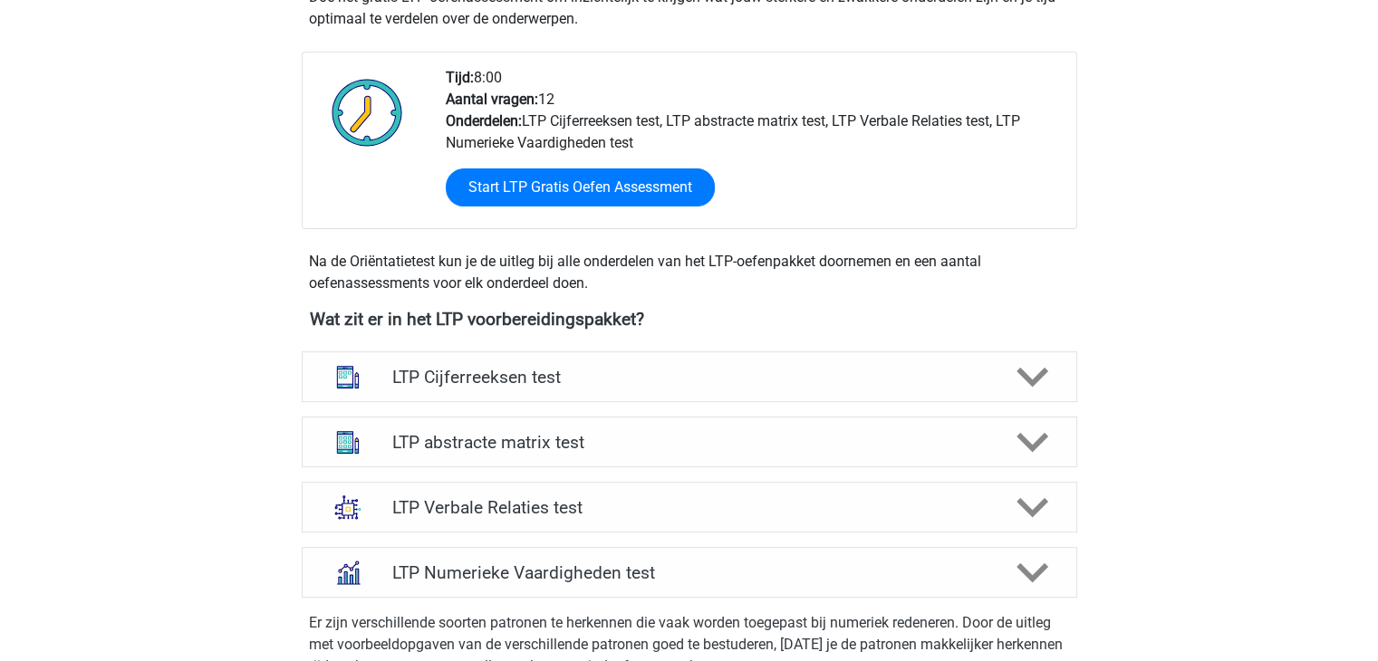
scroll to position [453, 0]
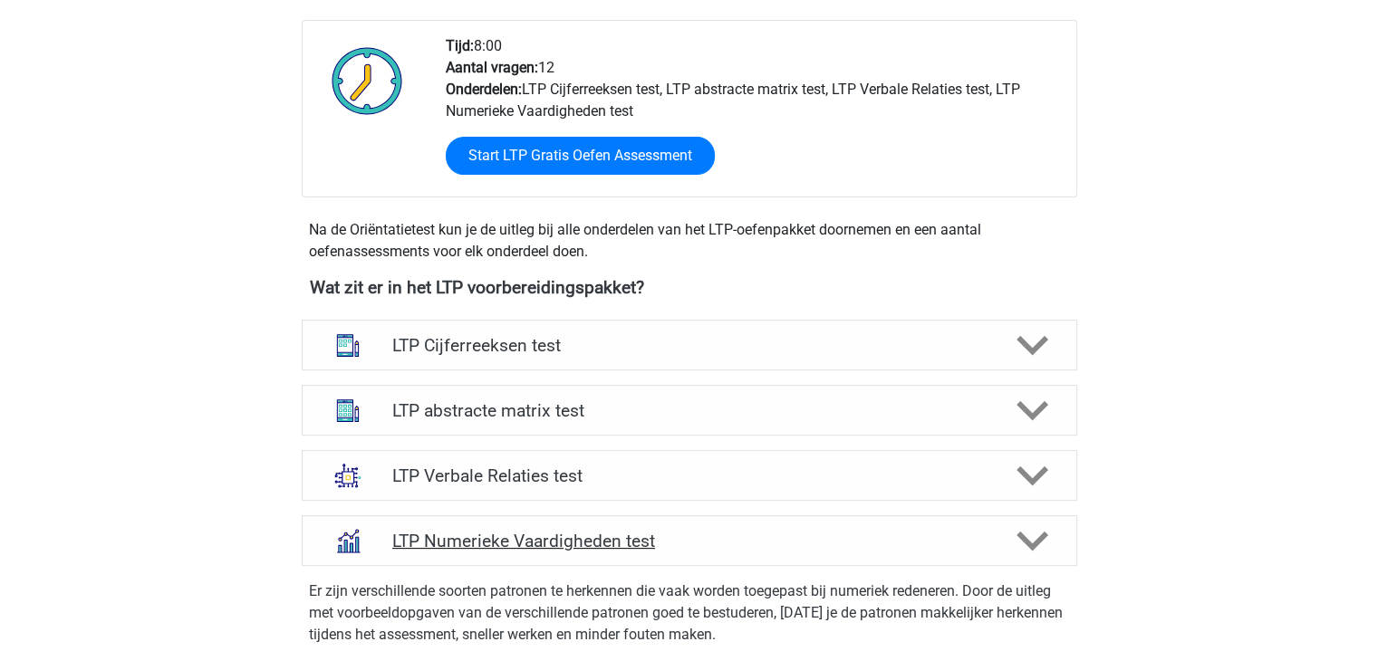
click at [1031, 537] on icon at bounding box center [1033, 542] width 32 height 32
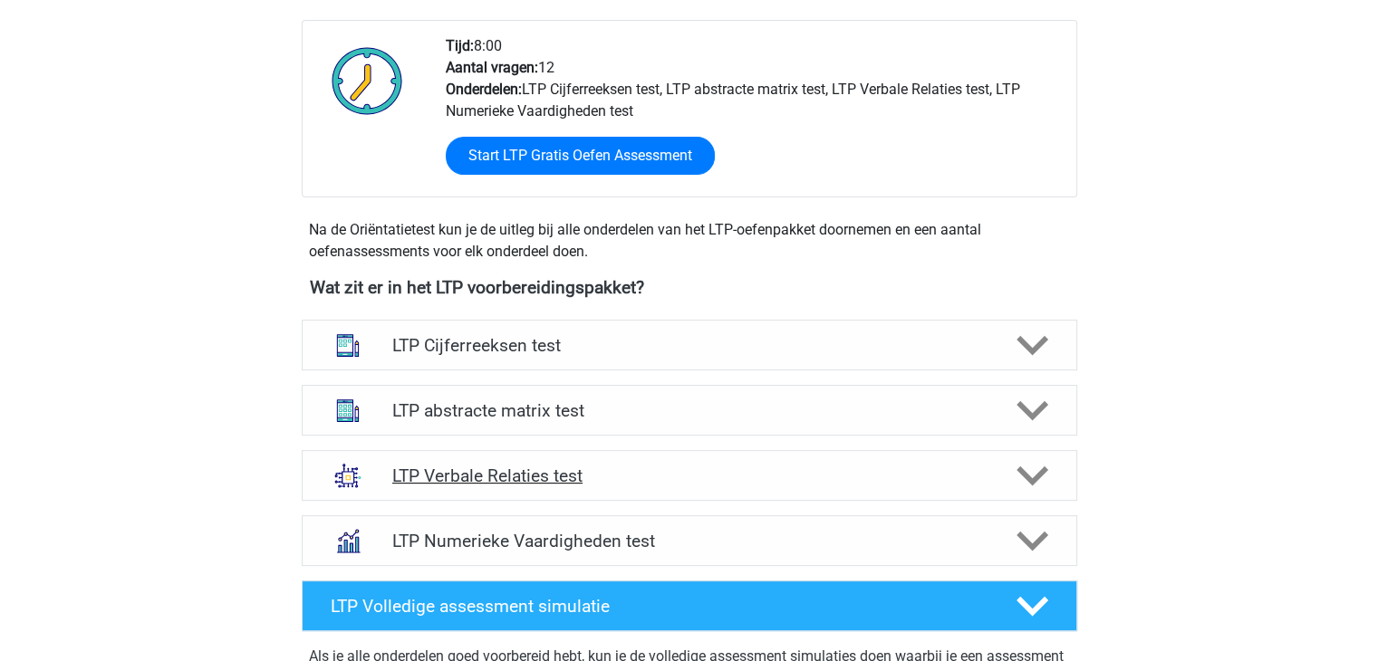
click at [1030, 475] on icon at bounding box center [1033, 476] width 32 height 32
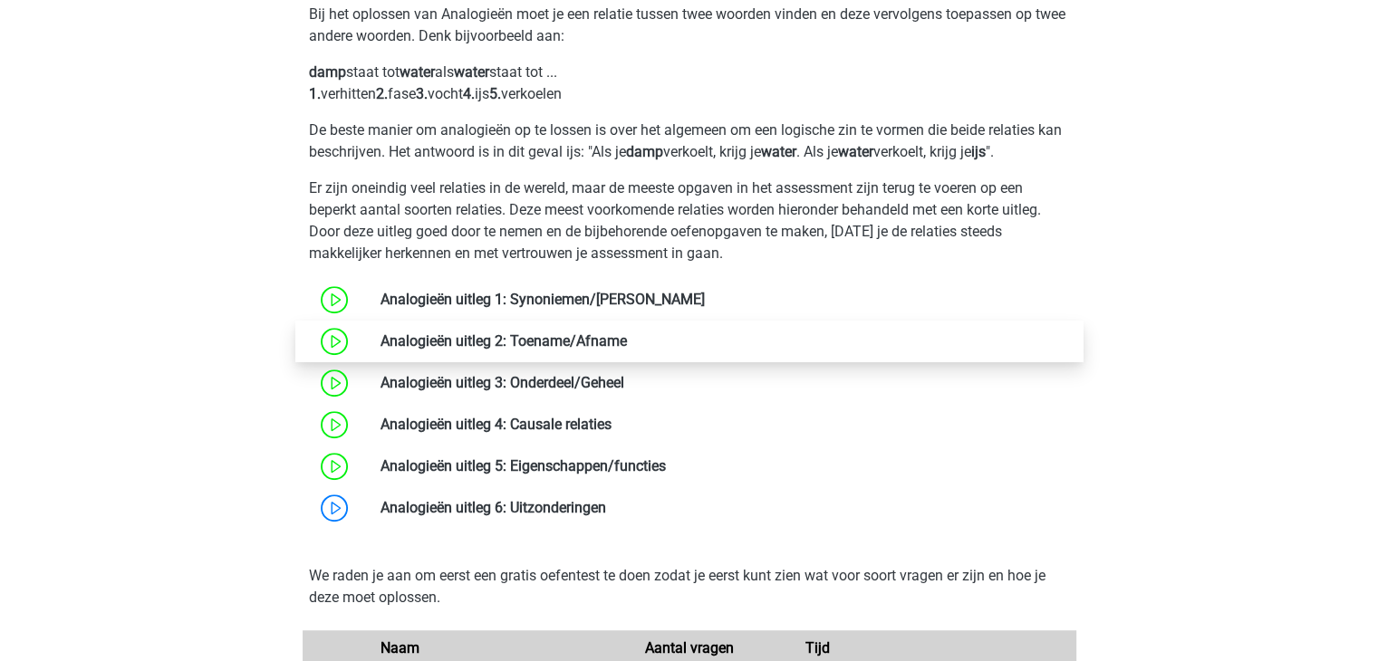
scroll to position [997, 0]
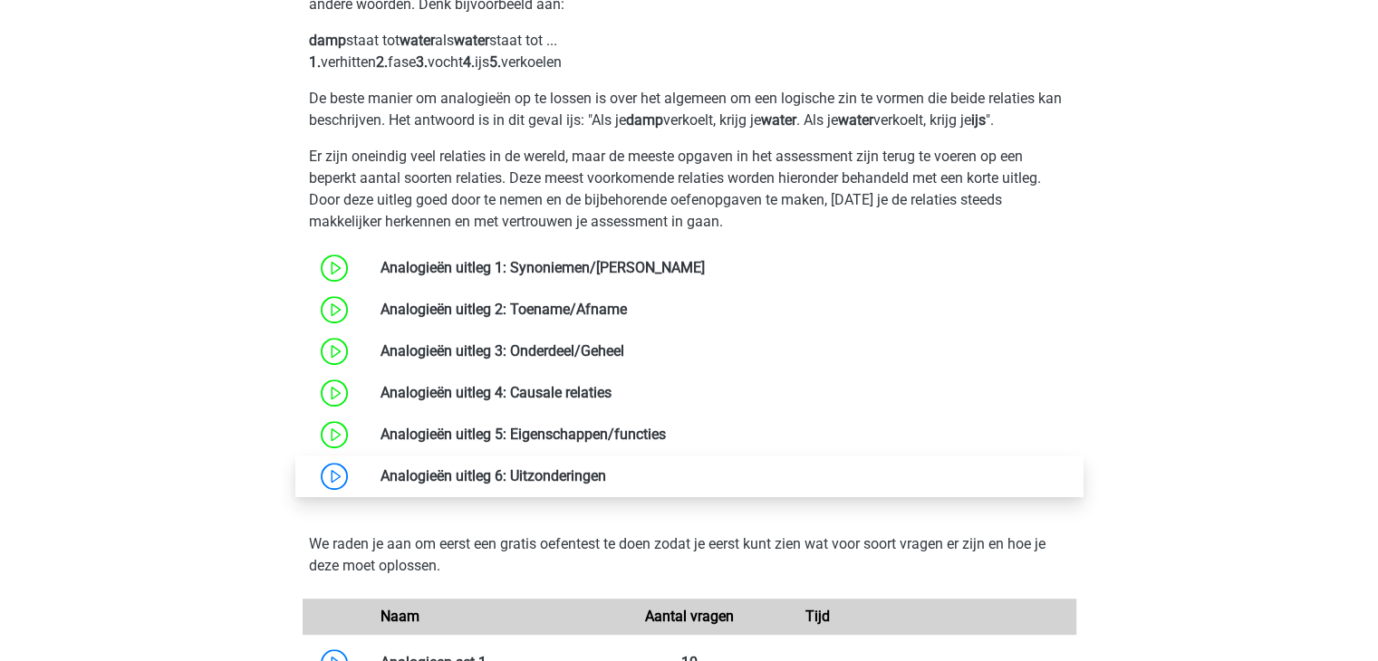
click at [606, 476] on link at bounding box center [606, 476] width 0 height 17
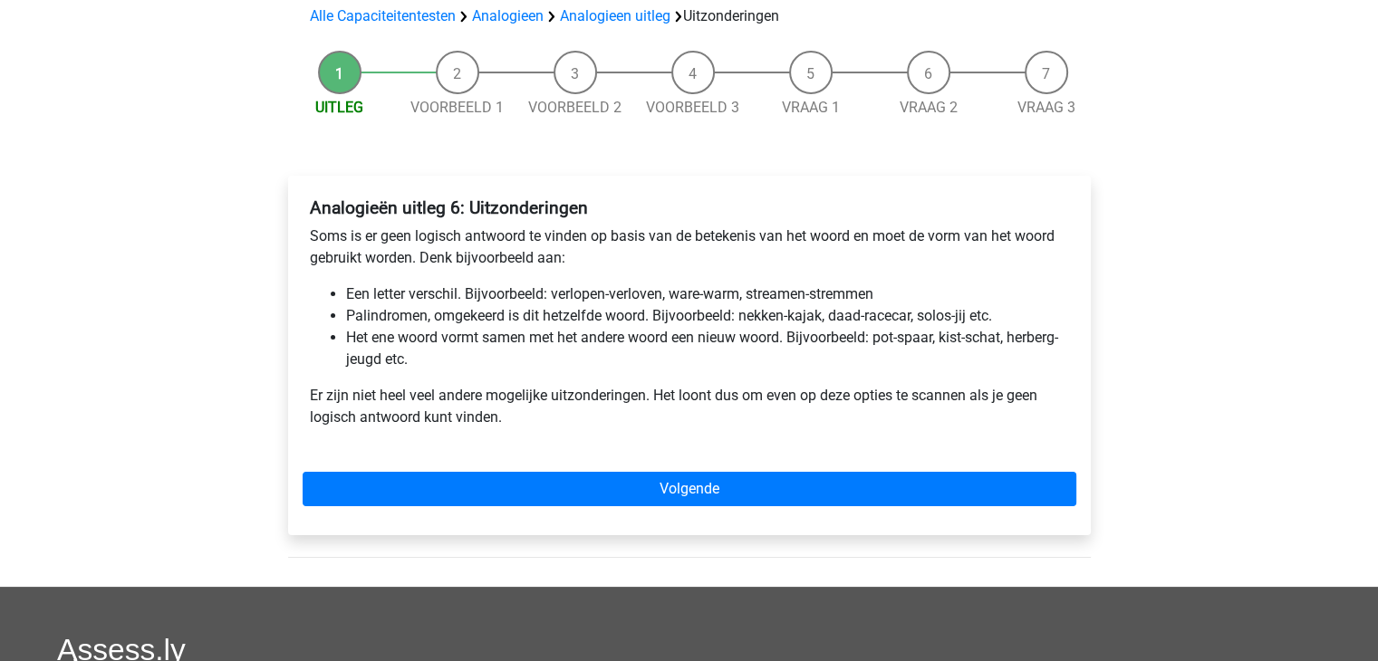
scroll to position [181, 0]
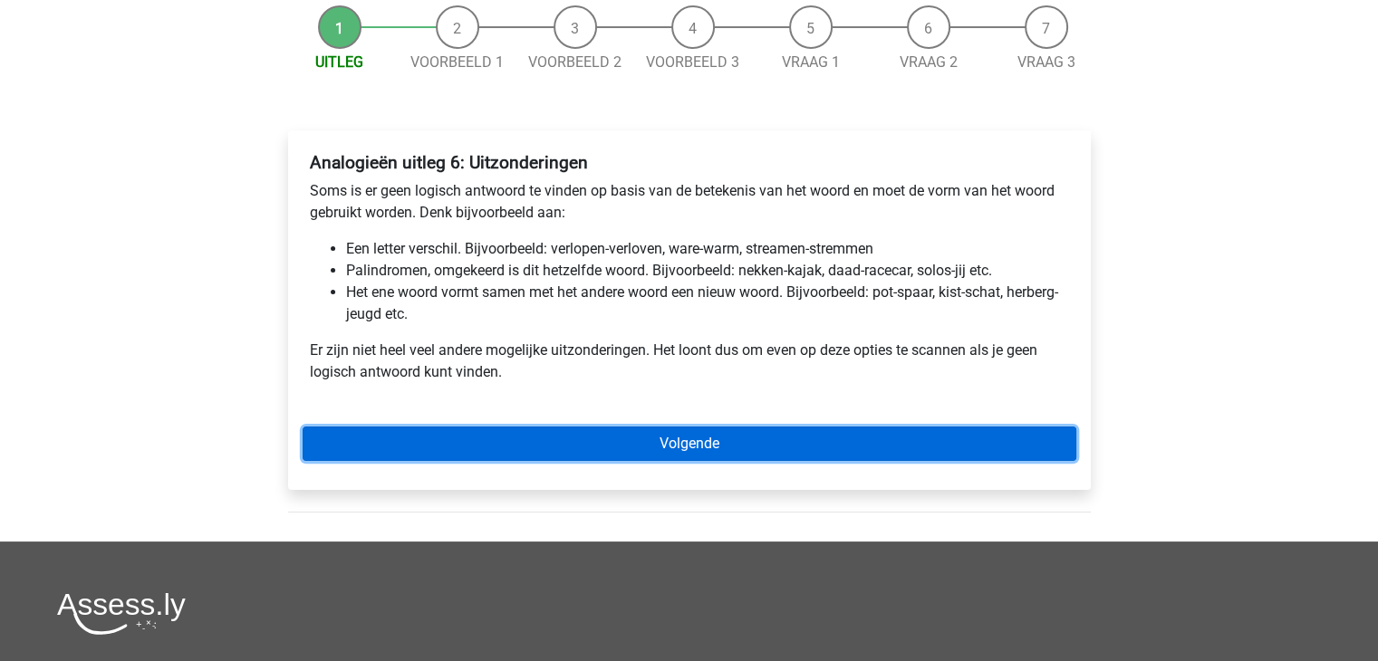
click at [690, 444] on link "Volgende" at bounding box center [690, 444] width 774 height 34
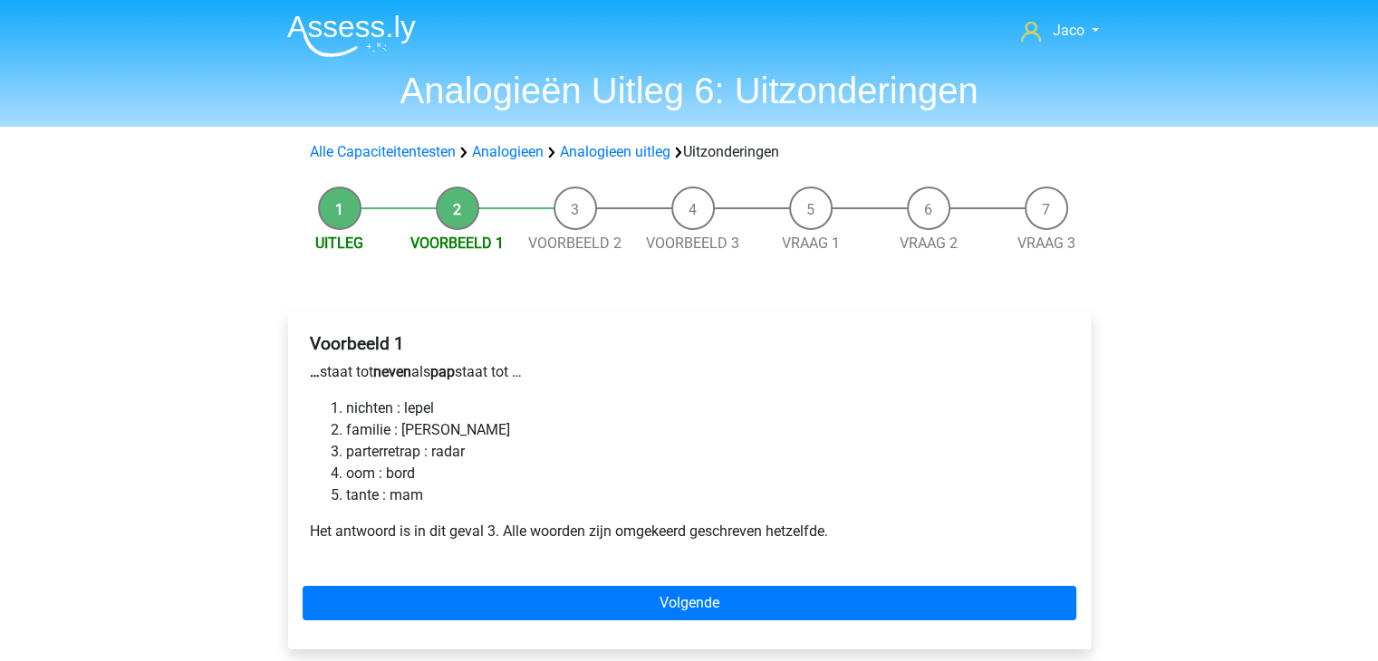
scroll to position [91, 0]
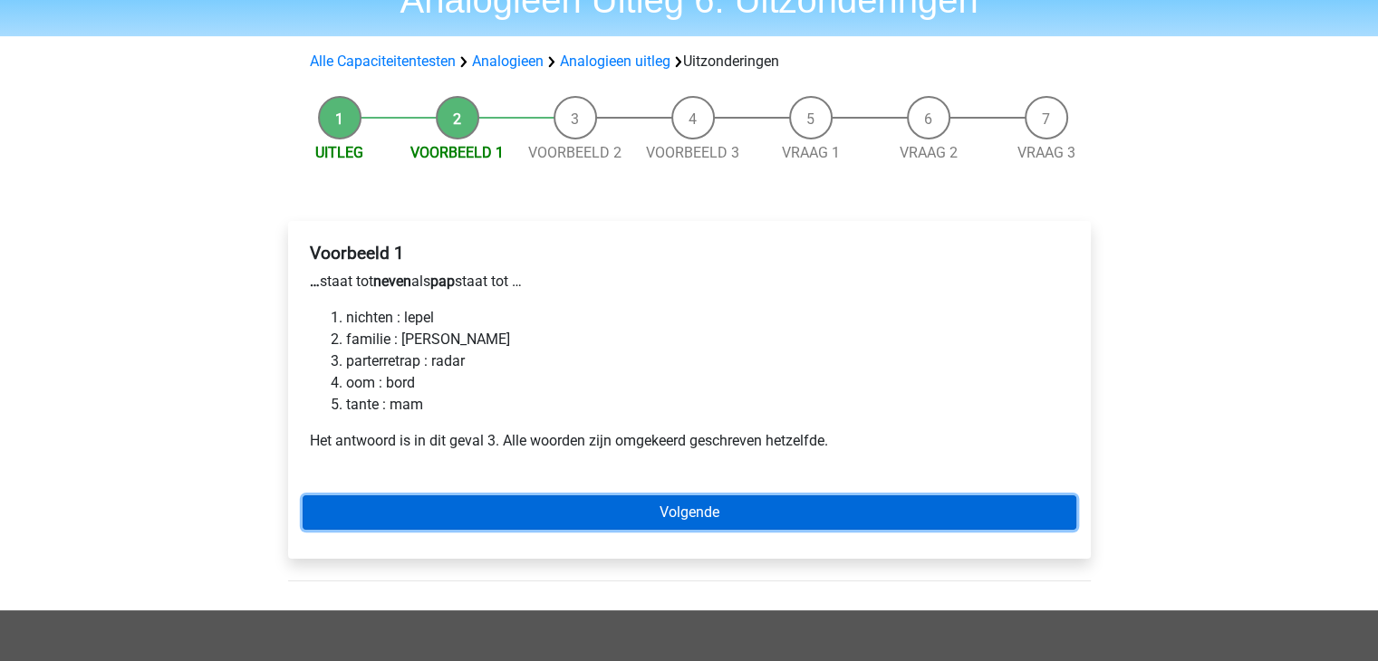
click at [744, 508] on link "Volgende" at bounding box center [690, 513] width 774 height 34
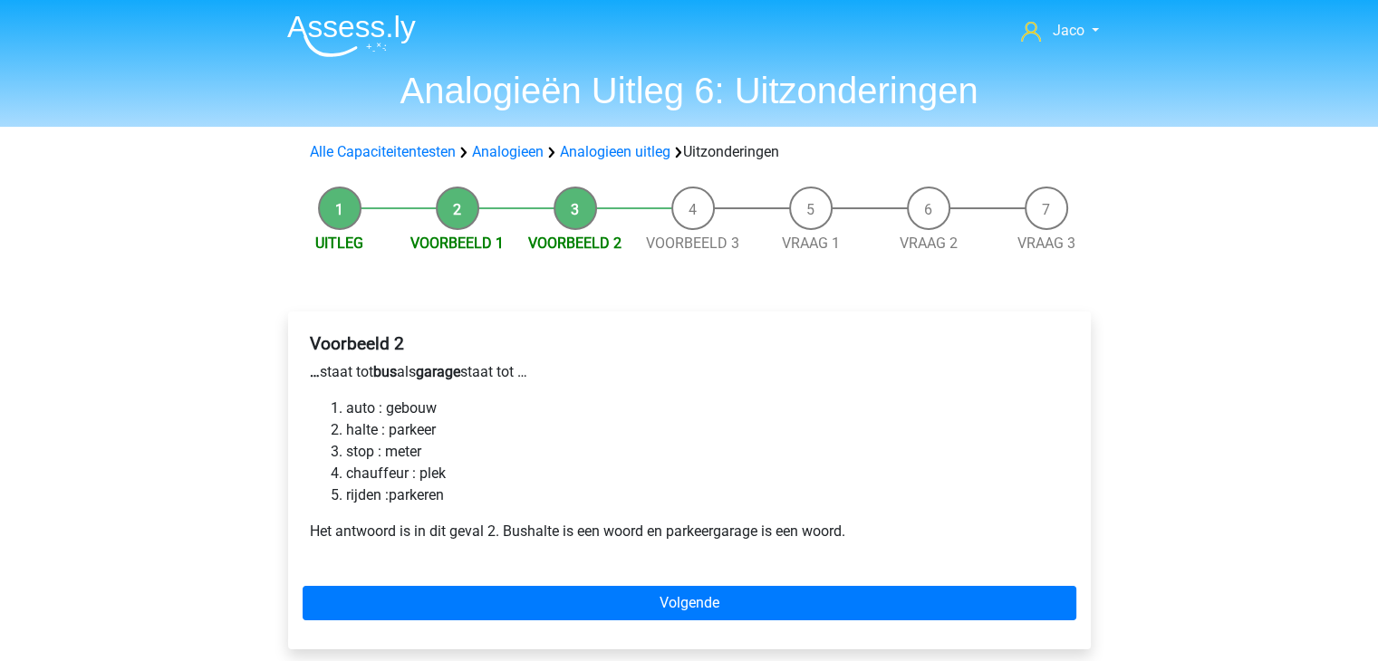
scroll to position [91, 0]
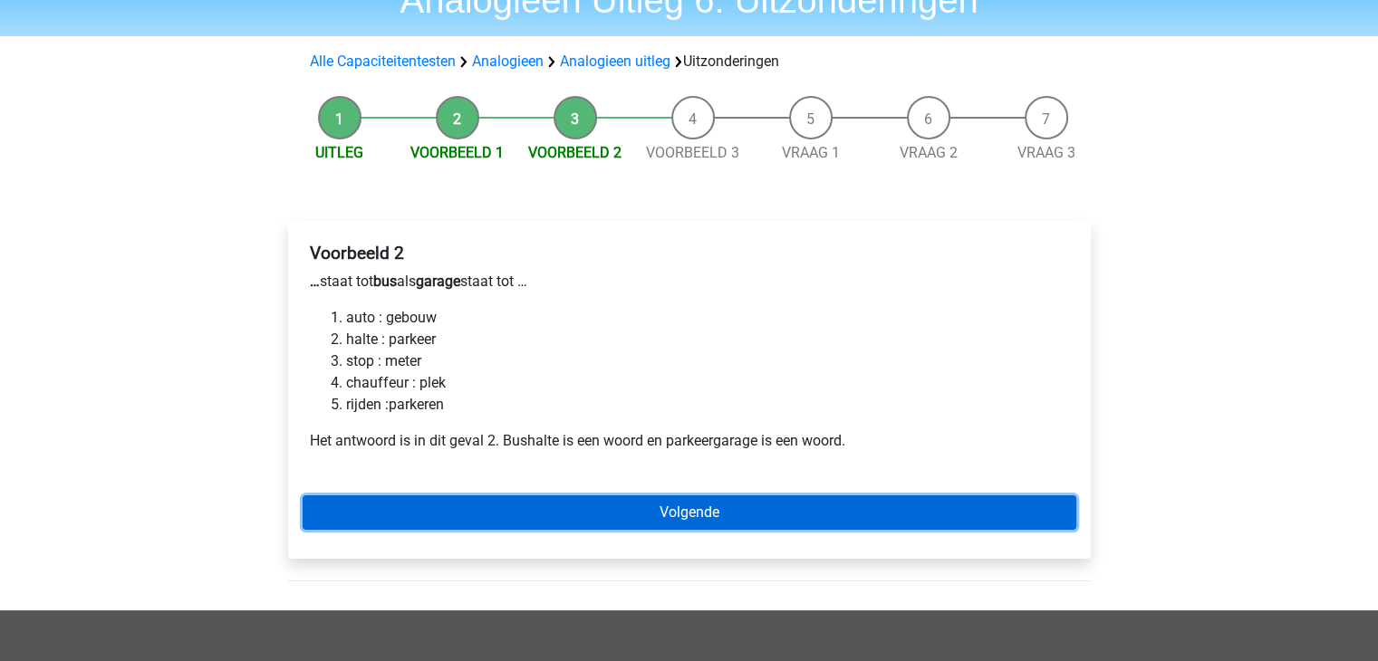
click at [778, 519] on link "Volgende" at bounding box center [690, 513] width 774 height 34
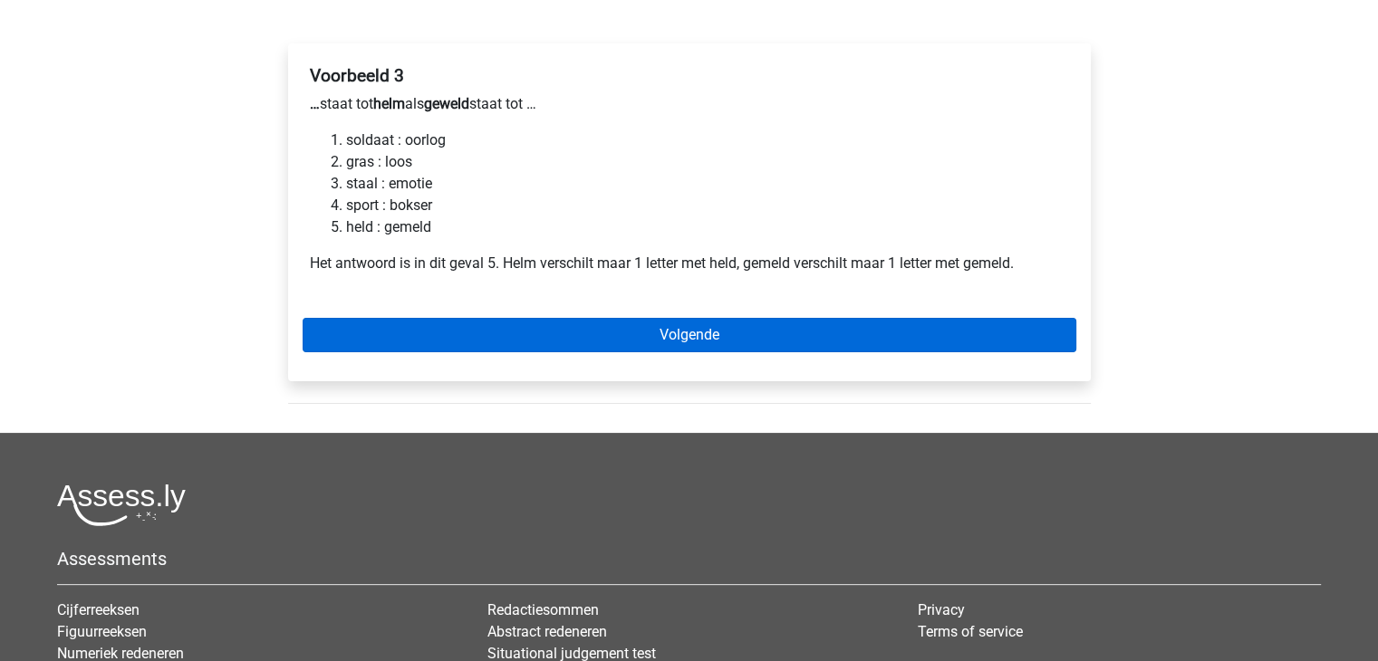
scroll to position [272, 0]
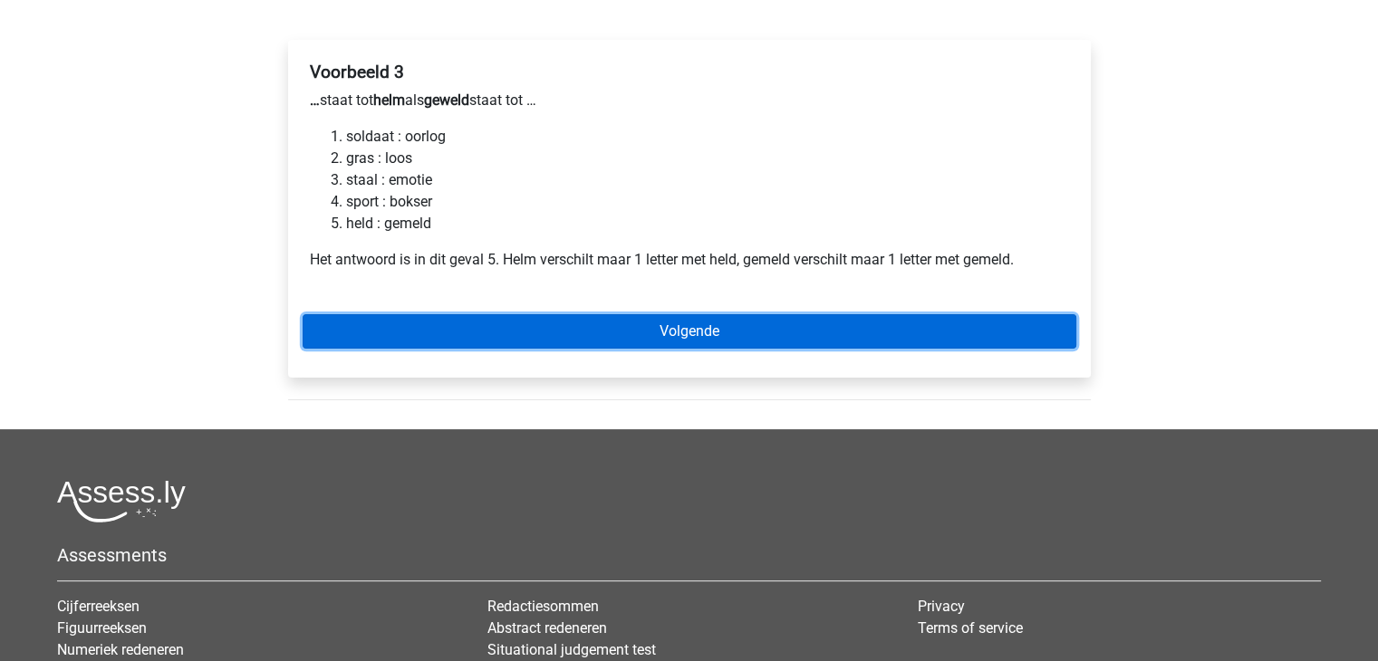
click at [714, 338] on link "Volgende" at bounding box center [690, 331] width 774 height 34
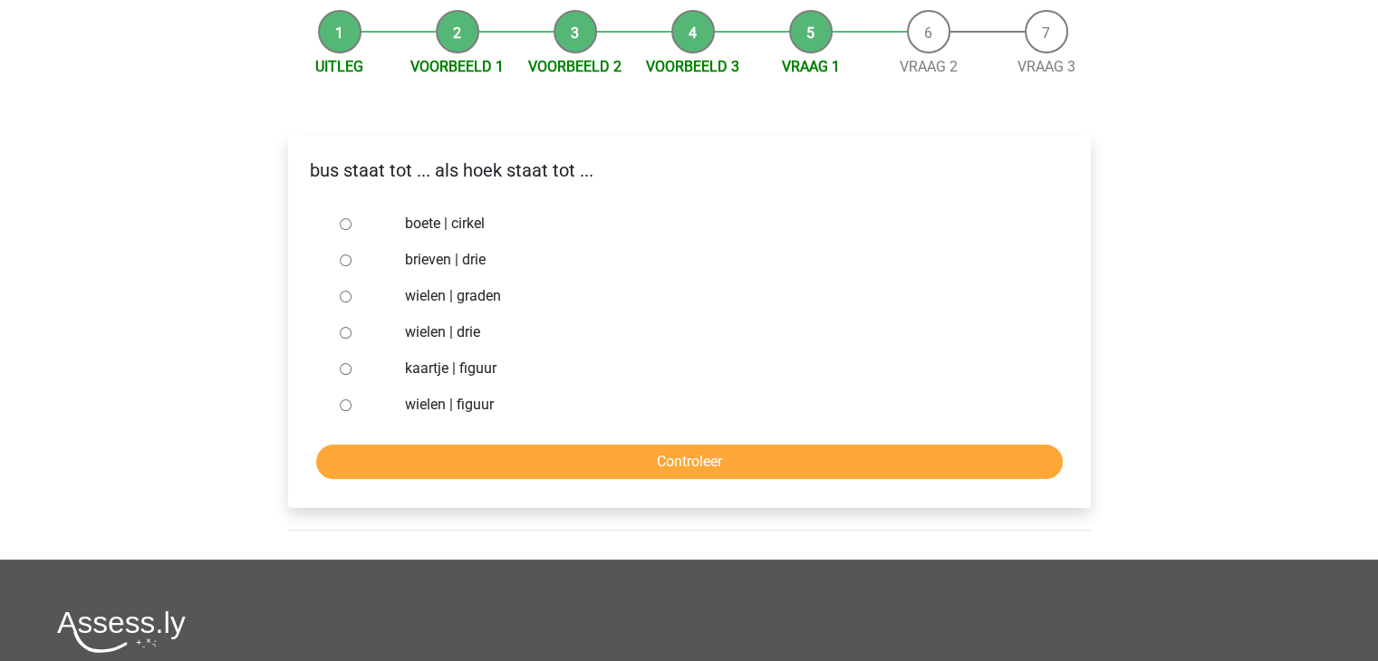
scroll to position [181, 0]
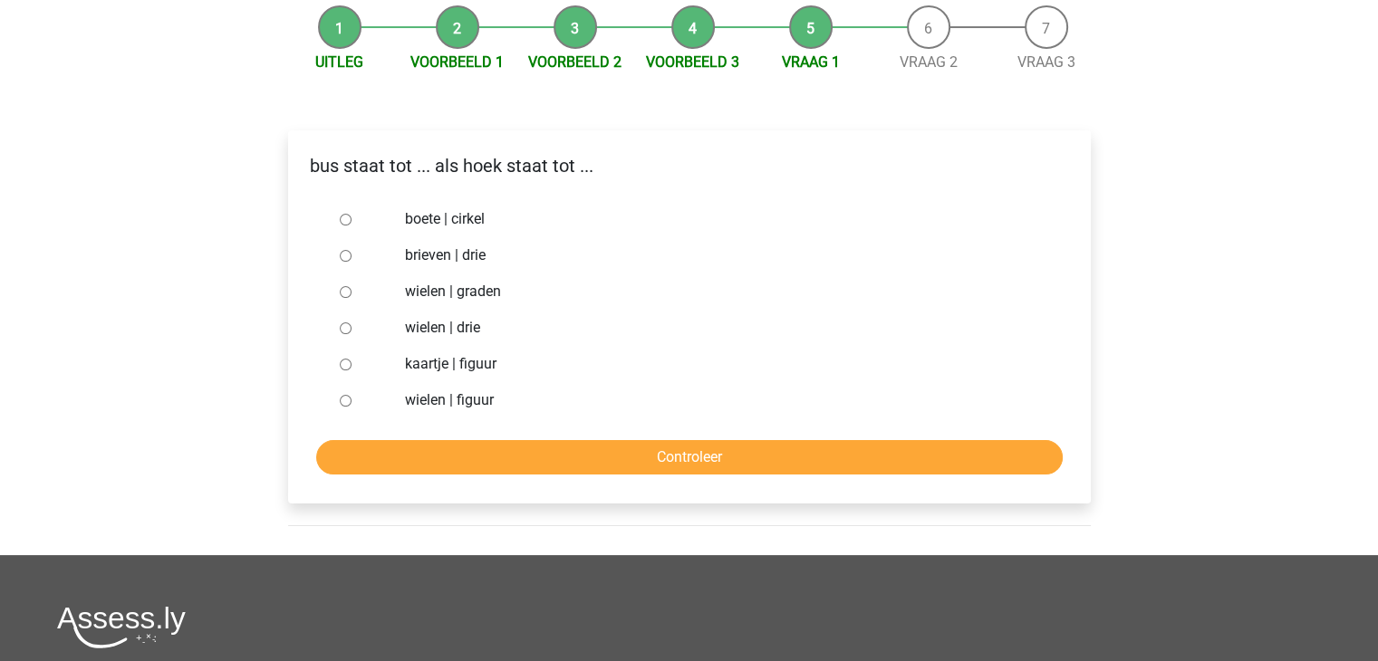
click at [343, 293] on input "wielen | graden" at bounding box center [346, 292] width 12 height 12
radio input "true"
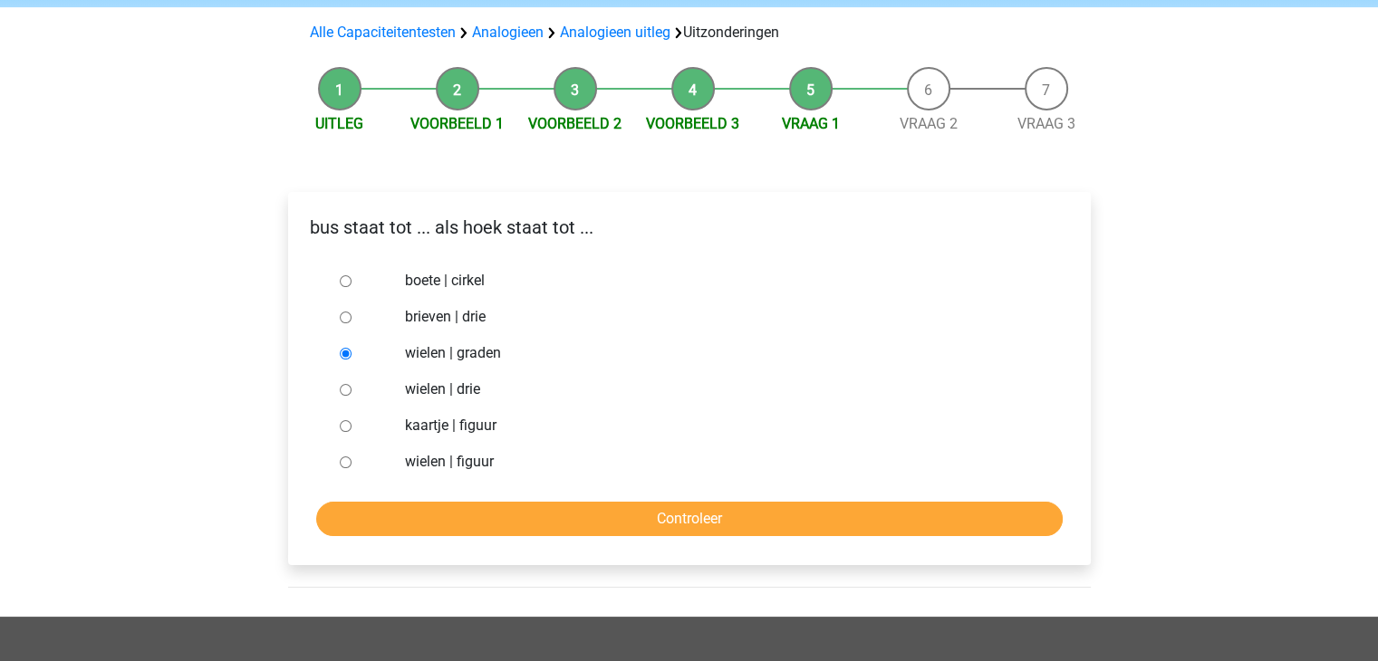
scroll to position [91, 0]
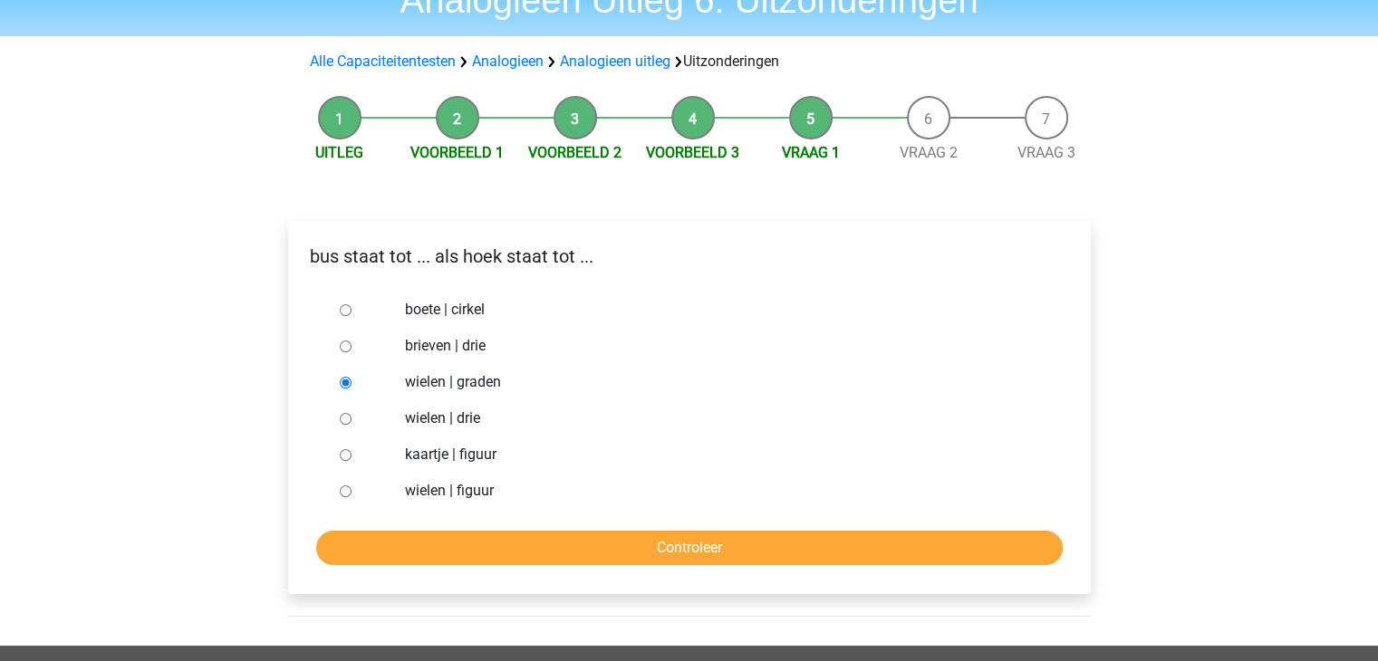
click at [348, 349] on input "brieven | drie" at bounding box center [346, 347] width 12 height 12
radio input "true"
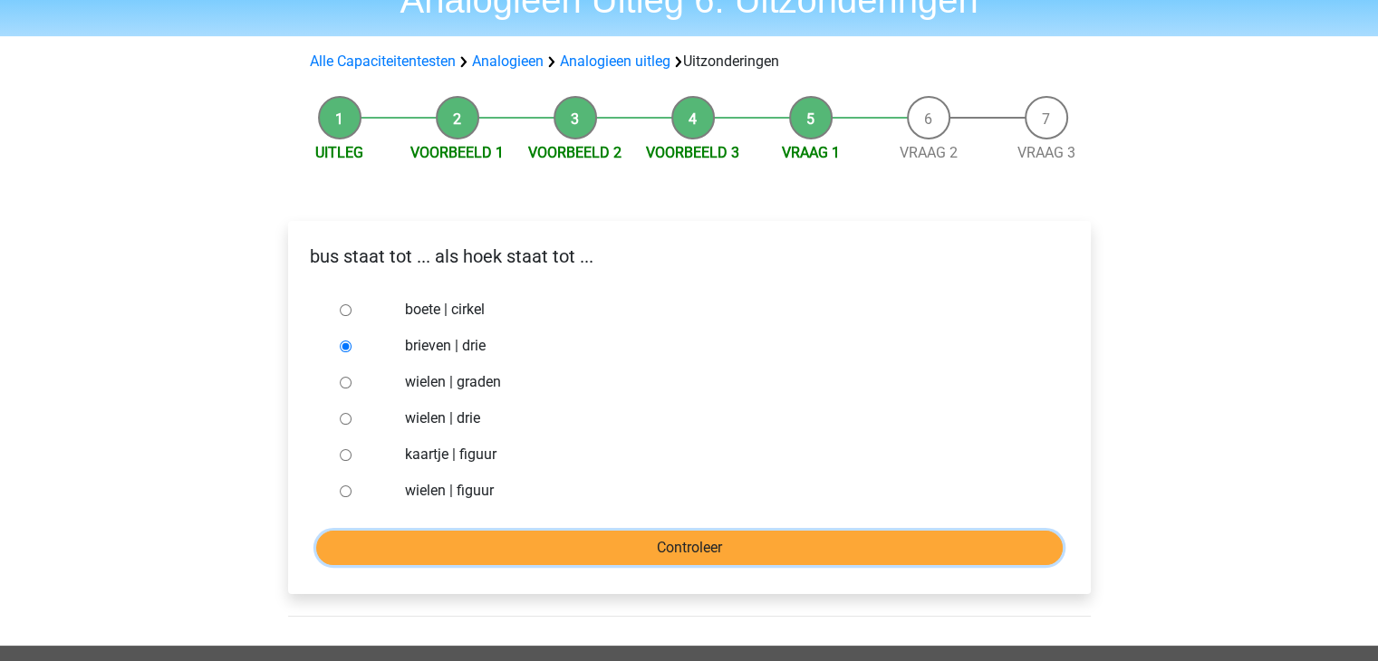
click at [705, 548] on input "Controleer" at bounding box center [689, 548] width 747 height 34
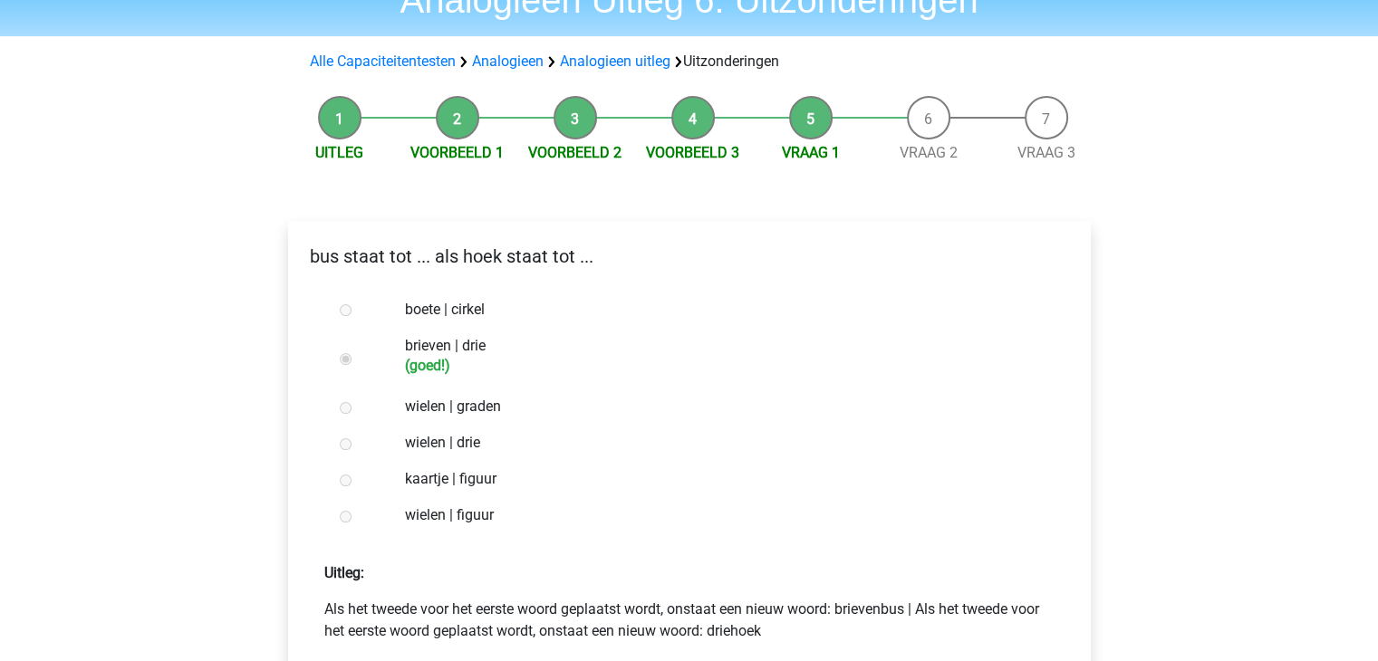
scroll to position [181, 0]
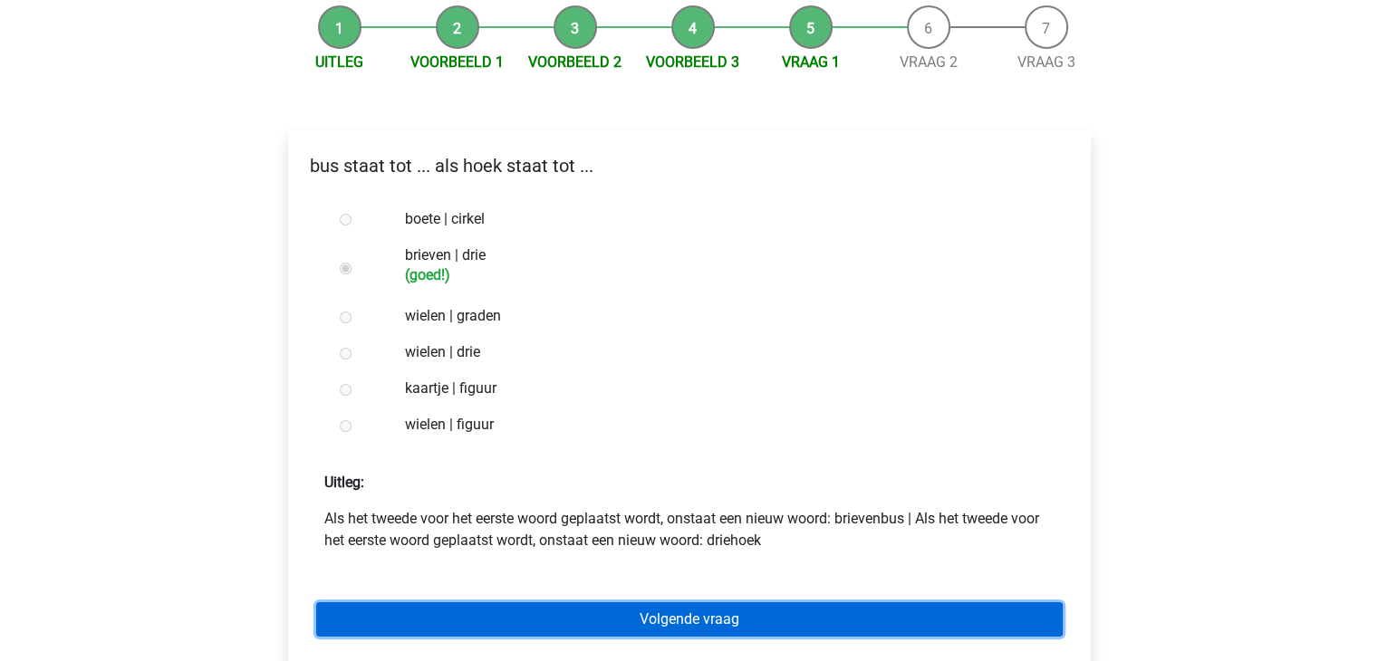
click at [743, 617] on link "Volgende vraag" at bounding box center [689, 620] width 747 height 34
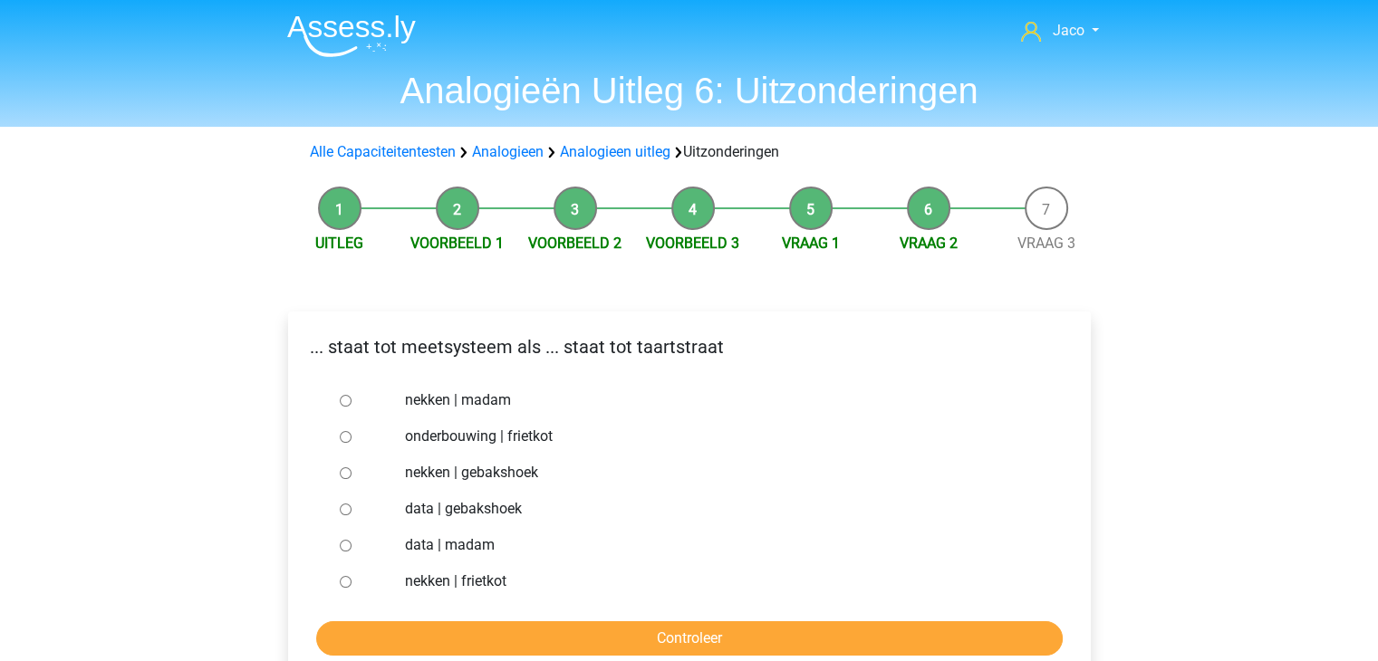
click at [347, 397] on input "nekken | madam" at bounding box center [346, 401] width 12 height 12
radio input "true"
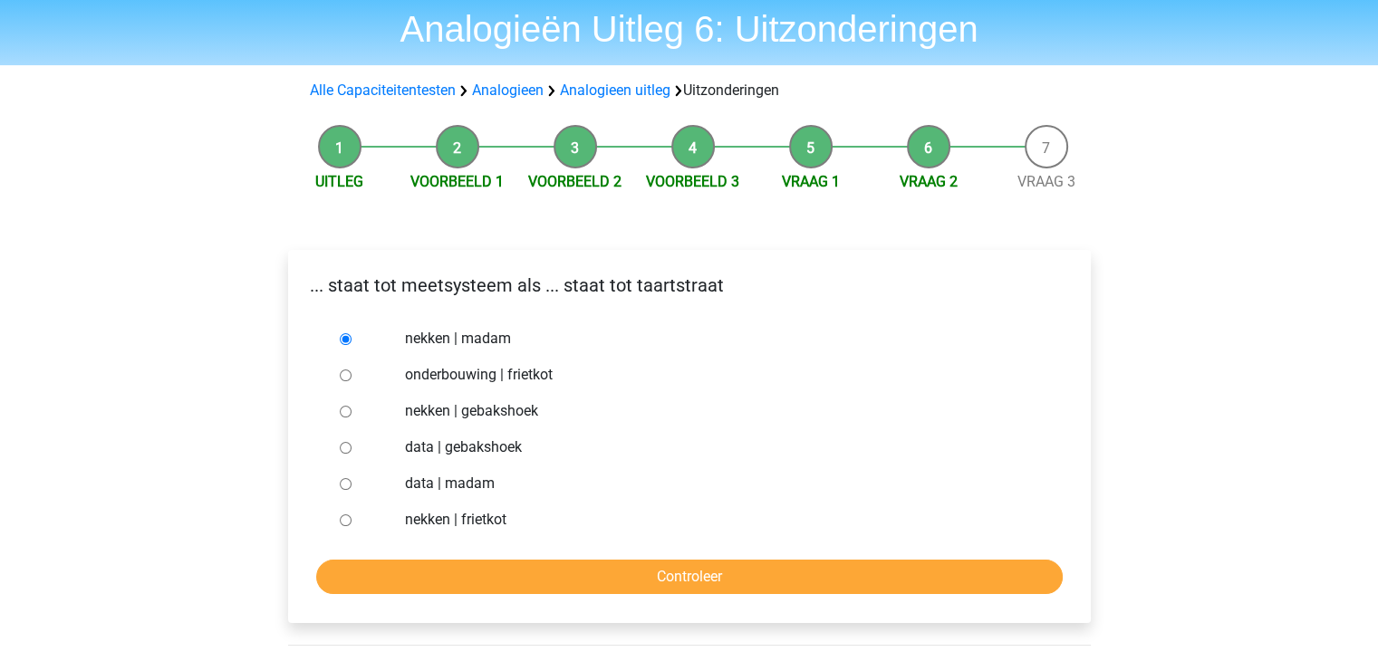
scroll to position [91, 0]
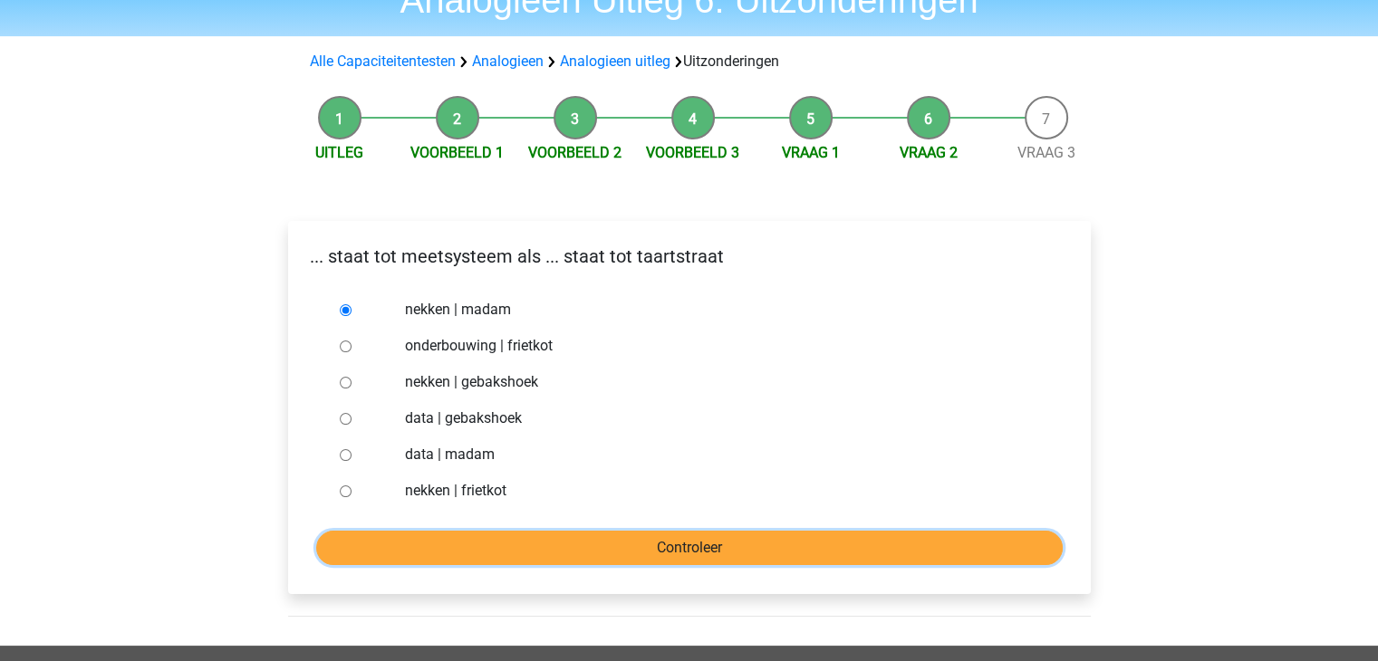
click at [700, 549] on input "Controleer" at bounding box center [689, 548] width 747 height 34
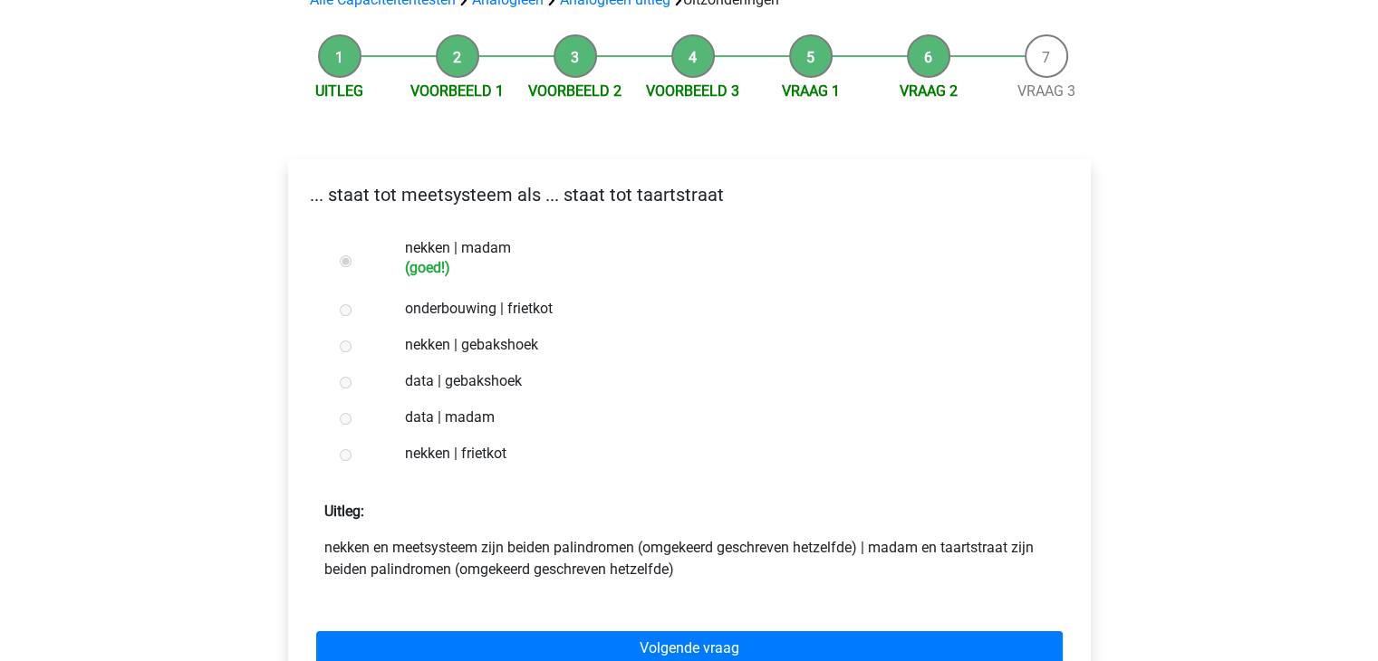
scroll to position [181, 0]
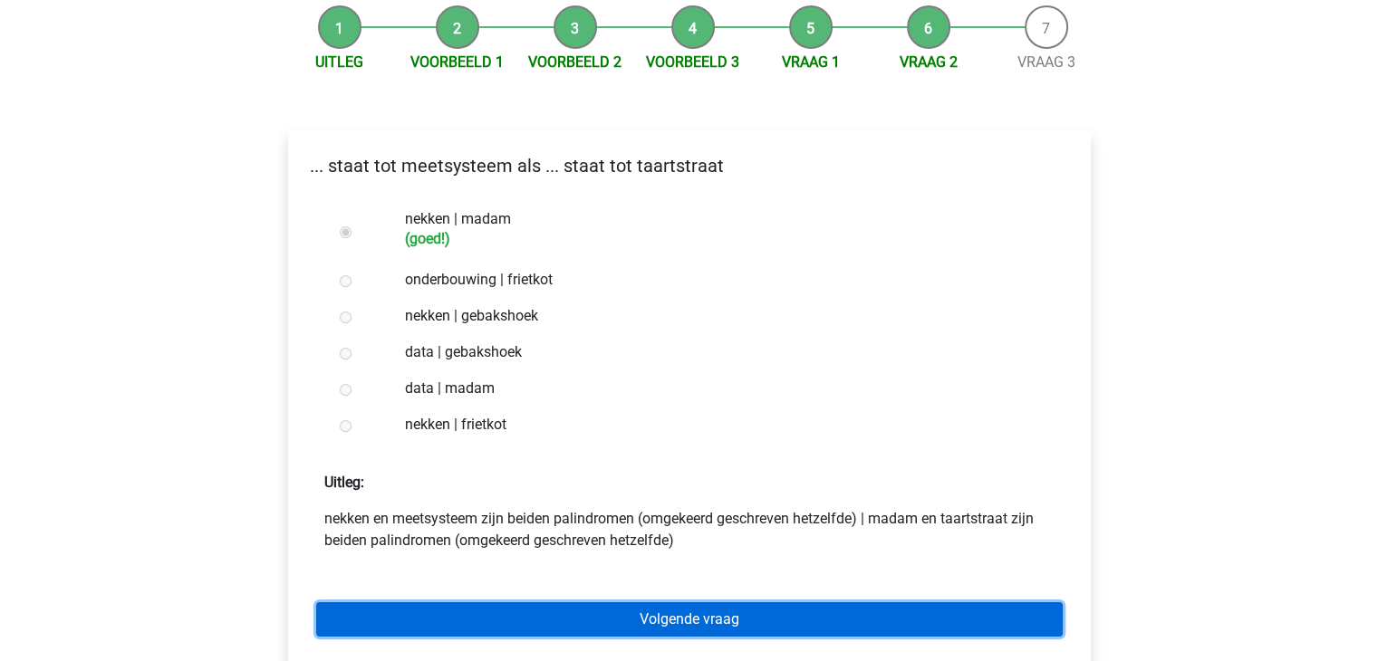
click at [748, 617] on link "Volgende vraag" at bounding box center [689, 620] width 747 height 34
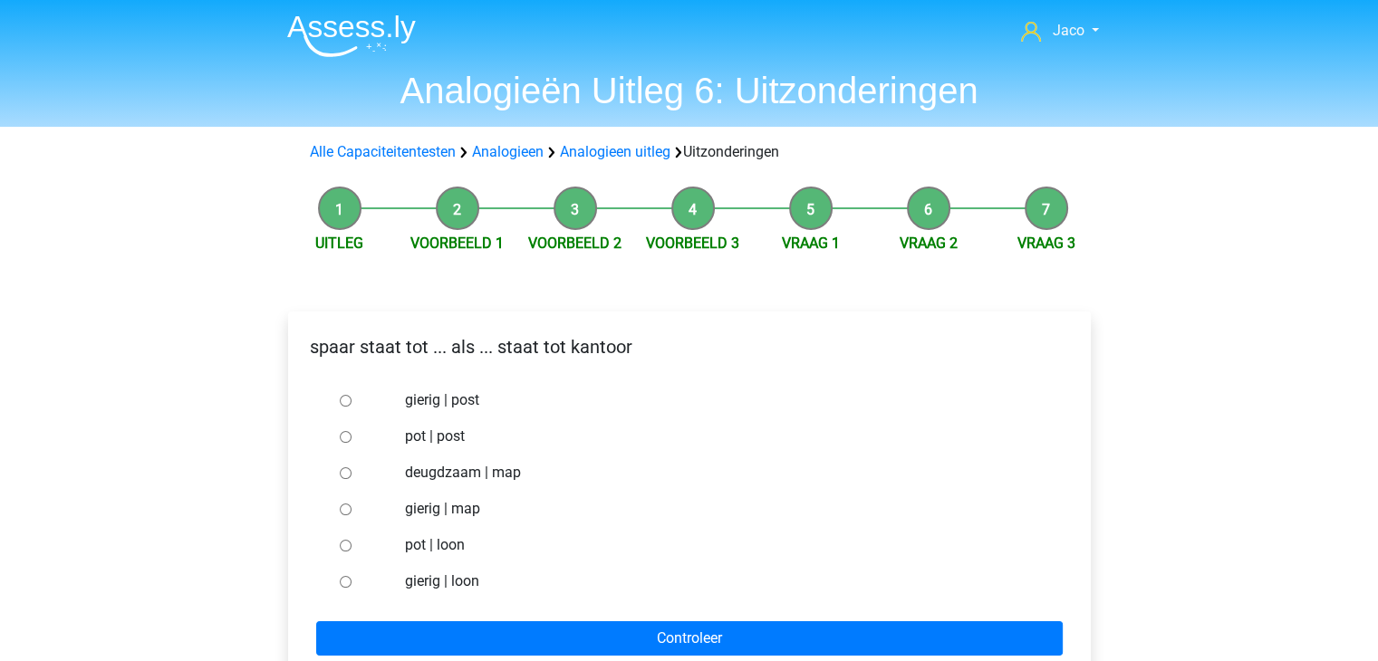
click at [347, 439] on input "pot | post" at bounding box center [346, 437] width 12 height 12
radio input "true"
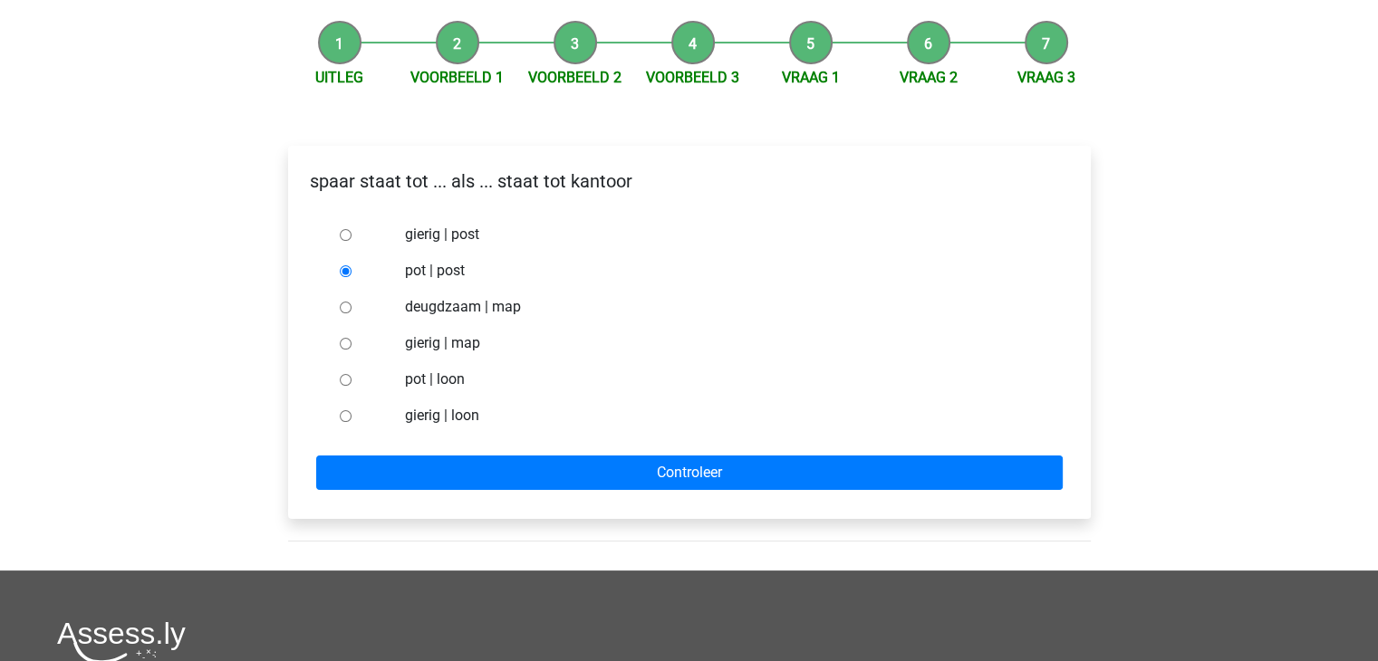
scroll to position [181, 0]
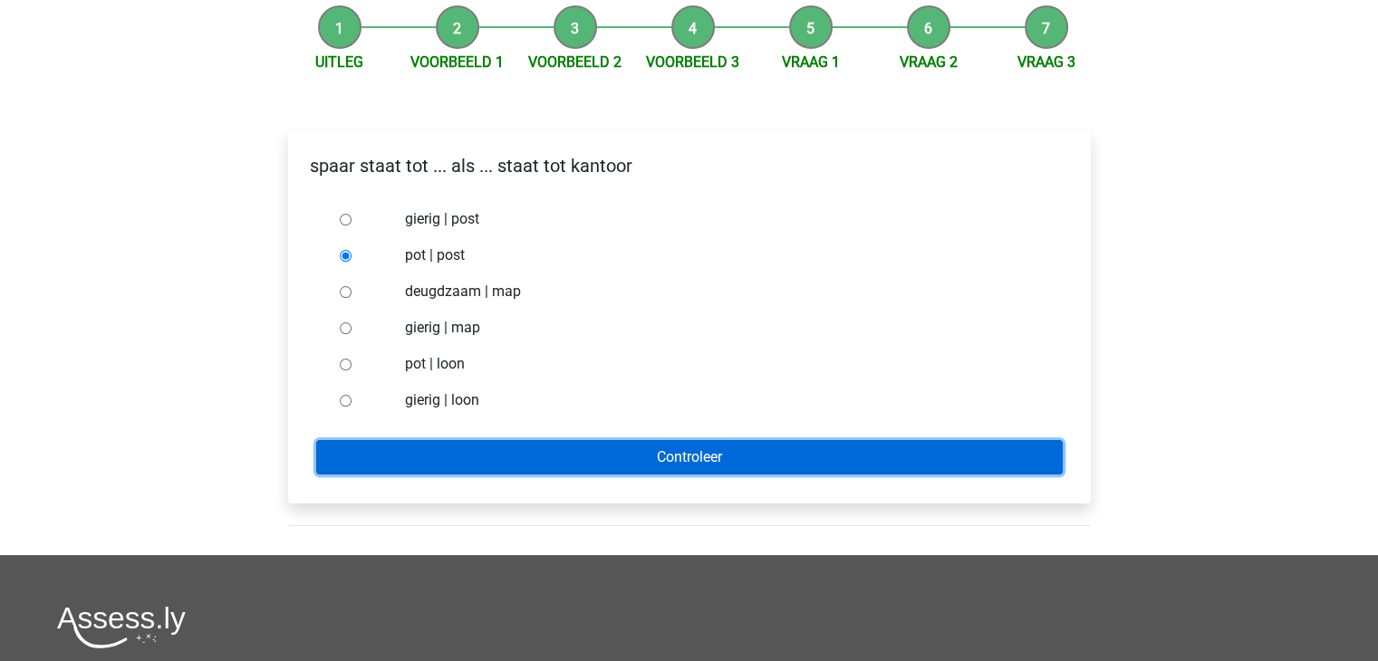
click at [703, 462] on input "Controleer" at bounding box center [689, 457] width 747 height 34
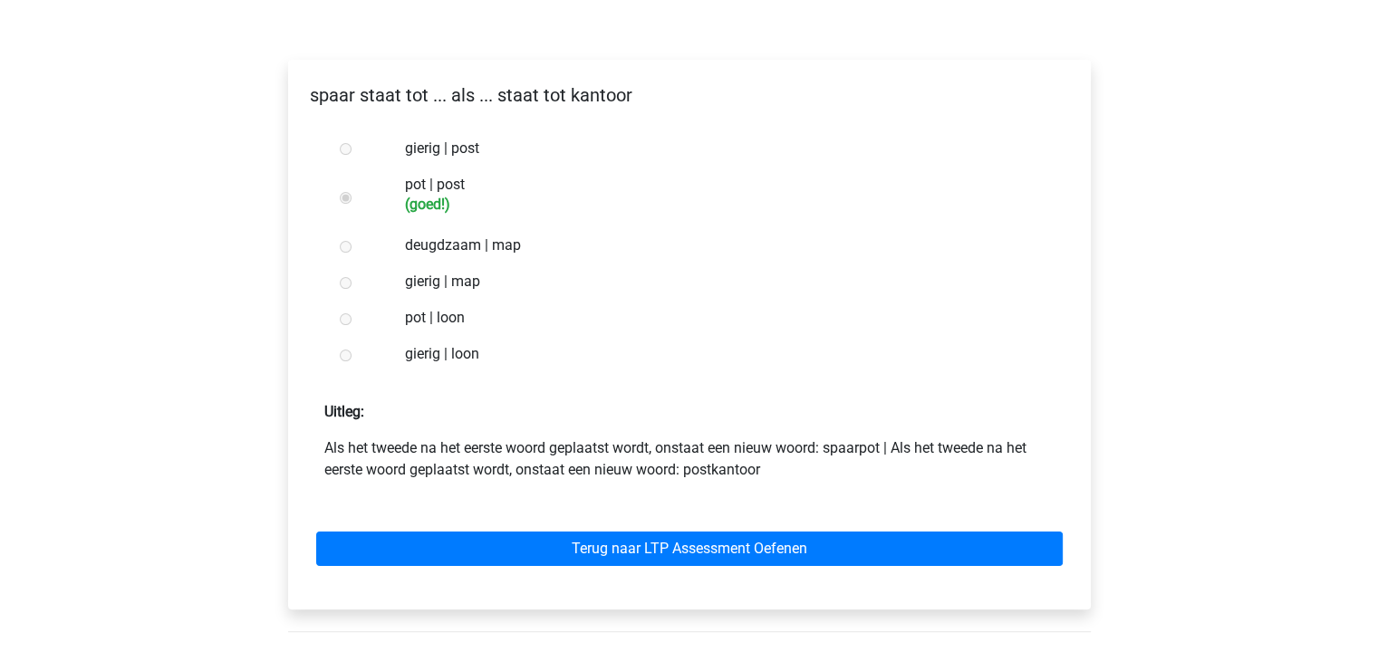
scroll to position [362, 0]
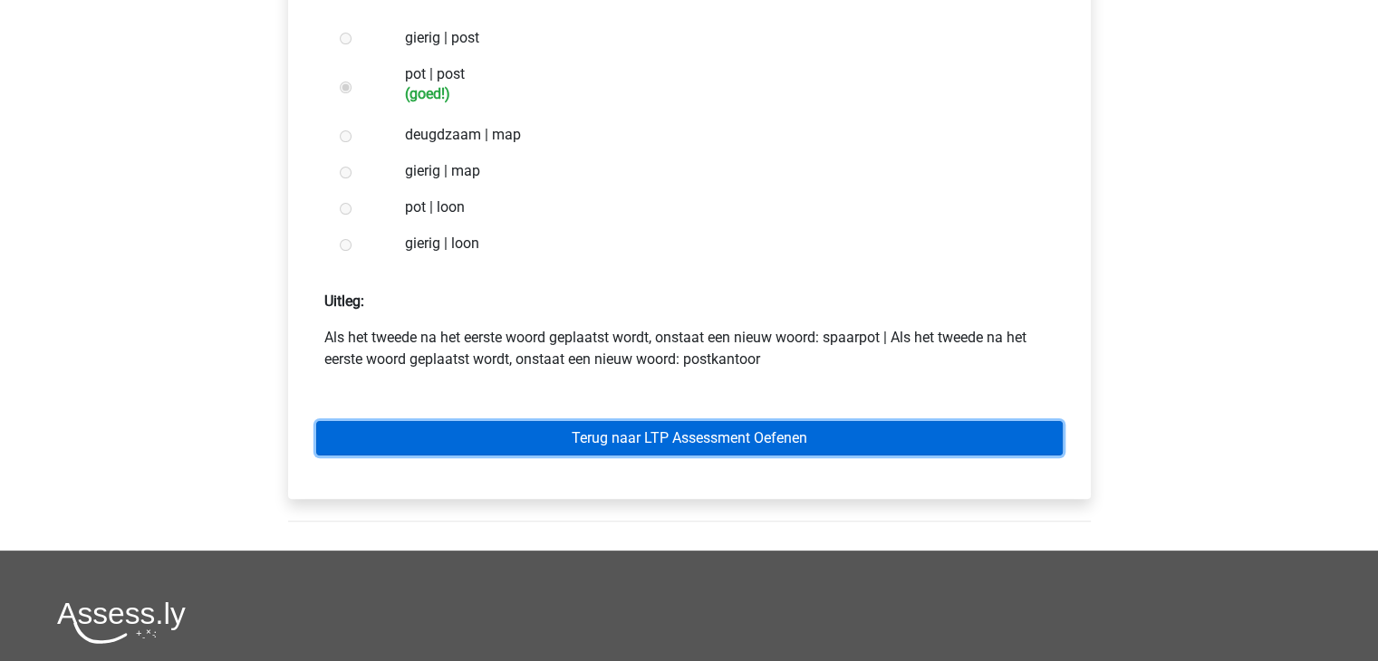
click at [714, 441] on link "Terug naar LTP Assessment Oefenen" at bounding box center [689, 438] width 747 height 34
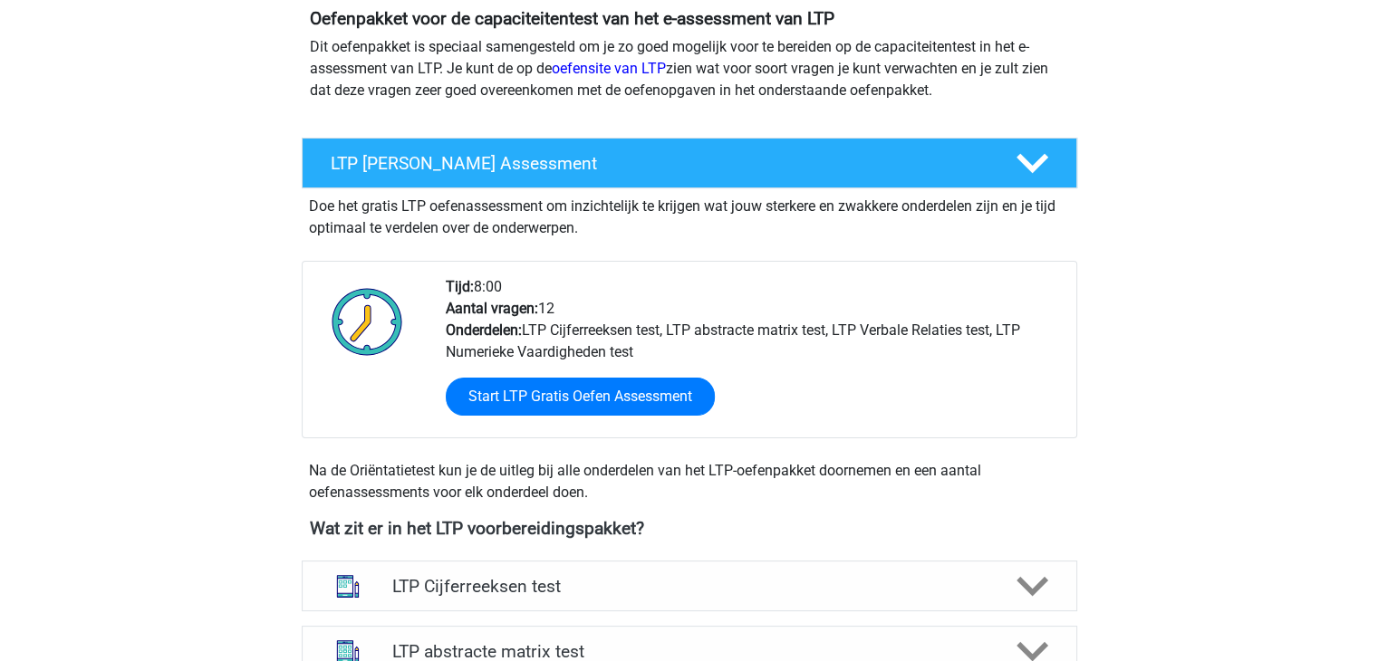
scroll to position [181, 0]
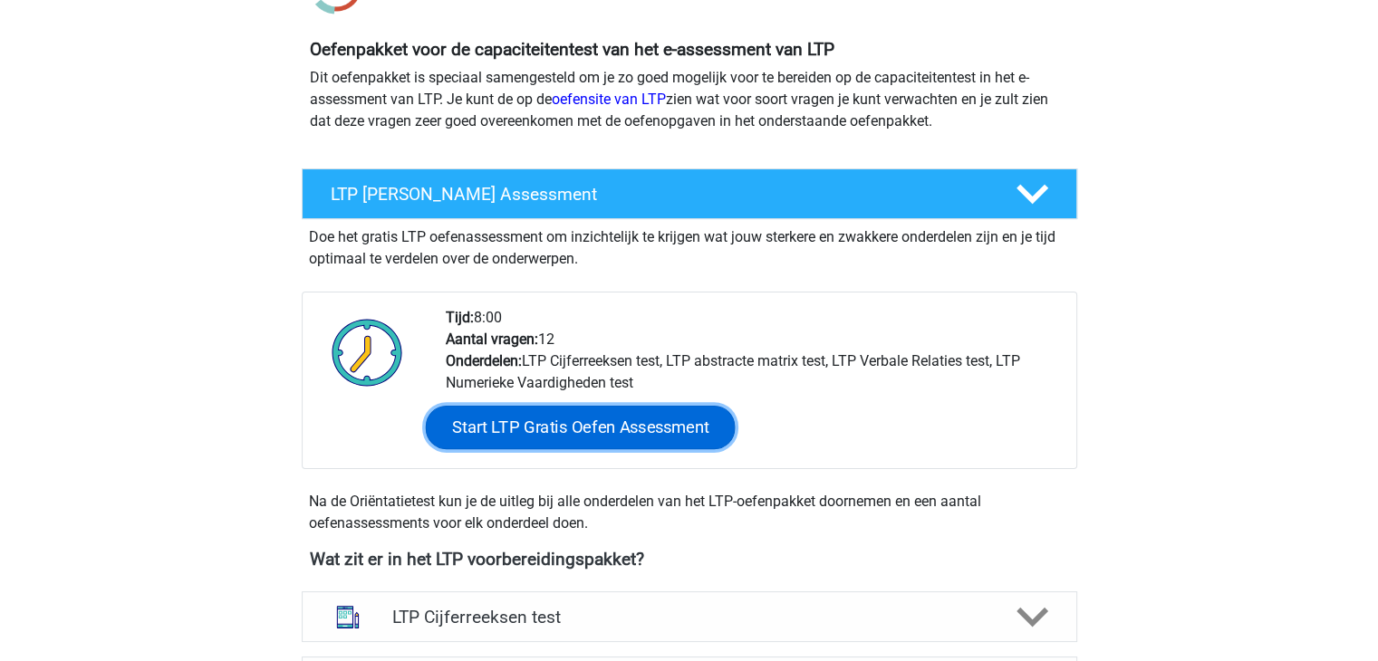
click at [645, 425] on link "Start LTP Gratis Oefen Assessment" at bounding box center [580, 427] width 310 height 43
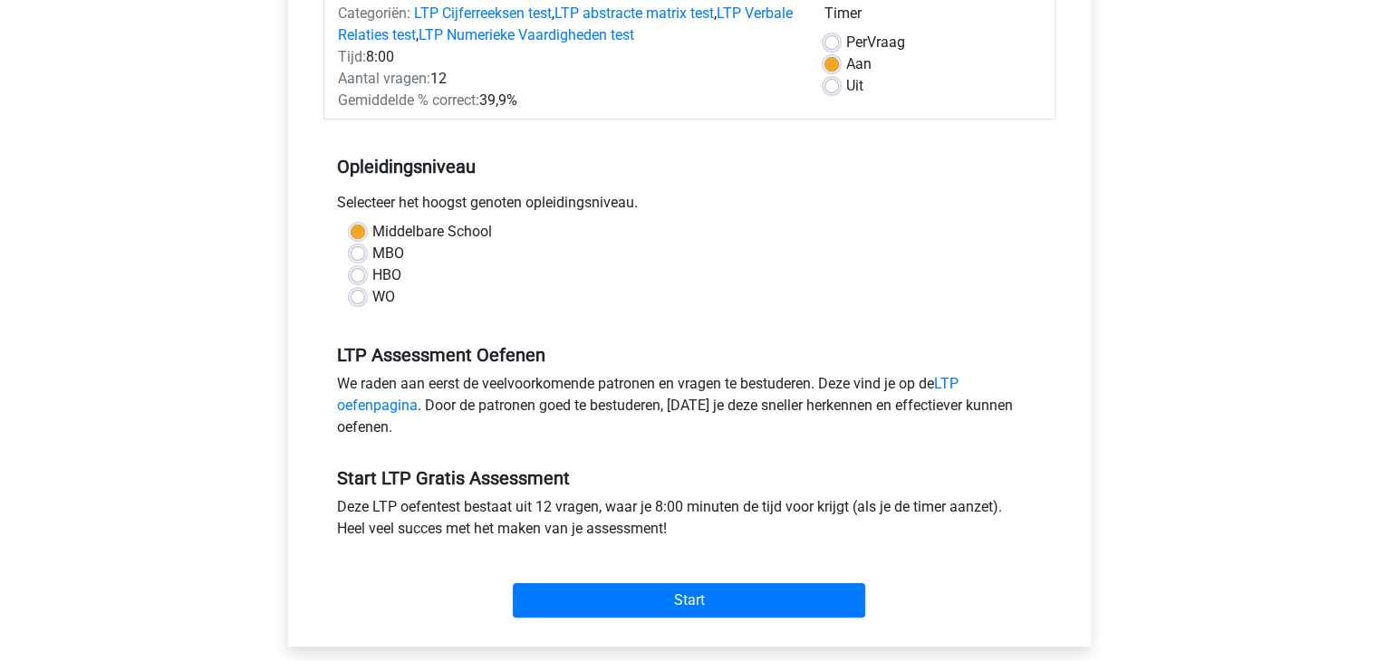
scroll to position [272, 0]
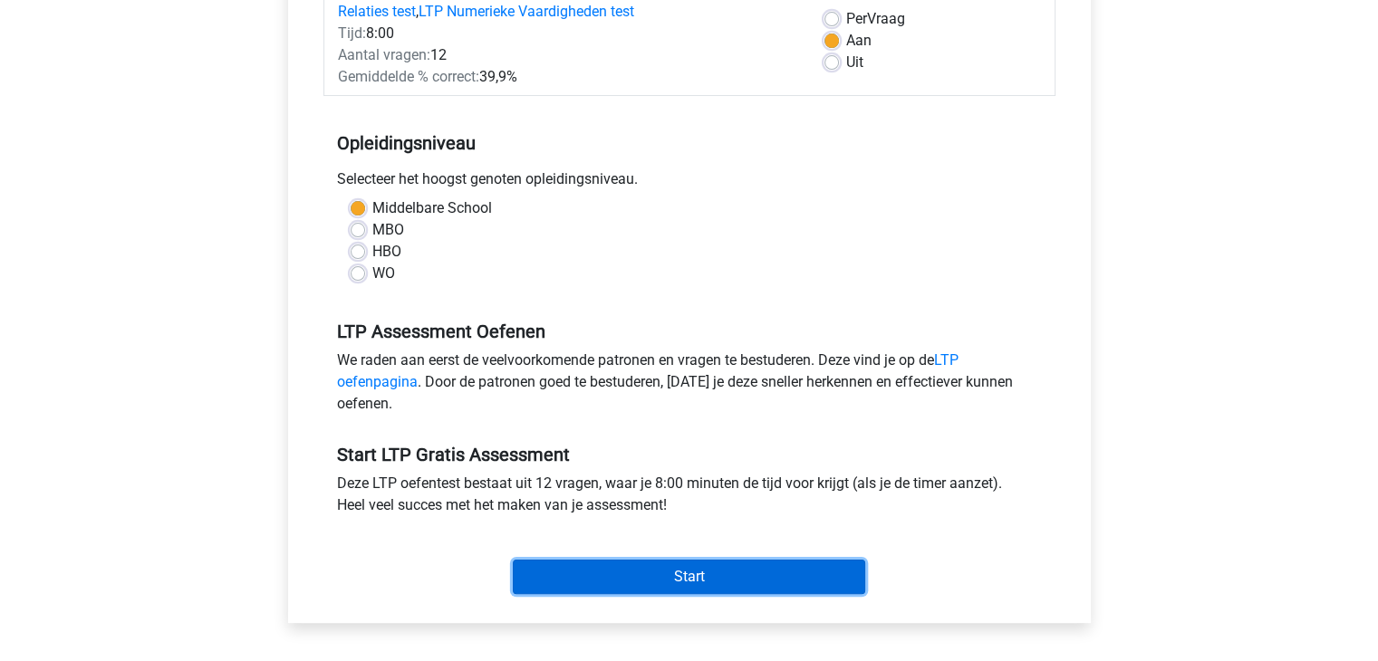
click at [714, 581] on input "Start" at bounding box center [689, 577] width 352 height 34
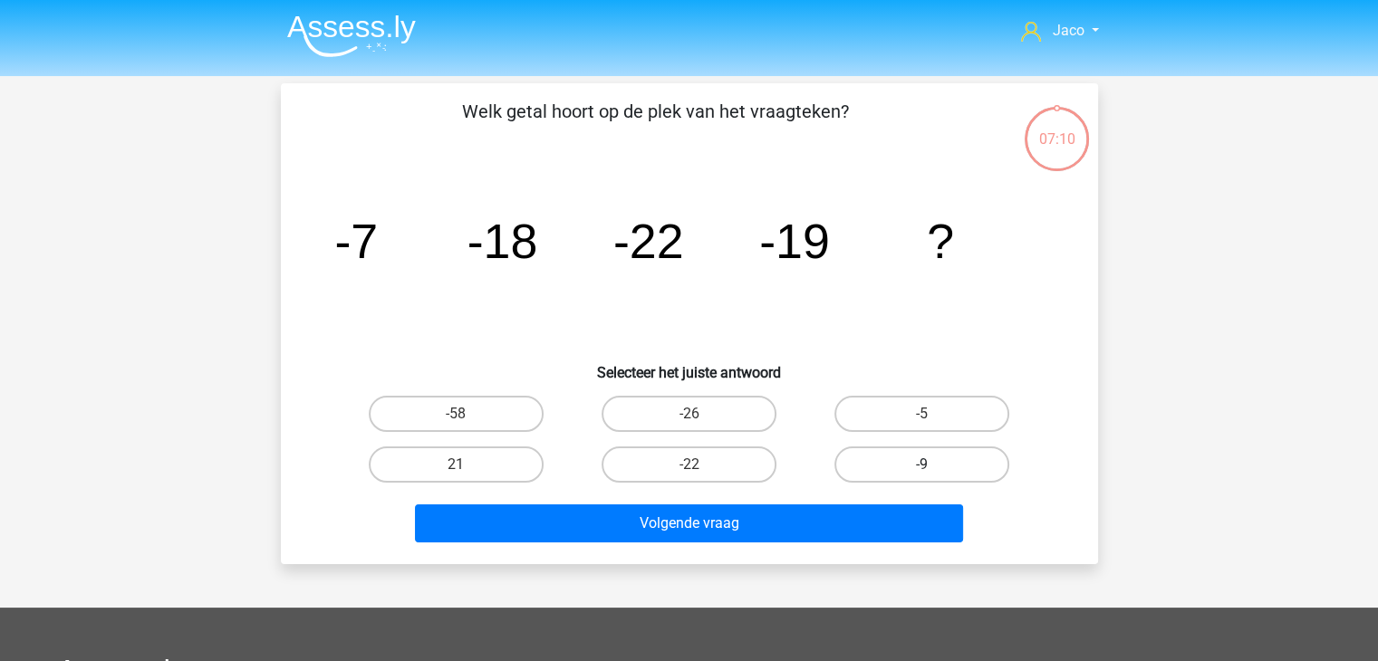
click at [924, 462] on label "-9" at bounding box center [922, 465] width 175 height 36
click at [924, 465] on input "-9" at bounding box center [928, 471] width 12 height 12
radio input "true"
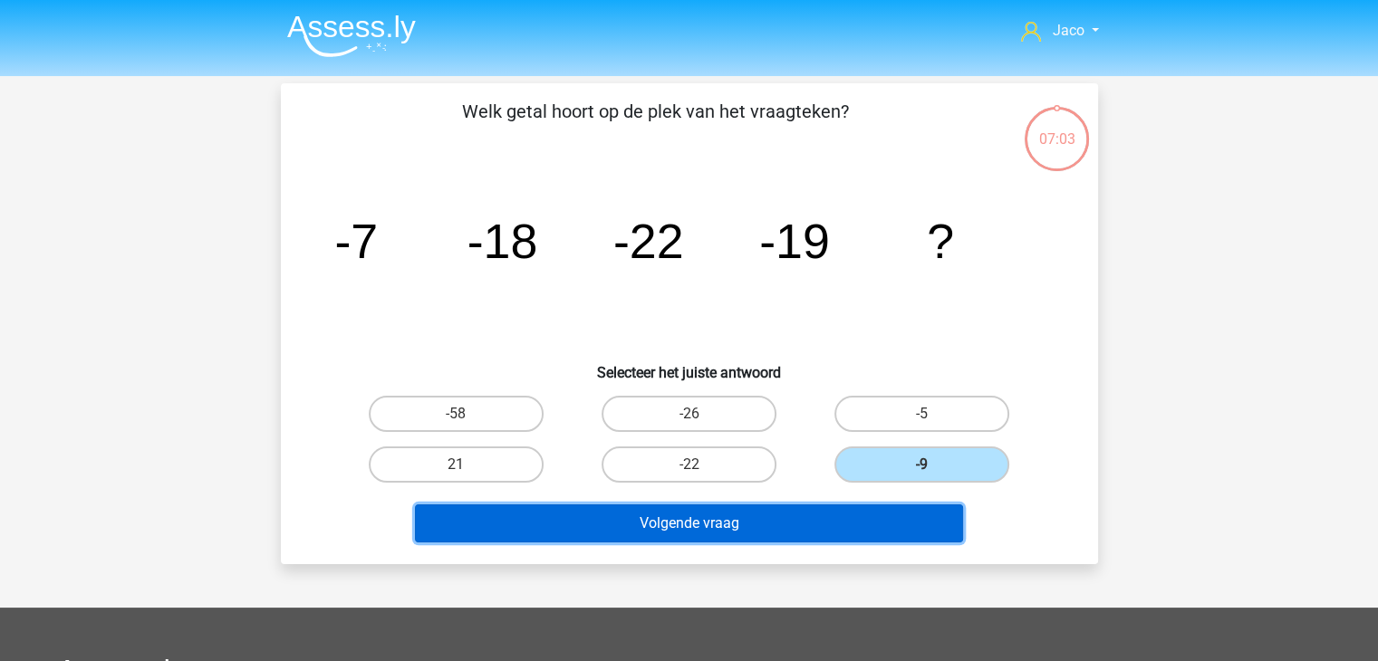
click at [867, 525] on button "Volgende vraag" at bounding box center [689, 524] width 548 height 38
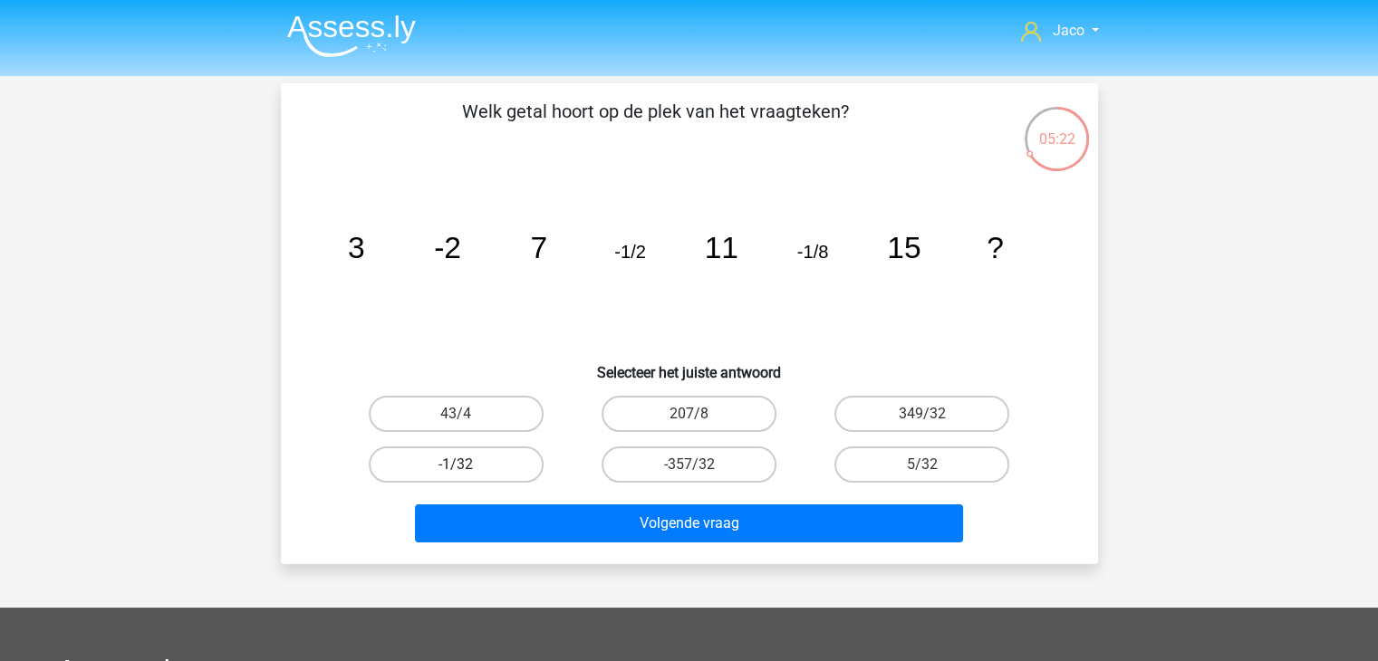
click at [501, 458] on label "-1/32" at bounding box center [456, 465] width 175 height 36
click at [468, 465] on input "-1/32" at bounding box center [462, 471] width 12 height 12
radio input "true"
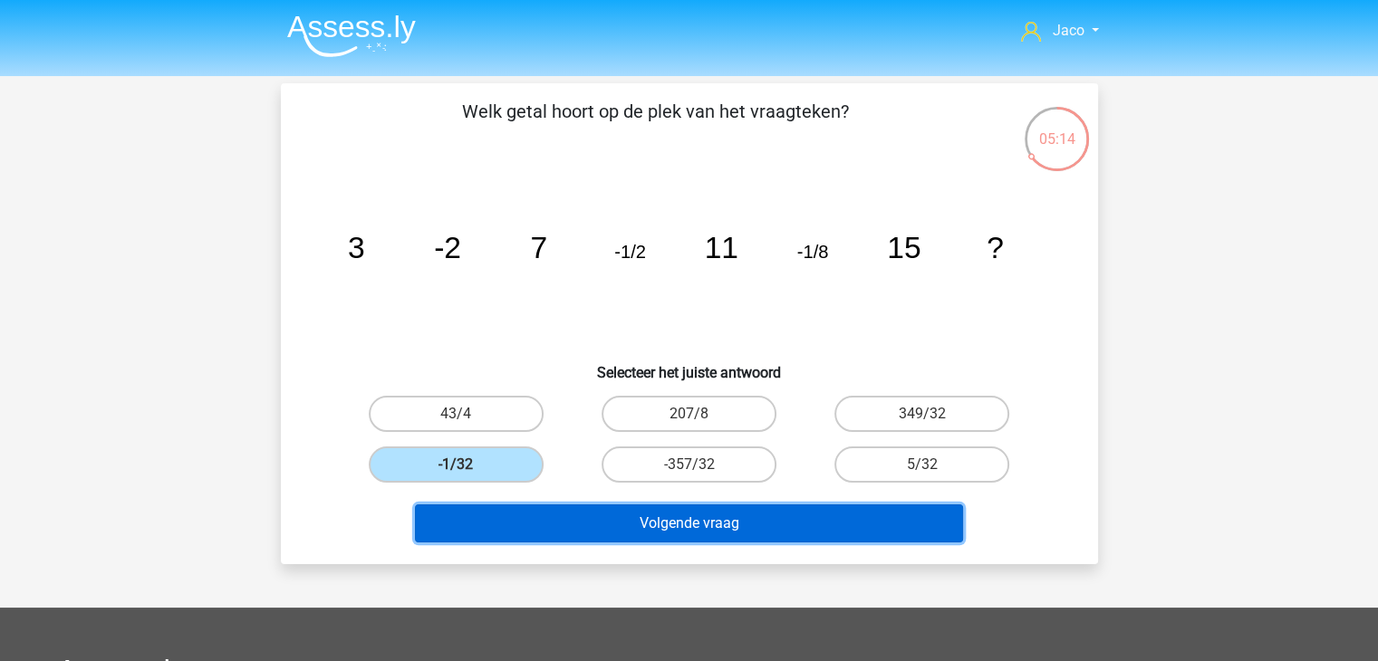
click at [772, 525] on button "Volgende vraag" at bounding box center [689, 524] width 548 height 38
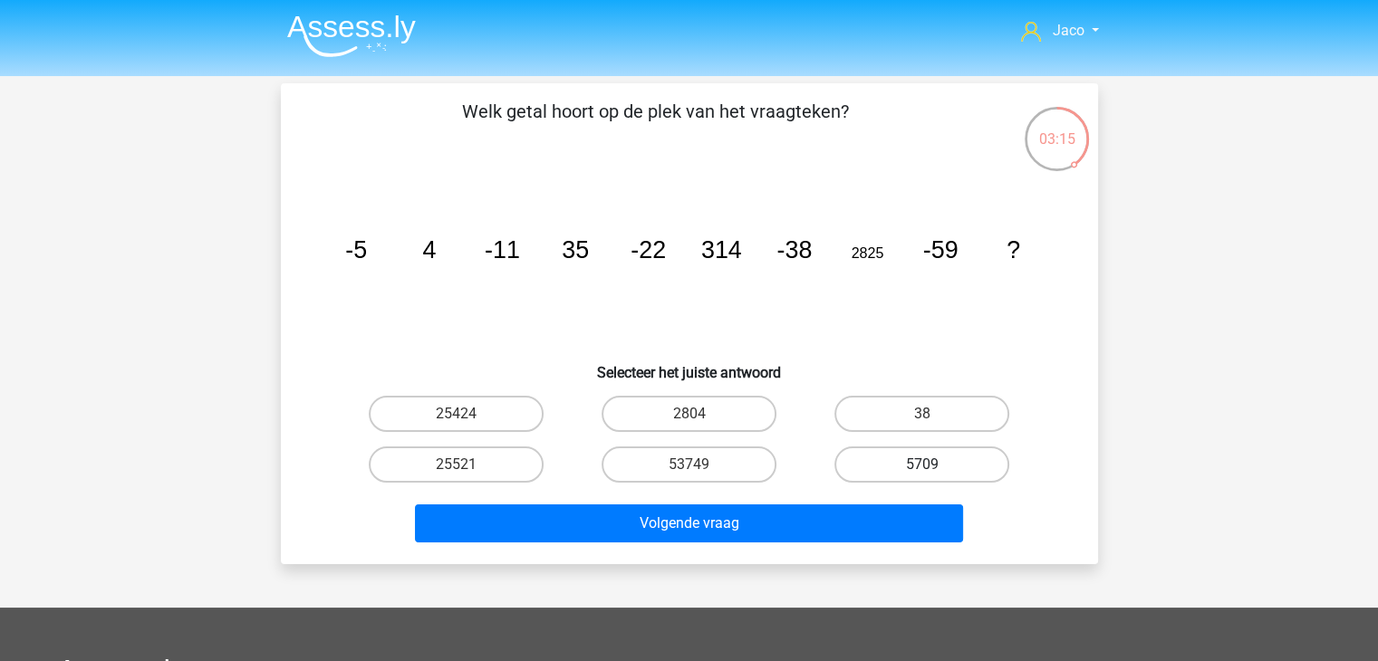
click at [888, 462] on label "5709" at bounding box center [922, 465] width 175 height 36
click at [922, 465] on input "5709" at bounding box center [928, 471] width 12 height 12
radio input "true"
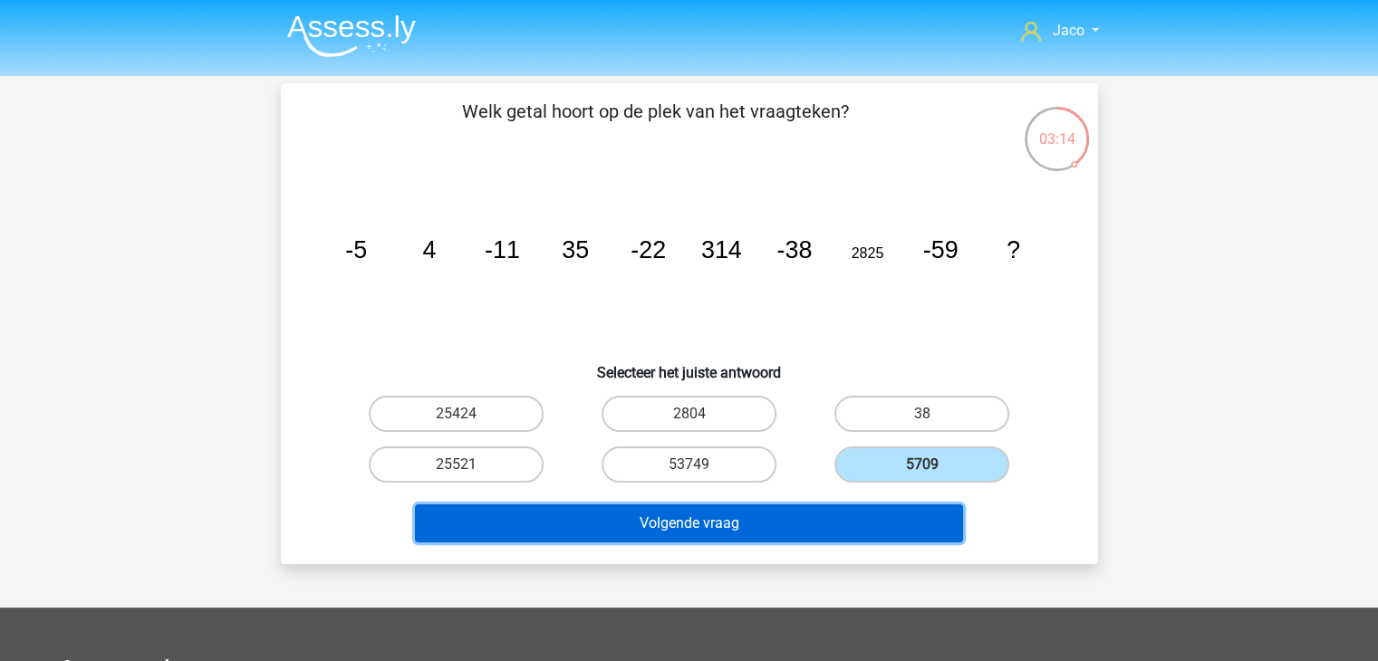
click at [862, 519] on button "Volgende vraag" at bounding box center [689, 524] width 548 height 38
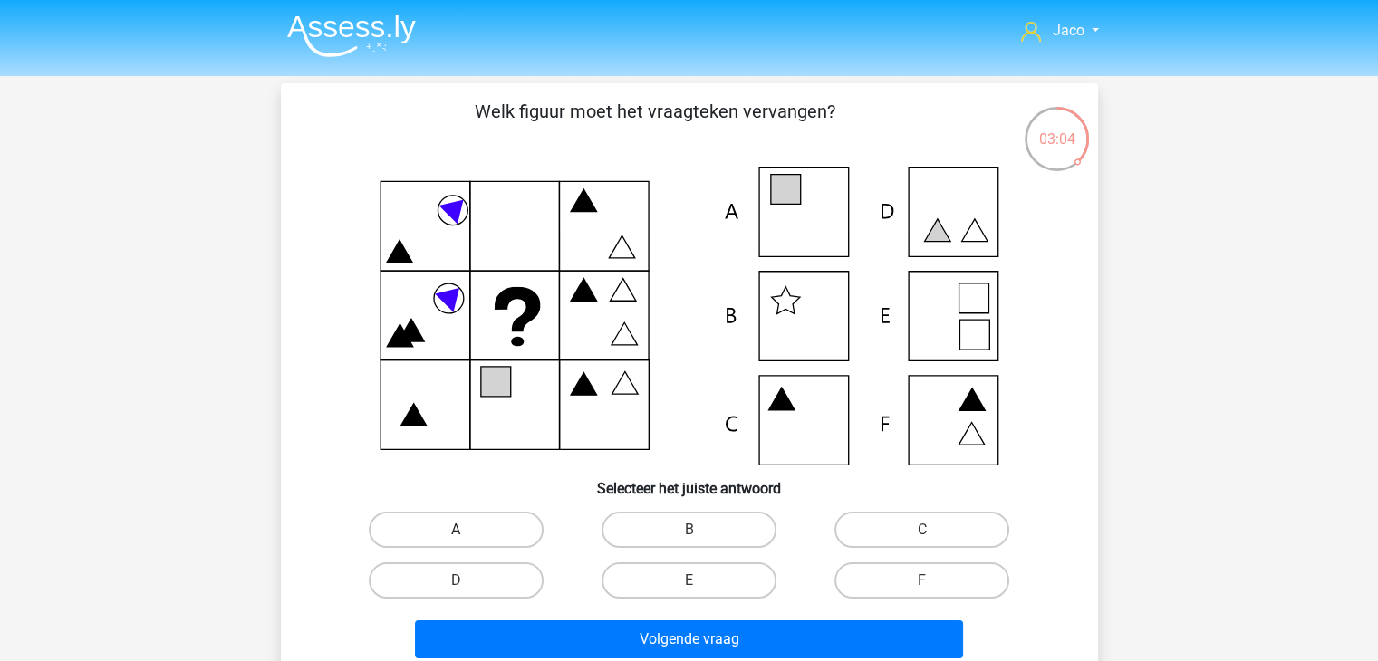
click at [480, 530] on label "A" at bounding box center [456, 530] width 175 height 36
click at [468, 530] on input "A" at bounding box center [462, 536] width 12 height 12
radio input "true"
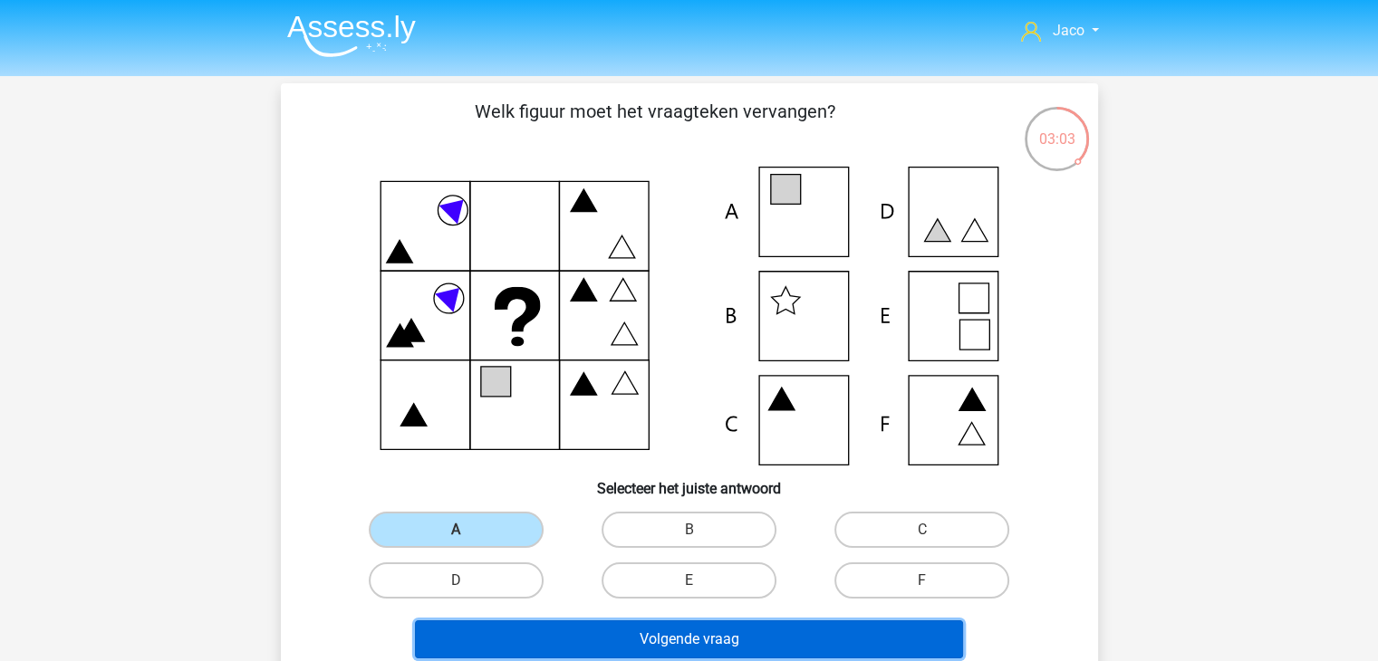
click at [796, 635] on button "Volgende vraag" at bounding box center [689, 640] width 548 height 38
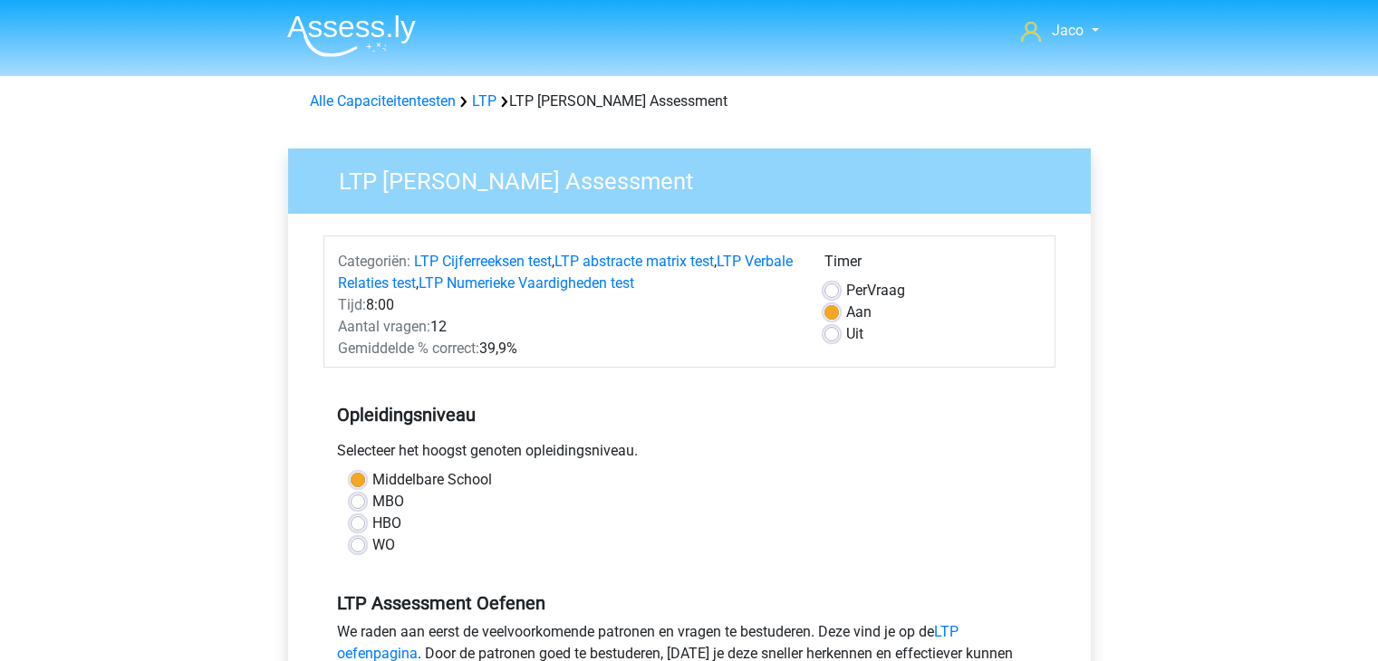
scroll to position [272, 0]
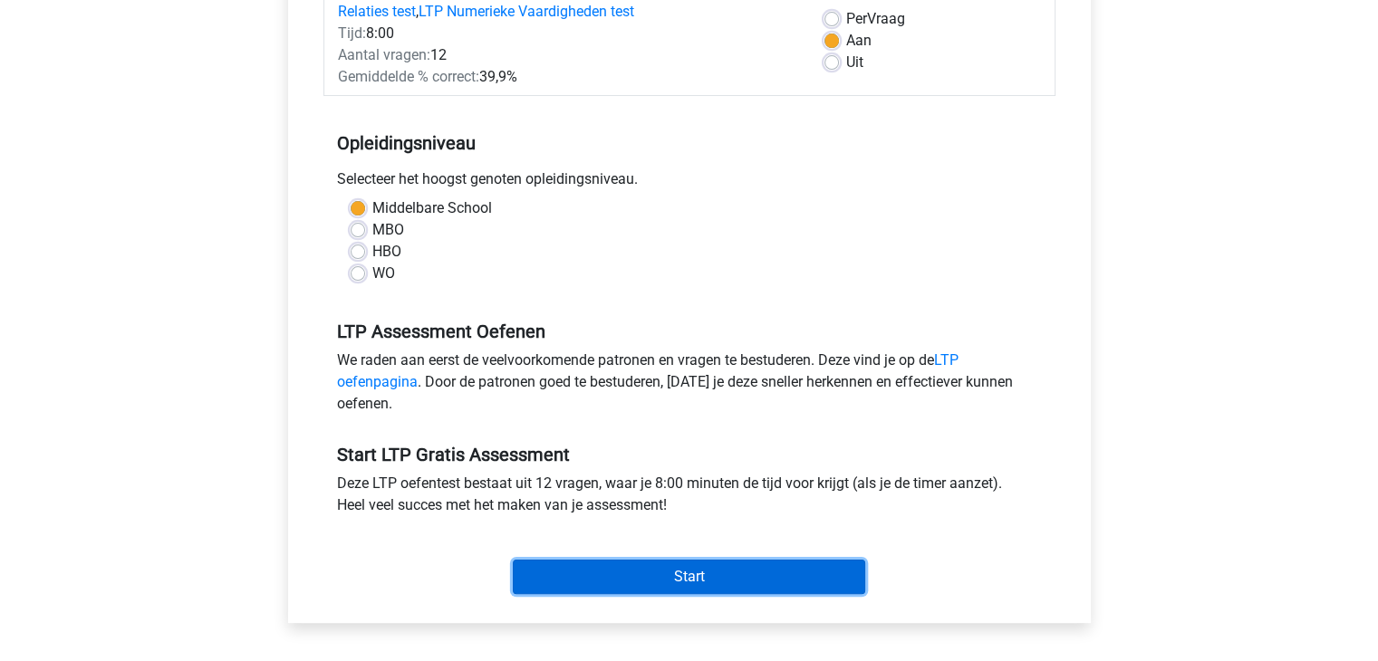
click at [739, 584] on input "Start" at bounding box center [689, 577] width 352 height 34
click at [685, 577] on input "Start" at bounding box center [689, 577] width 352 height 34
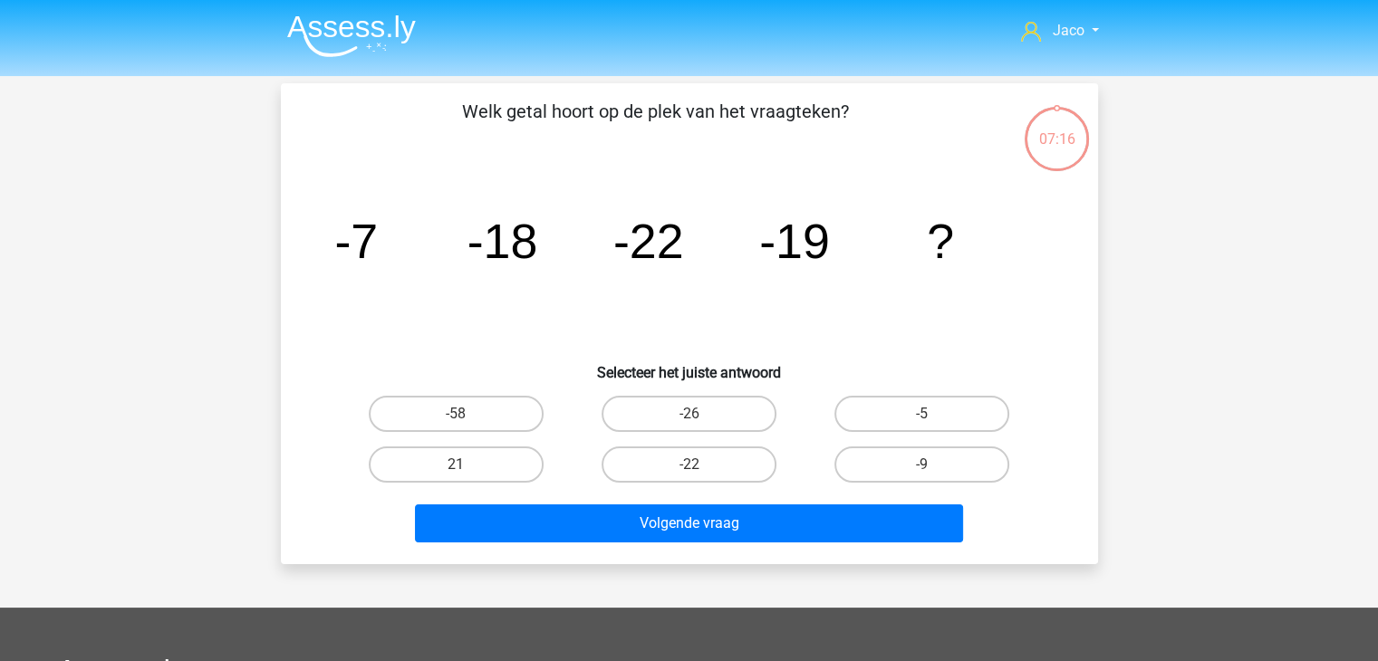
click at [1058, 140] on div "07:16" at bounding box center [1057, 127] width 68 height 45
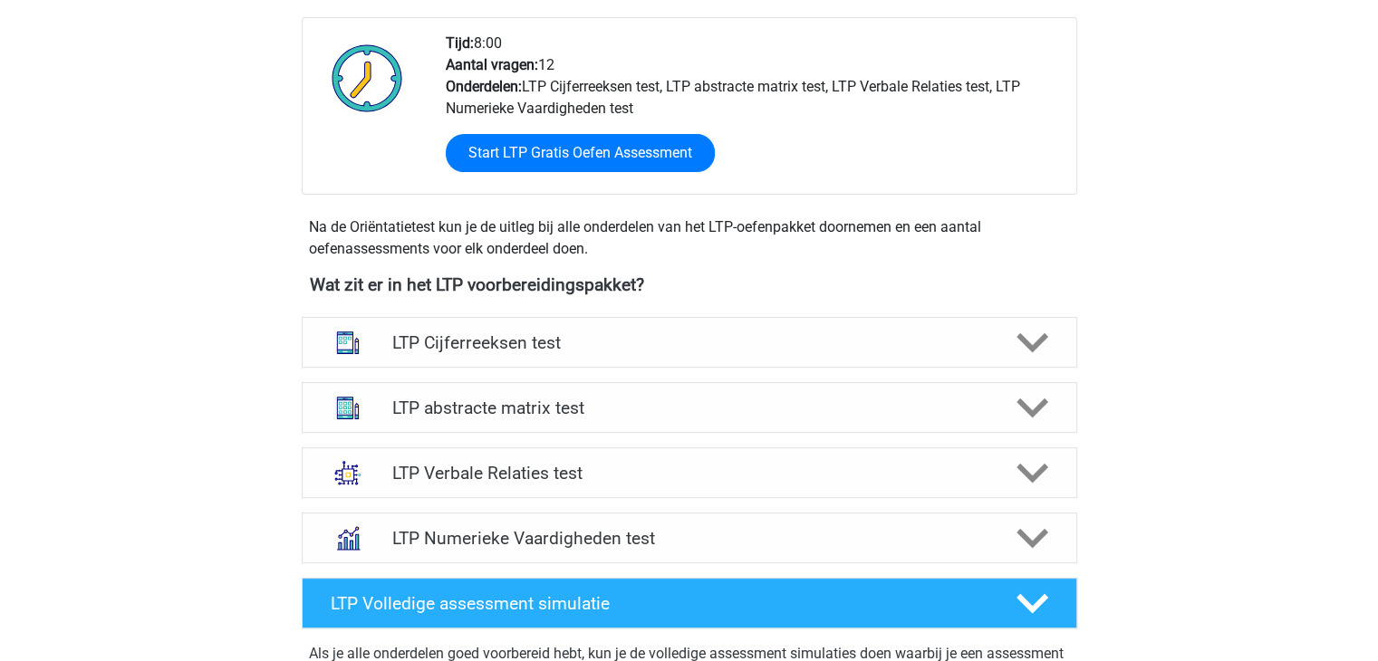
scroll to position [453, 0]
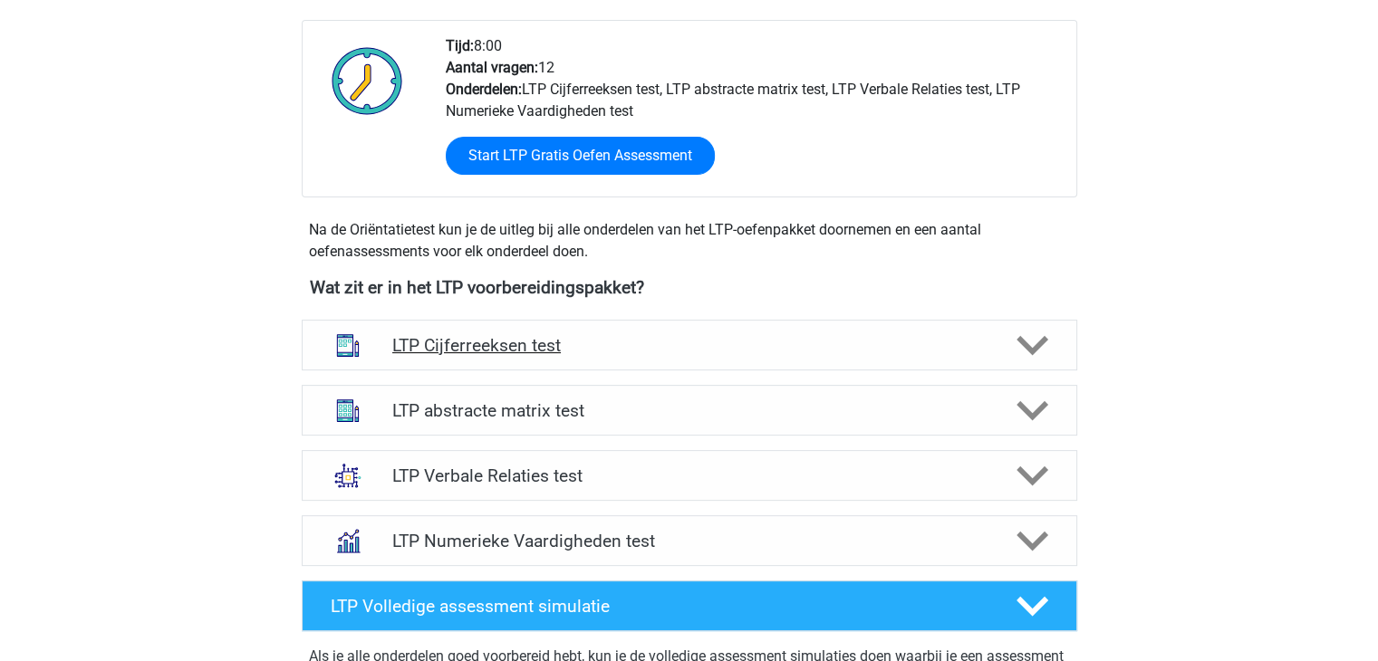
click at [1036, 345] on polygon at bounding box center [1033, 346] width 32 height 20
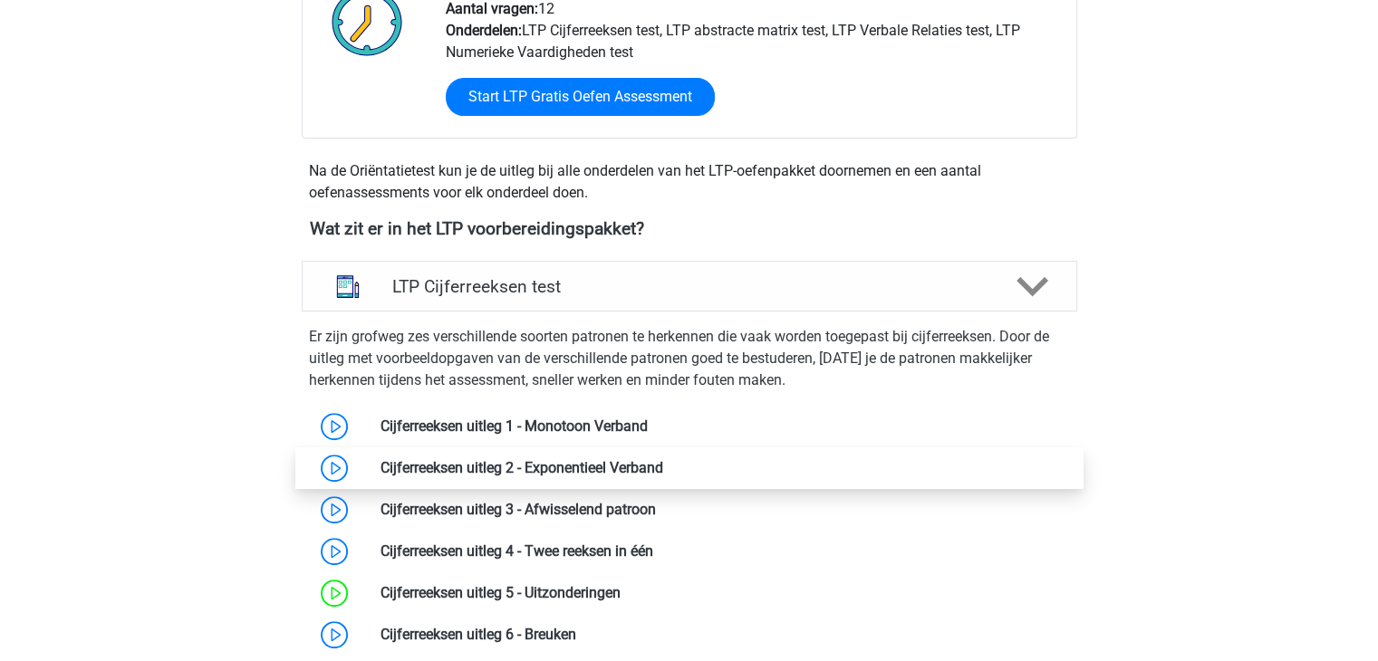
scroll to position [544, 0]
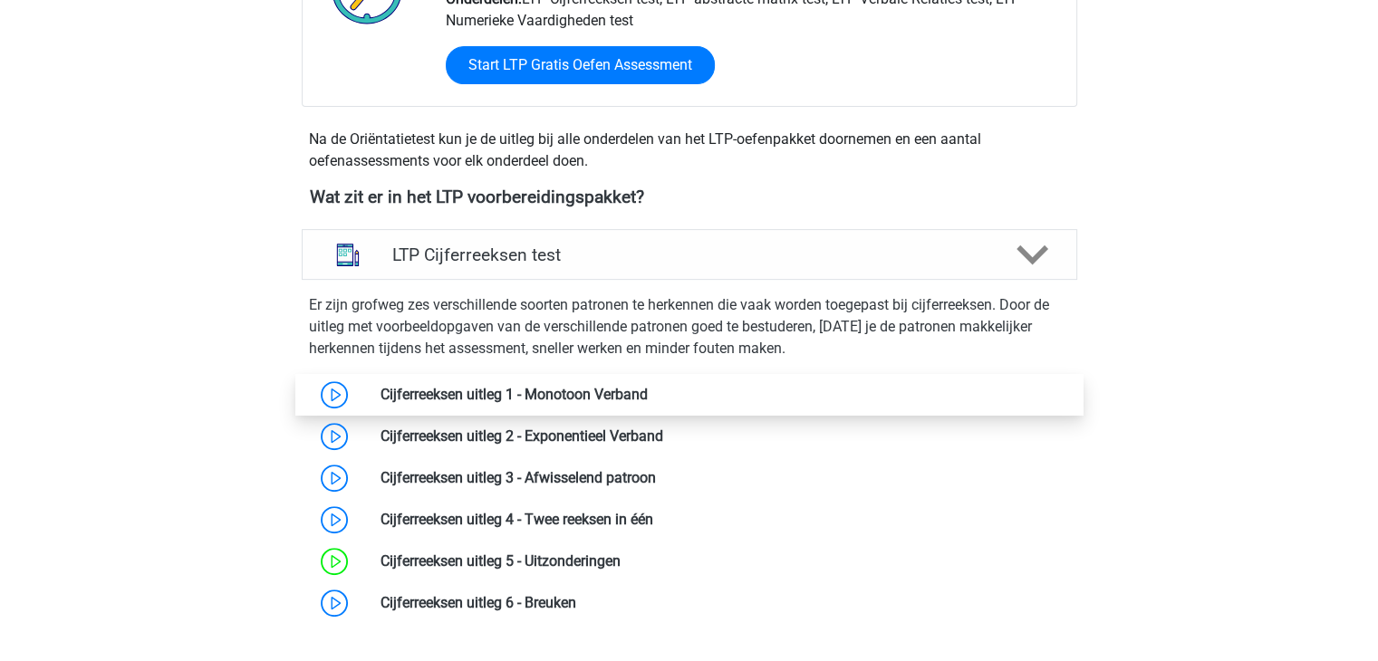
click at [648, 401] on link at bounding box center [648, 394] width 0 height 17
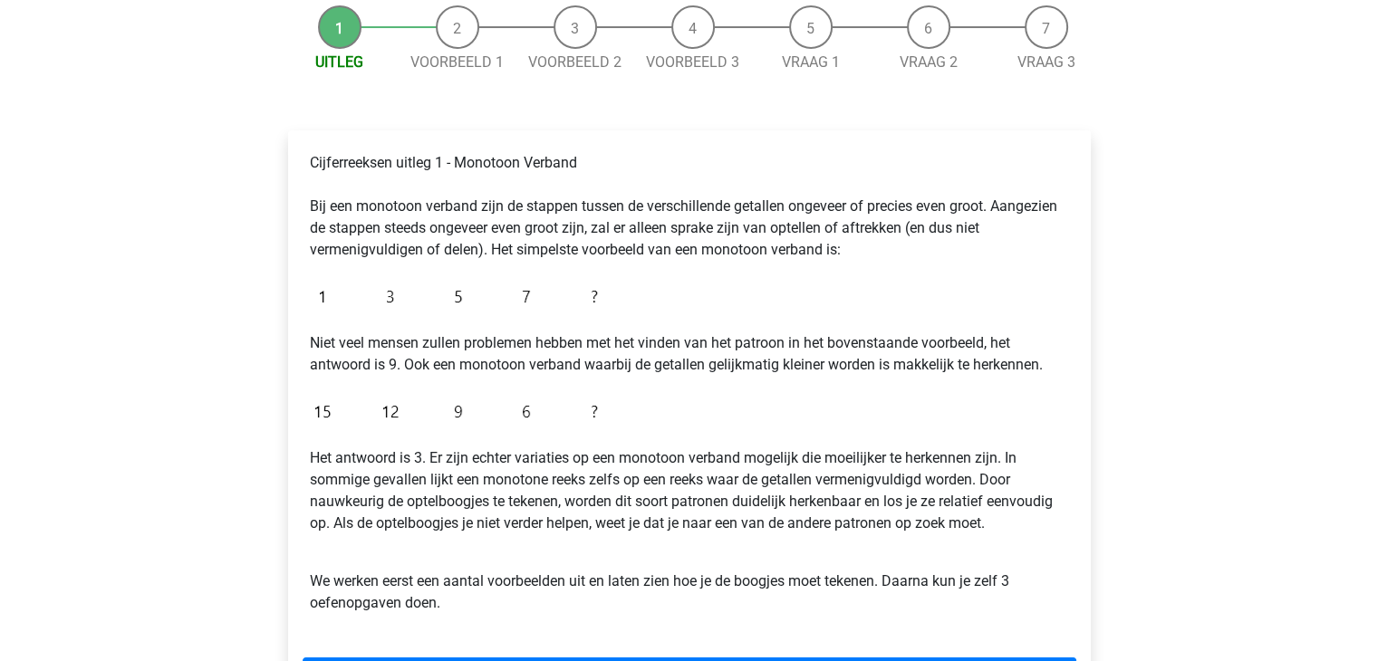
scroll to position [272, 0]
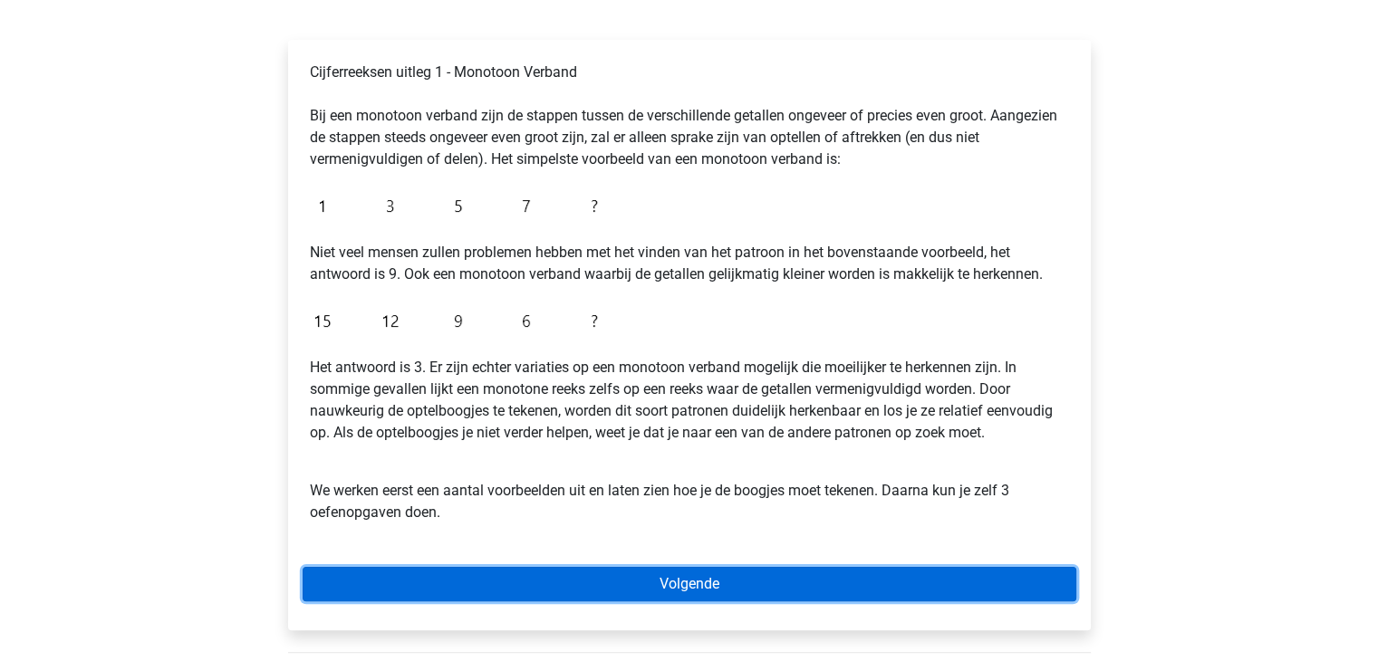
click at [742, 587] on link "Volgende" at bounding box center [690, 584] width 774 height 34
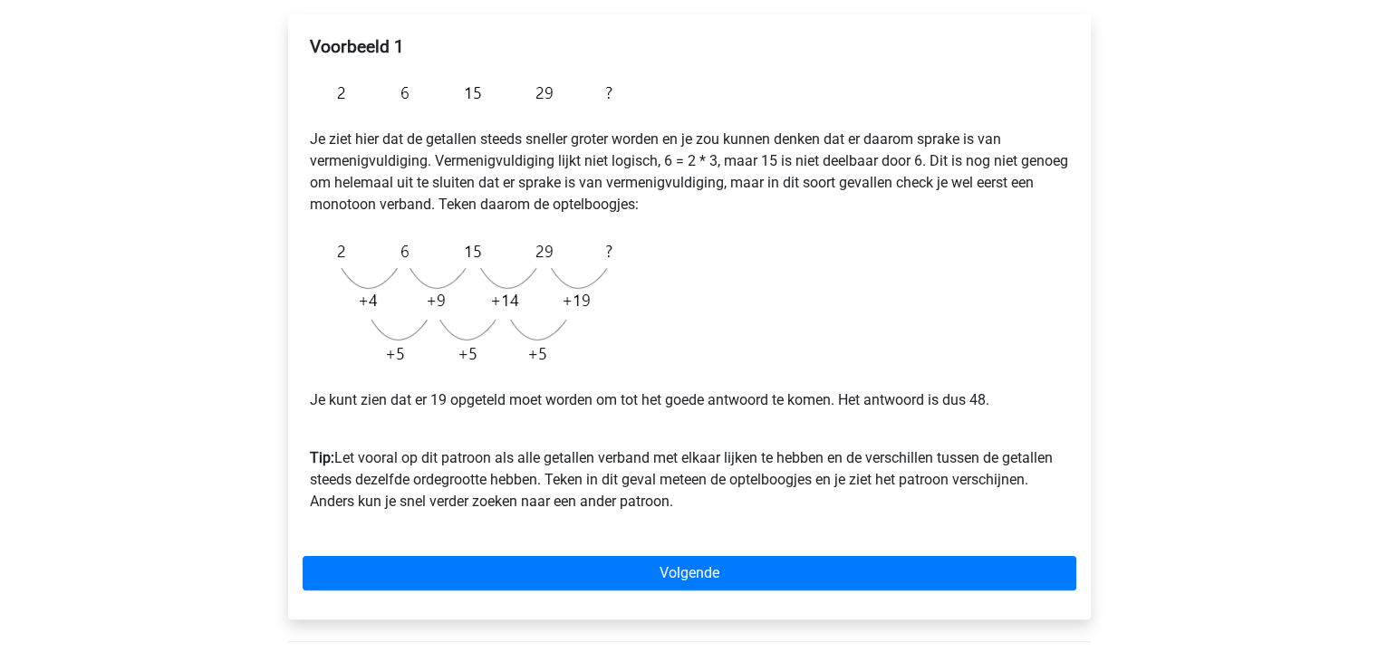
scroll to position [272, 0]
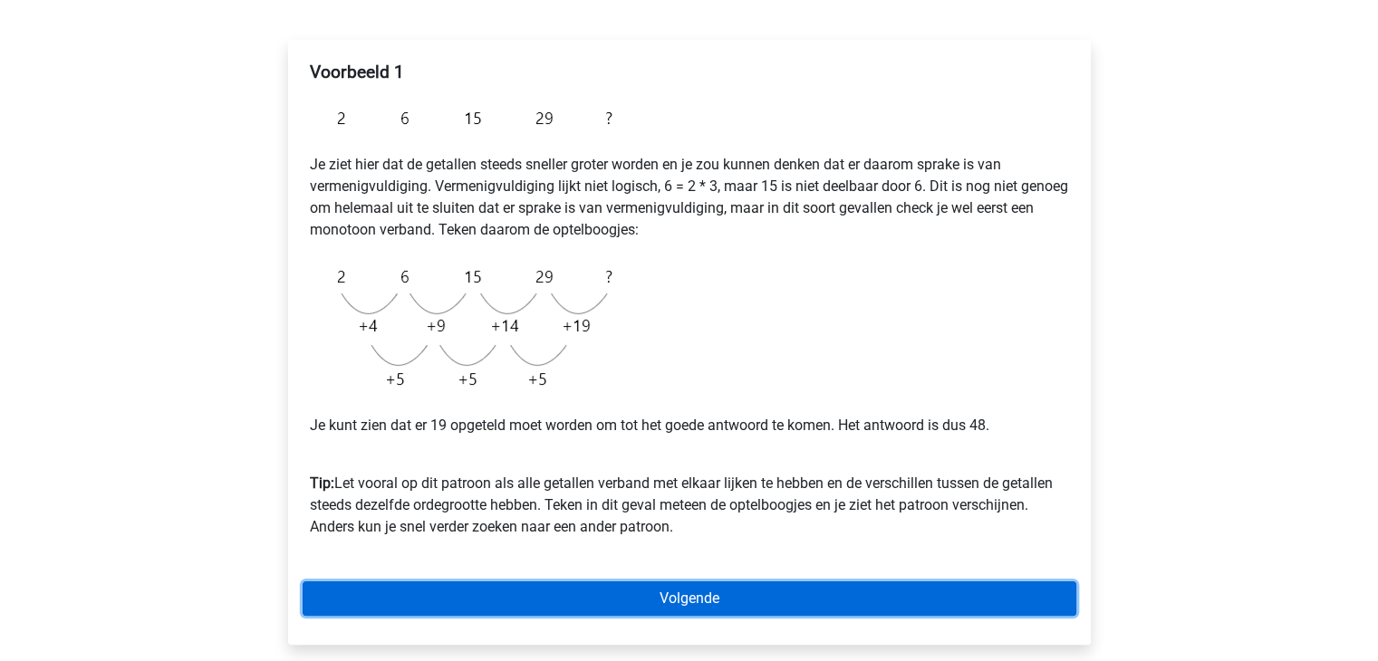
click at [729, 597] on link "Volgende" at bounding box center [690, 599] width 774 height 34
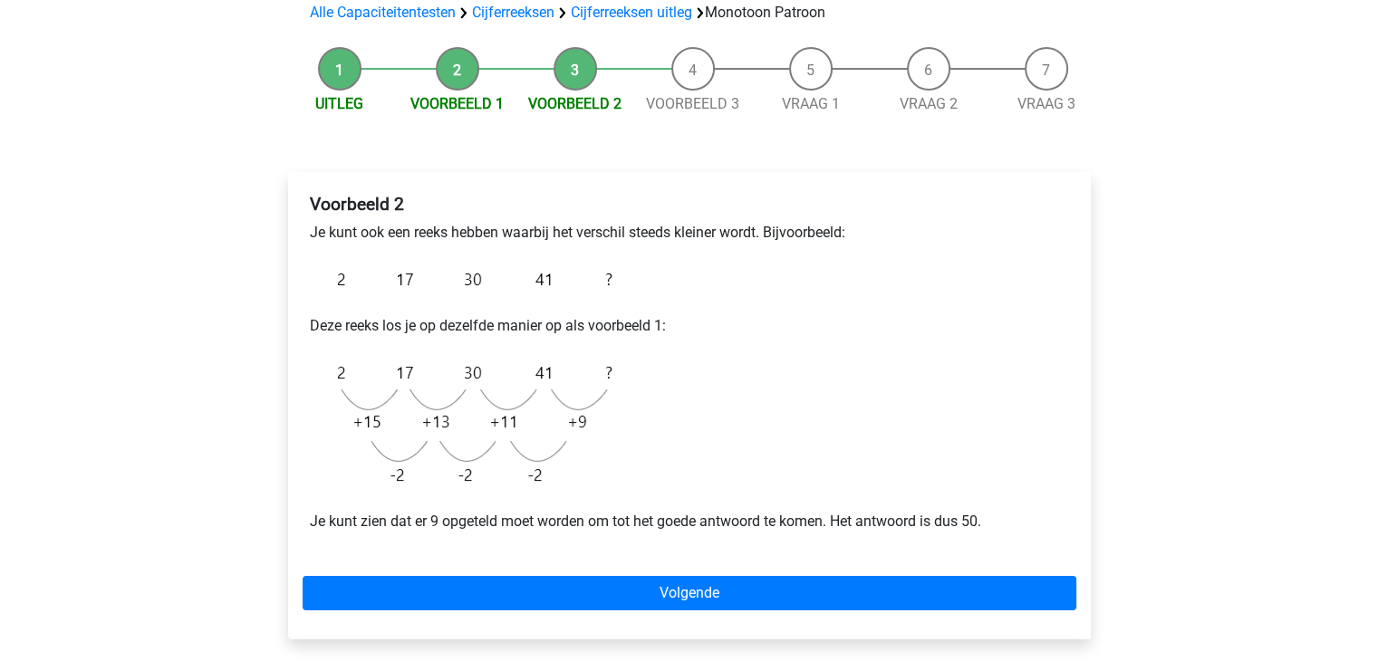
scroll to position [181, 0]
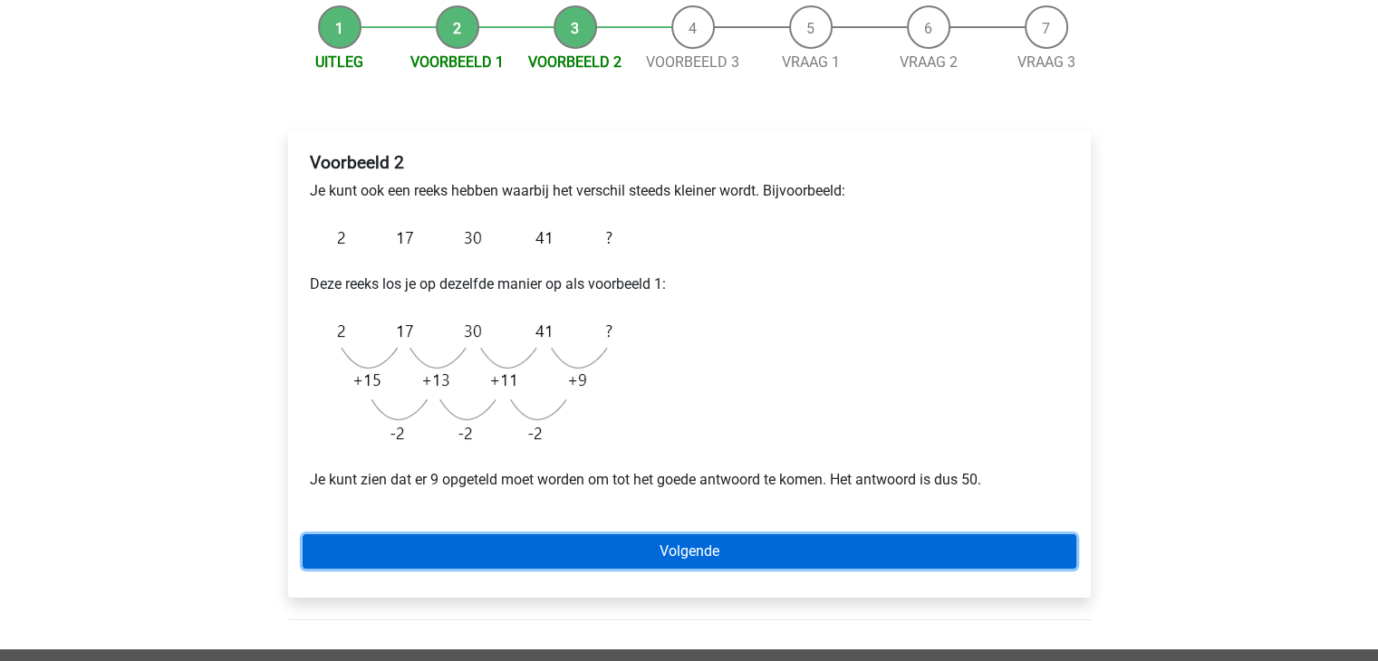
click at [805, 548] on link "Volgende" at bounding box center [690, 552] width 774 height 34
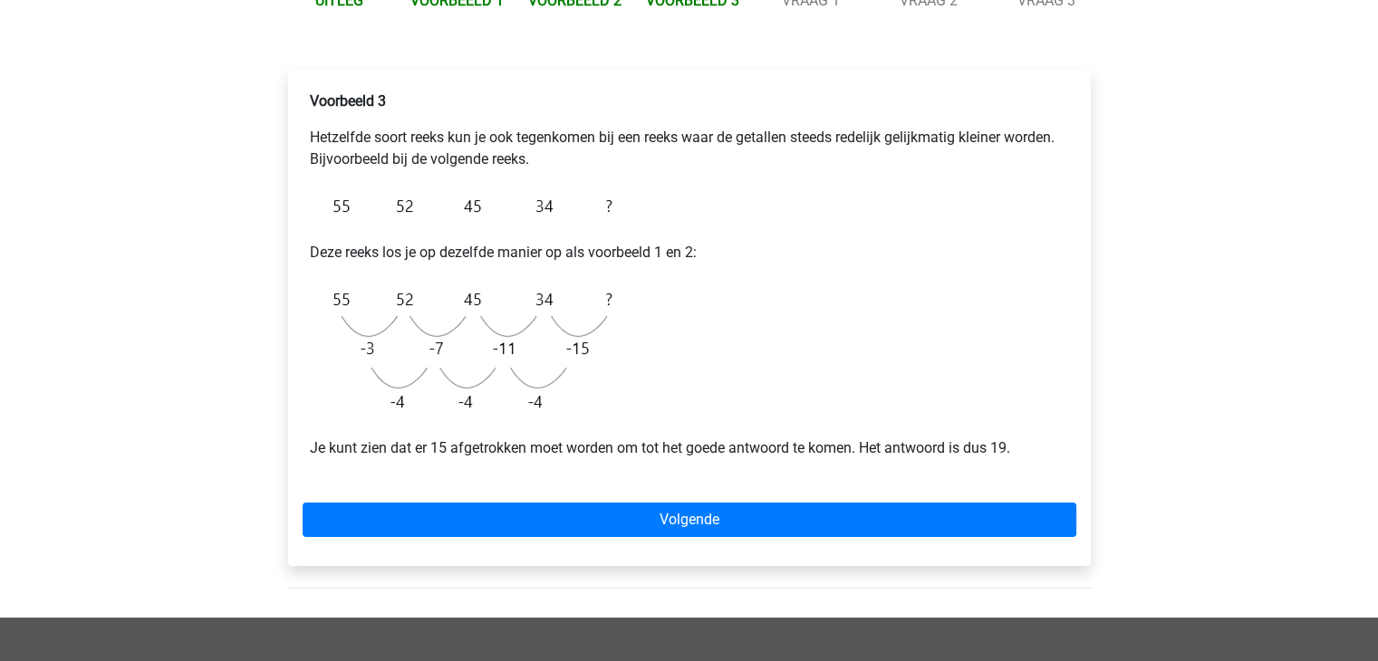
scroll to position [272, 0]
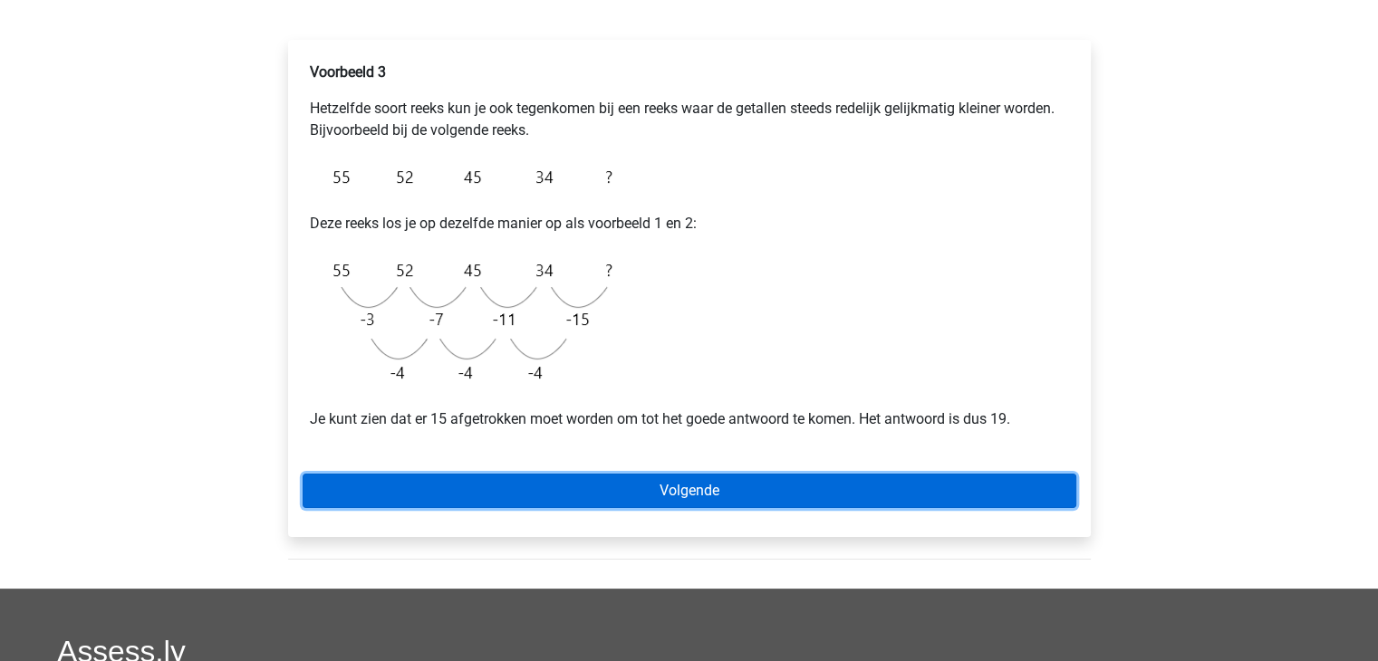
click at [707, 494] on link "Volgende" at bounding box center [690, 491] width 774 height 34
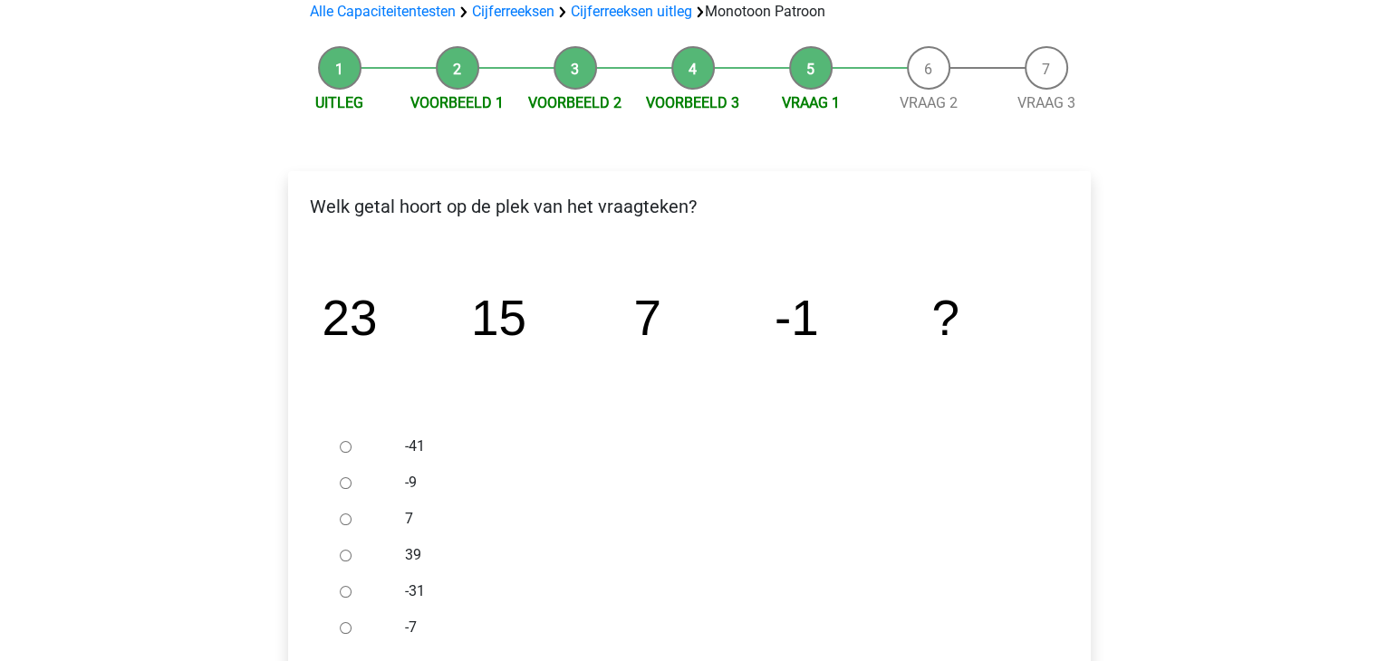
scroll to position [181, 0]
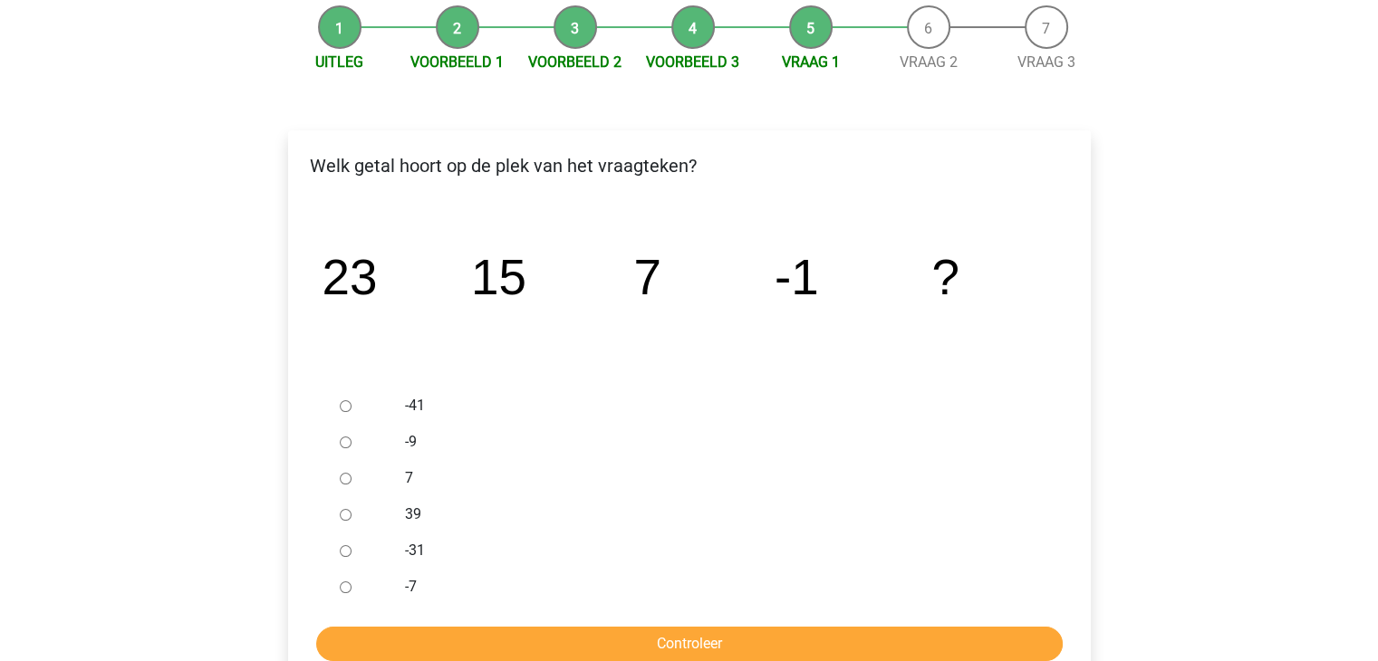
click at [351, 445] on input "-9" at bounding box center [346, 443] width 12 height 12
radio input "true"
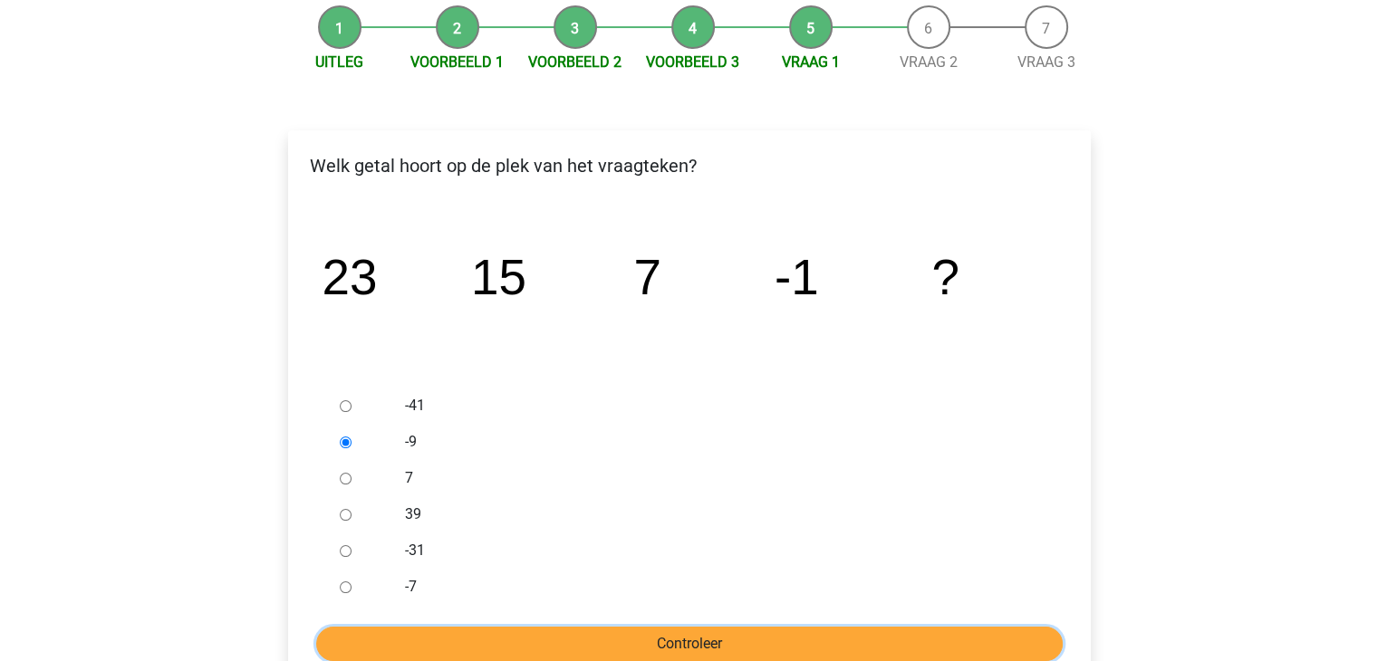
click at [713, 636] on input "Controleer" at bounding box center [689, 644] width 747 height 34
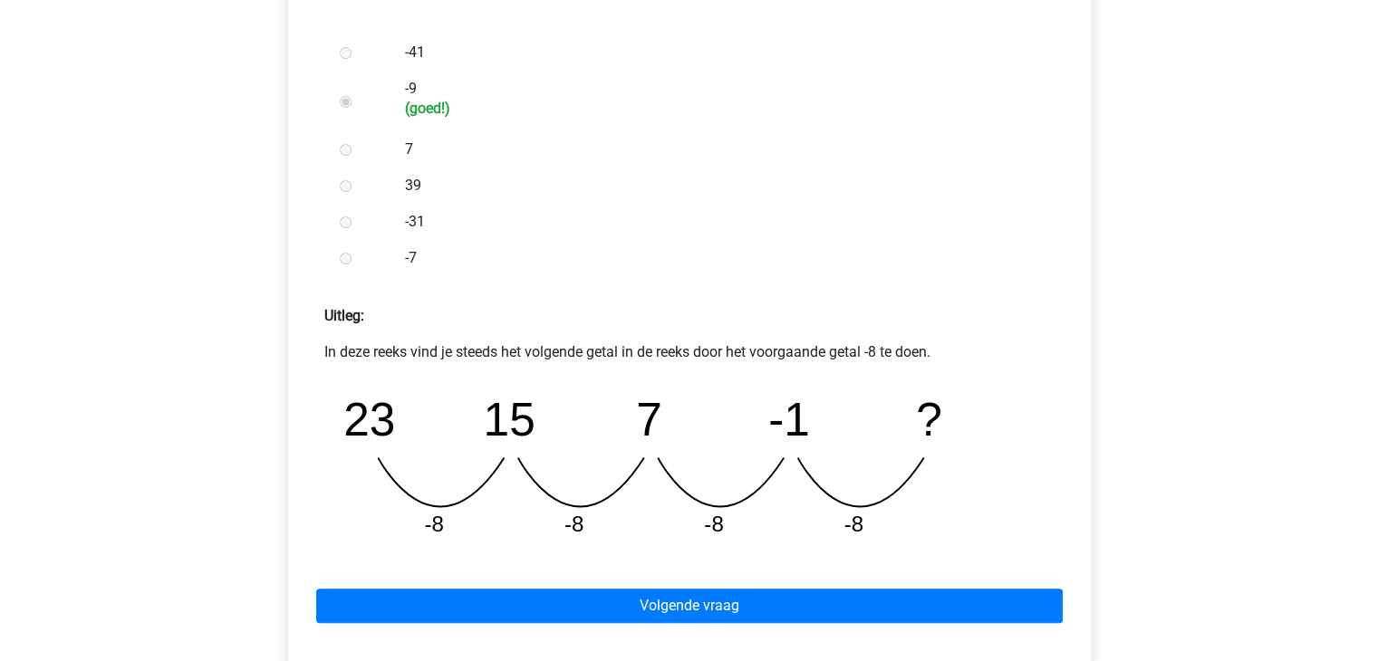
scroll to position [544, 0]
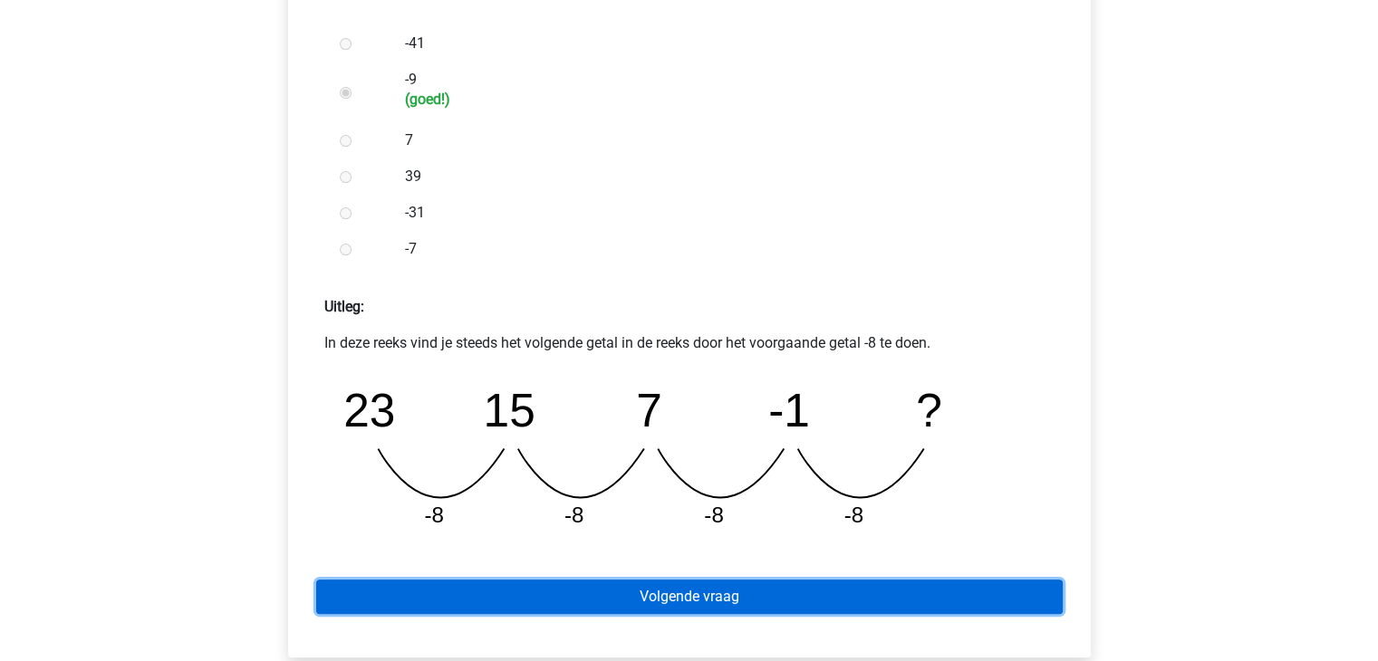
click at [749, 599] on link "Volgende vraag" at bounding box center [689, 597] width 747 height 34
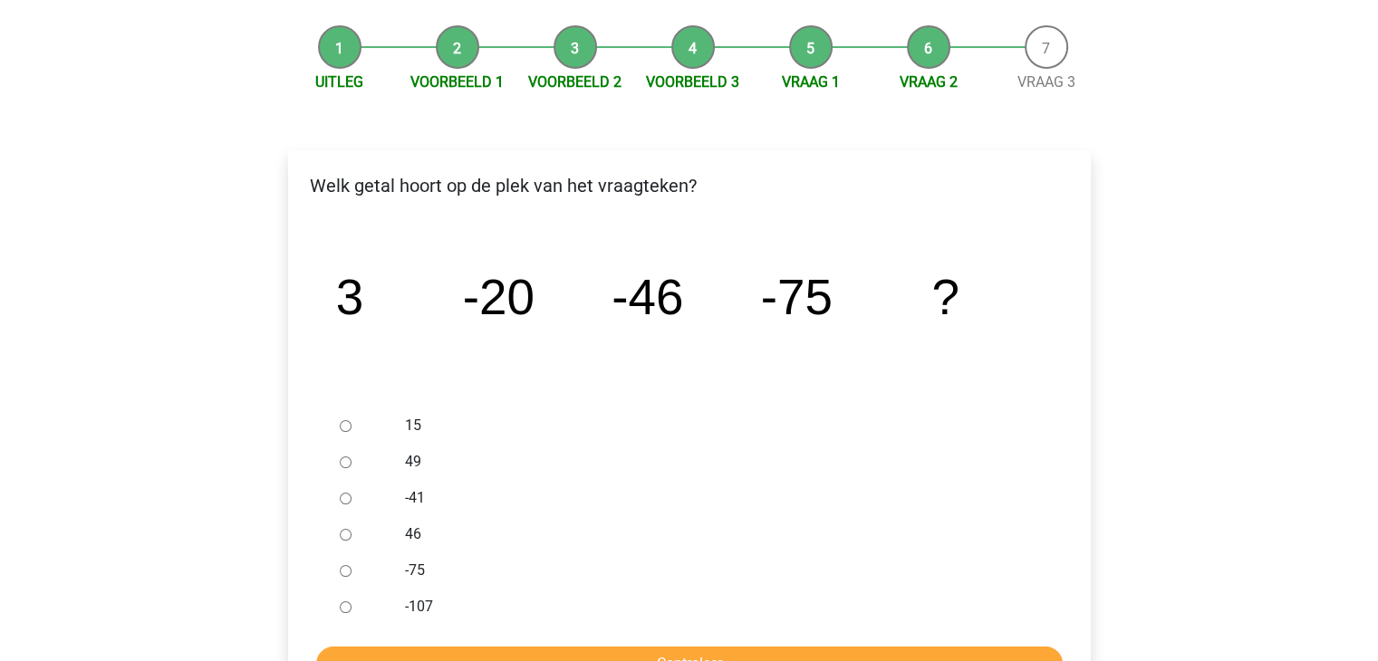
scroll to position [272, 0]
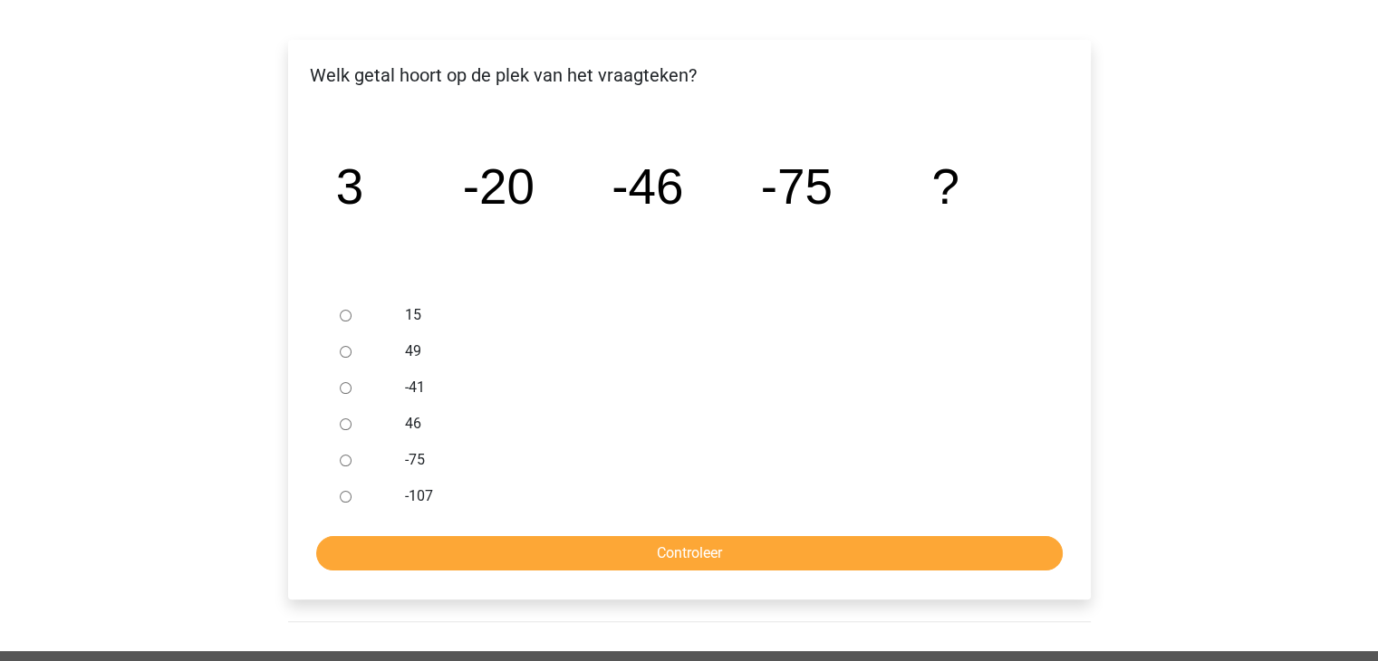
click at [342, 497] on input "-107" at bounding box center [346, 497] width 12 height 12
radio input "true"
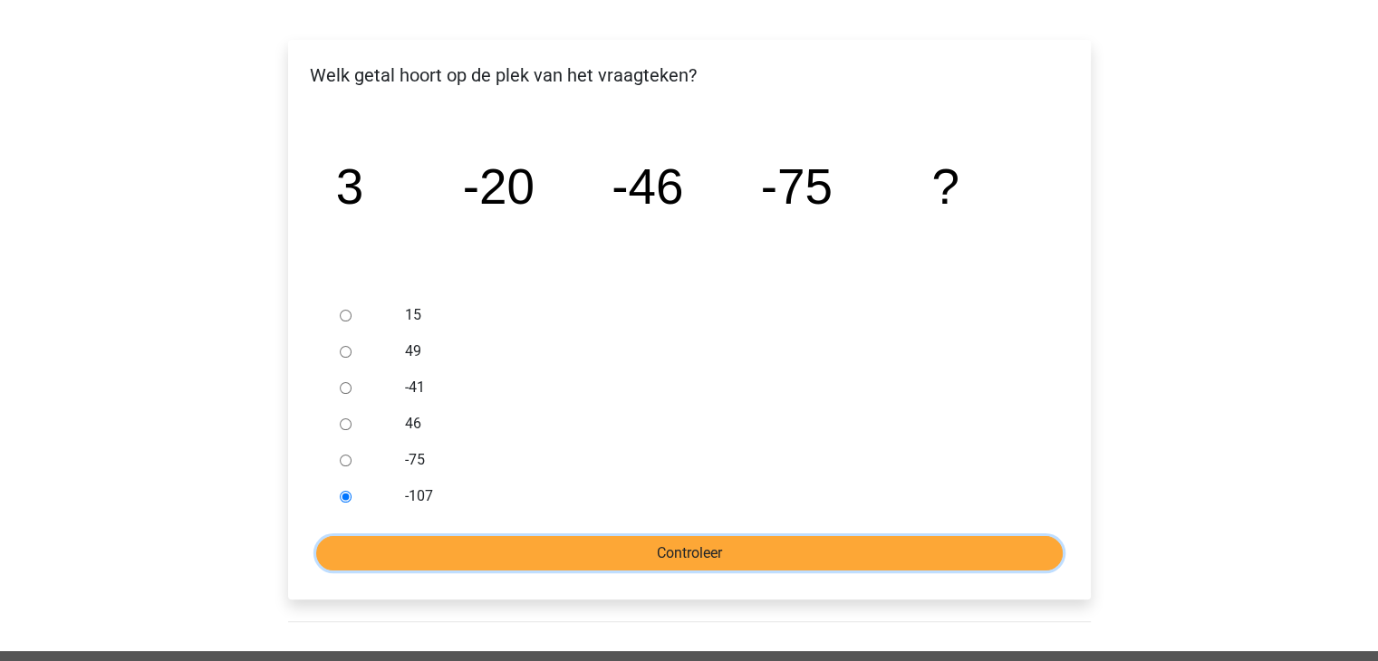
click at [631, 548] on input "Controleer" at bounding box center [689, 553] width 747 height 34
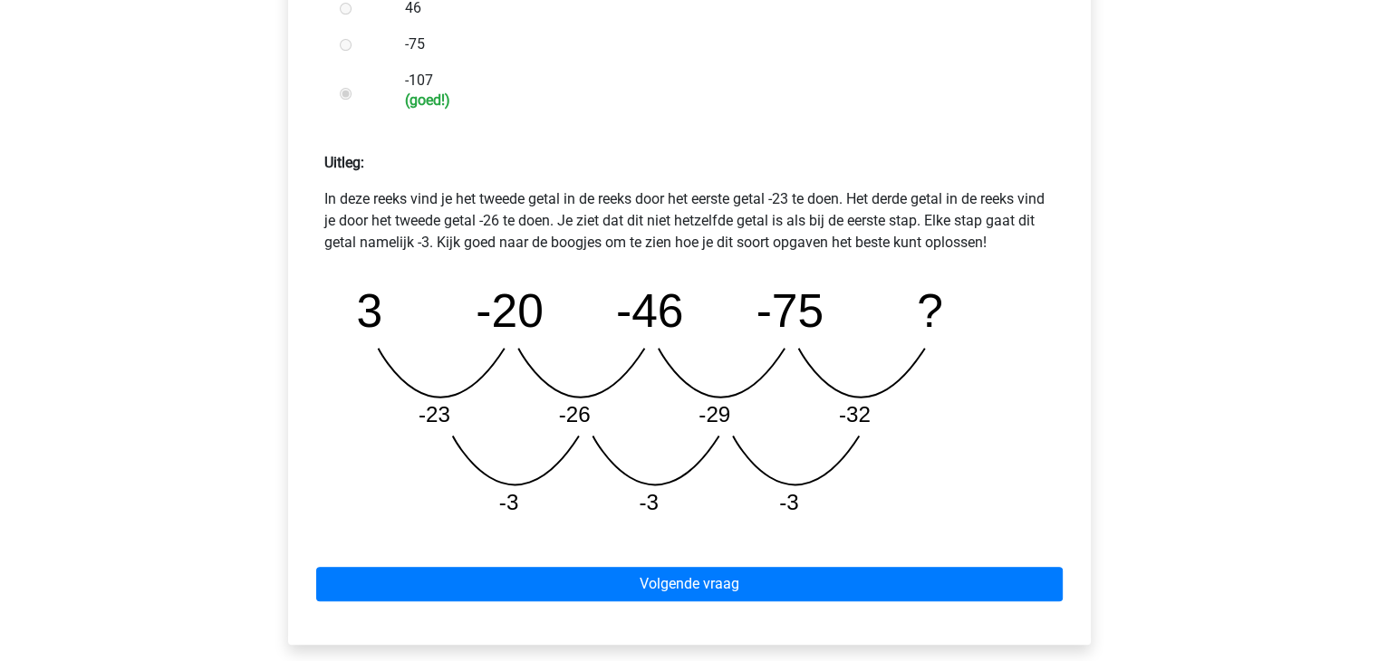
scroll to position [725, 0]
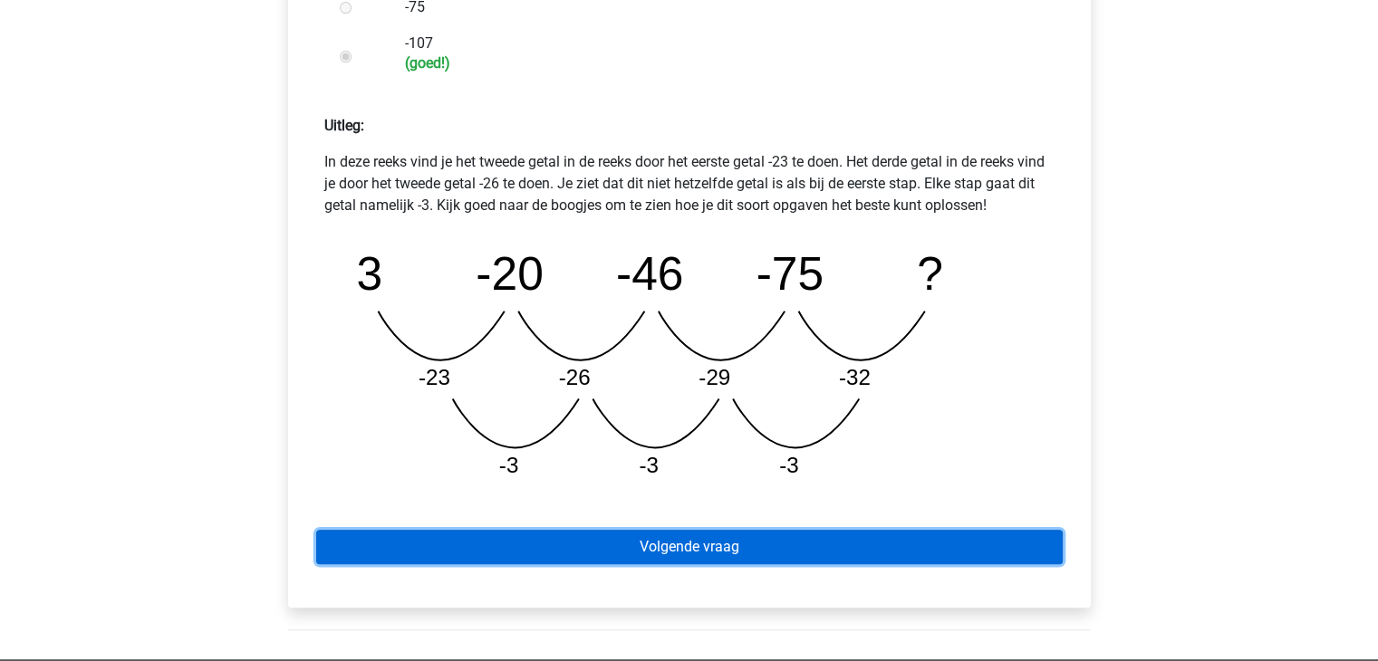
click at [920, 546] on link "Volgende vraag" at bounding box center [689, 547] width 747 height 34
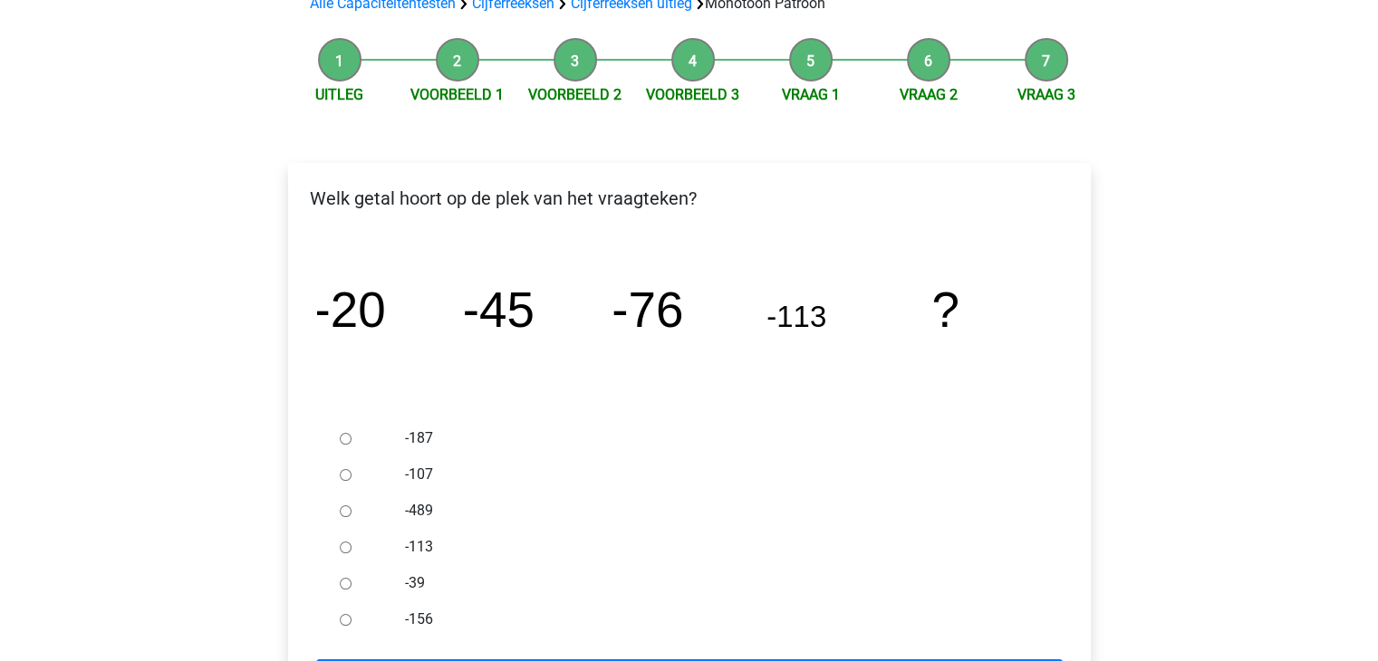
scroll to position [181, 0]
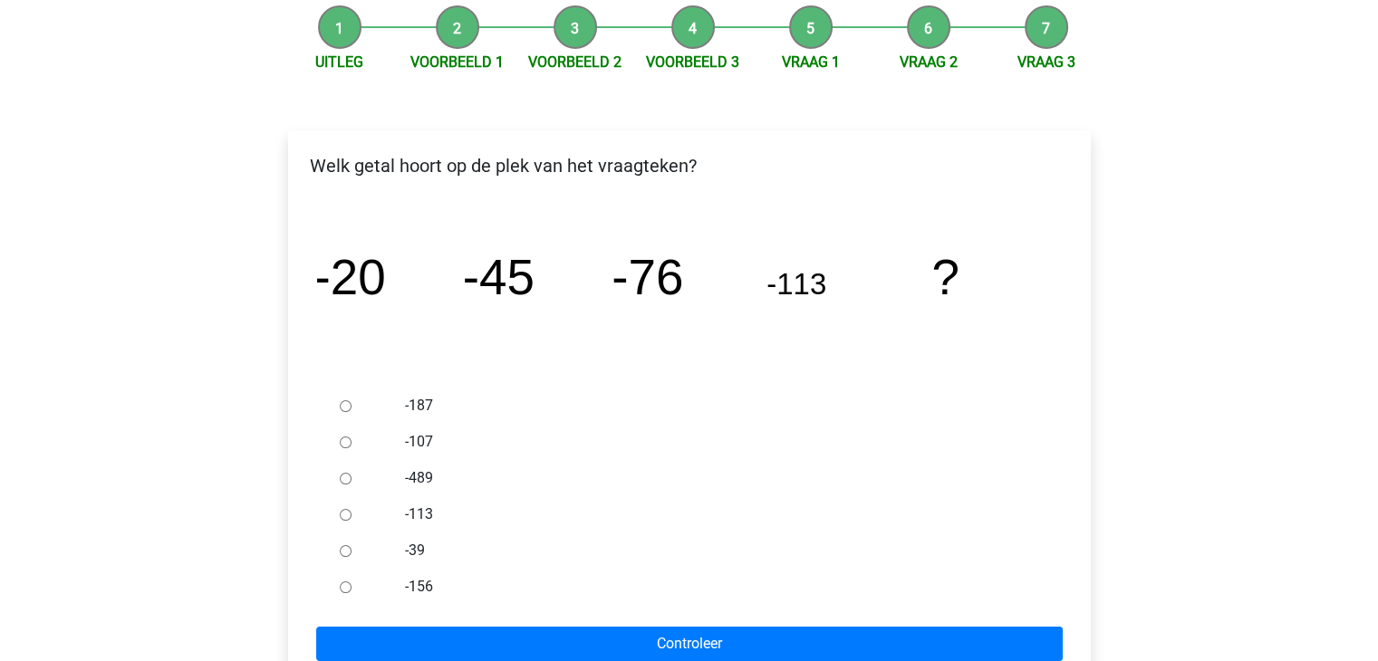
click at [348, 586] on input "-156" at bounding box center [346, 588] width 12 height 12
radio input "true"
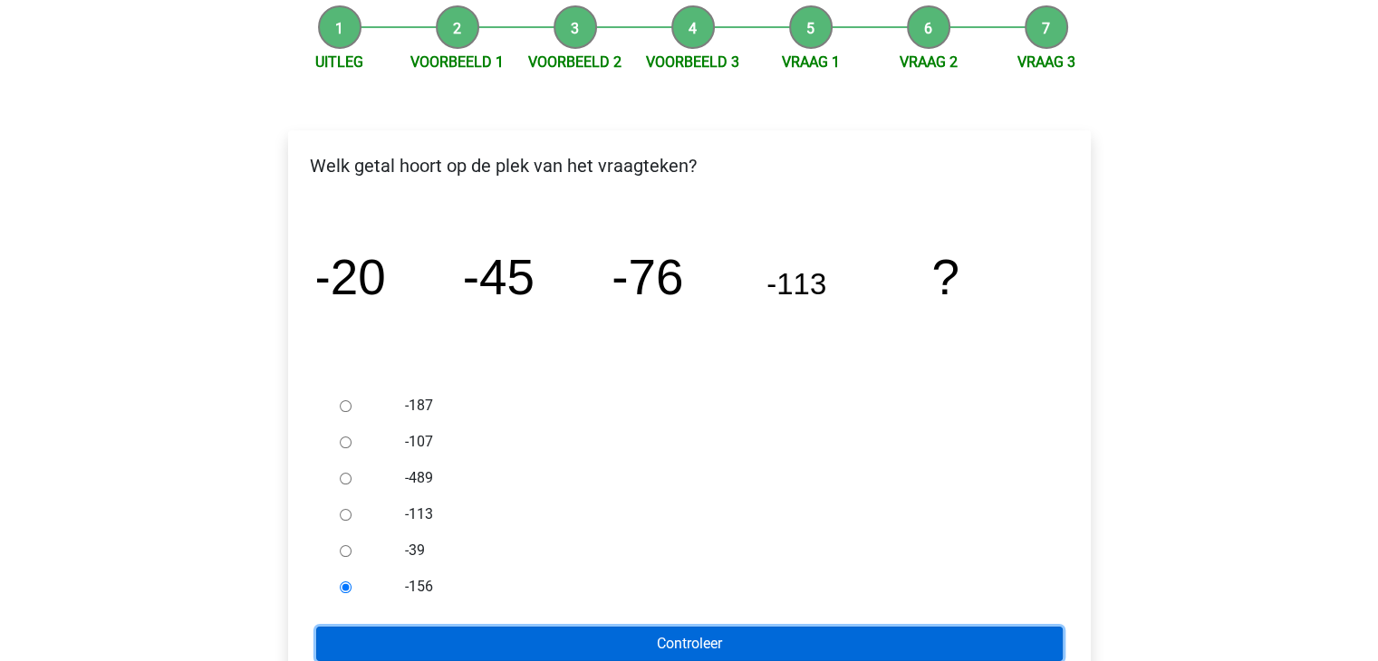
click at [669, 637] on input "Controleer" at bounding box center [689, 644] width 747 height 34
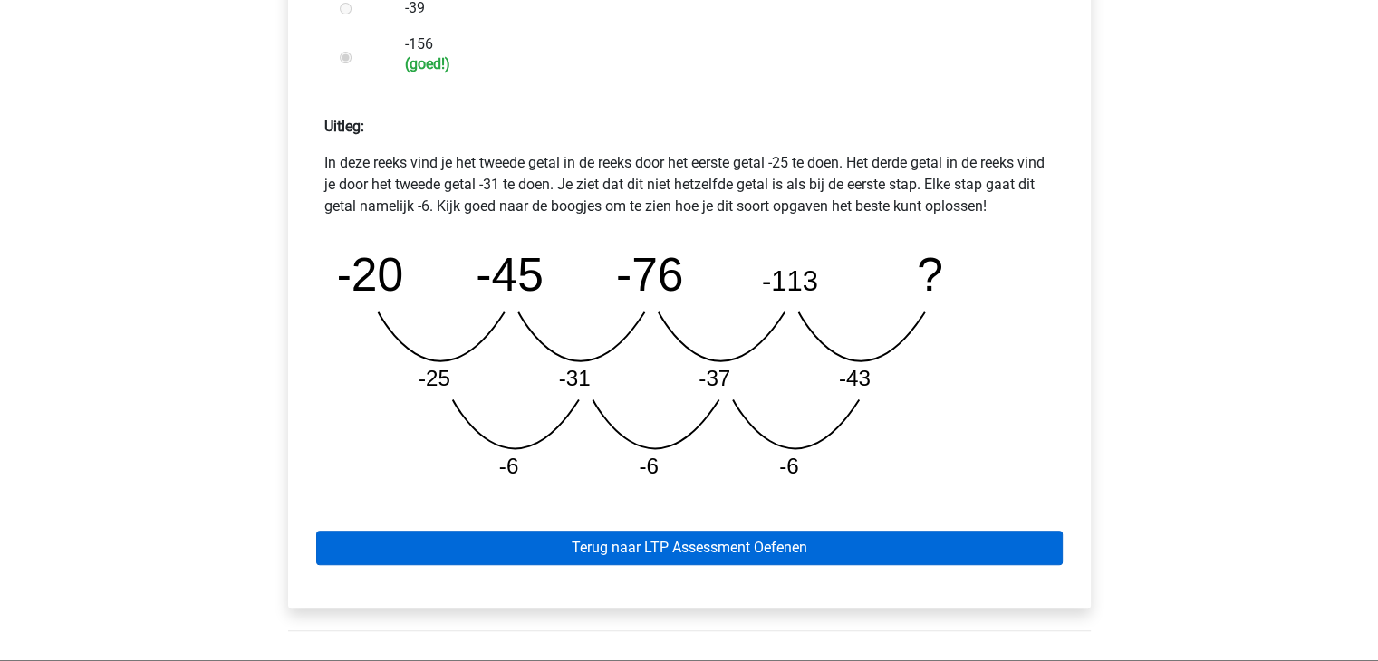
scroll to position [725, 0]
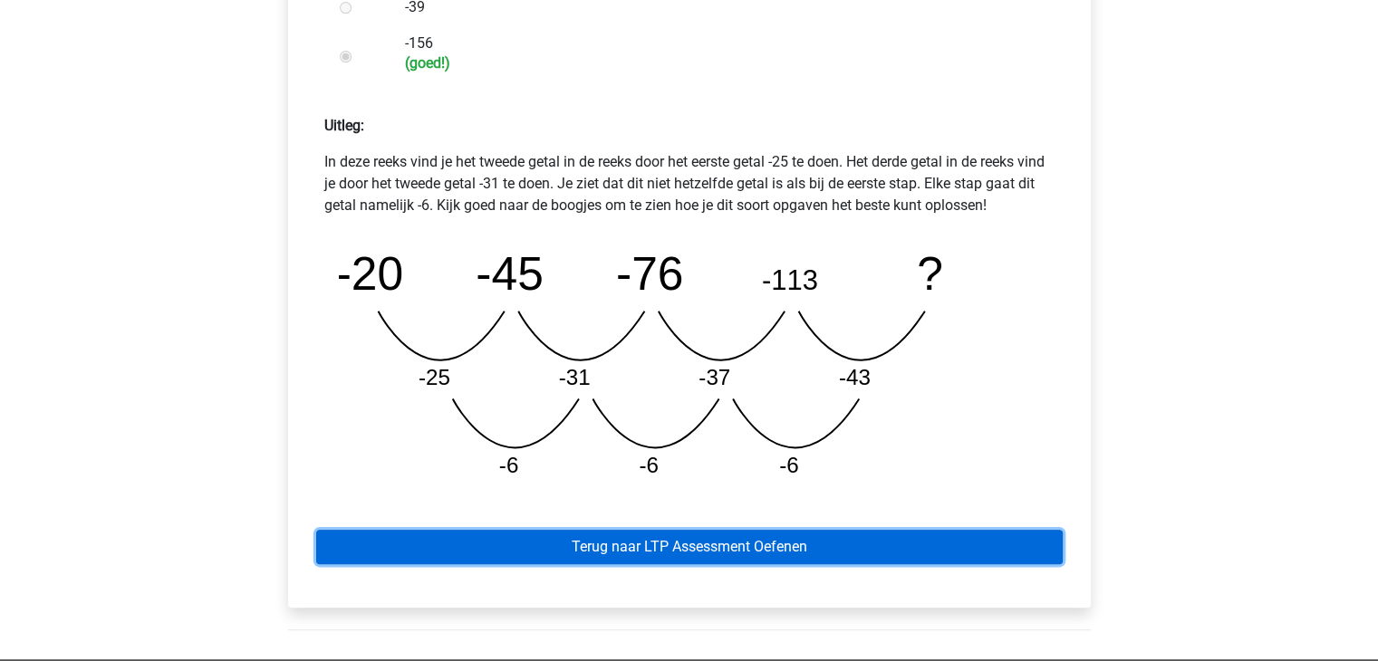
click at [841, 550] on link "Terug naar LTP Assessment Oefenen" at bounding box center [689, 547] width 747 height 34
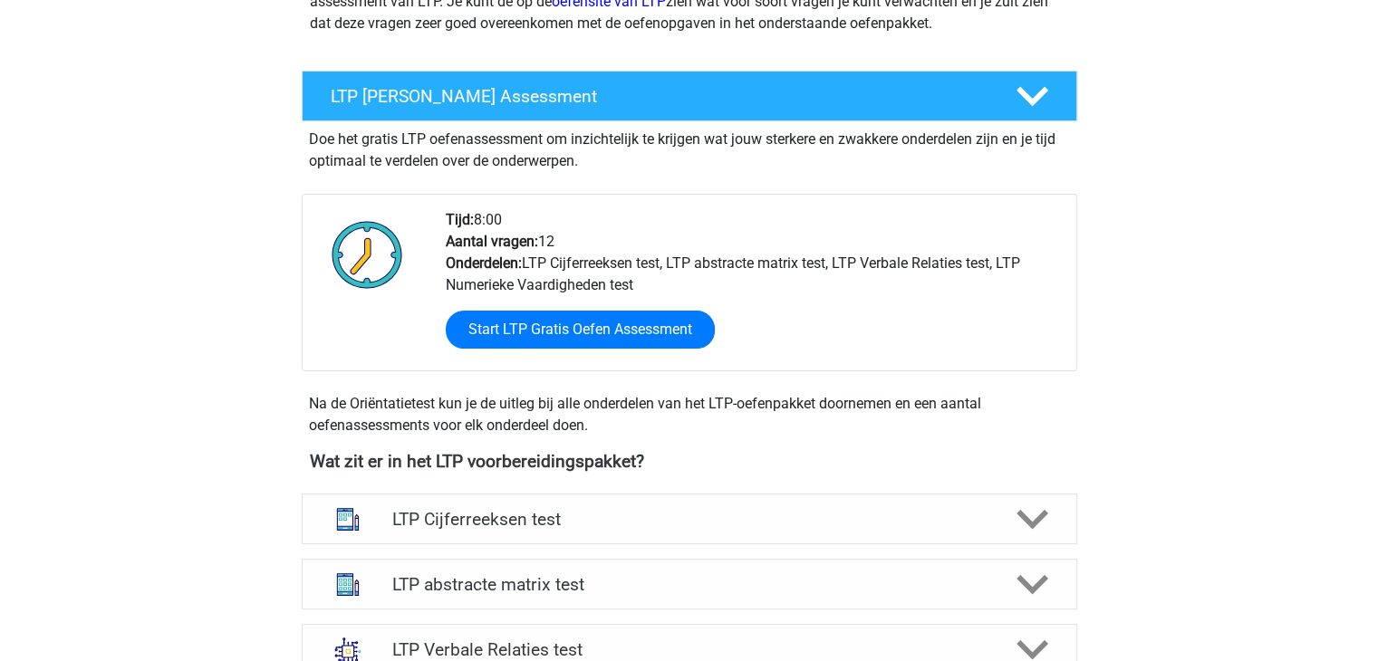
scroll to position [181, 0]
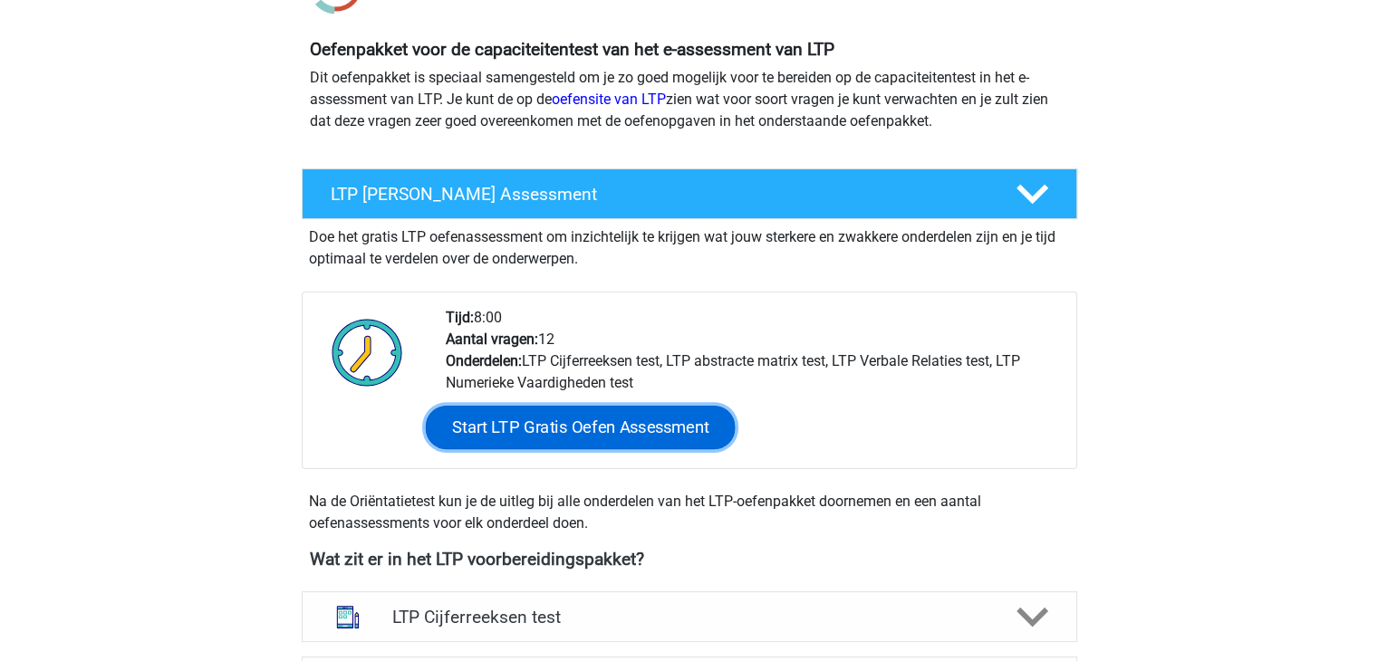
click at [602, 421] on link "Start LTP Gratis Oefen Assessment" at bounding box center [580, 427] width 310 height 43
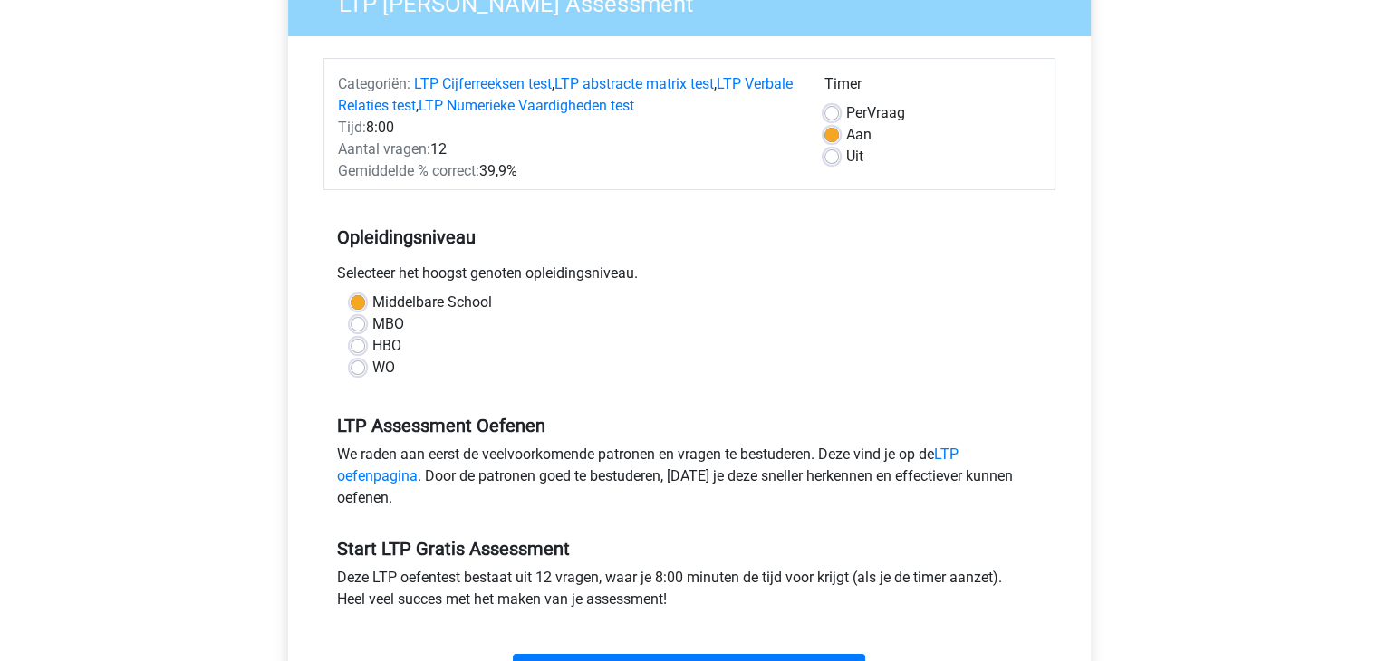
scroll to position [272, 0]
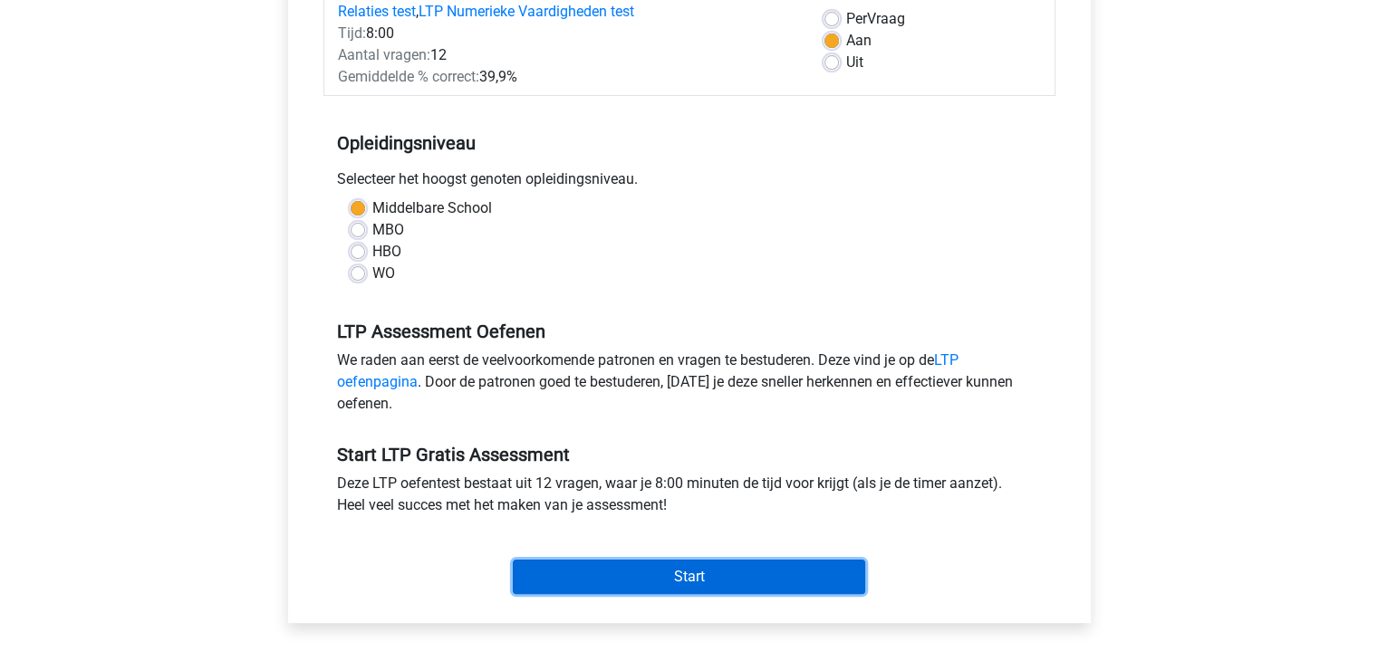
click at [697, 577] on input "Start" at bounding box center [689, 577] width 352 height 34
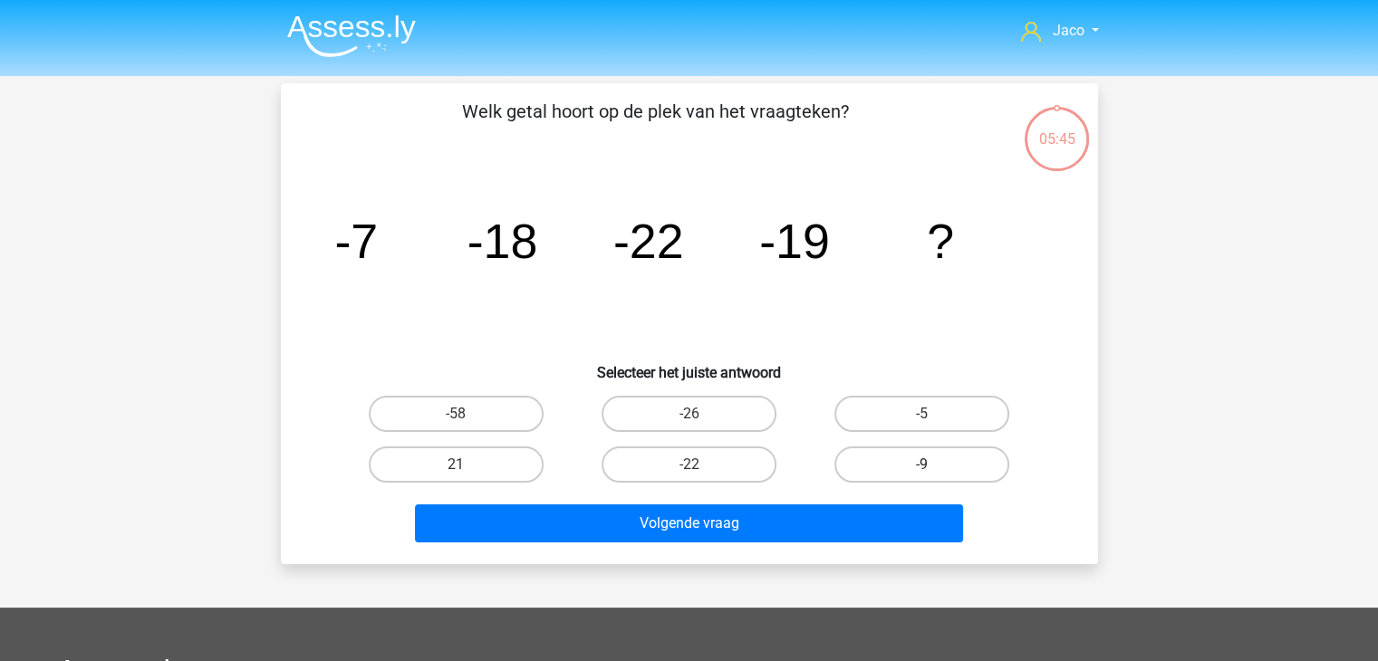
click at [906, 466] on label "-9" at bounding box center [922, 465] width 175 height 36
click at [922, 466] on input "-9" at bounding box center [928, 471] width 12 height 12
radio input "true"
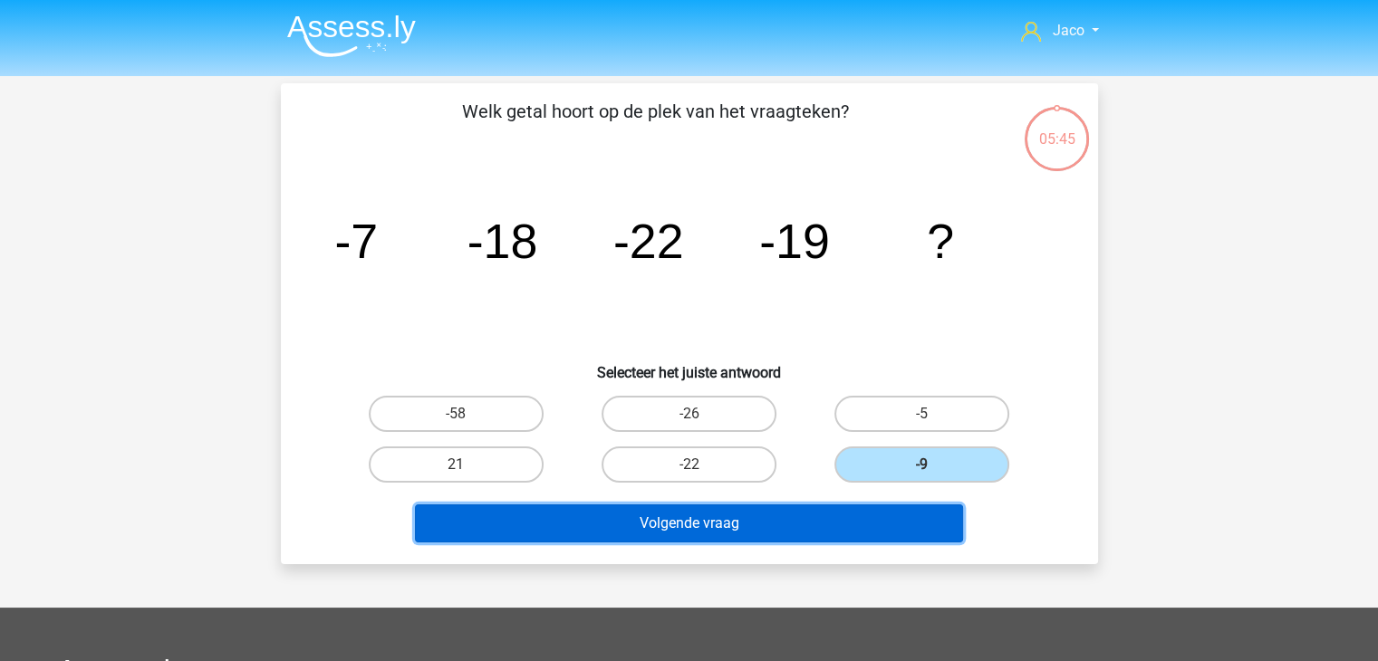
click at [848, 526] on button "Volgende vraag" at bounding box center [689, 524] width 548 height 38
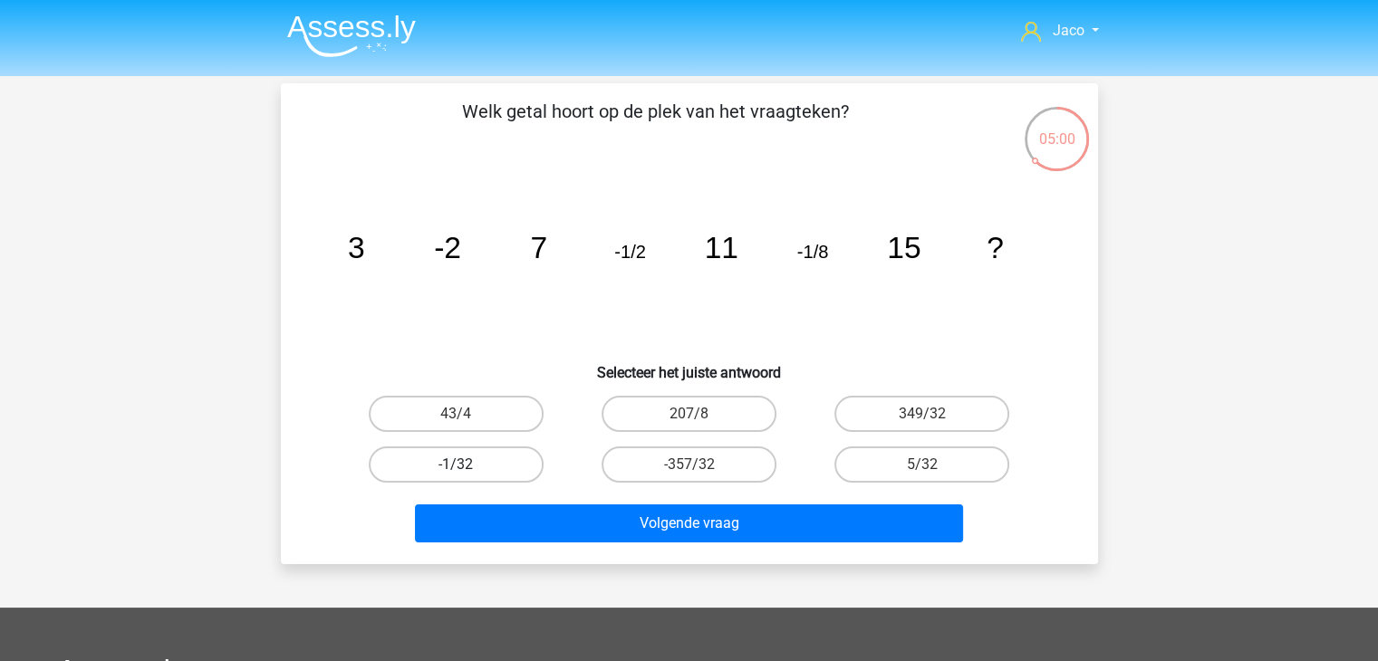
click at [490, 468] on label "-1/32" at bounding box center [456, 465] width 175 height 36
click at [468, 468] on input "-1/32" at bounding box center [462, 471] width 12 height 12
radio input "true"
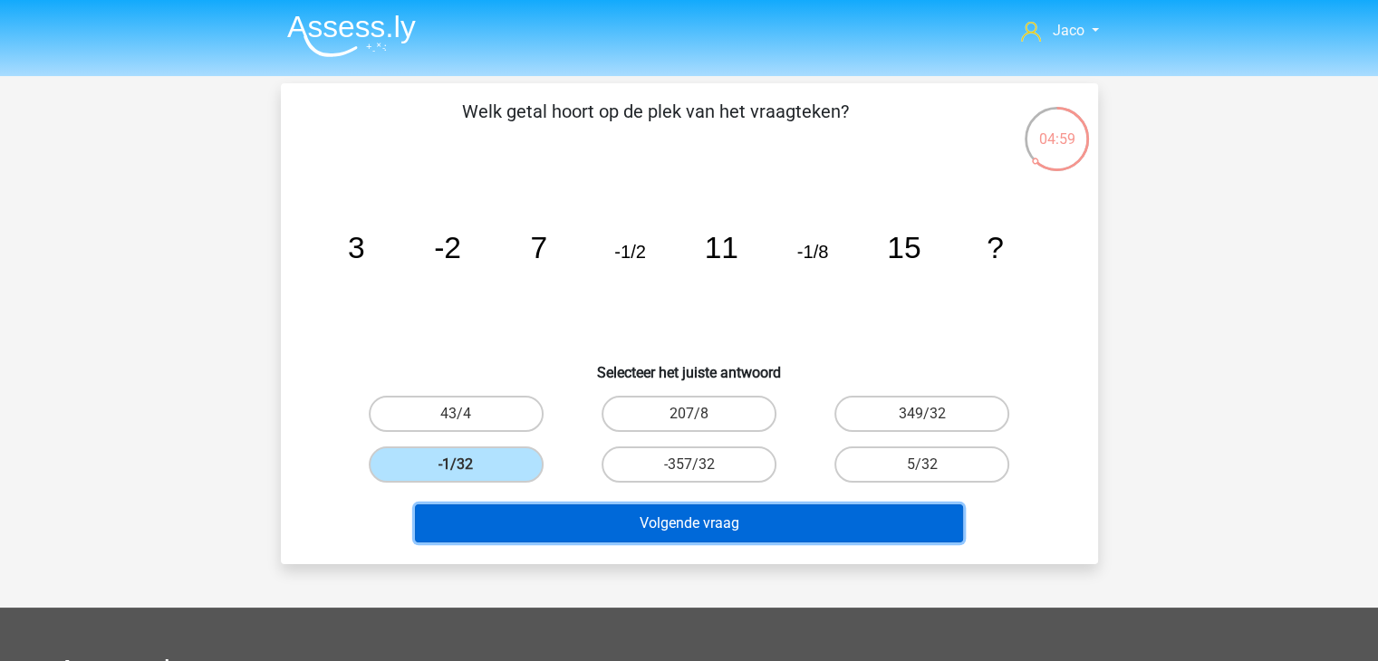
click at [680, 527] on button "Volgende vraag" at bounding box center [689, 524] width 548 height 38
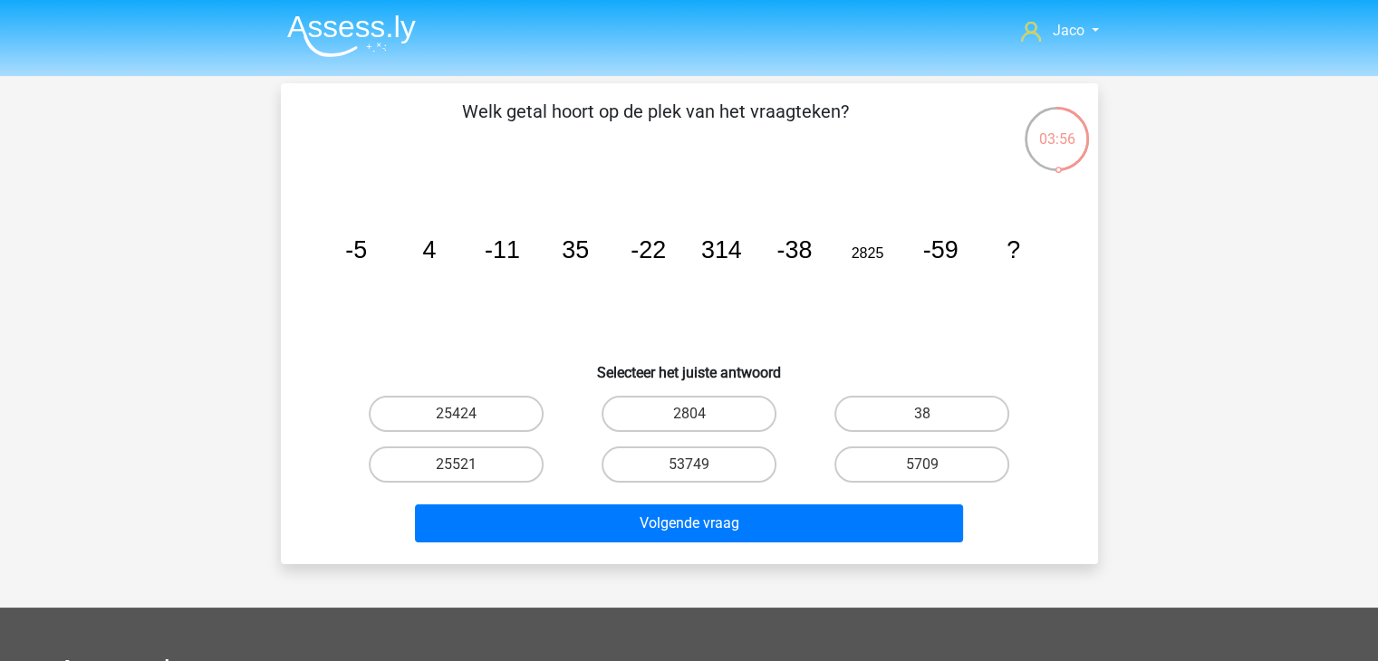
click at [923, 468] on input "5709" at bounding box center [928, 471] width 12 height 12
radio input "true"
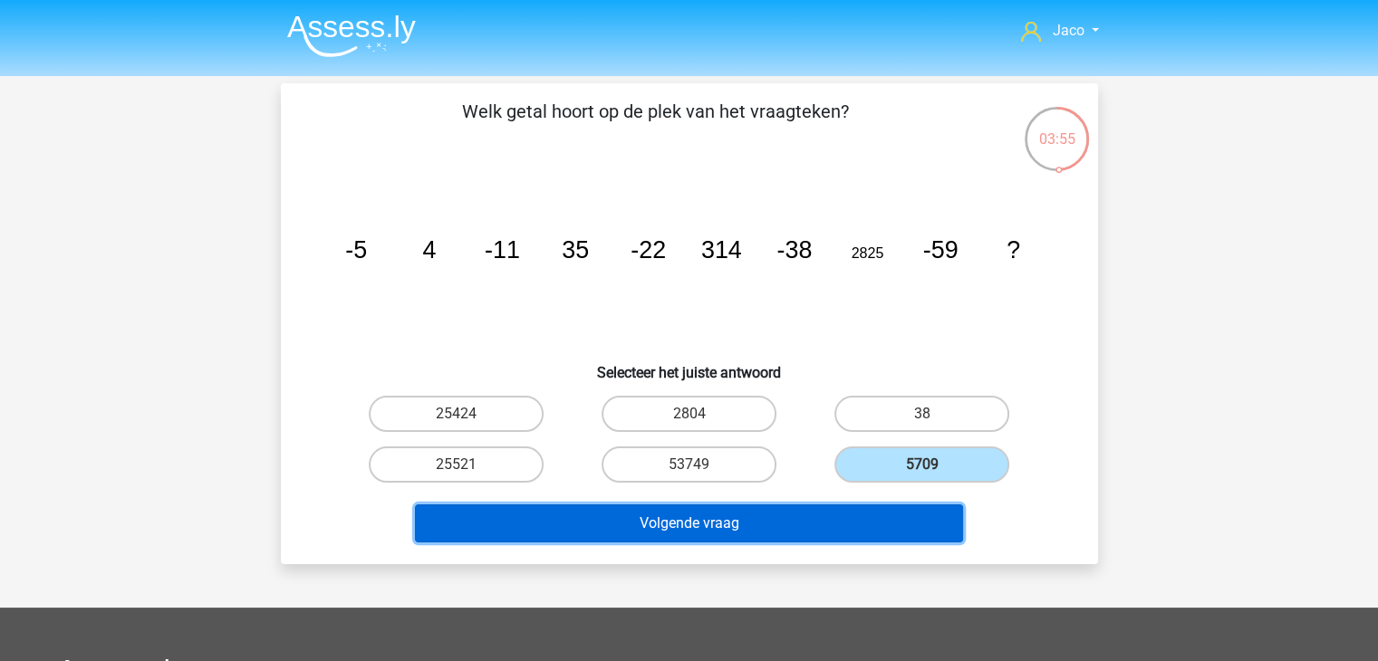
click at [819, 525] on button "Volgende vraag" at bounding box center [689, 524] width 548 height 38
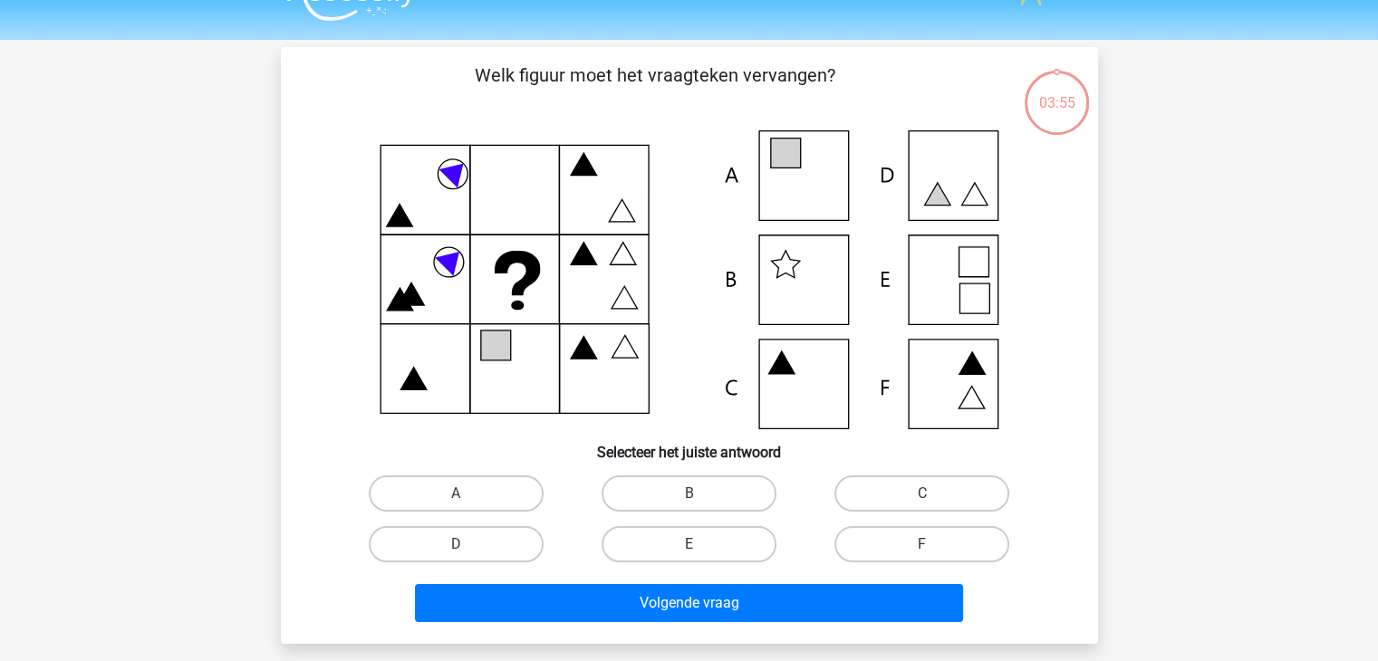
scroll to position [83, 0]
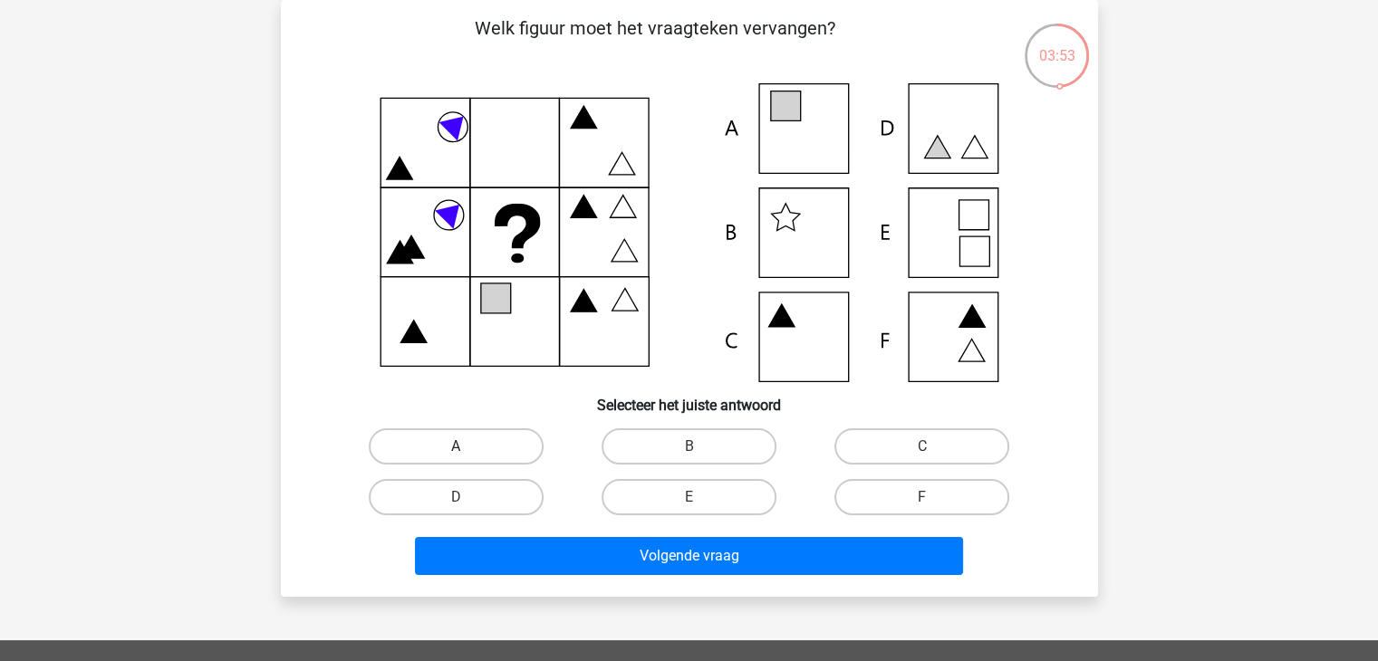
click at [482, 439] on label "A" at bounding box center [456, 447] width 175 height 36
click at [468, 447] on input "A" at bounding box center [462, 453] width 12 height 12
radio input "true"
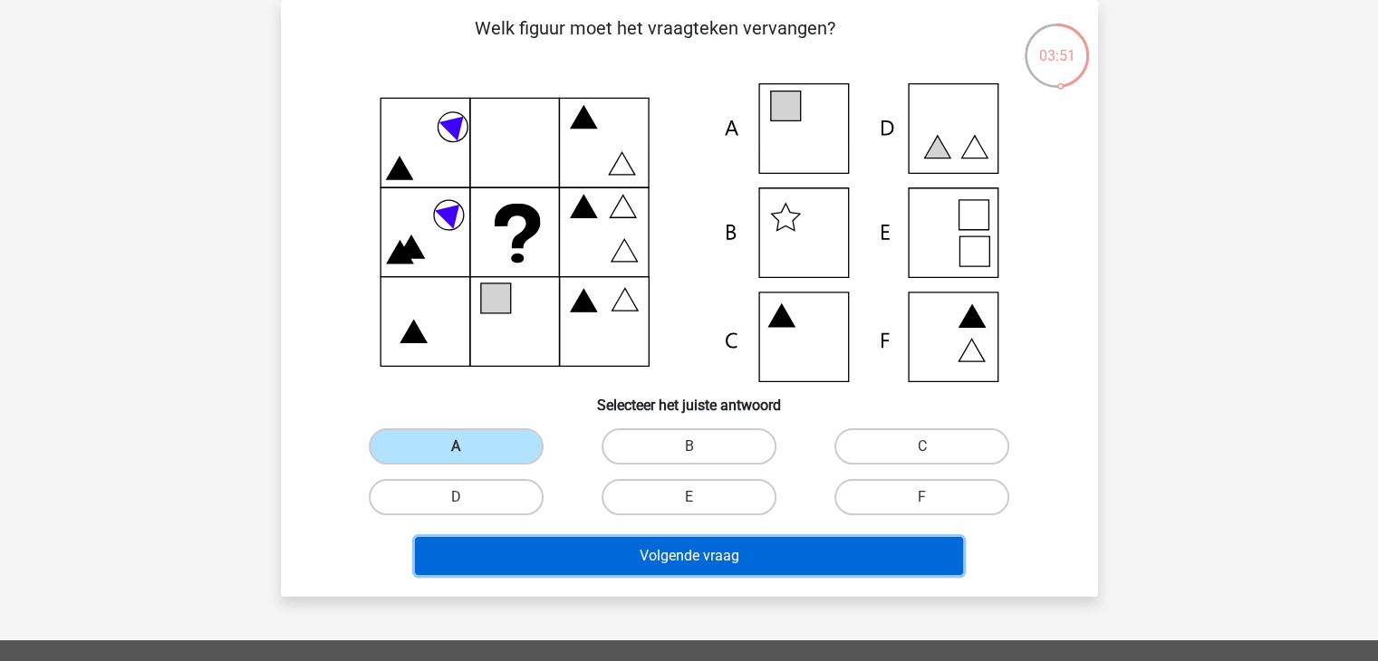
click at [752, 562] on button "Volgende vraag" at bounding box center [689, 556] width 548 height 38
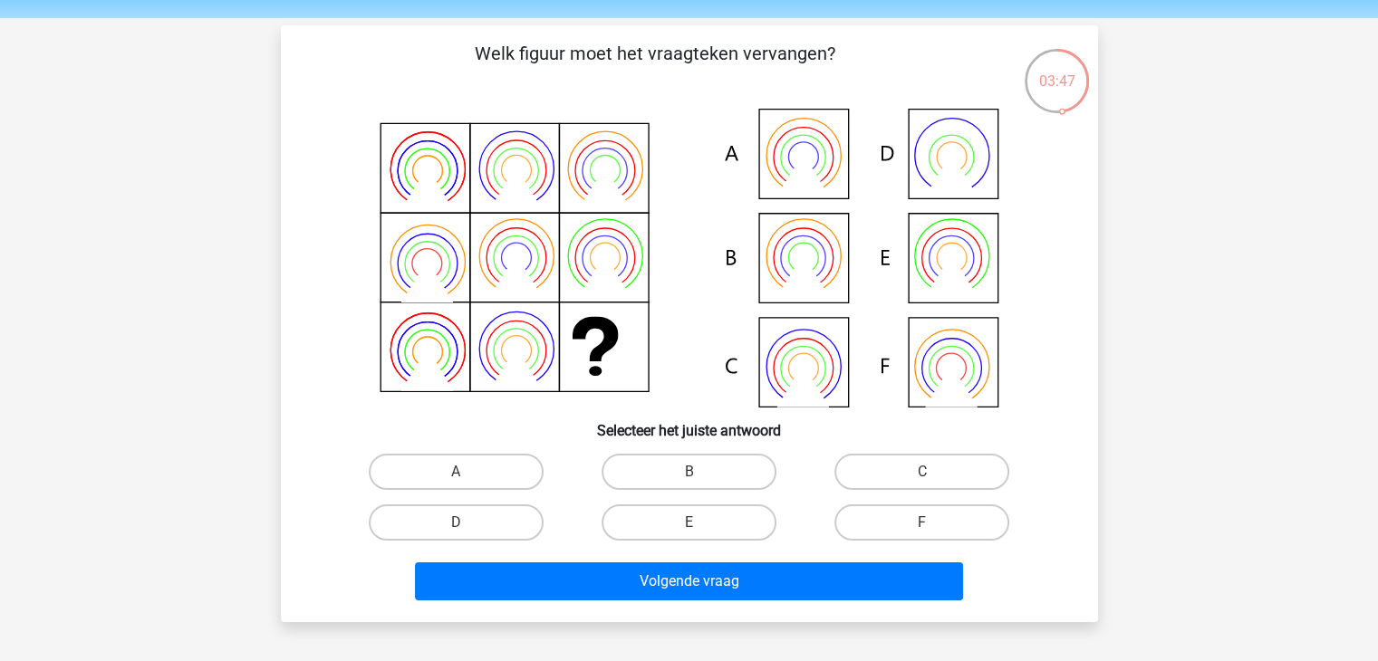
scroll to position [91, 0]
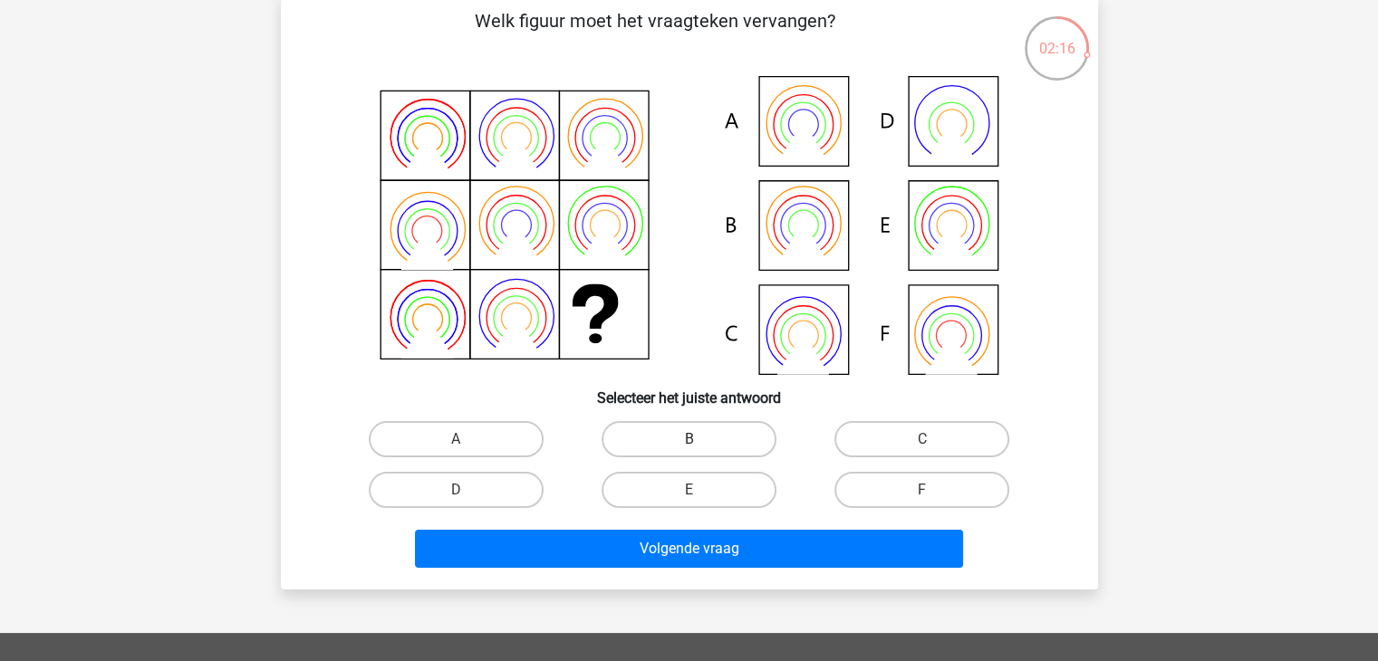
click at [690, 438] on label "B" at bounding box center [689, 439] width 175 height 36
click at [690, 439] on input "B" at bounding box center [695, 445] width 12 height 12
radio input "true"
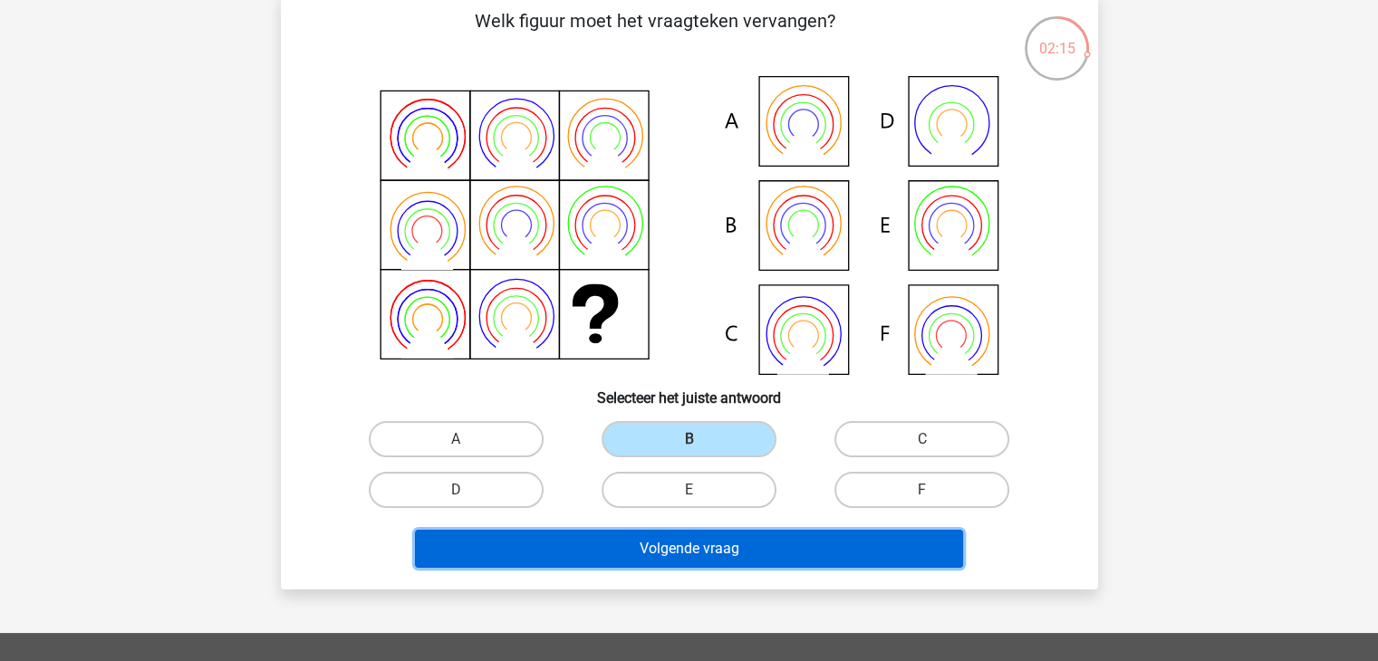
click at [795, 538] on button "Volgende vraag" at bounding box center [689, 549] width 548 height 38
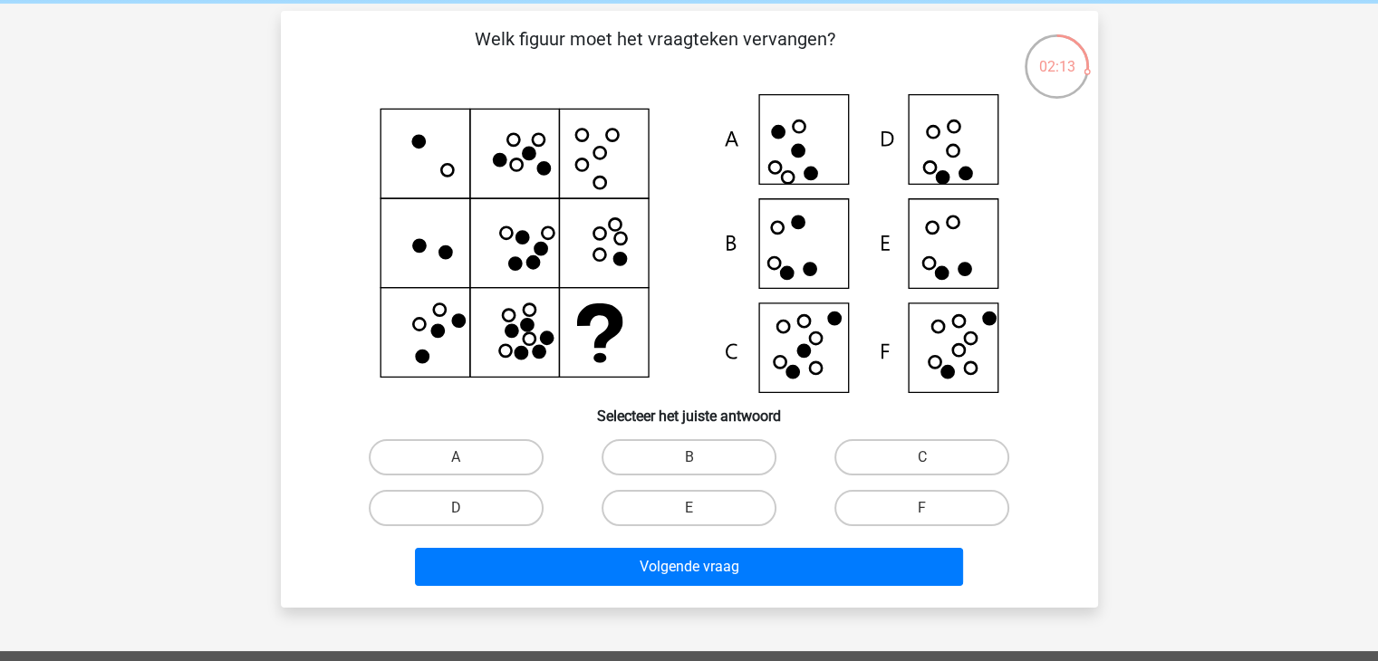
scroll to position [0, 0]
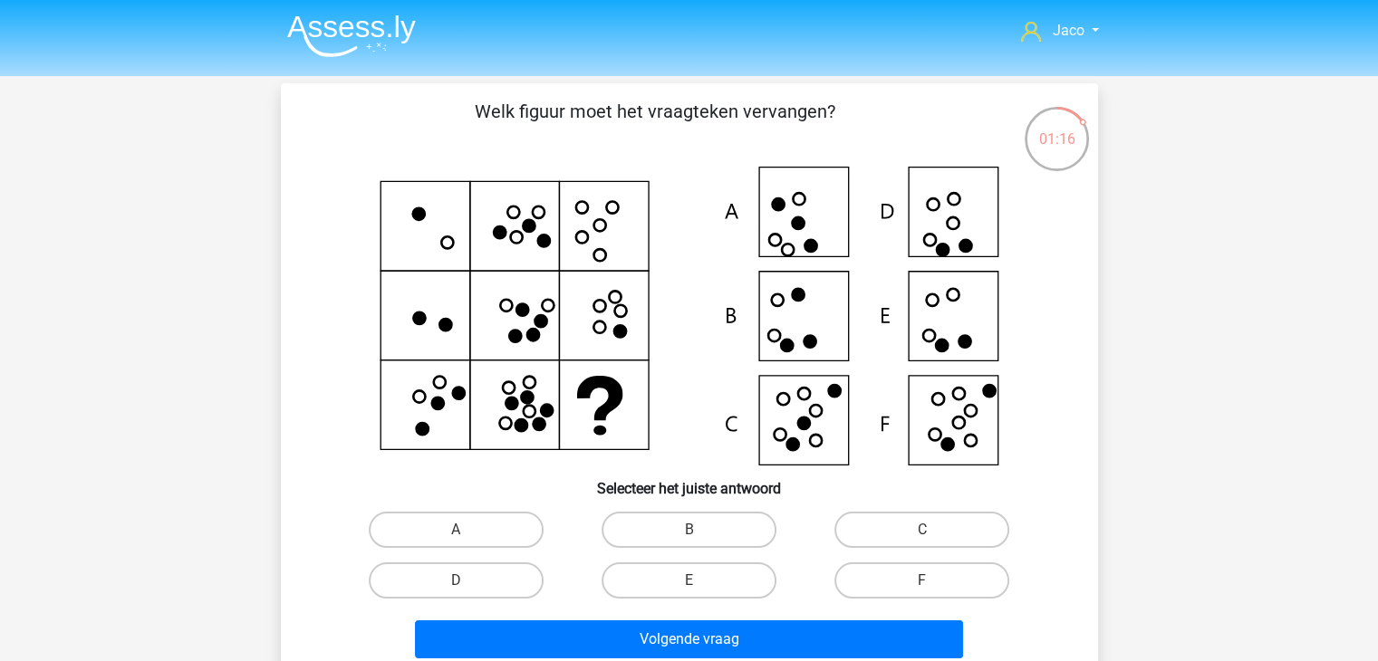
click at [953, 323] on icon at bounding box center [689, 316] width 730 height 299
click at [727, 594] on label "E" at bounding box center [689, 581] width 175 height 36
click at [700, 593] on input "E" at bounding box center [695, 587] width 12 height 12
radio input "true"
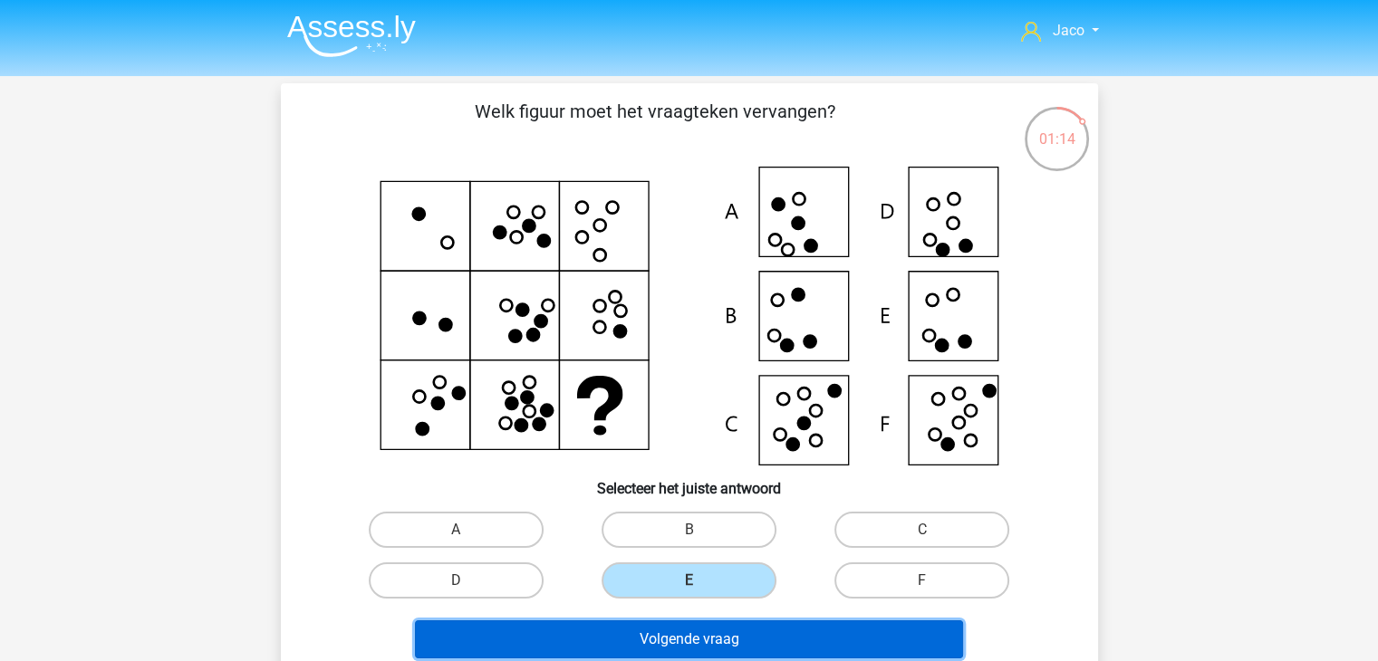
click at [822, 636] on button "Volgende vraag" at bounding box center [689, 640] width 548 height 38
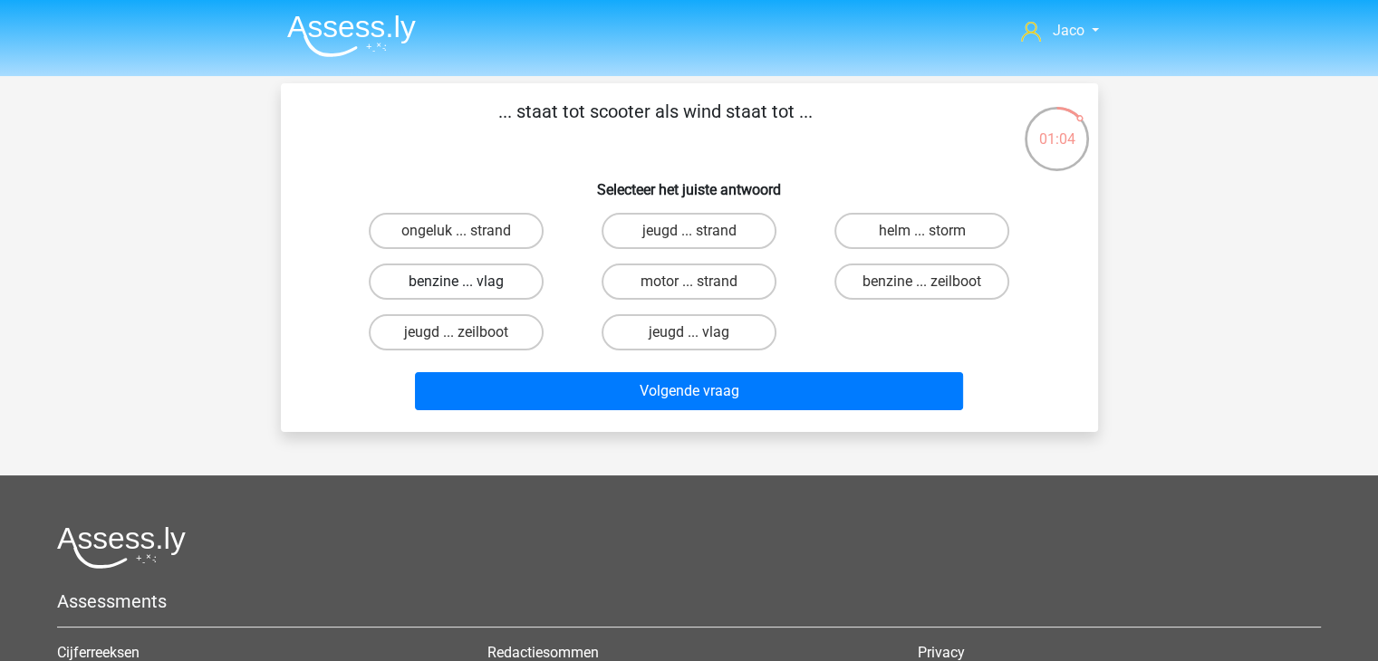
click at [474, 277] on label "benzine ... vlag" at bounding box center [456, 282] width 175 height 36
click at [468, 282] on input "benzine ... vlag" at bounding box center [462, 288] width 12 height 12
radio input "true"
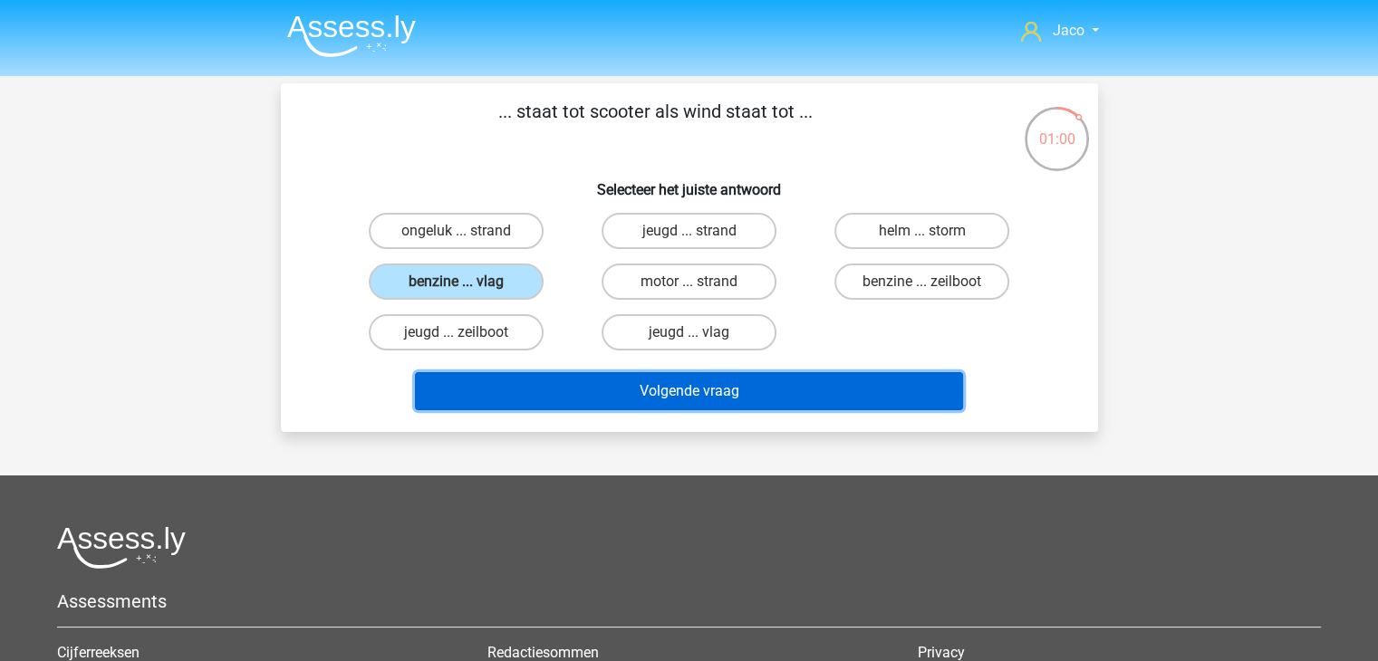
click at [763, 398] on button "Volgende vraag" at bounding box center [689, 391] width 548 height 38
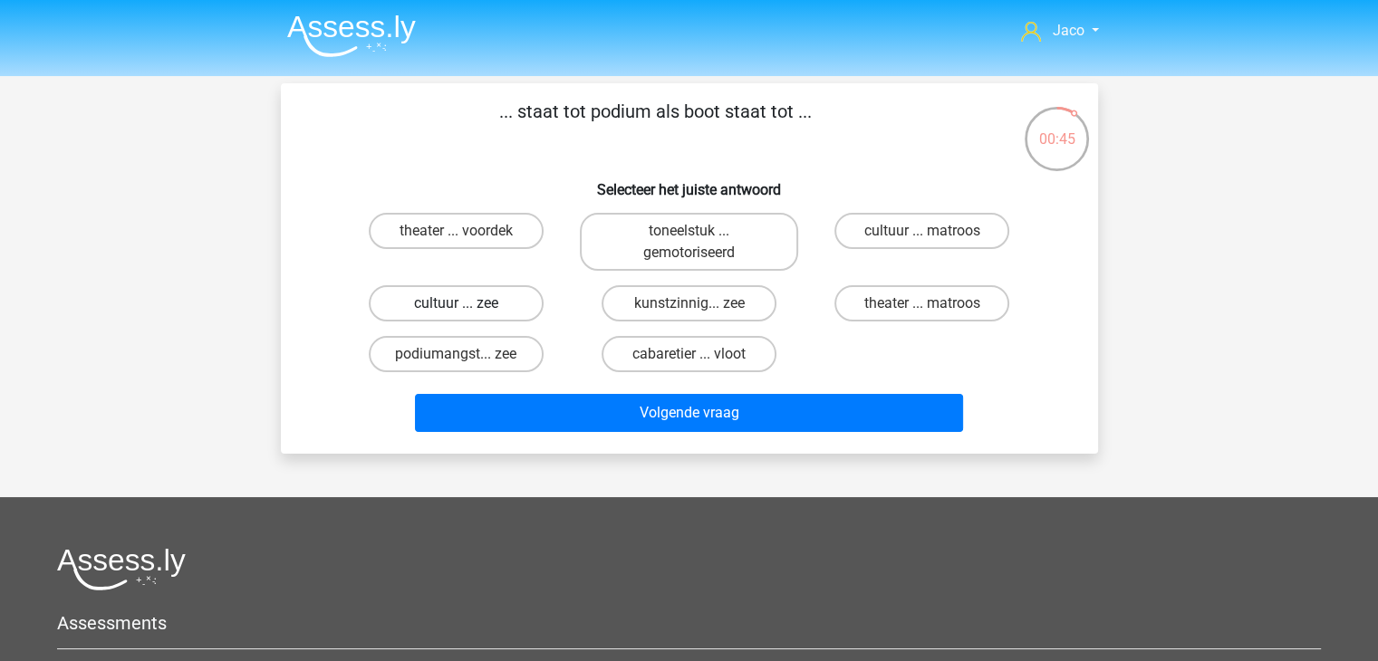
click at [526, 307] on label "cultuur ... zee" at bounding box center [456, 303] width 175 height 36
click at [468, 307] on input "cultuur ... zee" at bounding box center [462, 310] width 12 height 12
radio input "true"
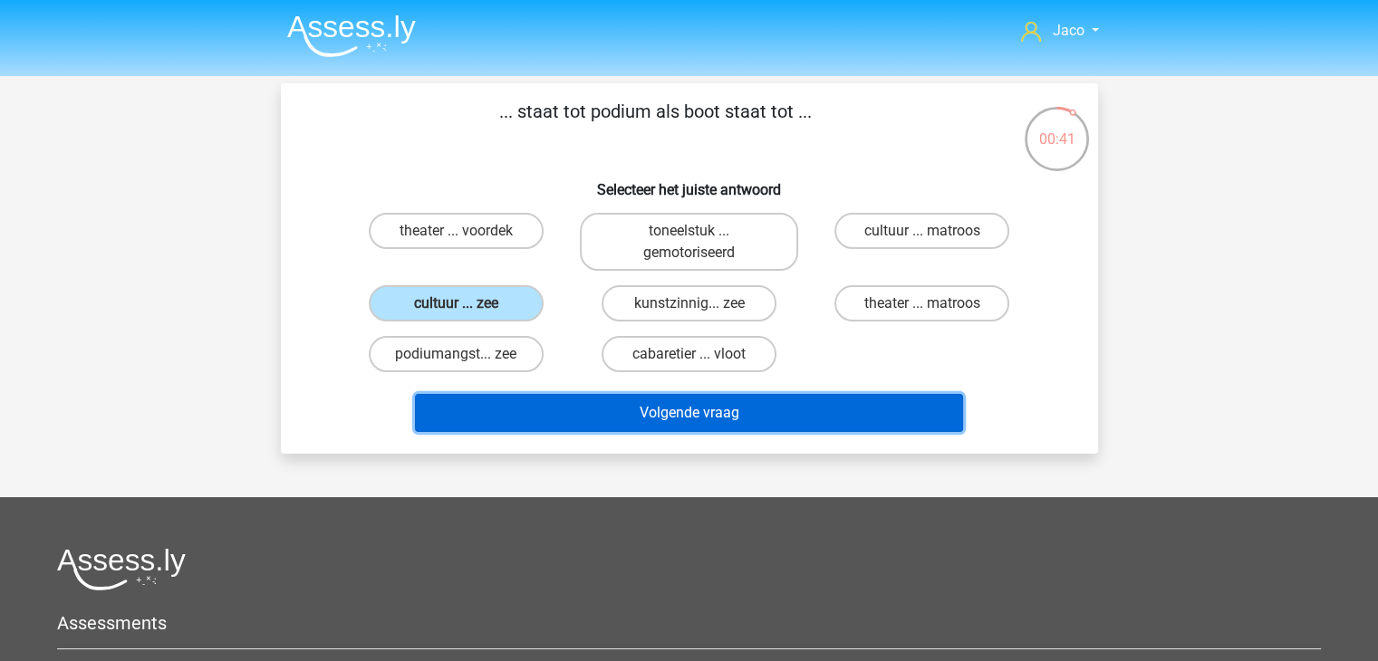
click at [700, 413] on button "Volgende vraag" at bounding box center [689, 413] width 548 height 38
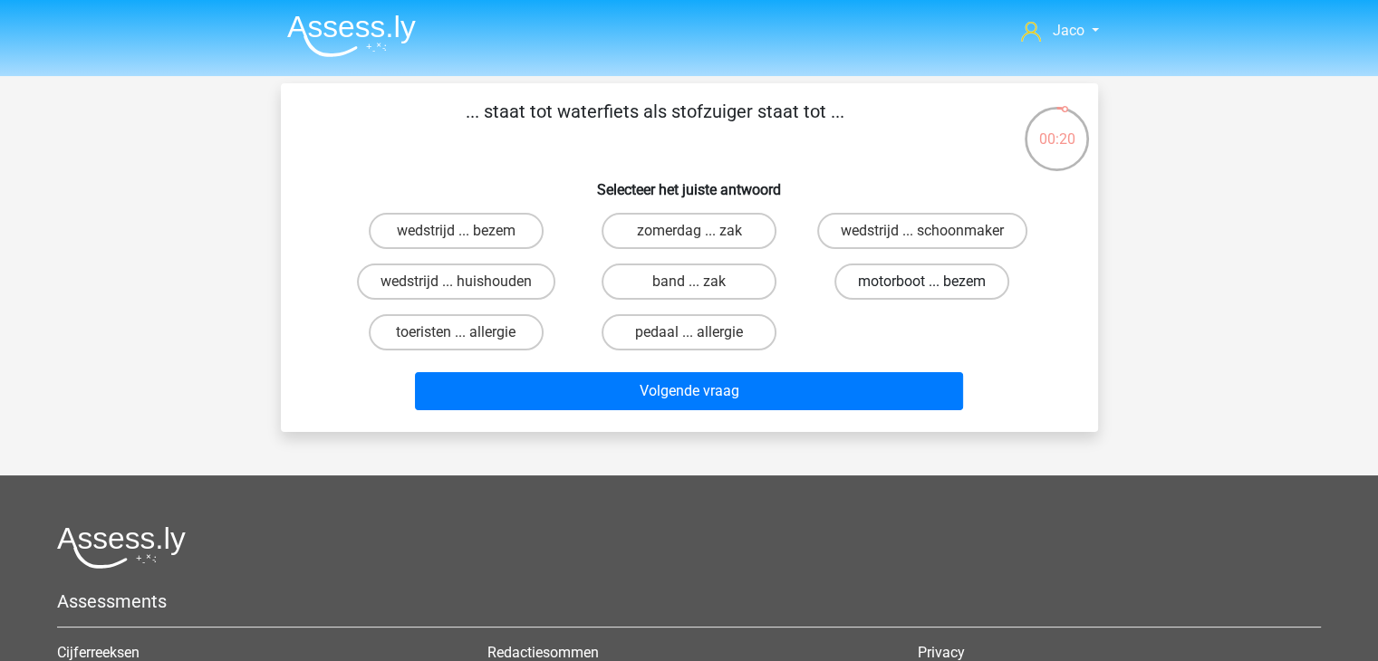
click at [899, 288] on label "motorboot ... bezem" at bounding box center [922, 282] width 175 height 36
click at [922, 288] on input "motorboot ... bezem" at bounding box center [928, 288] width 12 height 12
radio input "true"
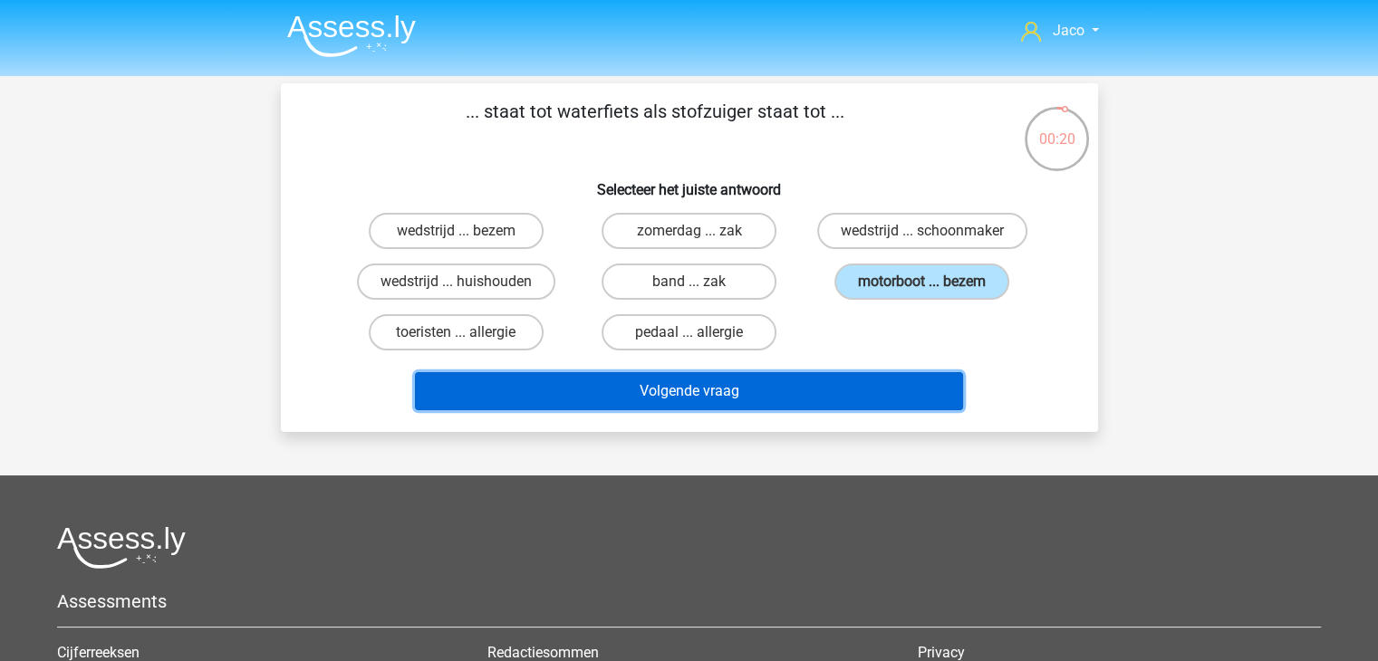
click at [842, 387] on button "Volgende vraag" at bounding box center [689, 391] width 548 height 38
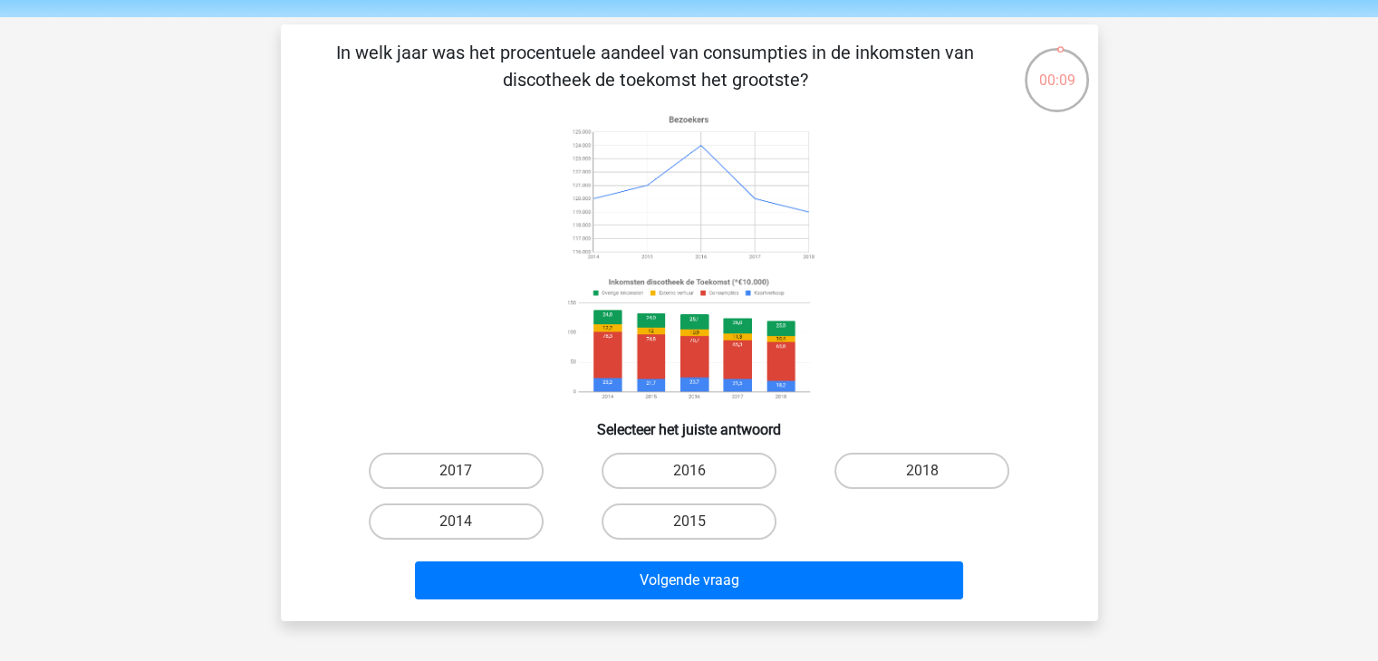
scroll to position [91, 0]
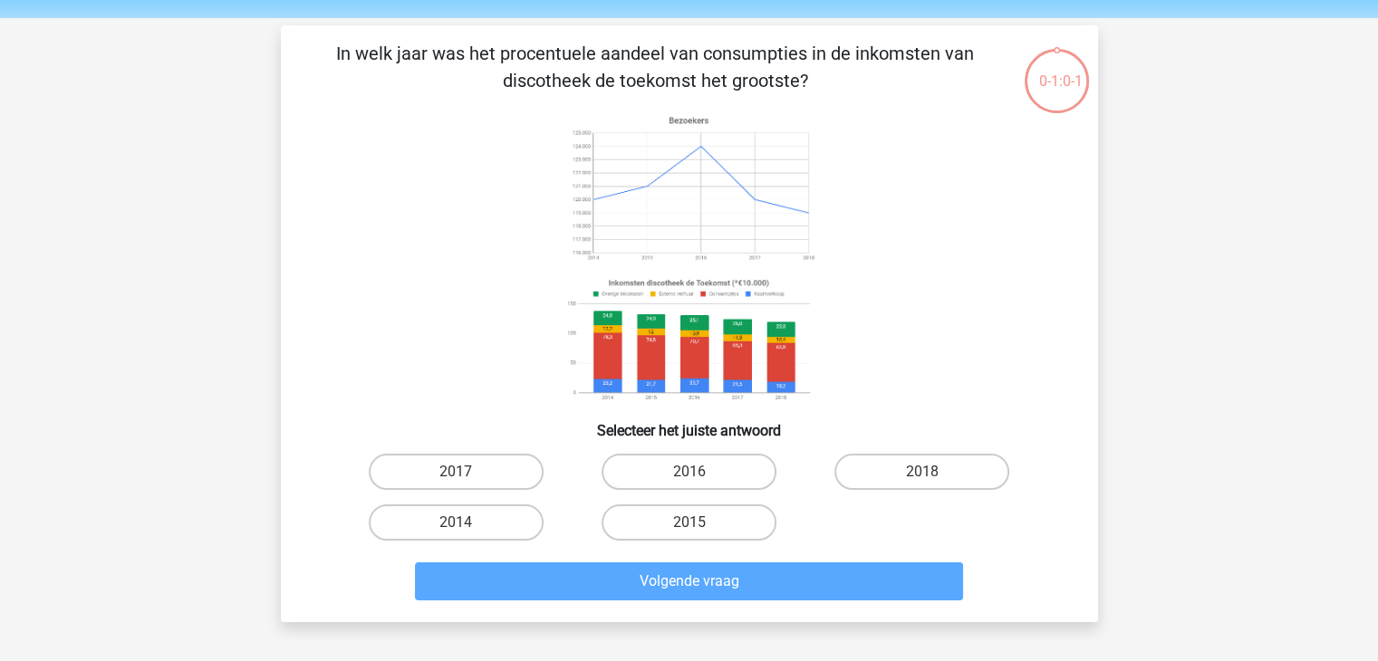
scroll to position [91, 0]
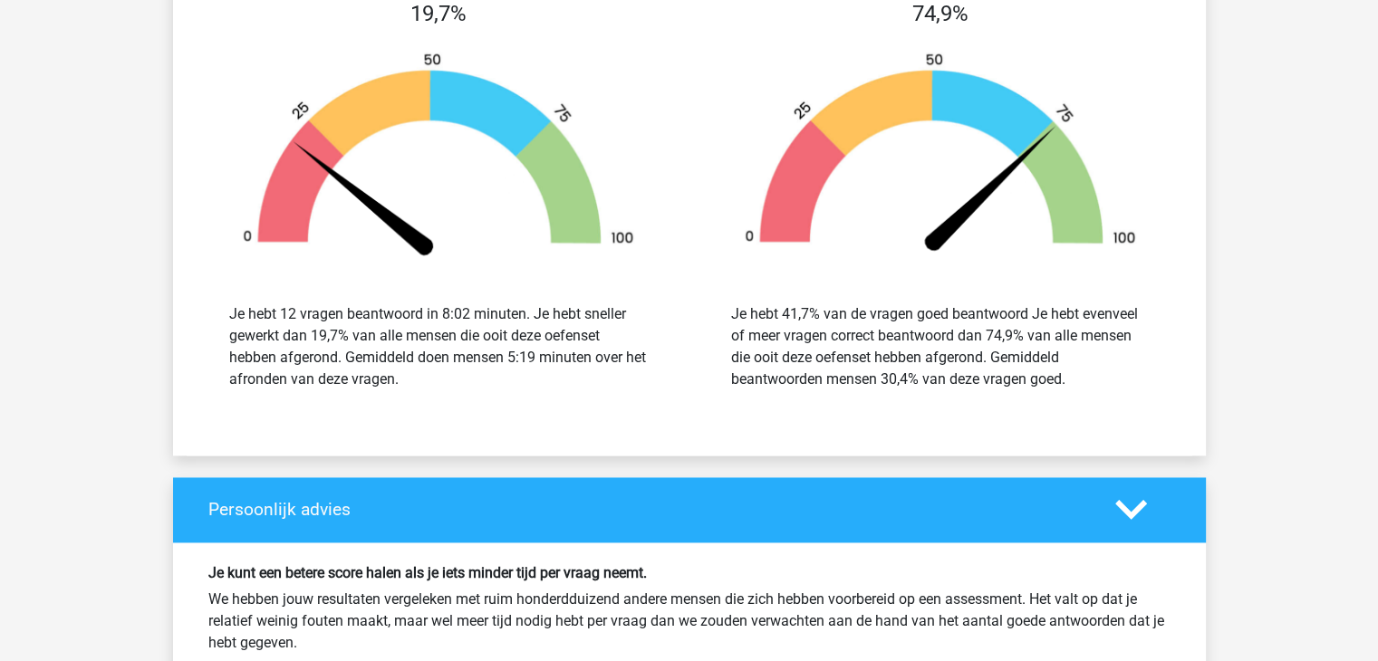
scroll to position [2809, 0]
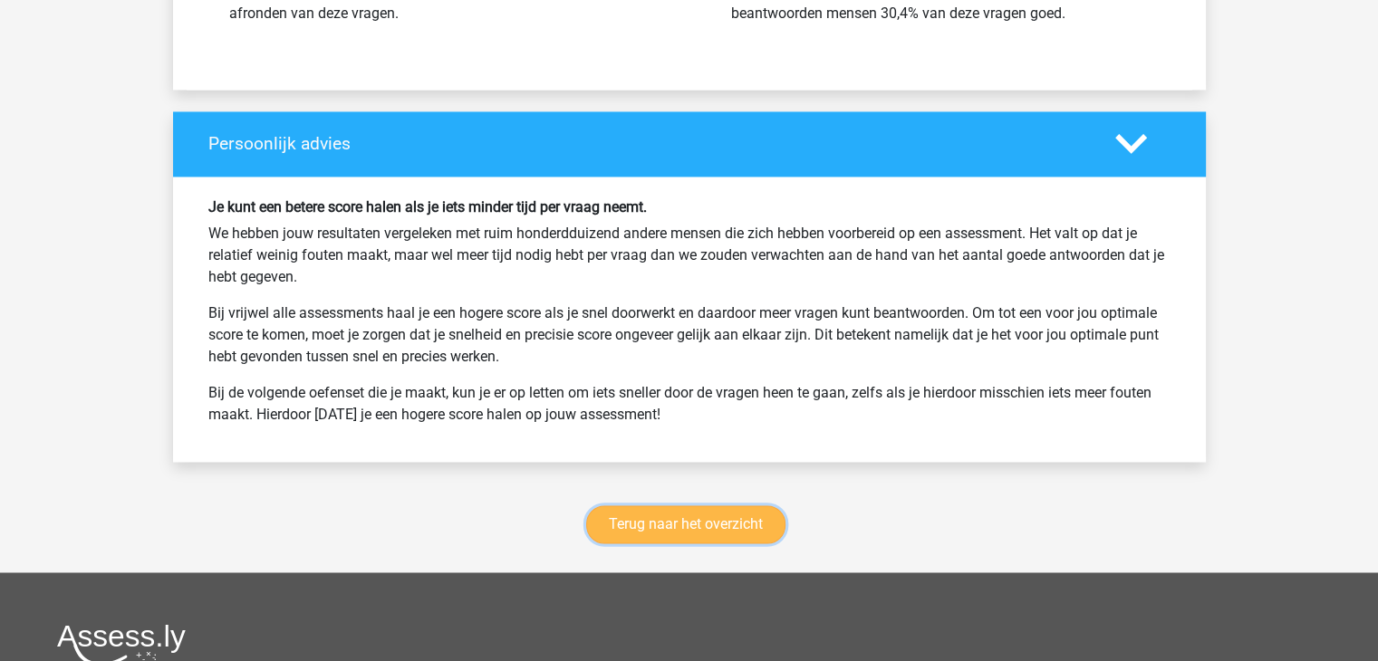
click at [739, 519] on link "Terug naar het overzicht" at bounding box center [685, 525] width 199 height 38
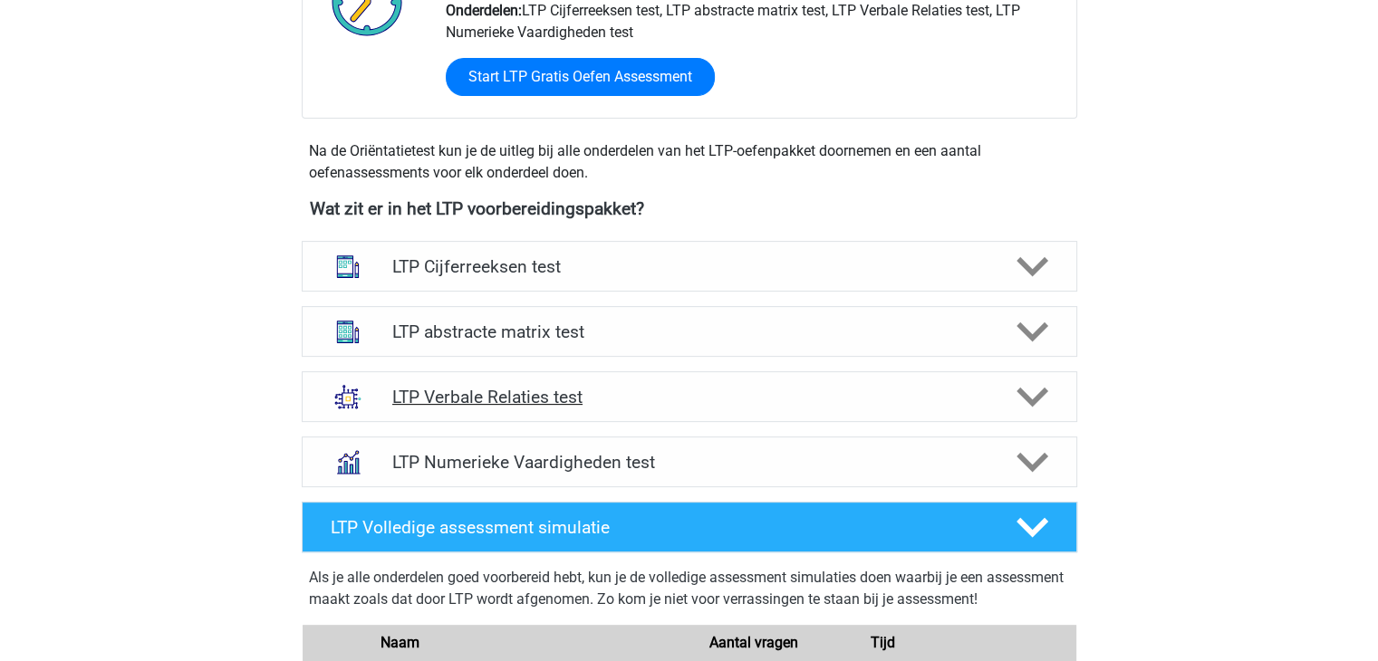
scroll to position [544, 0]
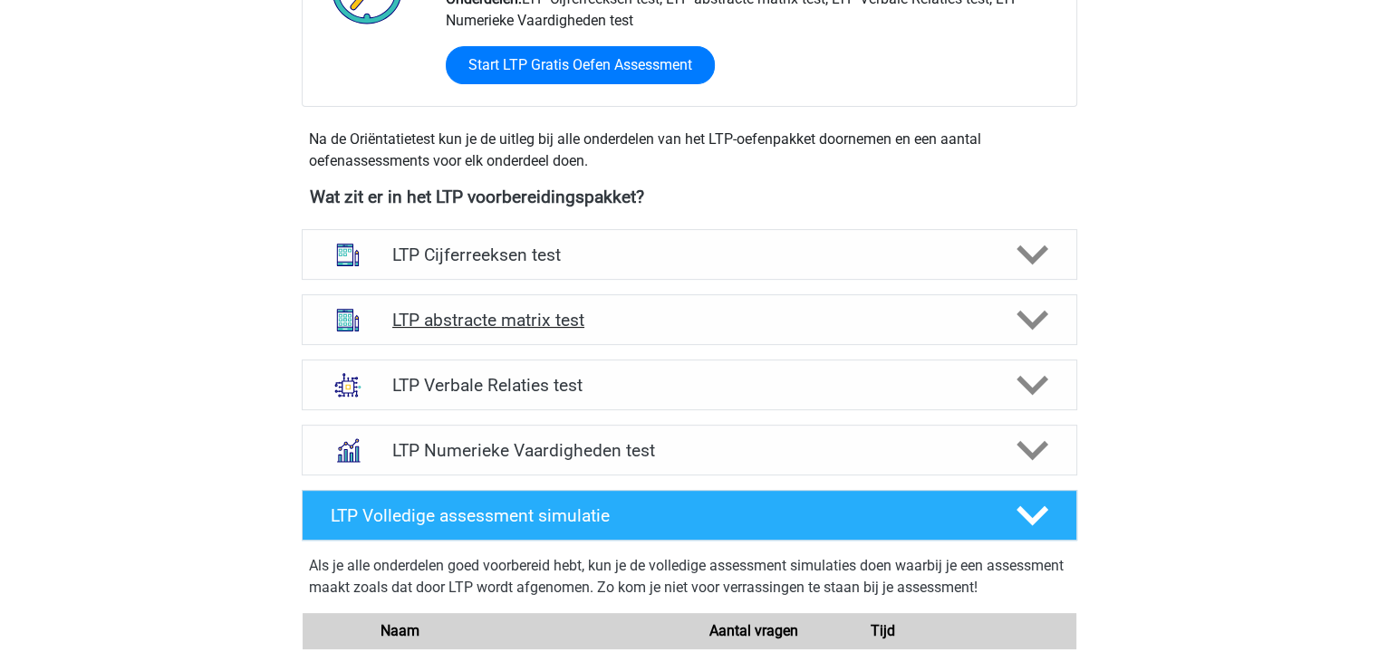
click at [1035, 333] on icon at bounding box center [1033, 320] width 32 height 32
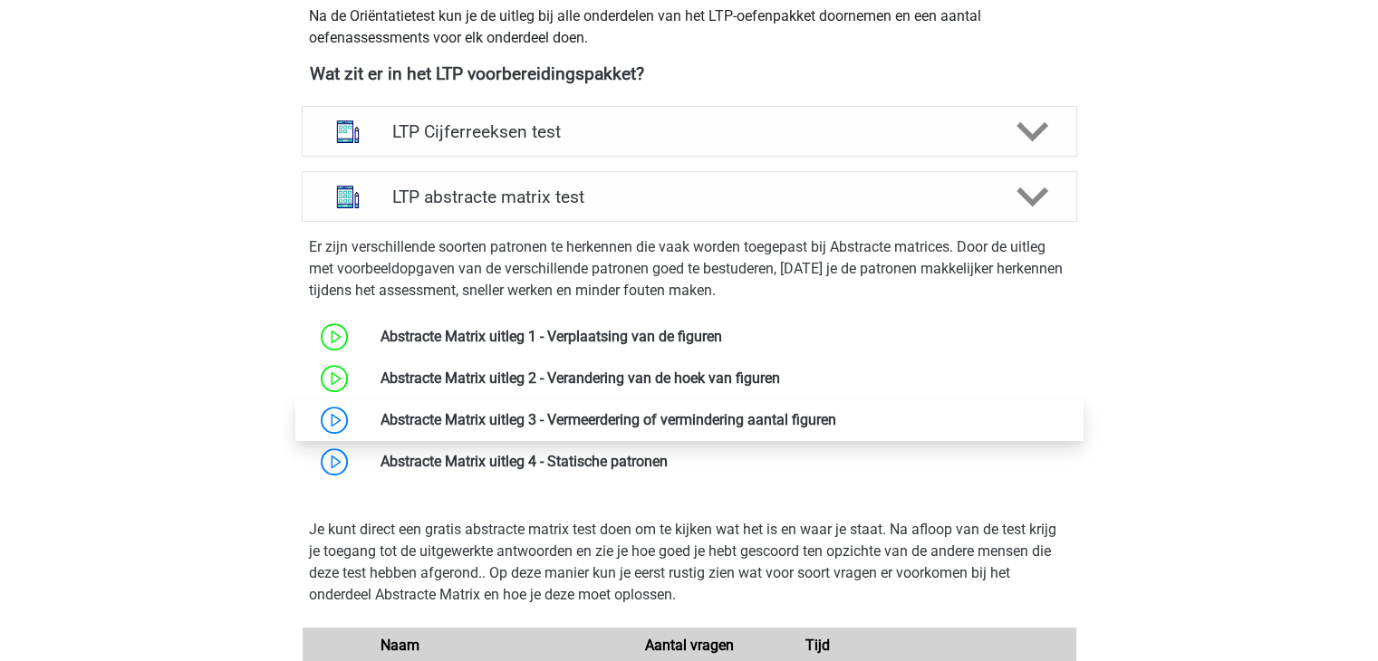
scroll to position [725, 0]
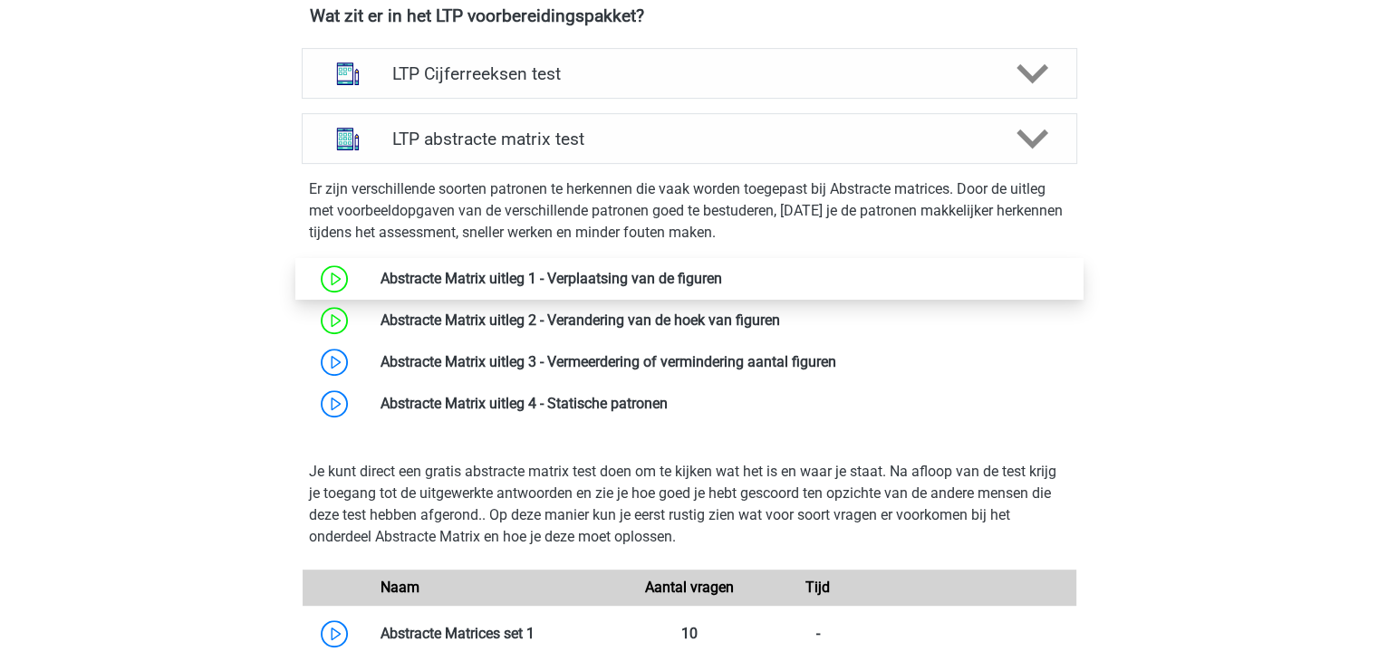
click at [722, 280] on link at bounding box center [722, 278] width 0 height 17
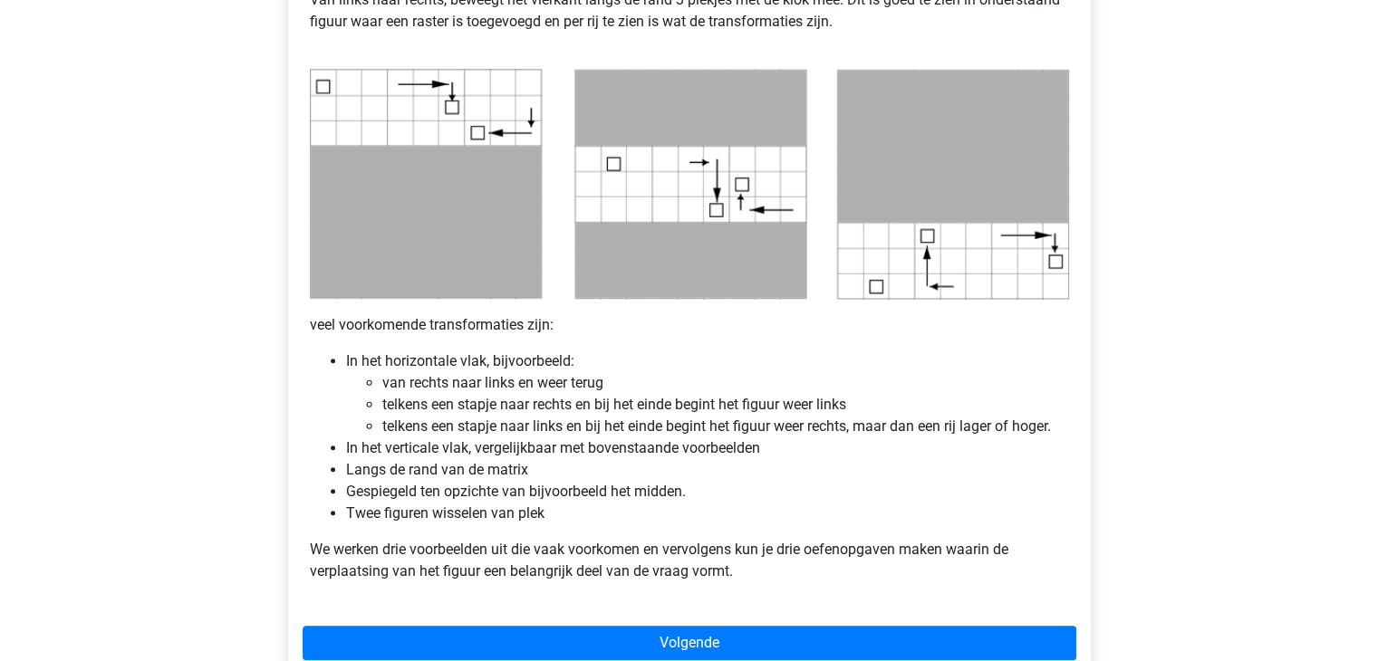
scroll to position [997, 0]
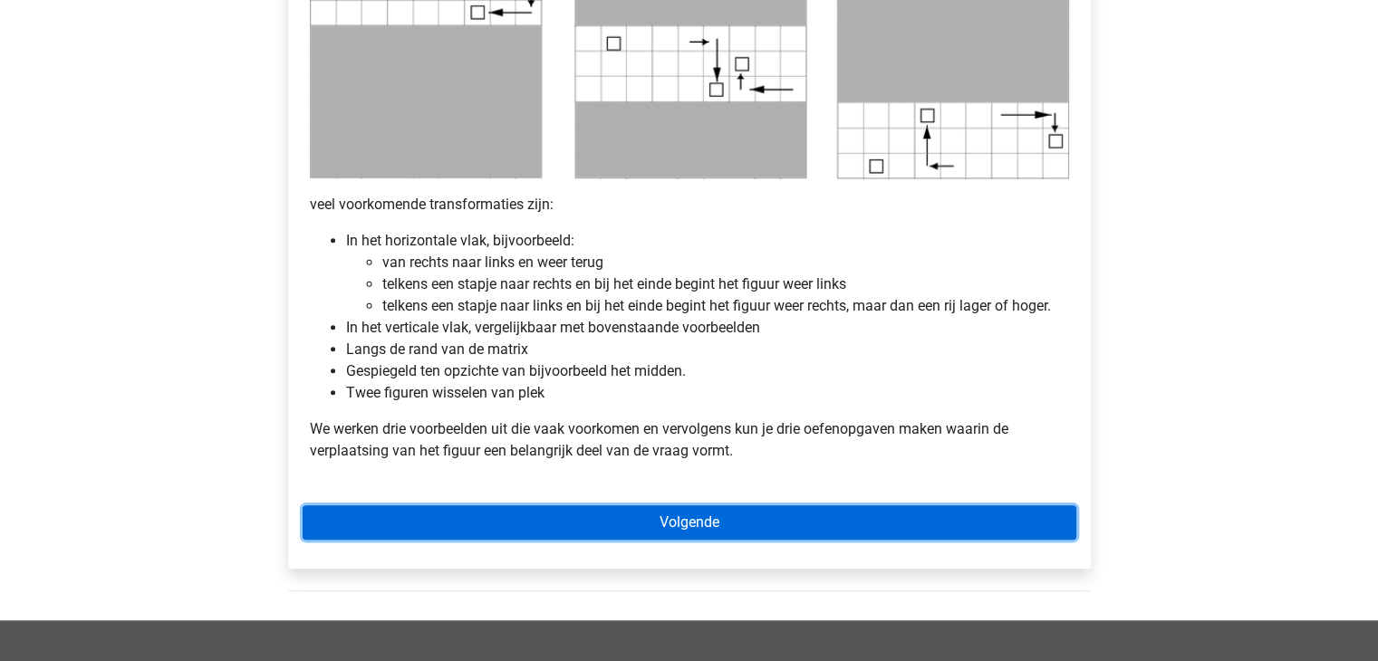
click at [729, 518] on link "Volgende" at bounding box center [690, 523] width 774 height 34
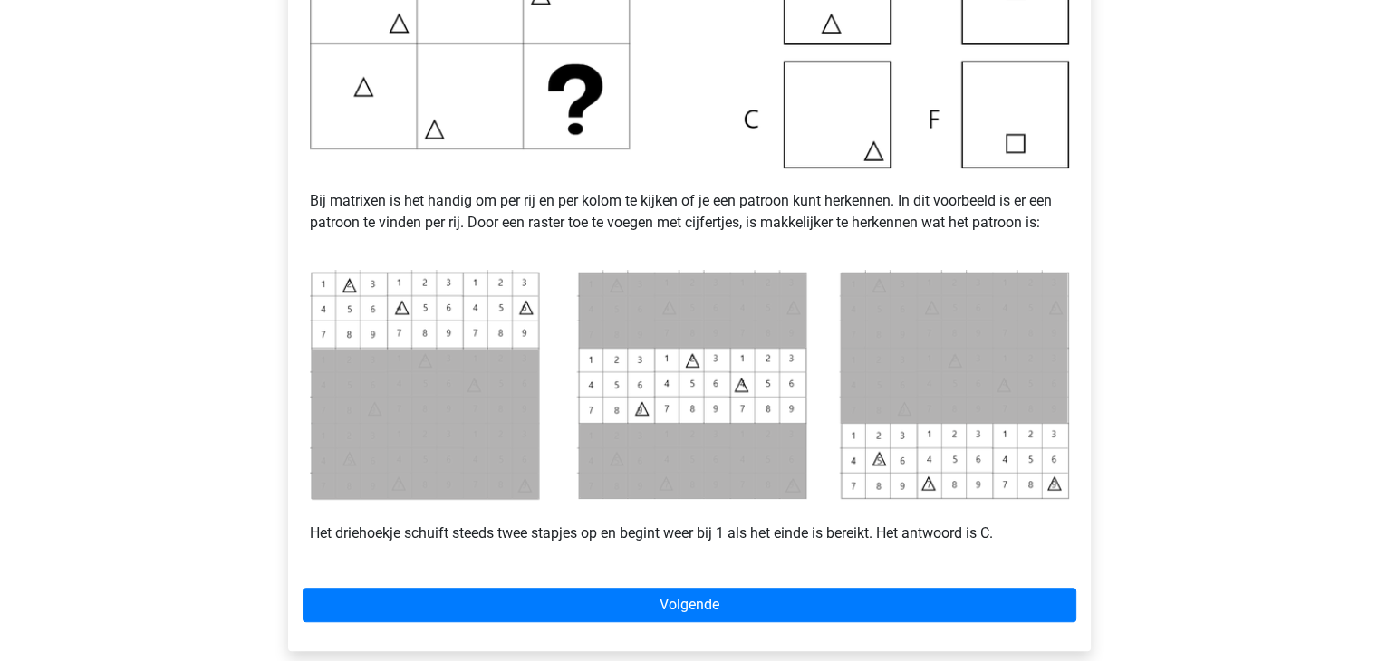
scroll to position [634, 0]
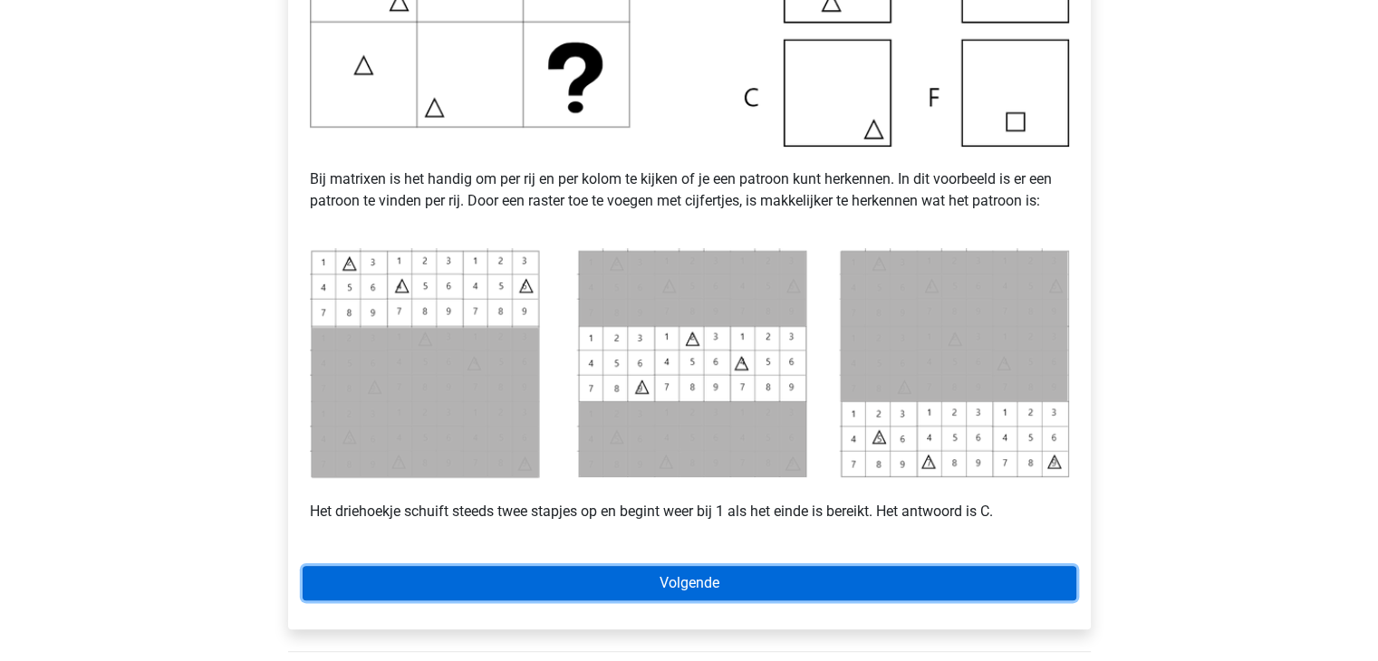
click at [842, 594] on link "Volgende" at bounding box center [690, 583] width 774 height 34
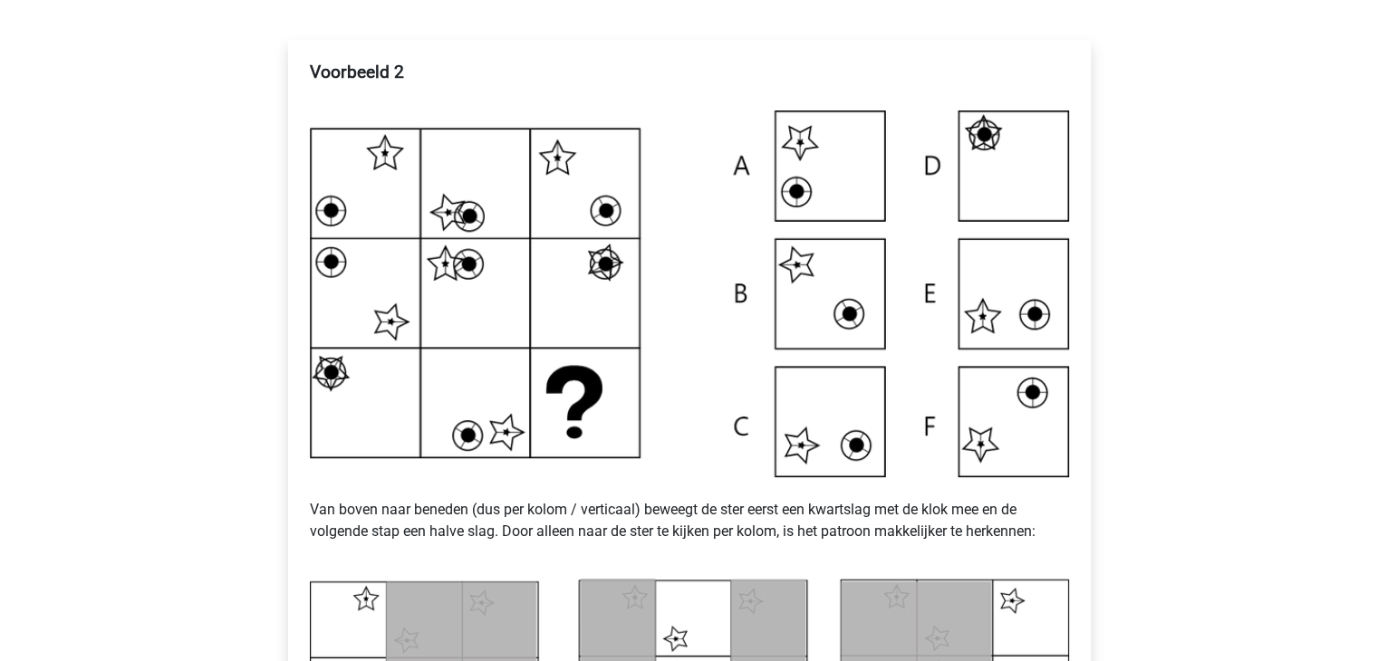
scroll to position [272, 0]
